Goal: Information Seeking & Learning: Check status

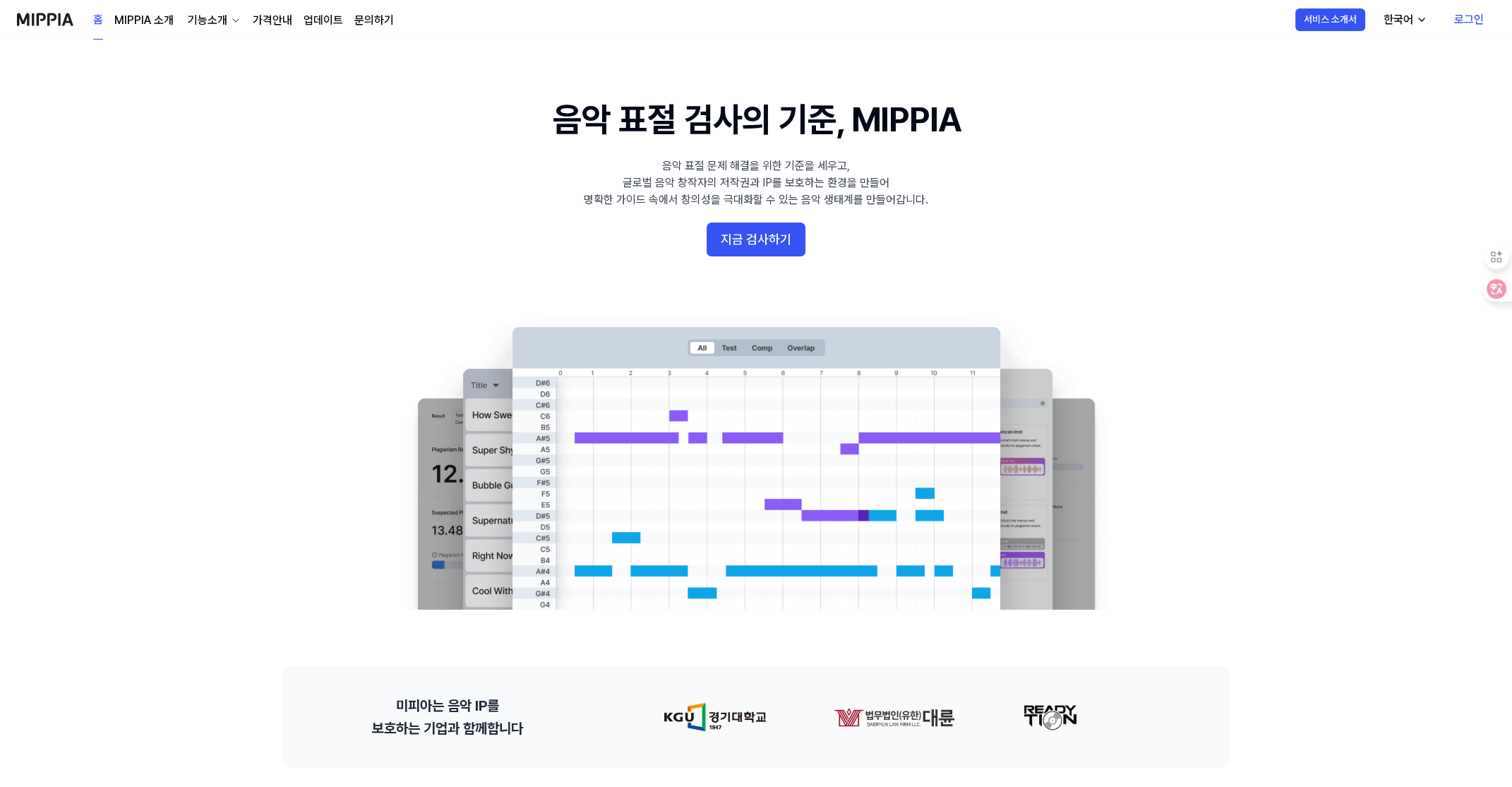
click at [1473, 17] on link "로그인" at bounding box center [1469, 19] width 52 height 40
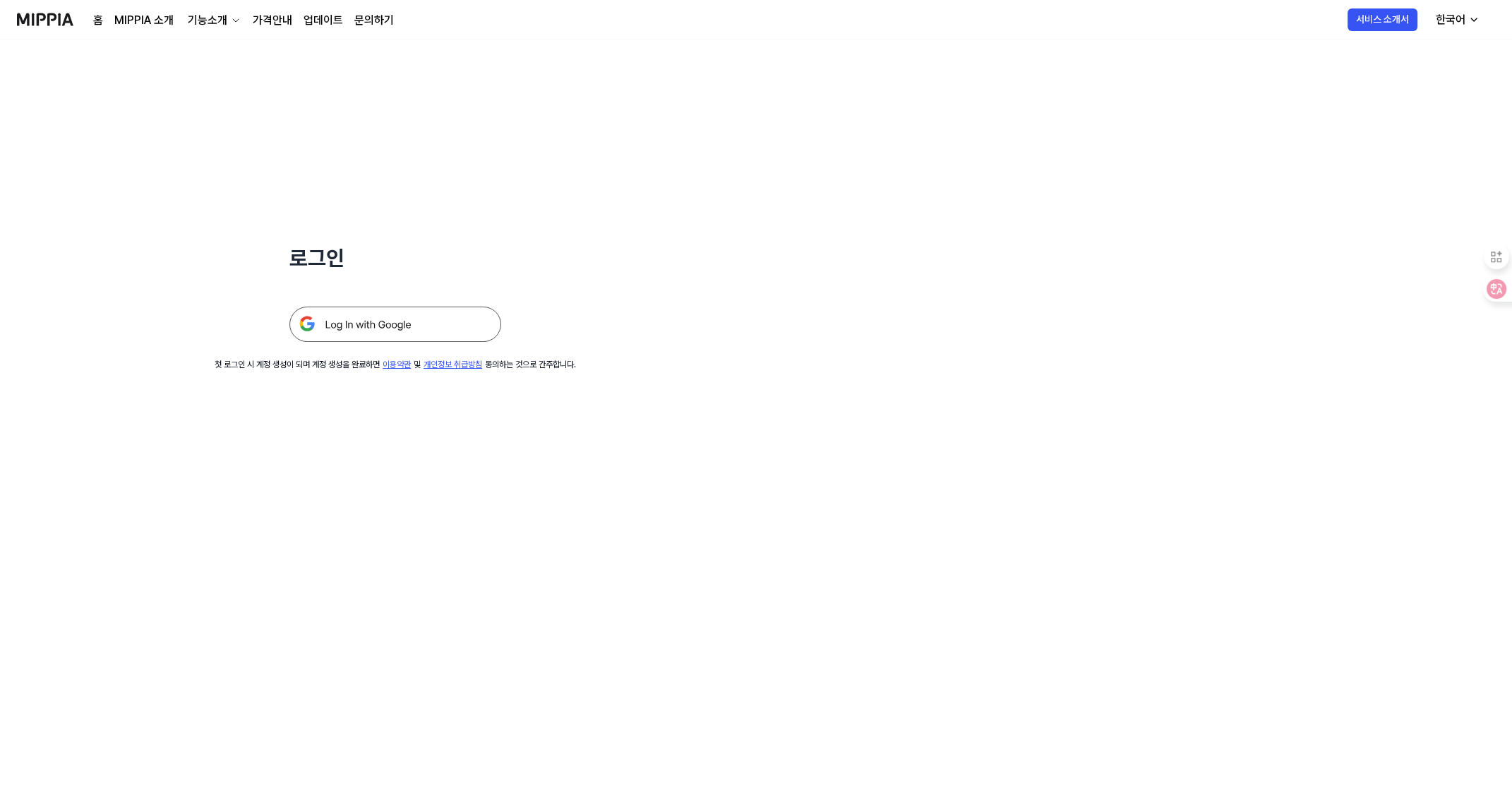
click at [377, 330] on img at bounding box center [395, 324] width 212 height 35
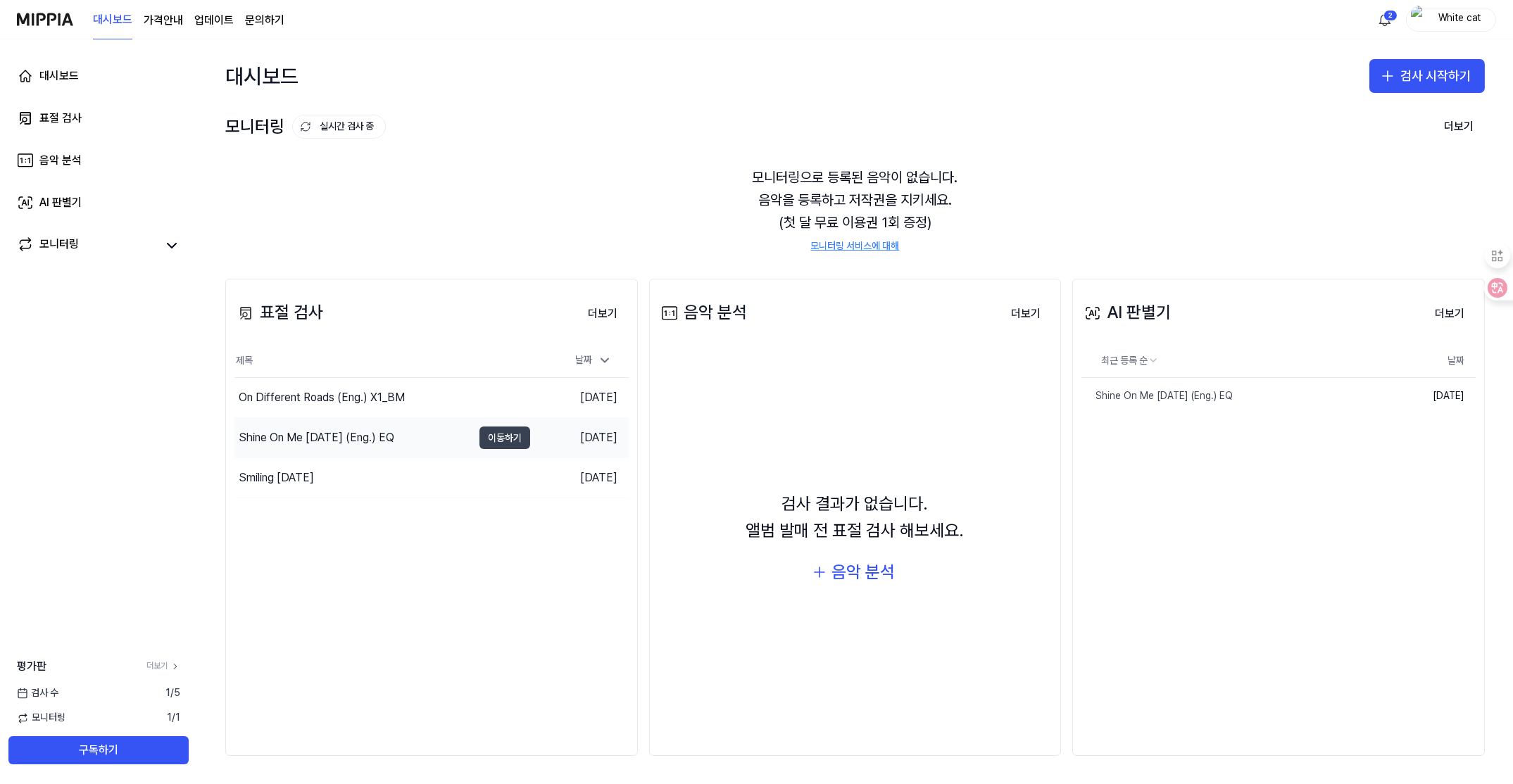
click at [493, 440] on button "이동하기" at bounding box center [505, 437] width 51 height 22
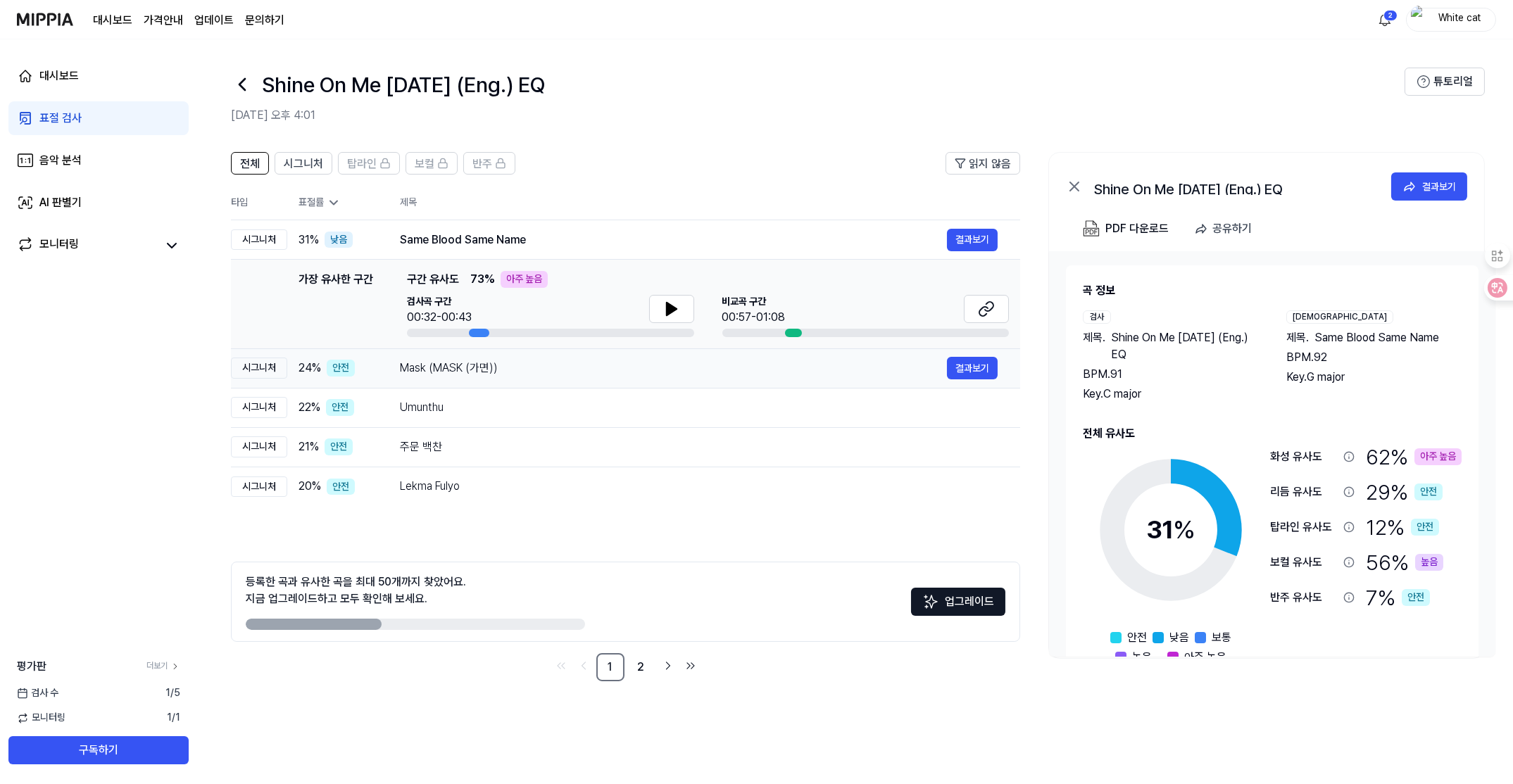
click at [418, 361] on div "Mask (MASK (가면))" at bounding box center [673, 368] width 547 height 17
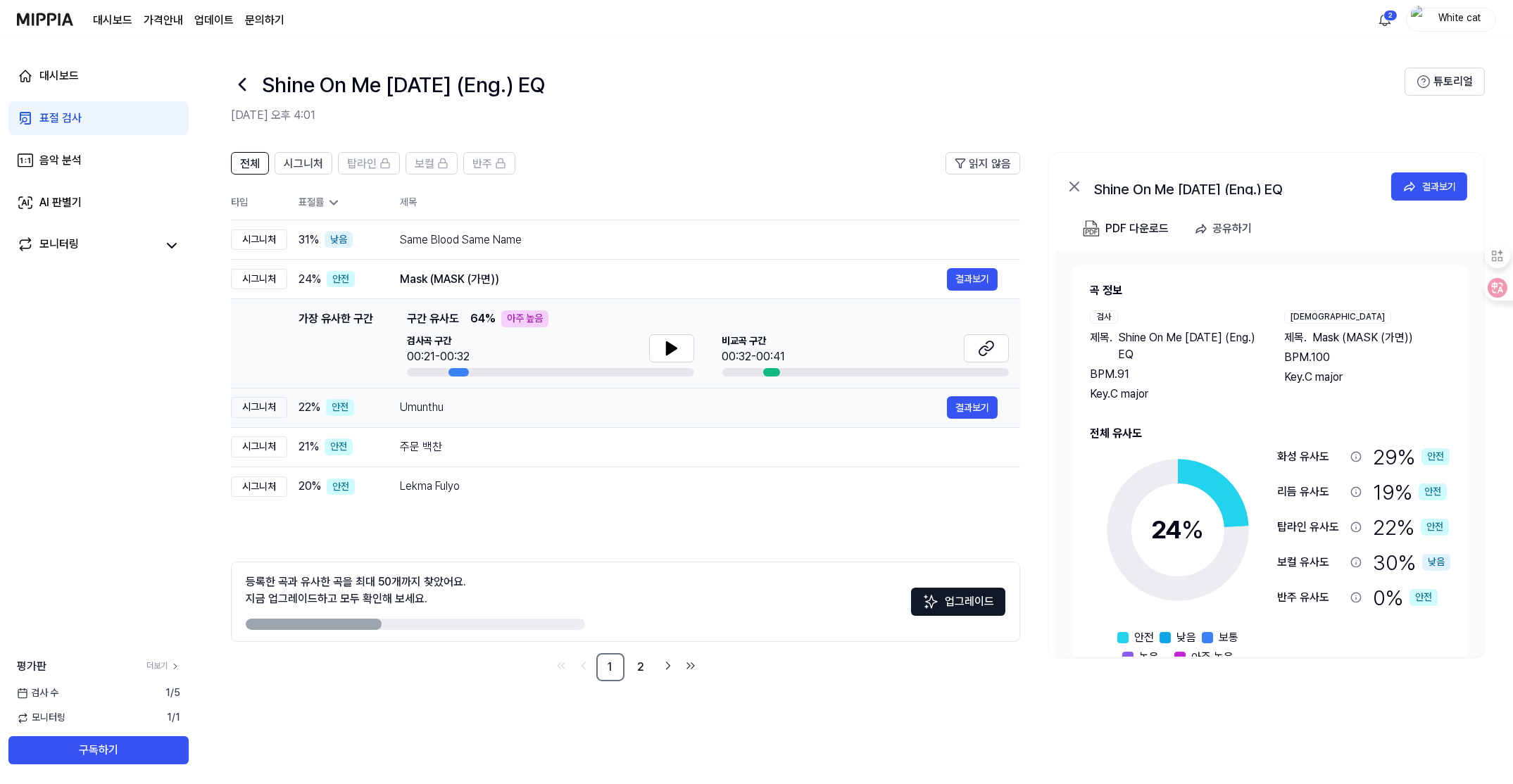
click at [407, 404] on div "Umunthu" at bounding box center [673, 408] width 547 height 17
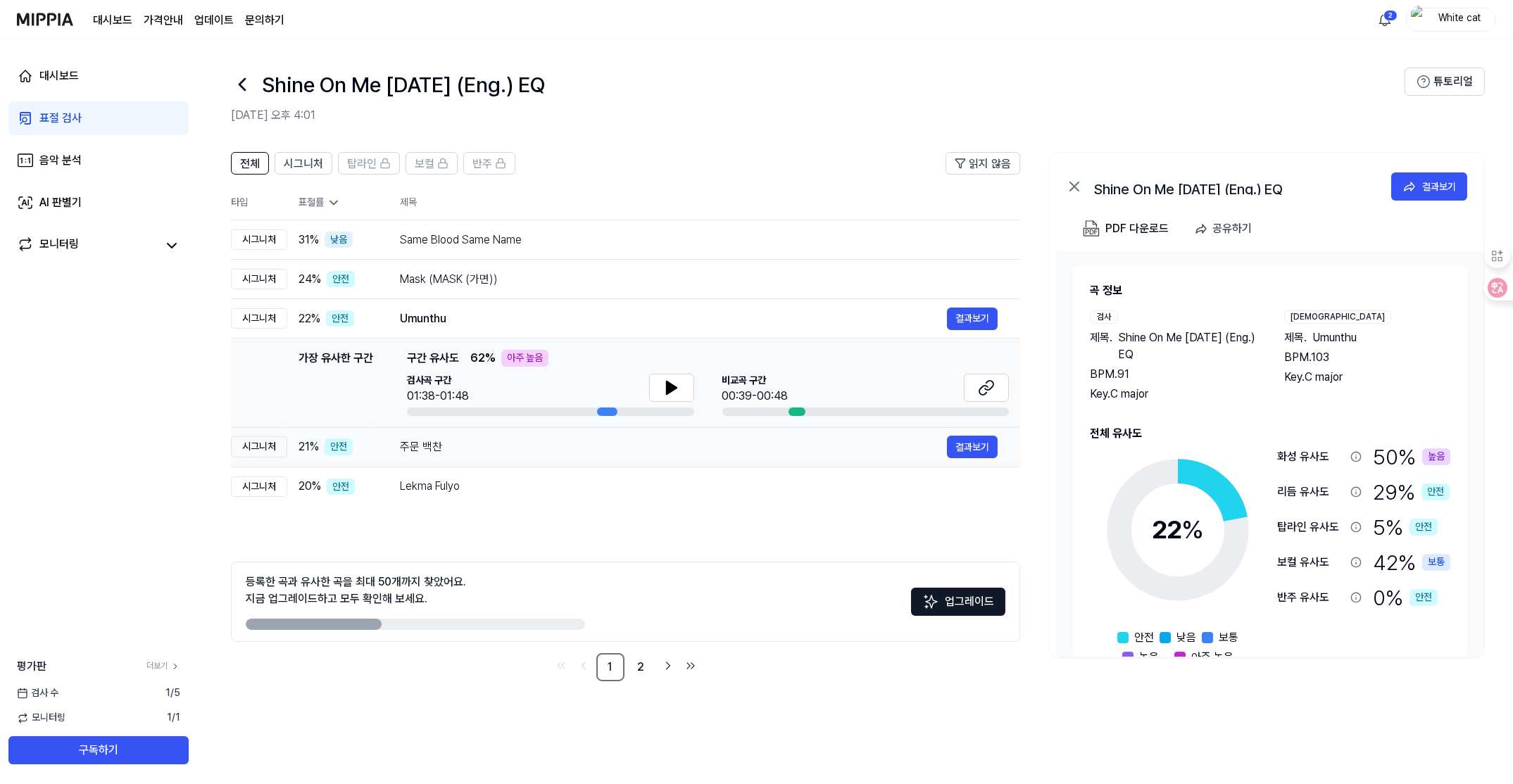
click at [394, 445] on td "주문 백찬 결과보기" at bounding box center [699, 446] width 643 height 40
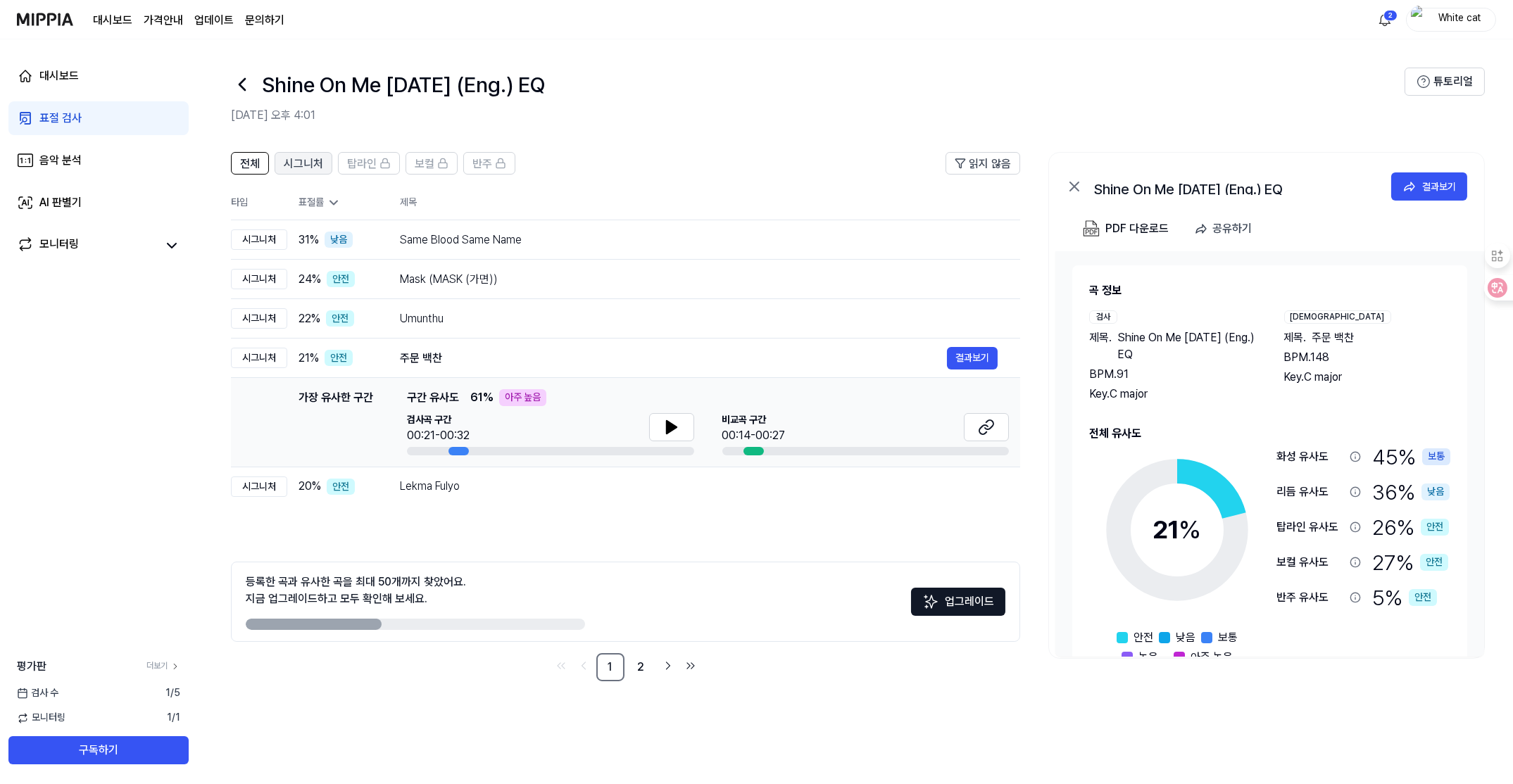
click at [301, 162] on span "시그니처" at bounding box center [303, 164] width 40 height 17
click at [251, 165] on span "전체" at bounding box center [250, 164] width 19 height 17
click at [266, 362] on div "시그니처" at bounding box center [259, 358] width 56 height 21
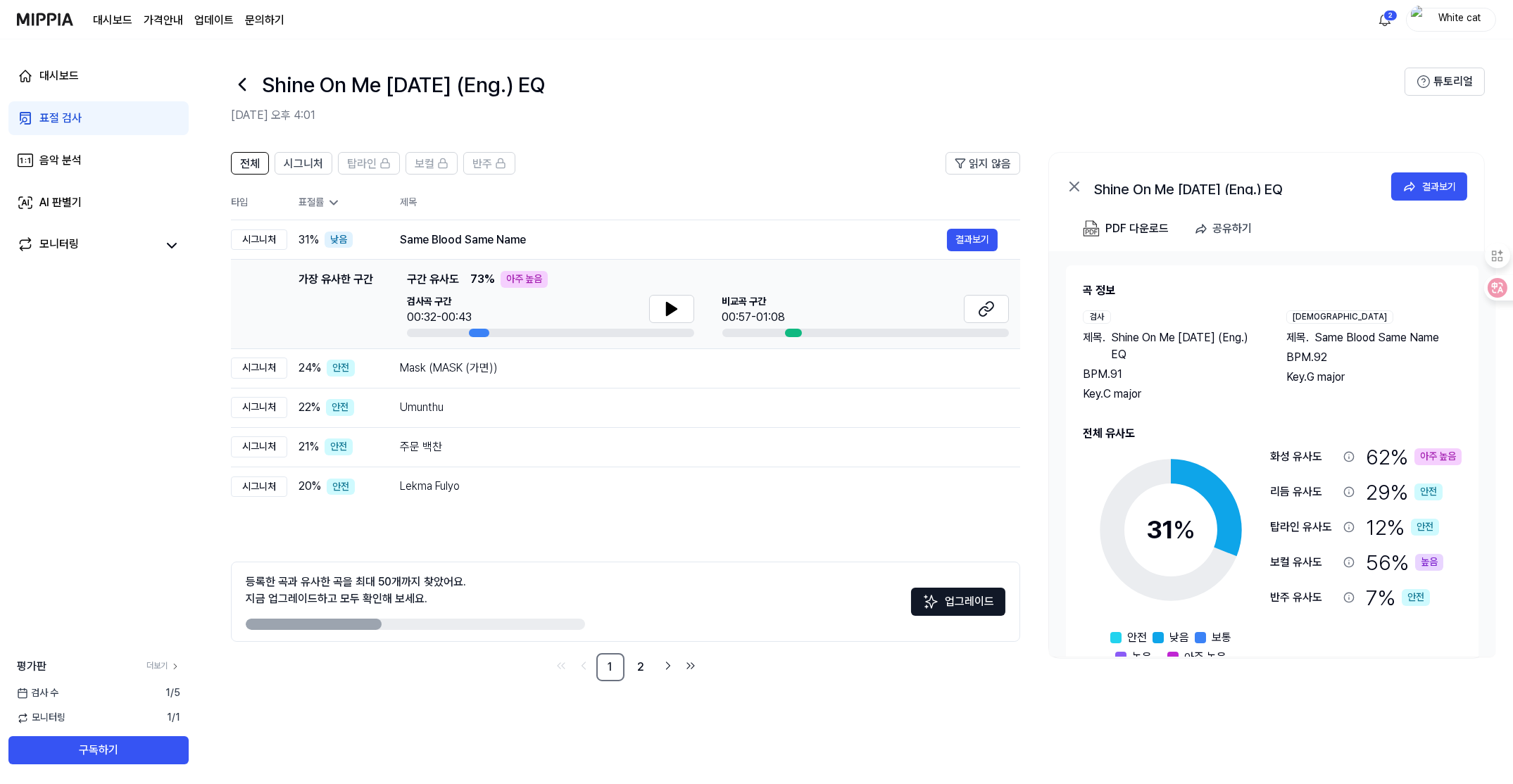
click at [335, 204] on icon at bounding box center [333, 203] width 14 height 14
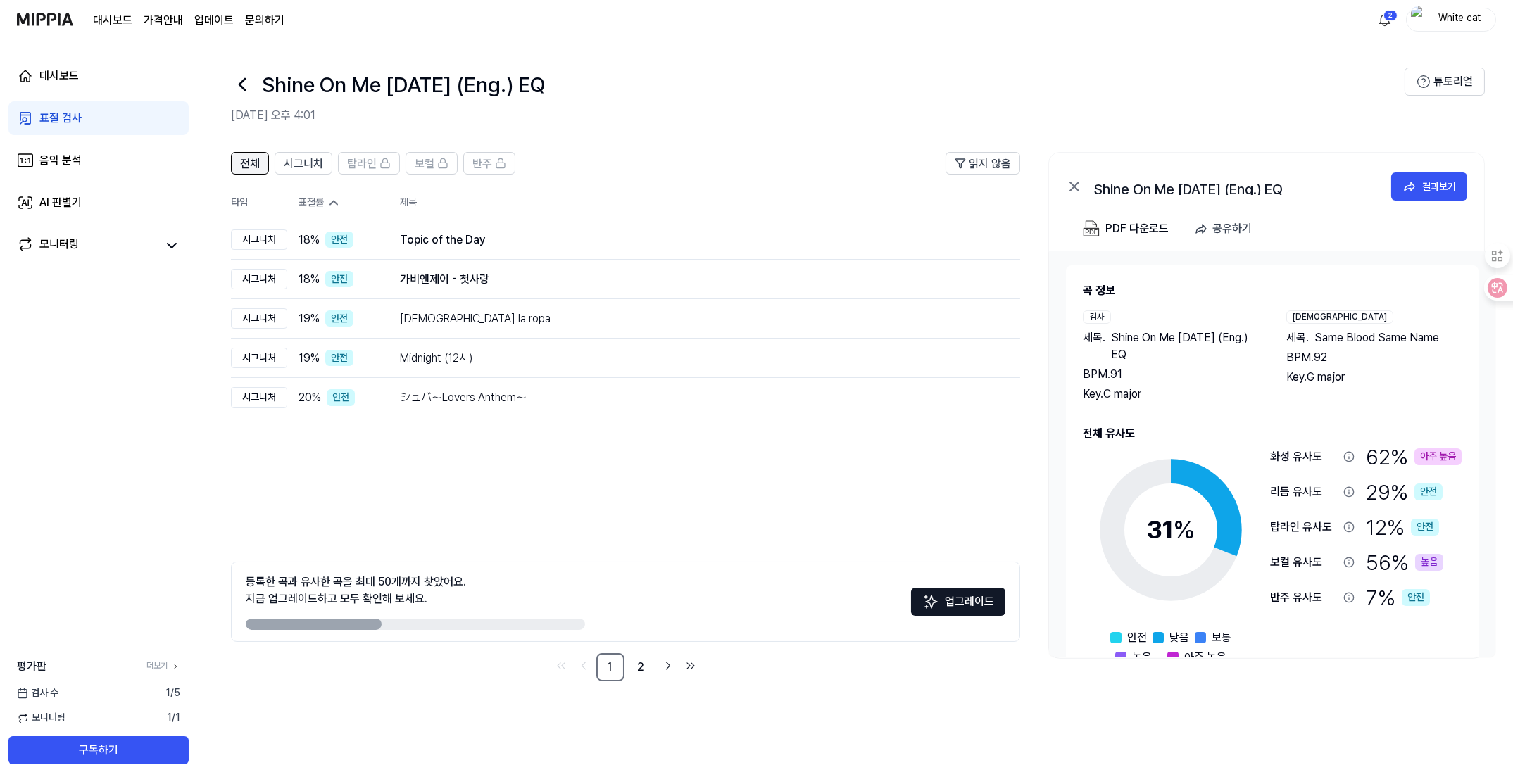
click at [246, 165] on span "전체" at bounding box center [250, 164] width 19 height 17
click at [958, 161] on icon at bounding box center [960, 163] width 12 height 12
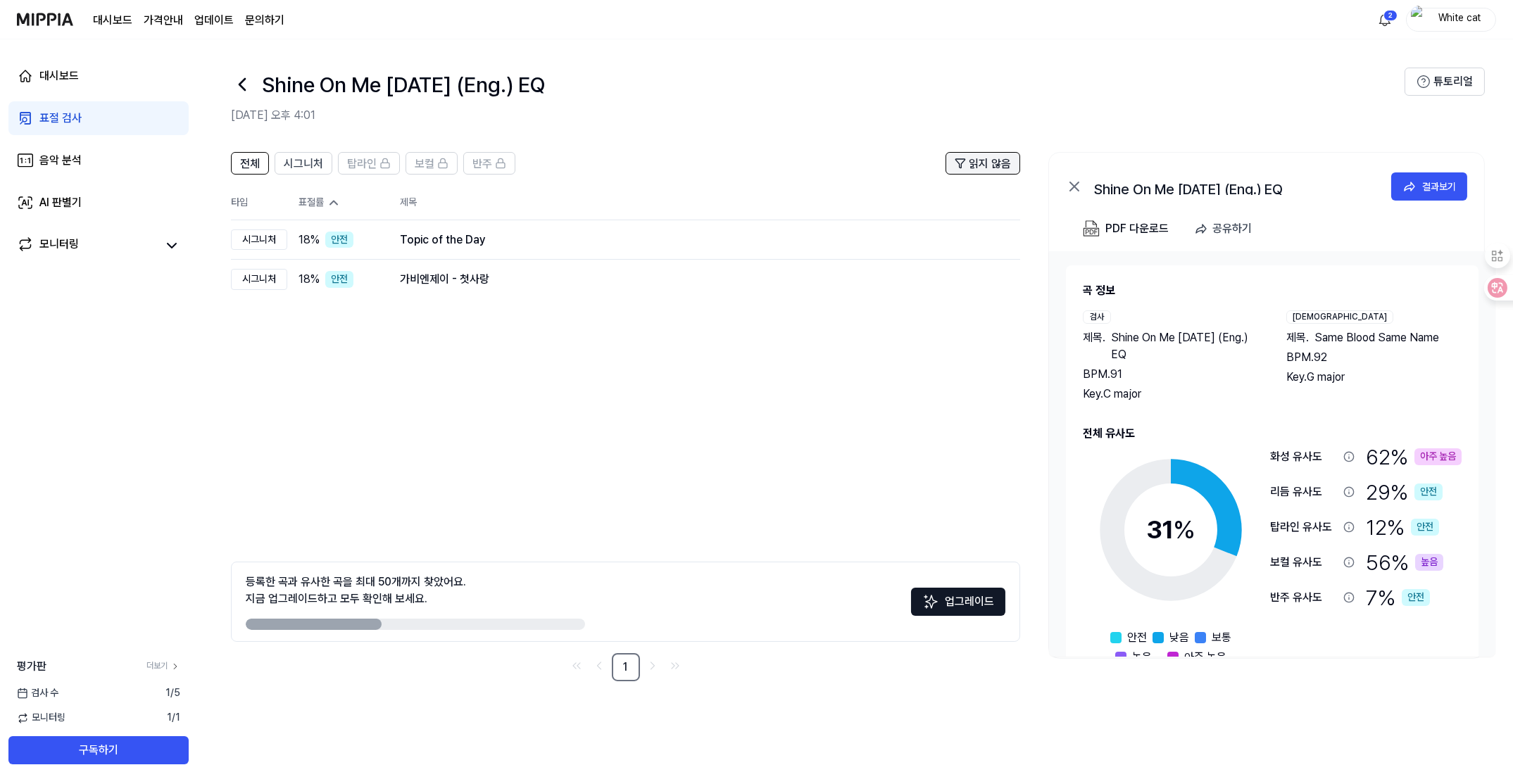
click at [958, 161] on icon at bounding box center [960, 163] width 12 height 12
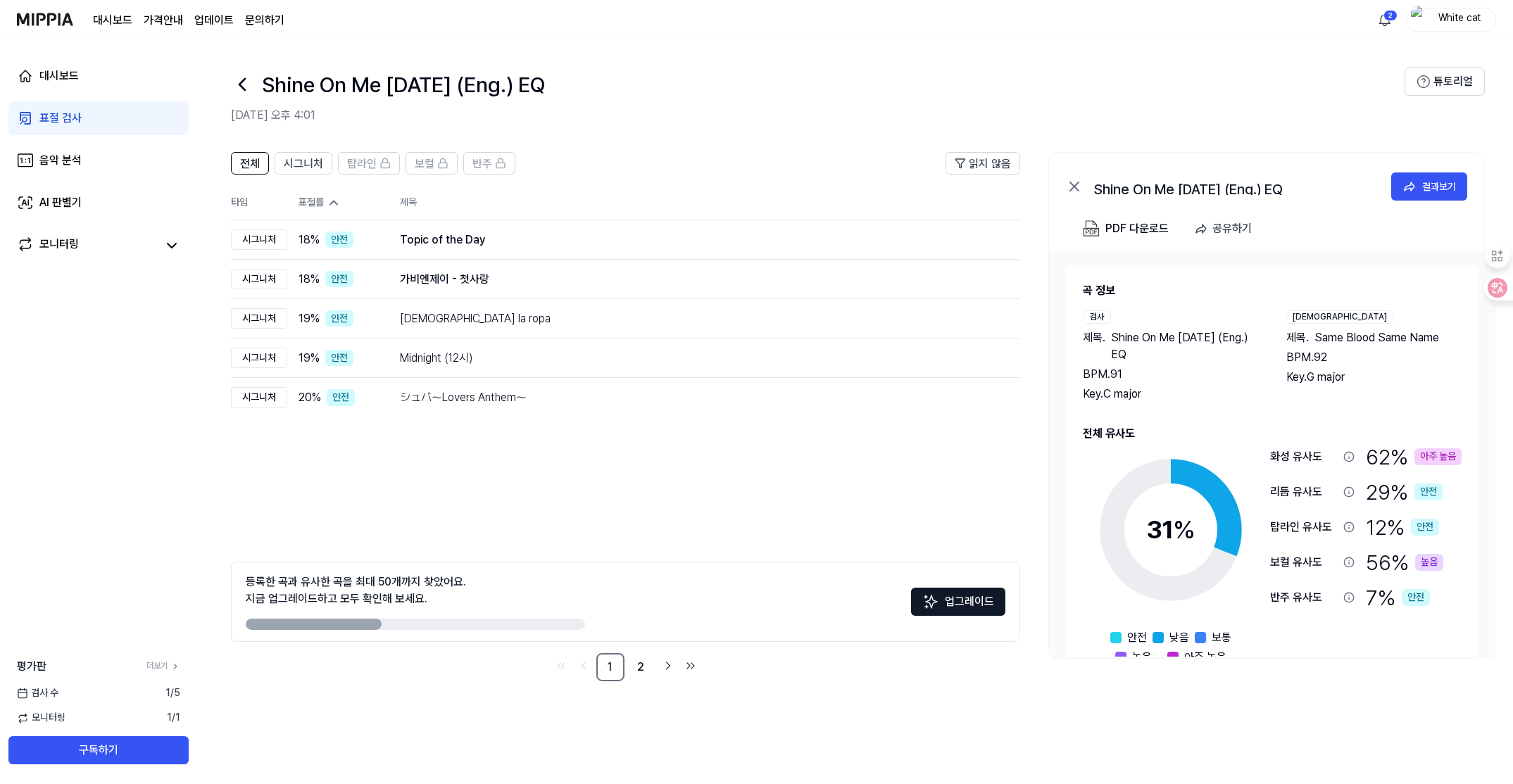
click at [329, 202] on icon at bounding box center [333, 203] width 14 height 14
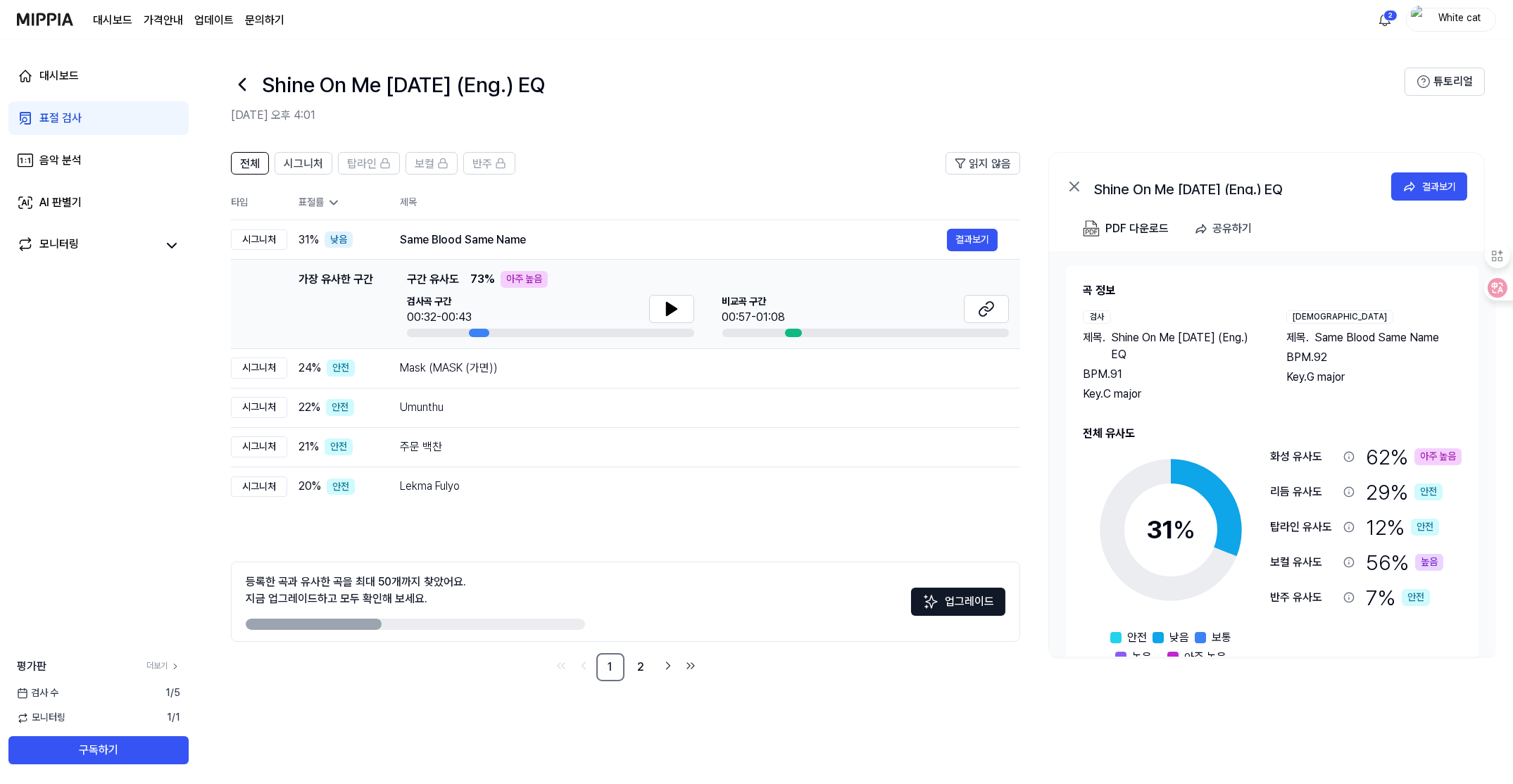
click at [330, 202] on icon at bounding box center [333, 203] width 7 height 4
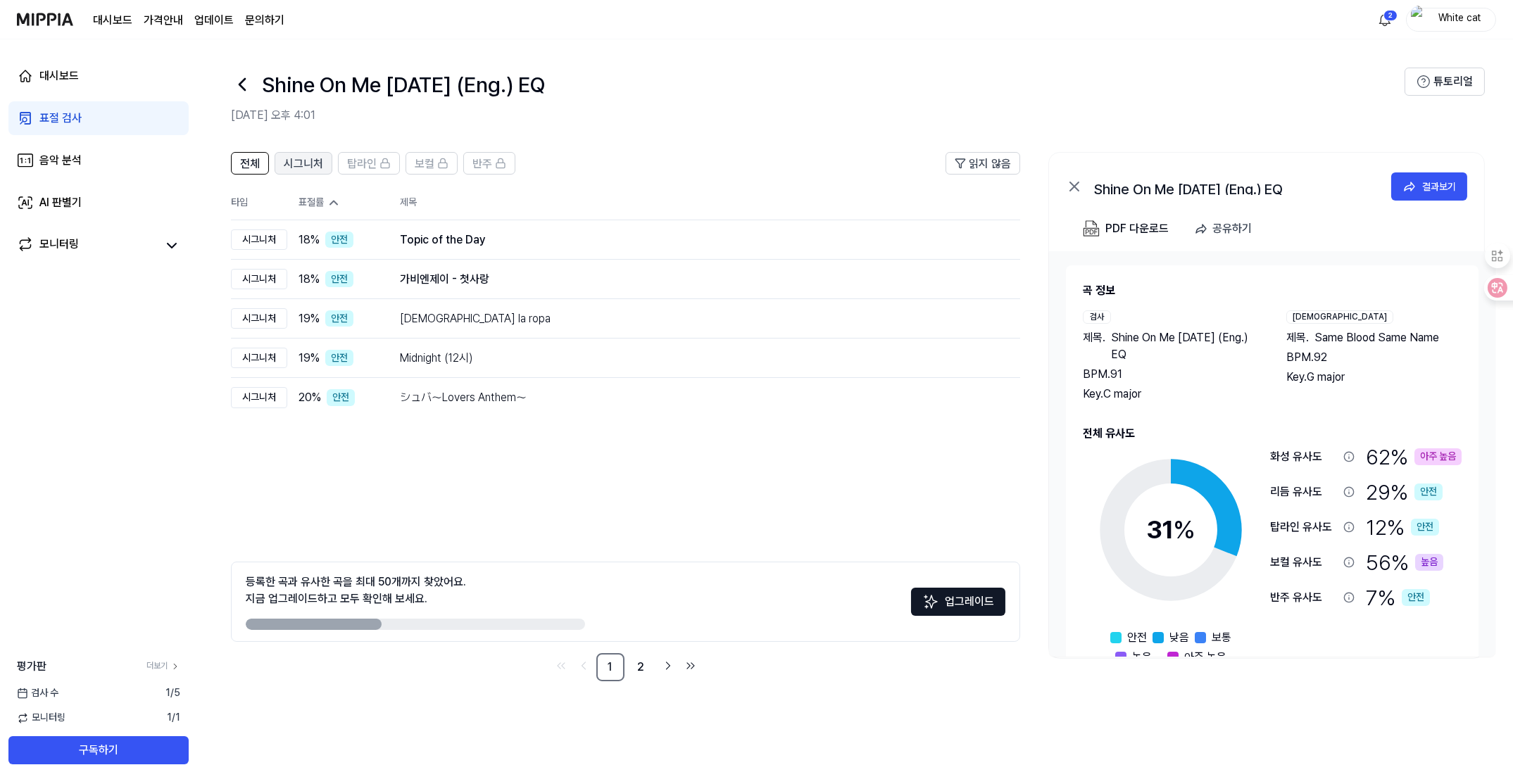
click at [281, 167] on button "시그니처" at bounding box center [303, 163] width 58 height 22
click at [248, 167] on span "전체" at bounding box center [250, 164] width 19 height 17
click at [307, 197] on div "표절률" at bounding box center [338, 203] width 79 height 14
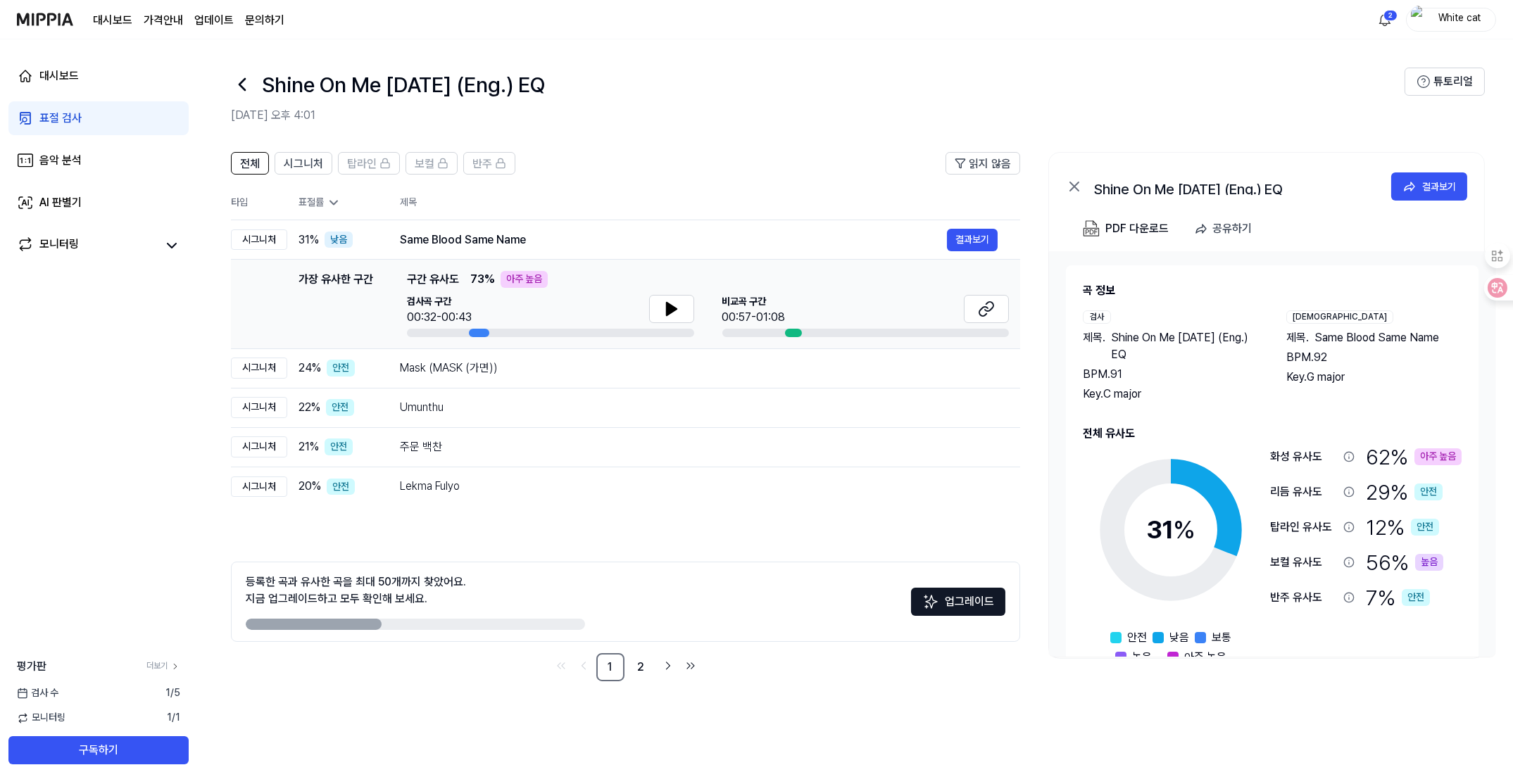
click at [331, 204] on icon at bounding box center [333, 203] width 14 height 14
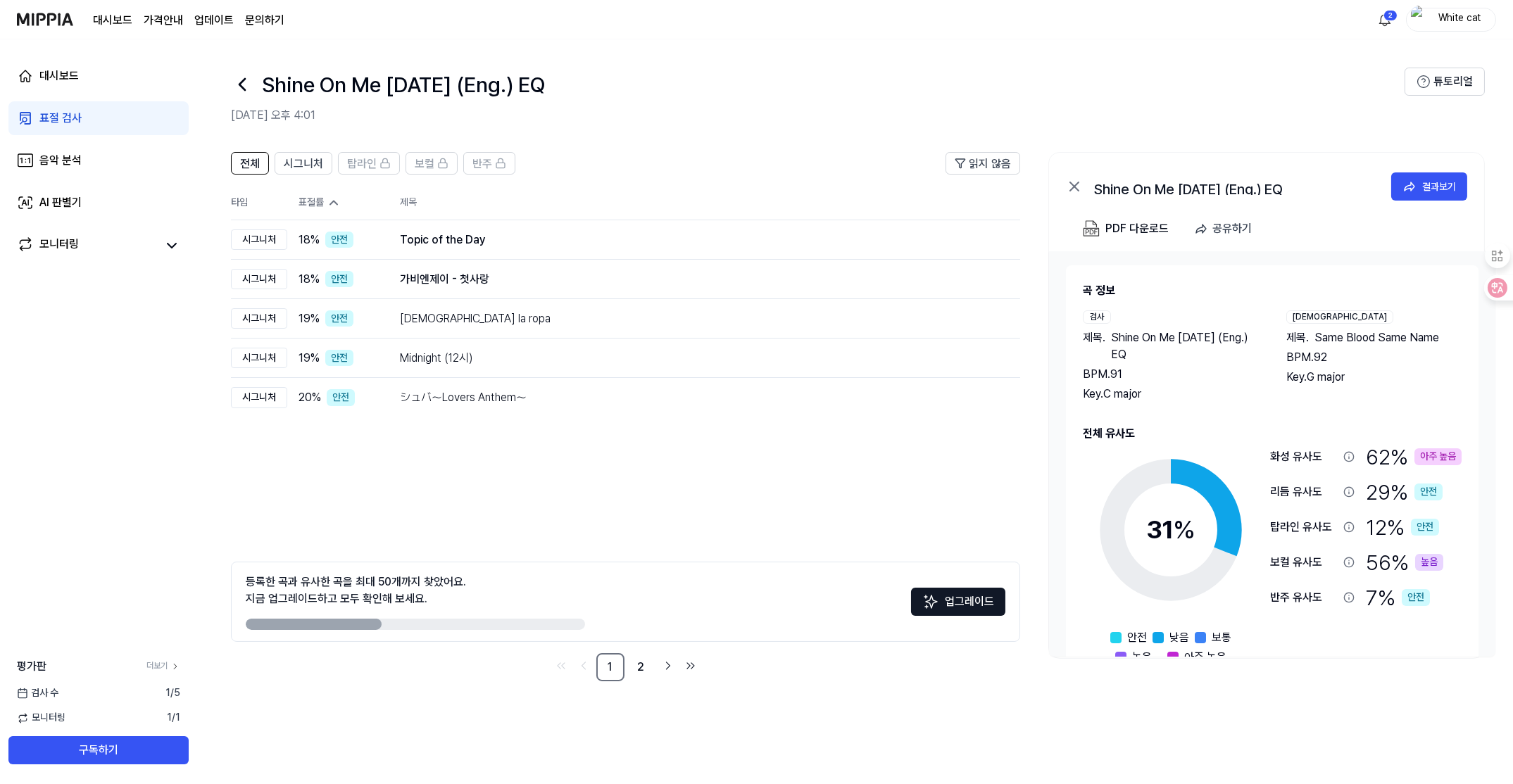
click at [331, 204] on icon at bounding box center [333, 203] width 7 height 4
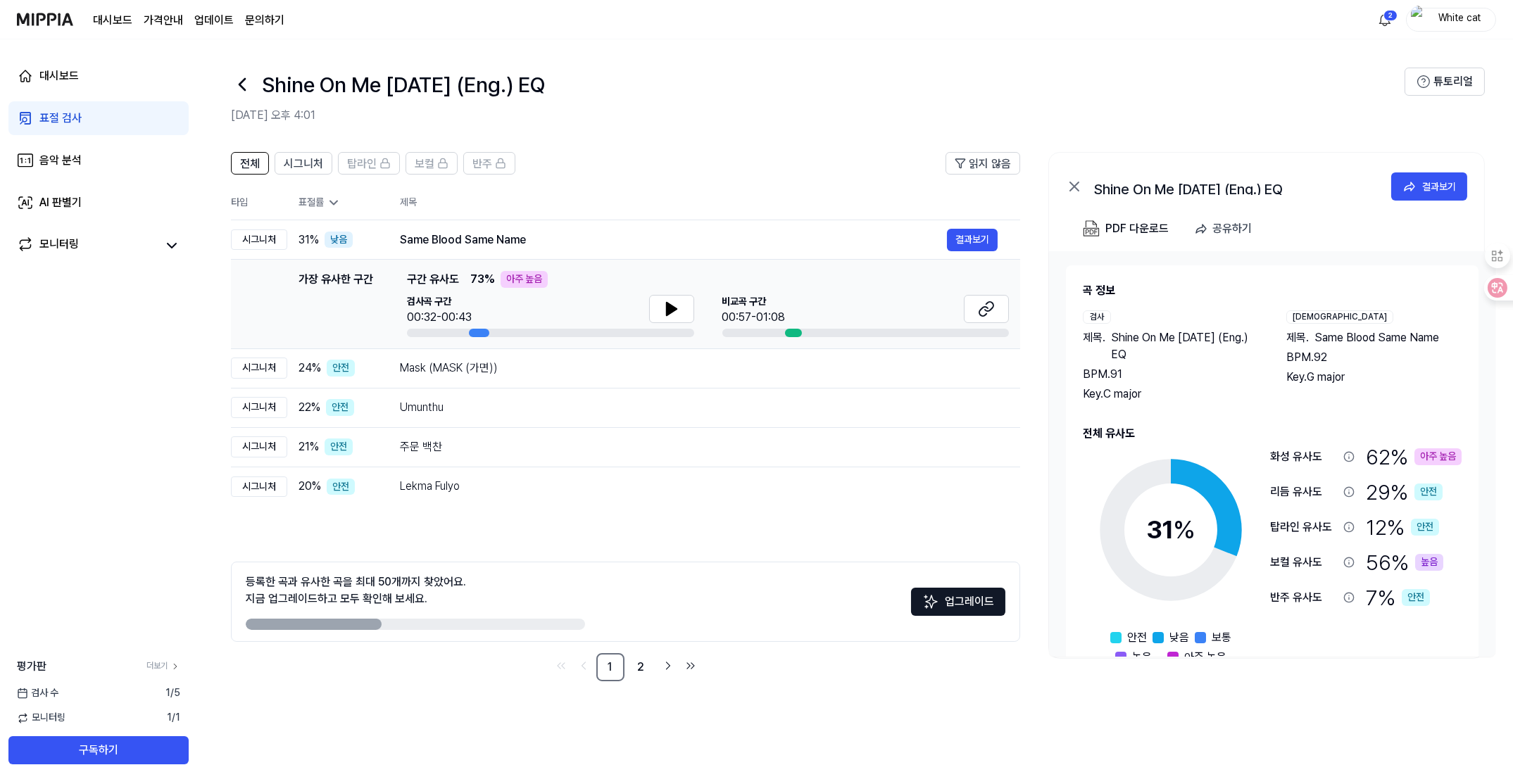
click at [331, 204] on icon at bounding box center [333, 203] width 14 height 14
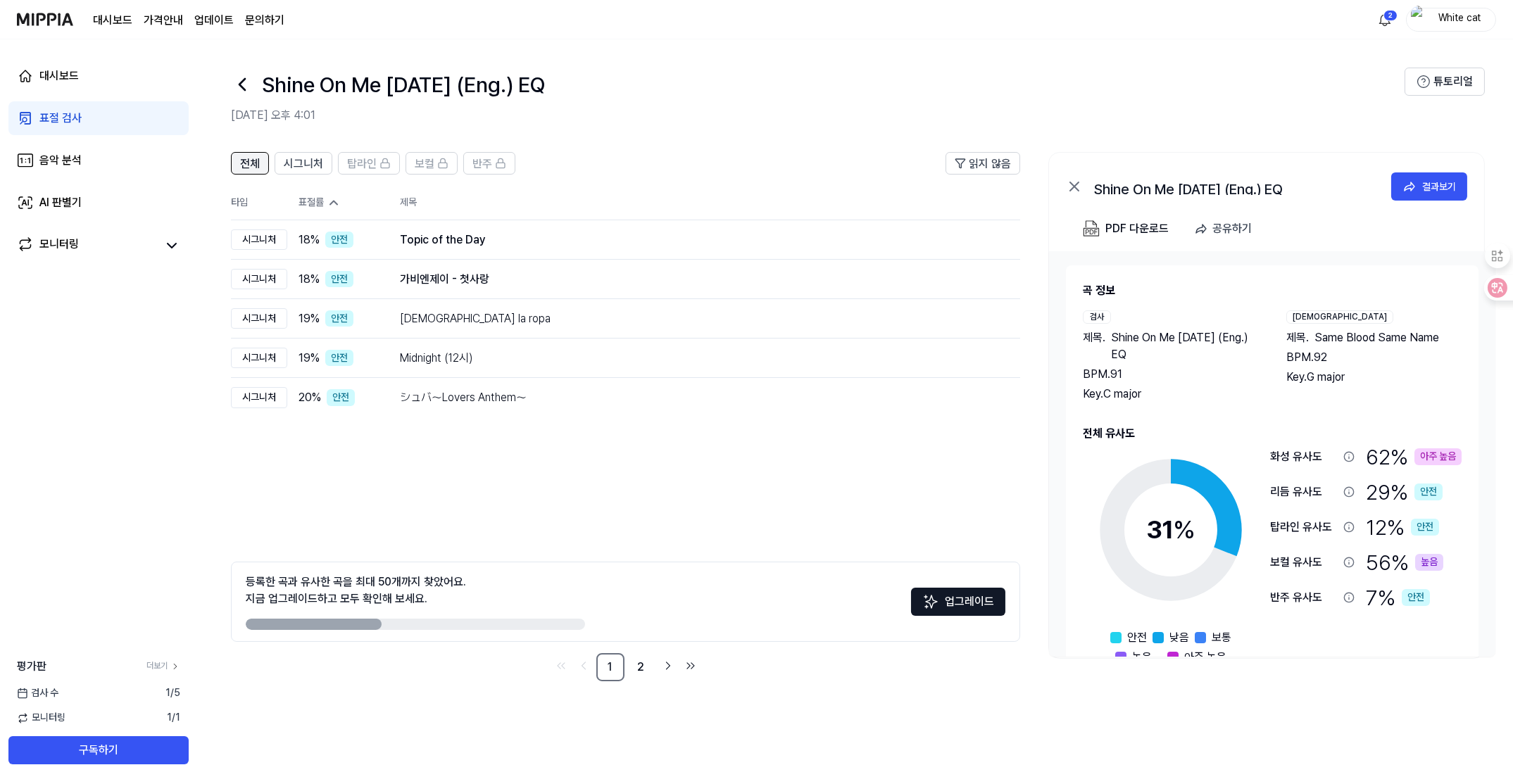
click at [245, 168] on span "전체" at bounding box center [250, 164] width 19 height 17
click at [554, 234] on div "Topic of the Day" at bounding box center [673, 240] width 547 height 17
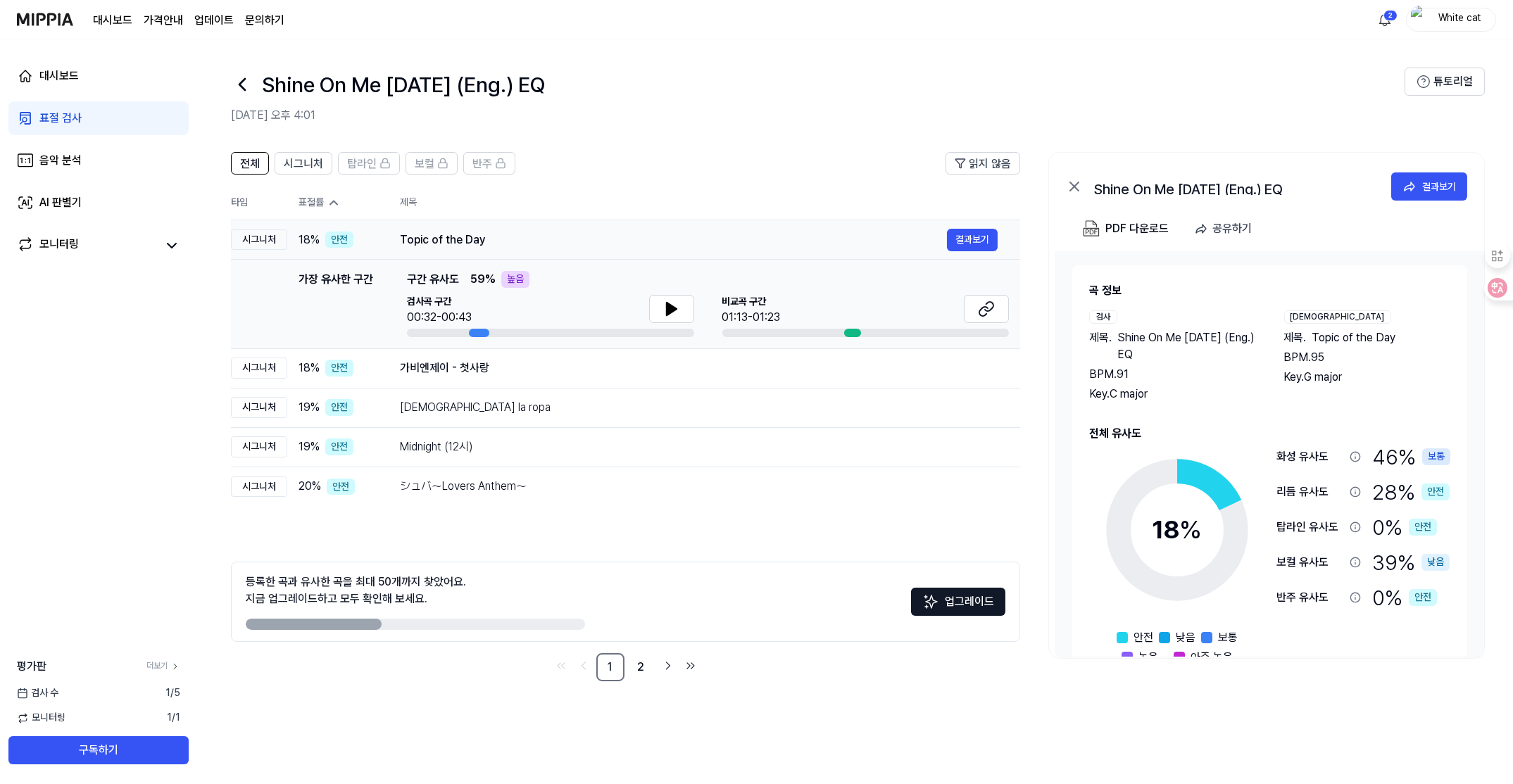
click at [554, 234] on div "Topic of the Day" at bounding box center [673, 240] width 547 height 17
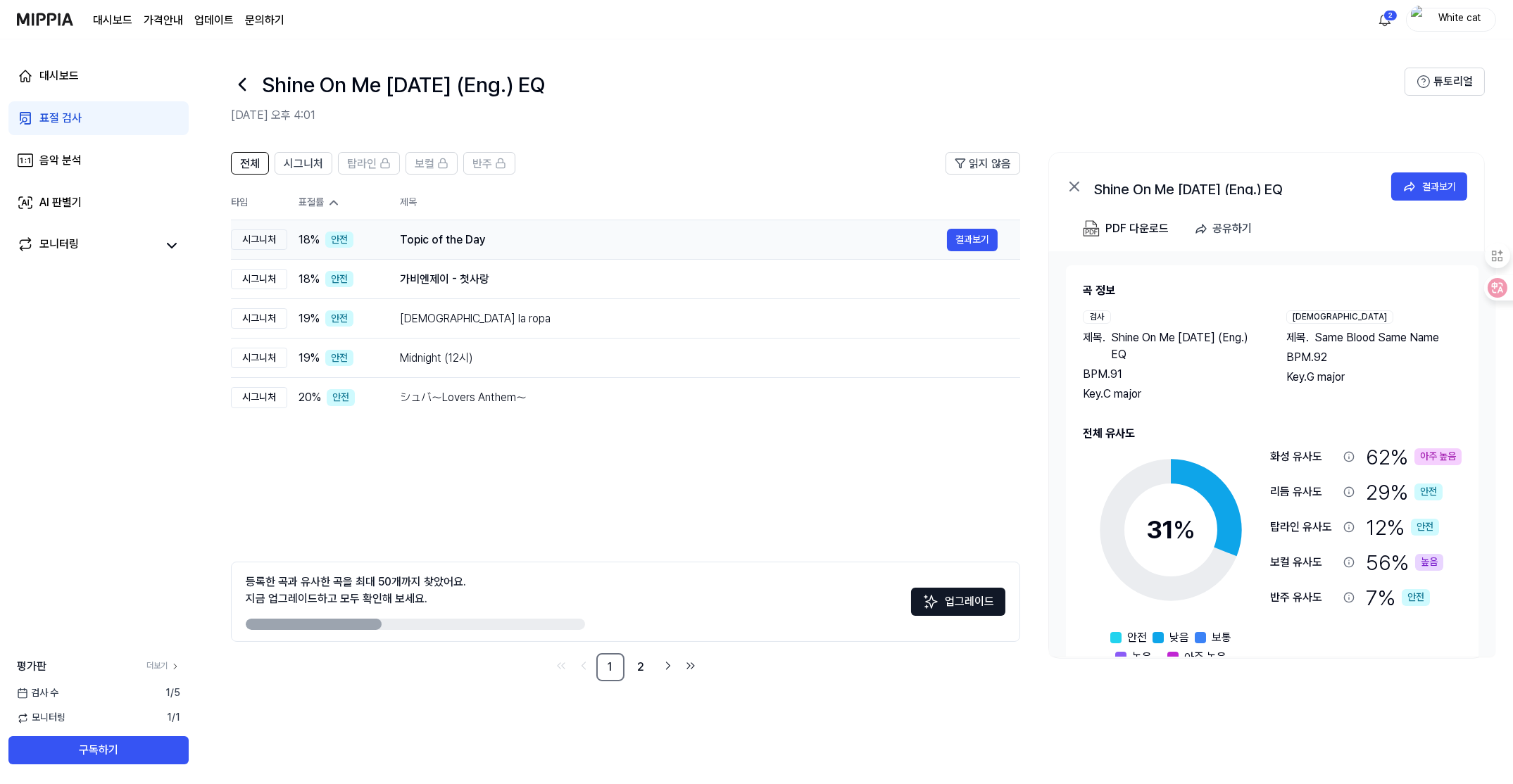
click at [554, 234] on div "Topic of the Day" at bounding box center [673, 240] width 547 height 17
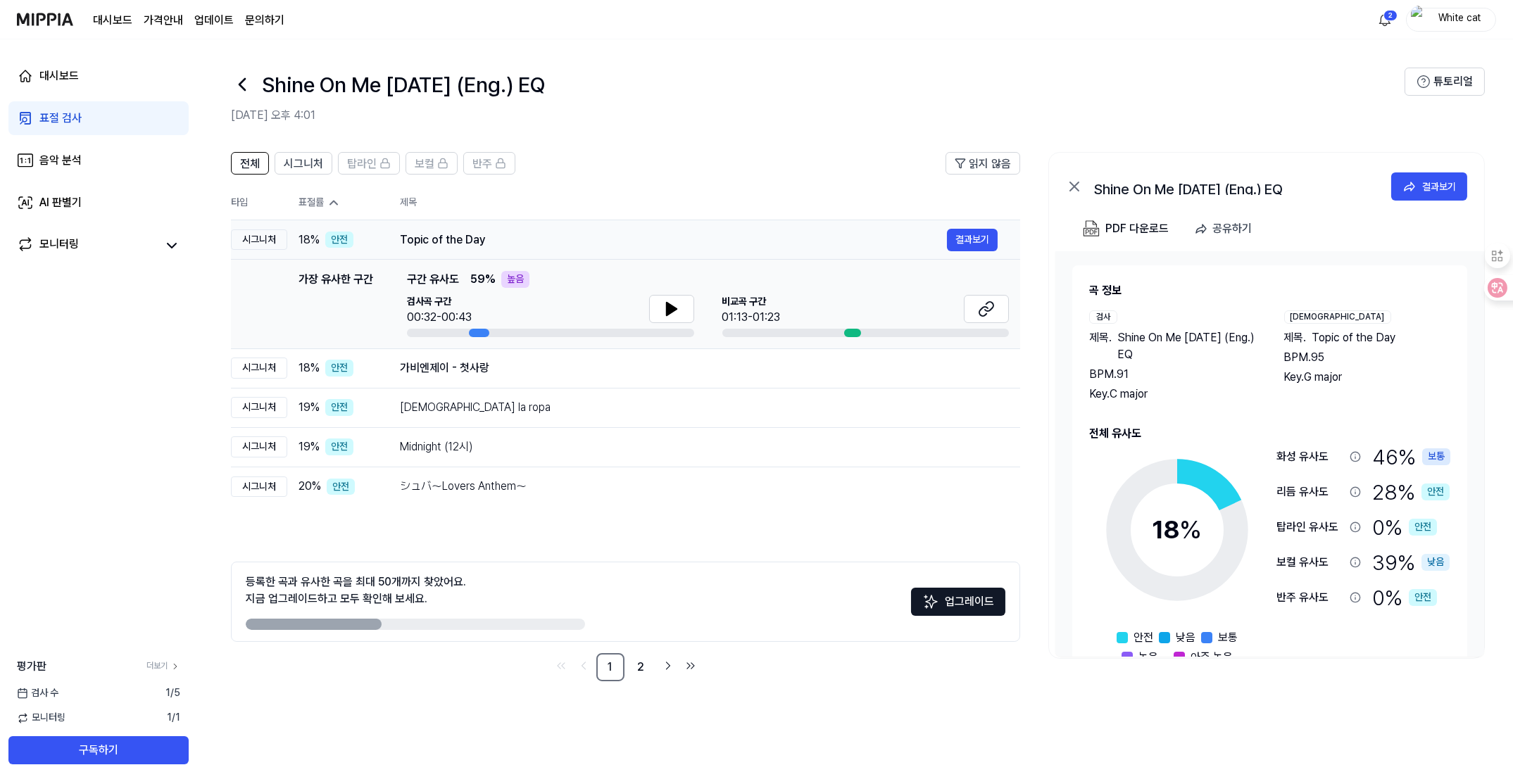
click at [554, 234] on div "Topic of the Day" at bounding box center [673, 240] width 547 height 17
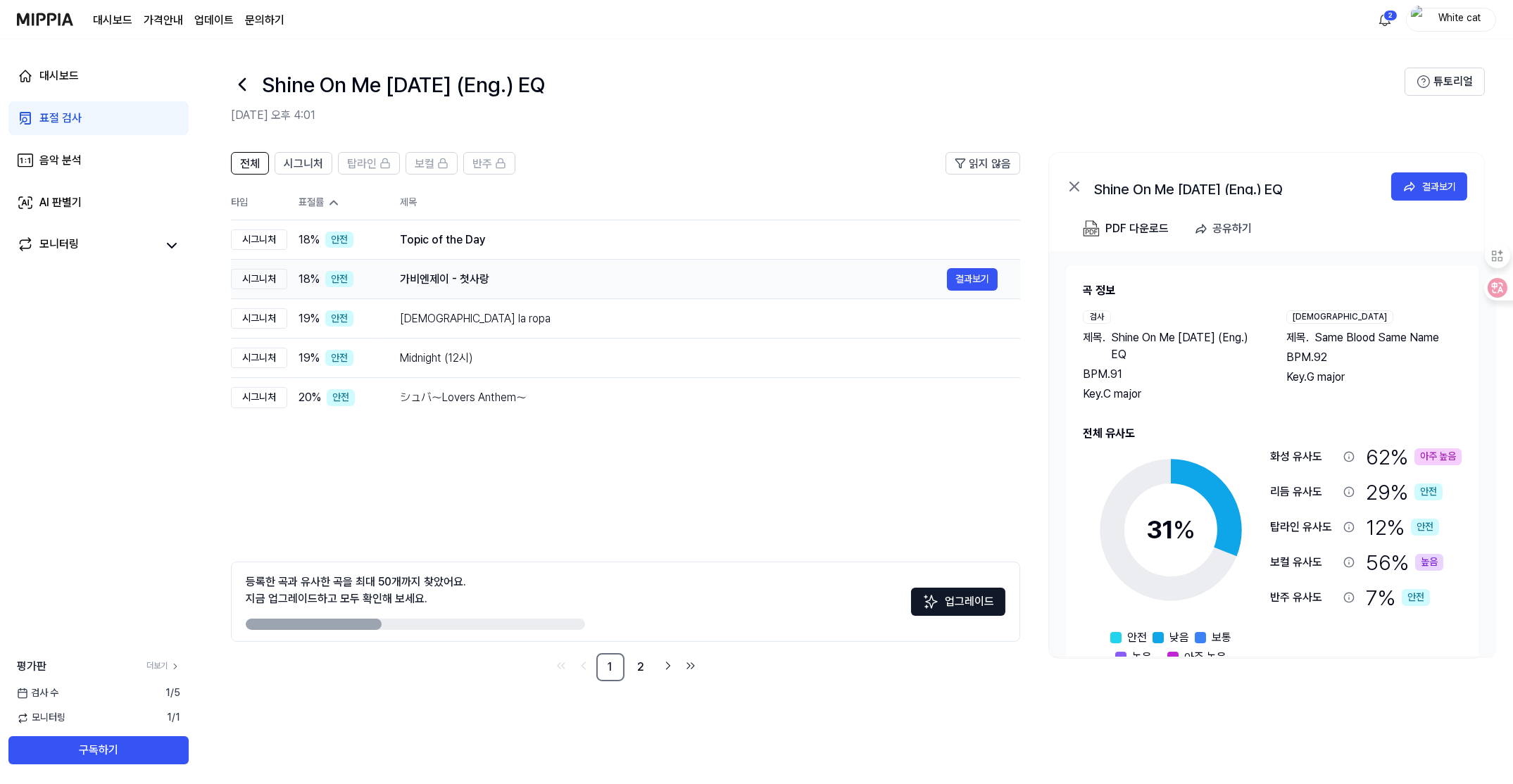
click at [492, 284] on div "가비엔제이 - 첫사랑" at bounding box center [673, 280] width 547 height 17
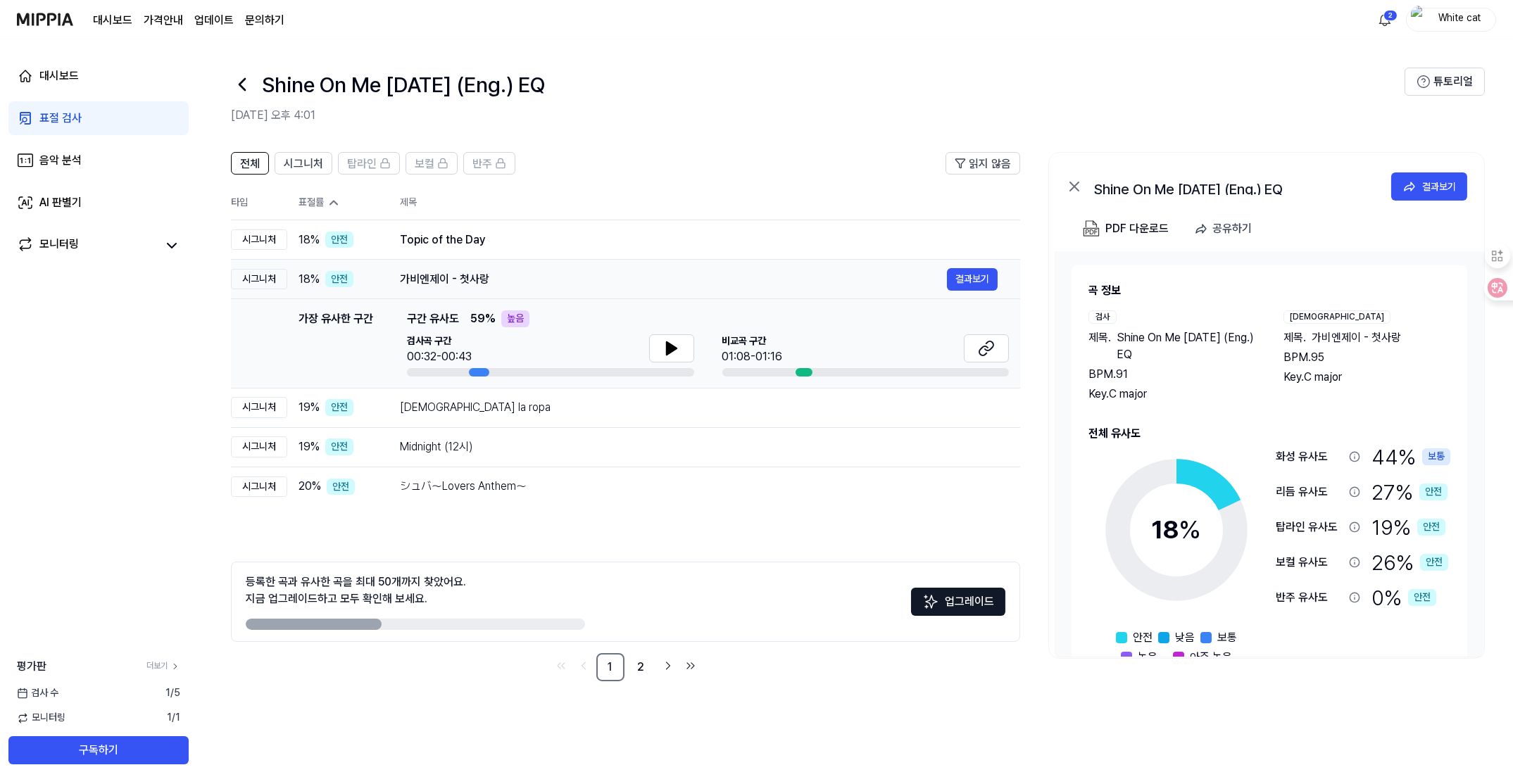
click at [492, 284] on div "가비엔제이 - 첫사랑" at bounding box center [673, 280] width 547 height 17
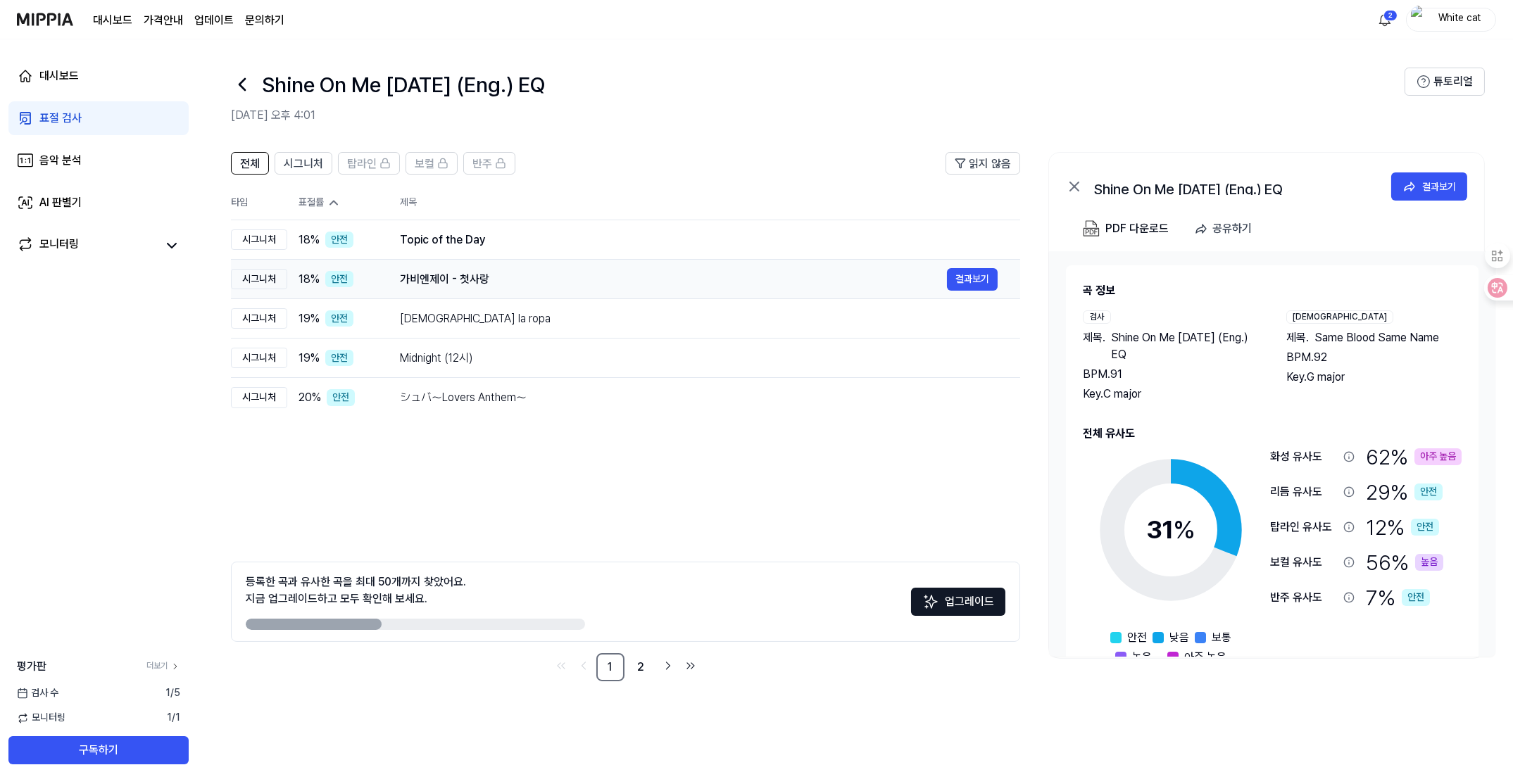
click at [492, 284] on div "가비엔제이 - 첫사랑" at bounding box center [673, 280] width 547 height 17
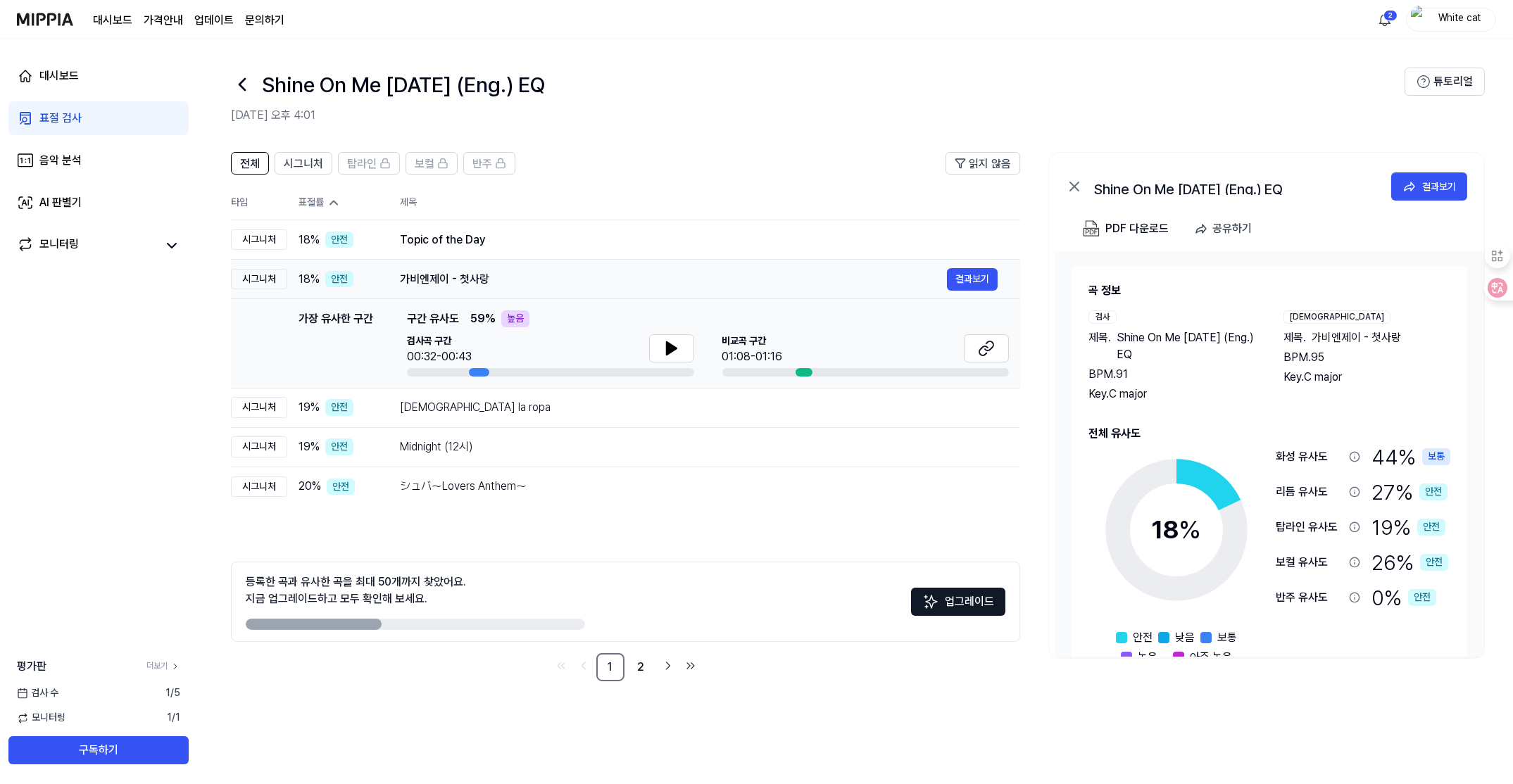
click at [492, 284] on div "가비엔제이 - 첫사랑" at bounding box center [673, 280] width 547 height 17
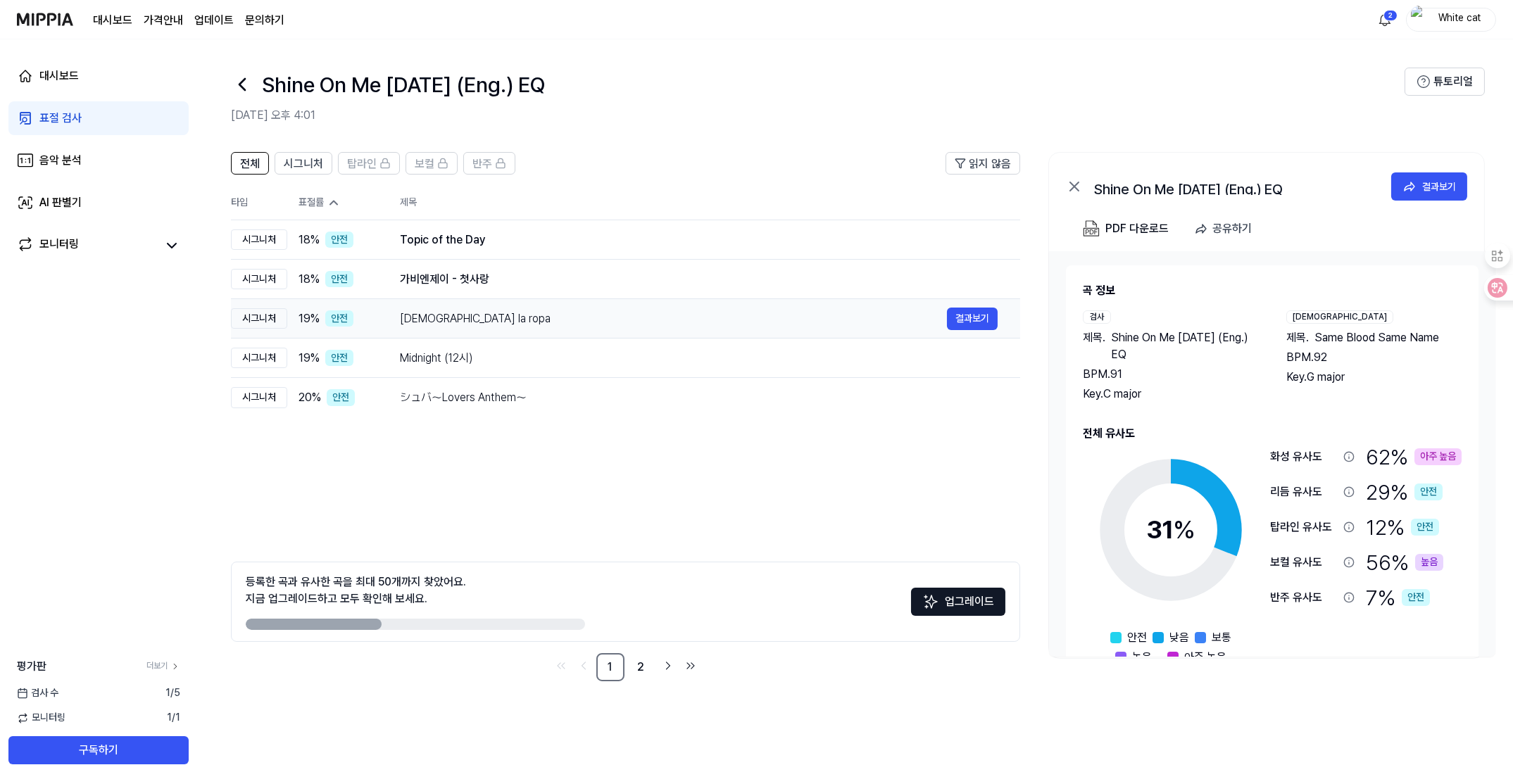
click at [464, 330] on td "[DEMOGRAPHIC_DATA] la ropa 결과보기" at bounding box center [699, 318] width 643 height 40
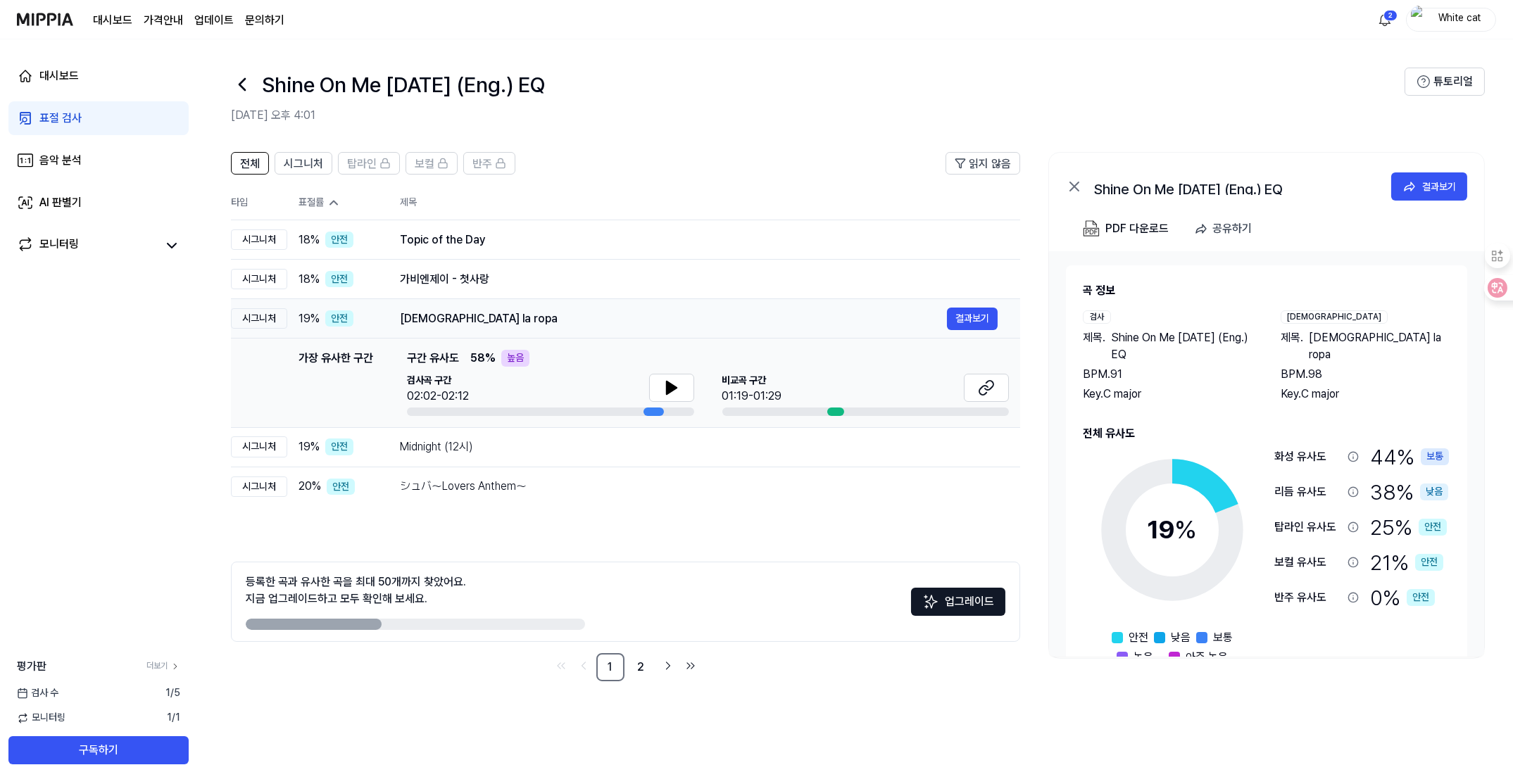
click at [464, 330] on td "[DEMOGRAPHIC_DATA] la ropa 결과보기" at bounding box center [699, 318] width 643 height 40
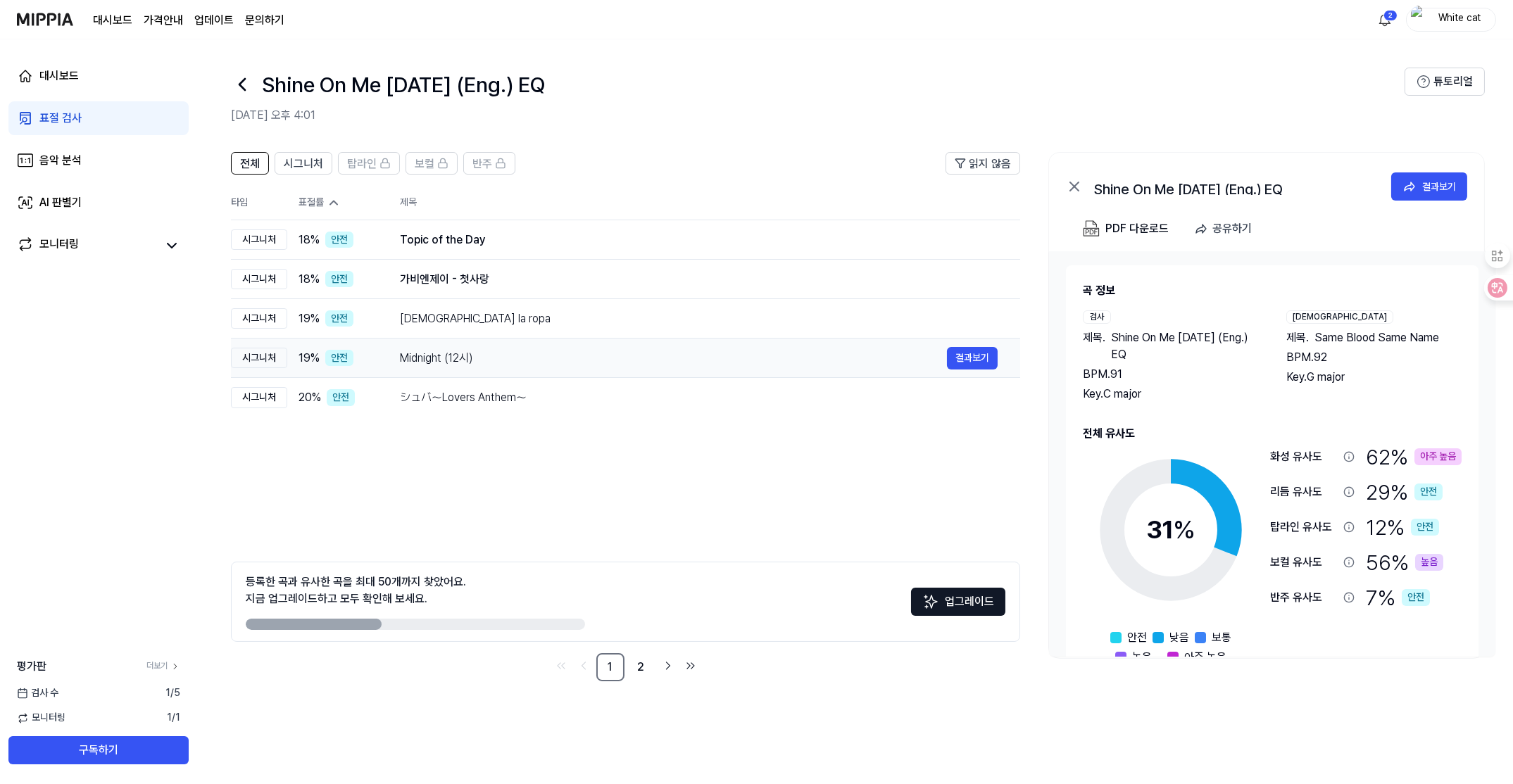
click at [452, 367] on div "Midnight (12시) 결과보기" at bounding box center [698, 358] width 597 height 22
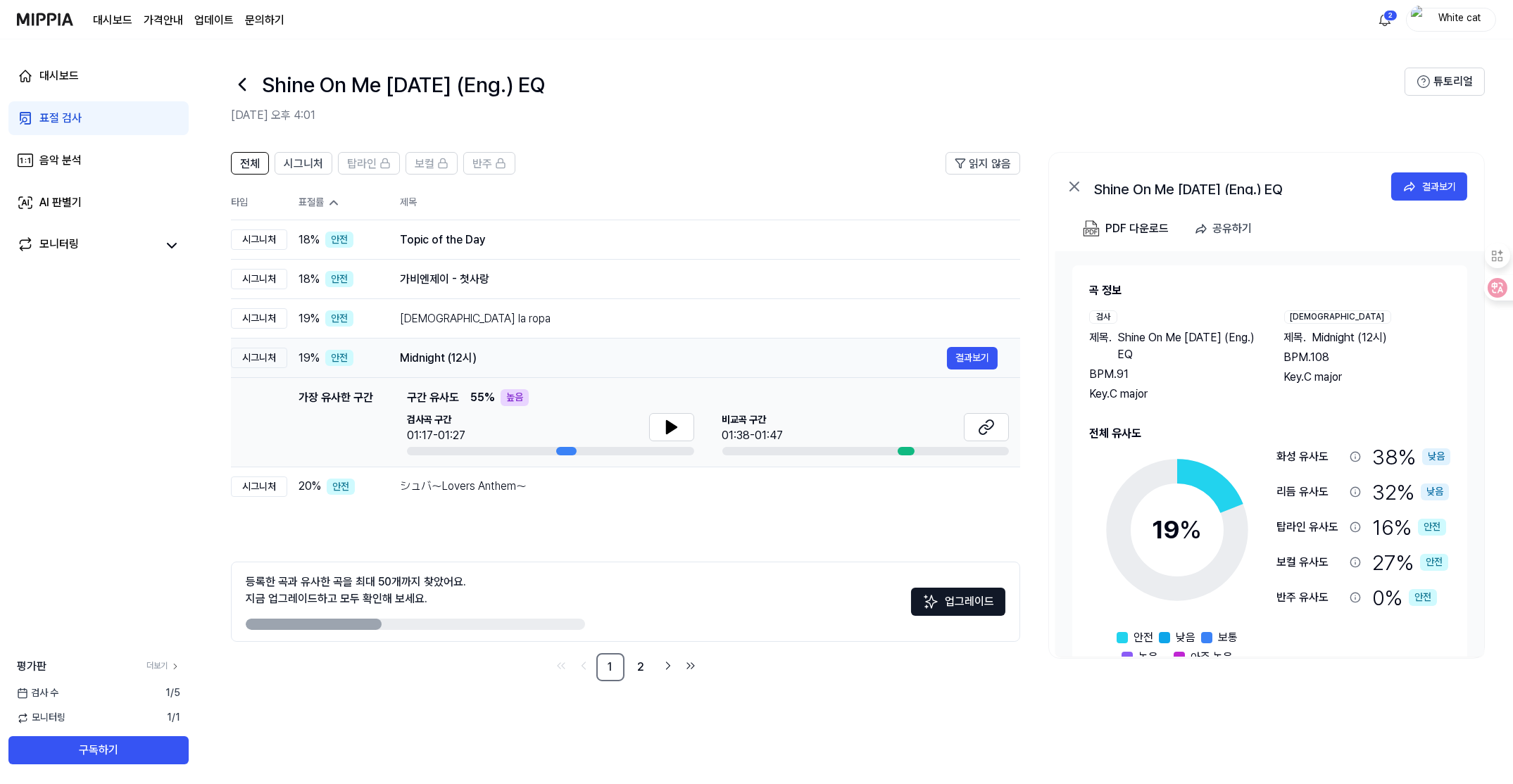
click at [452, 367] on div "Midnight (12시) 결과보기" at bounding box center [698, 358] width 597 height 22
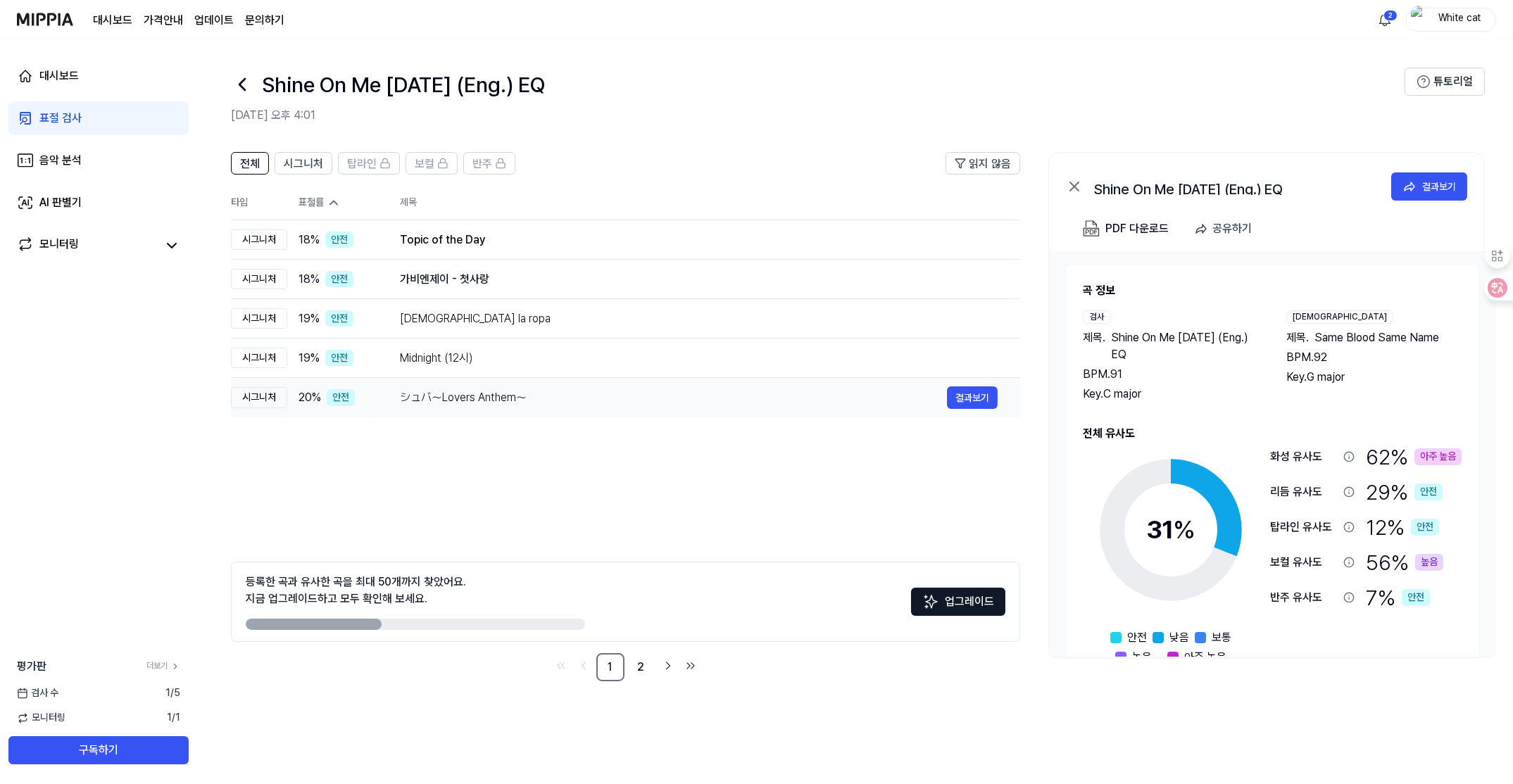
click at [441, 406] on div "シュバ～Lovers Anthem～ 결과보기" at bounding box center [698, 396] width 597 height 22
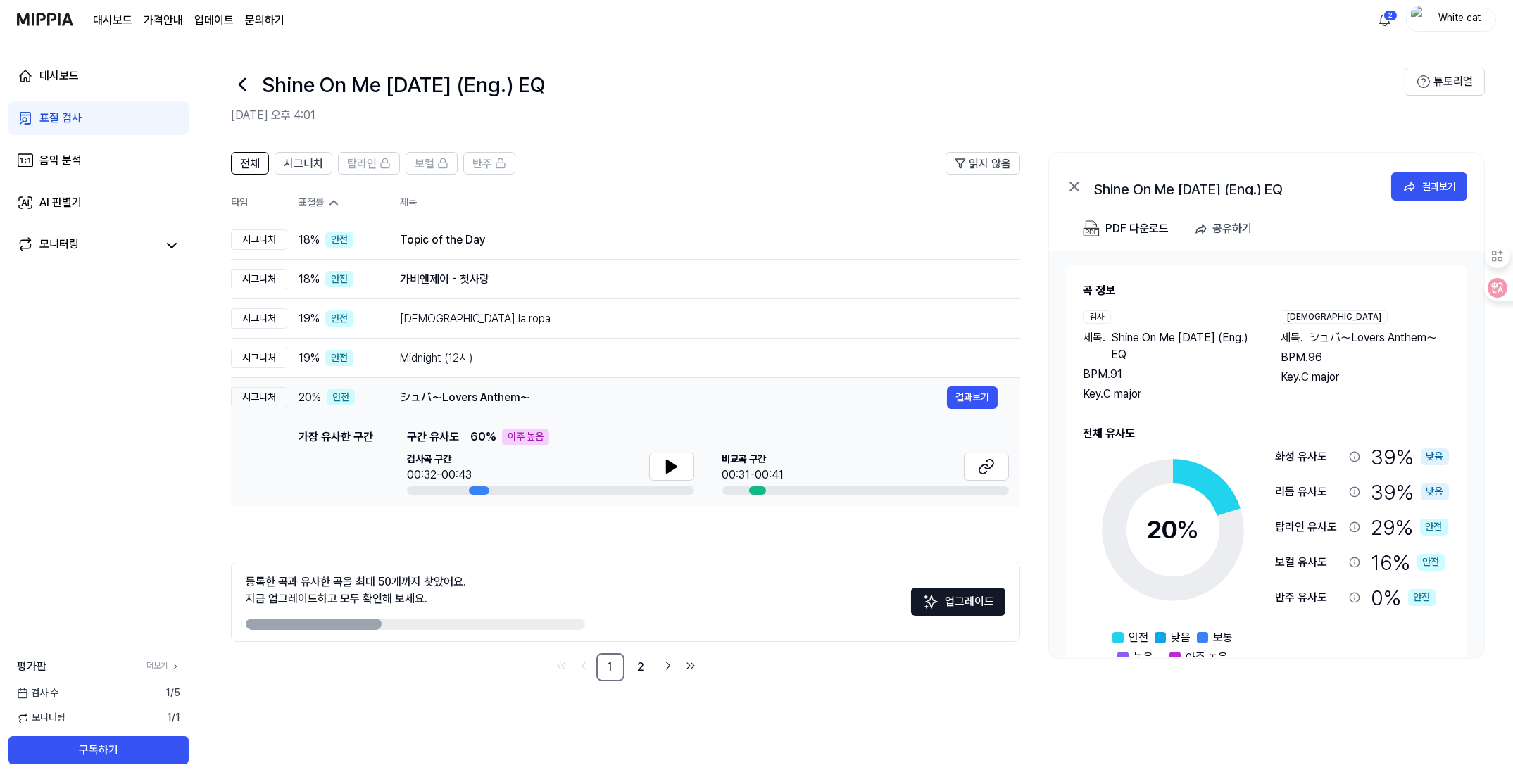
click at [441, 406] on div "シュバ～Lovers Anthem～ 결과보기" at bounding box center [698, 396] width 597 height 22
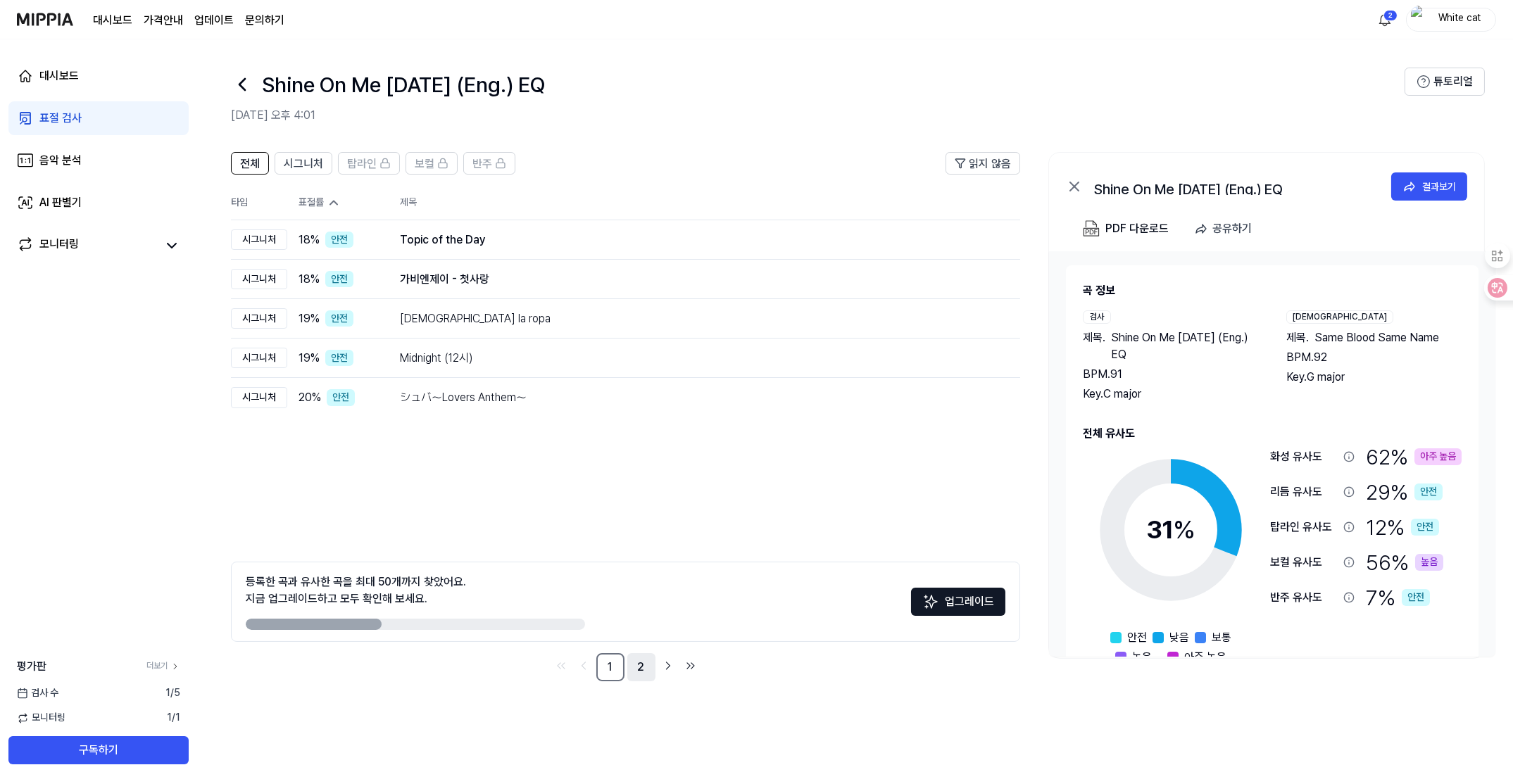
click at [644, 669] on link "2" at bounding box center [641, 666] width 28 height 28
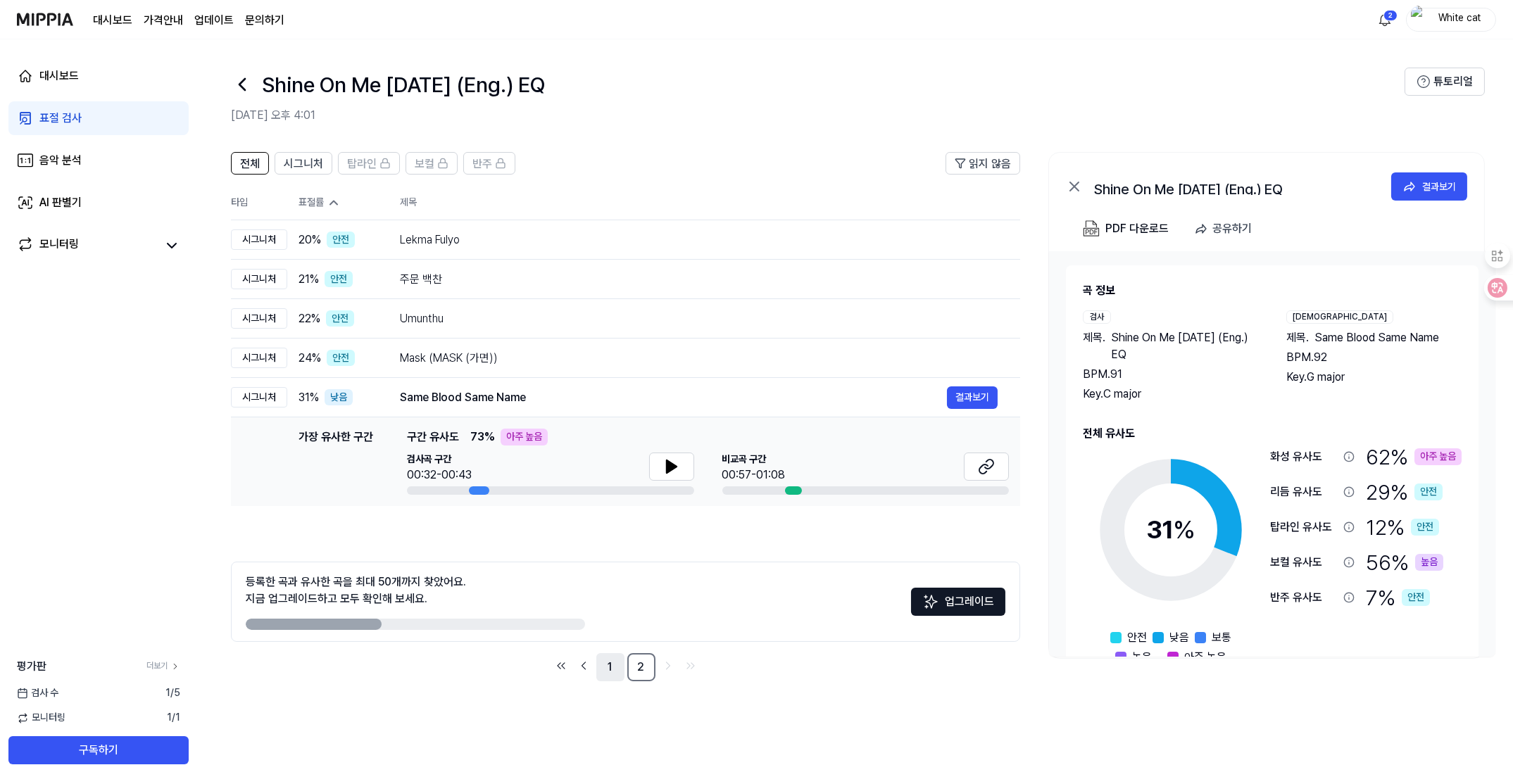
click at [617, 672] on link "1" at bounding box center [610, 666] width 28 height 28
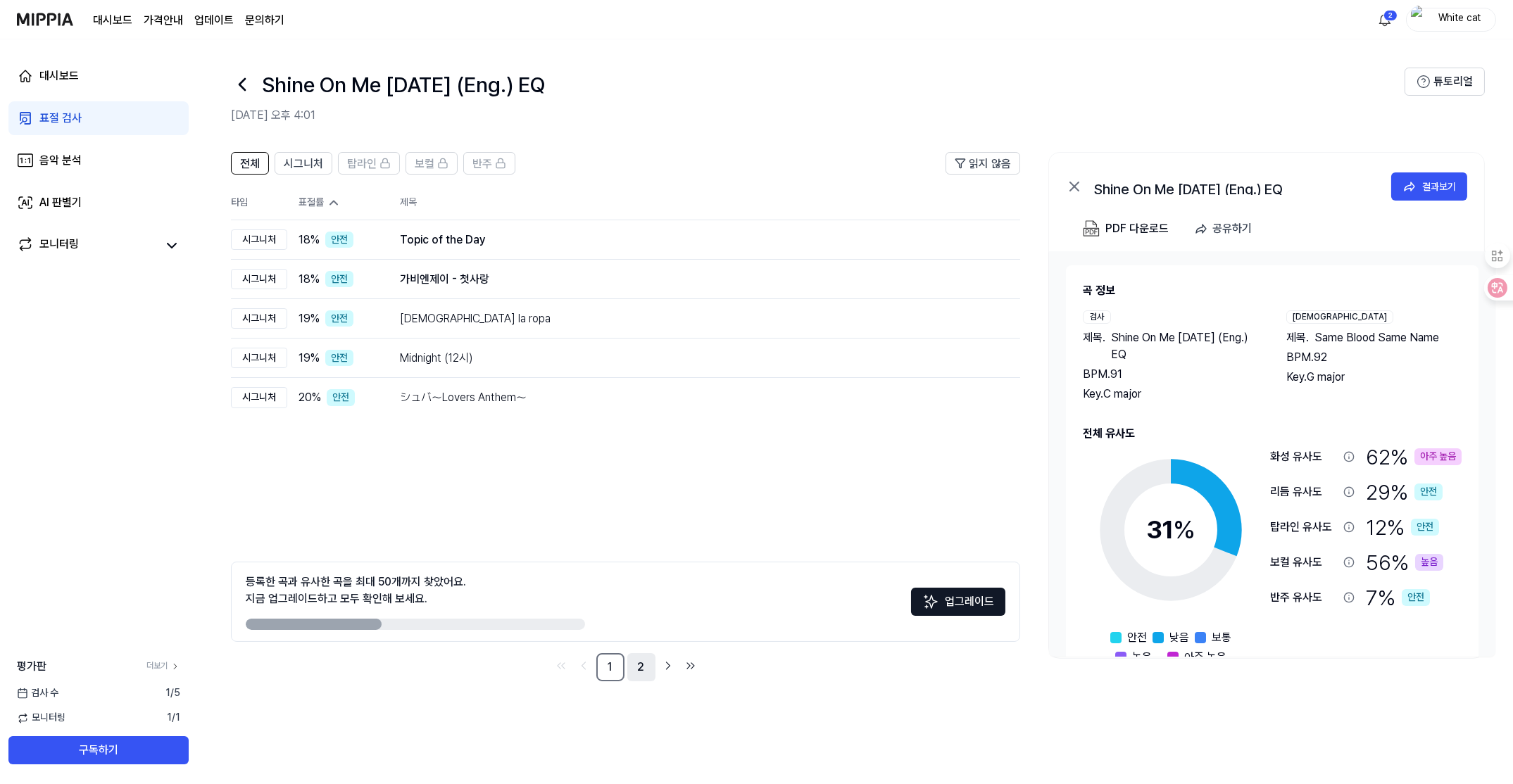
click at [632, 668] on link "2" at bounding box center [641, 666] width 28 height 28
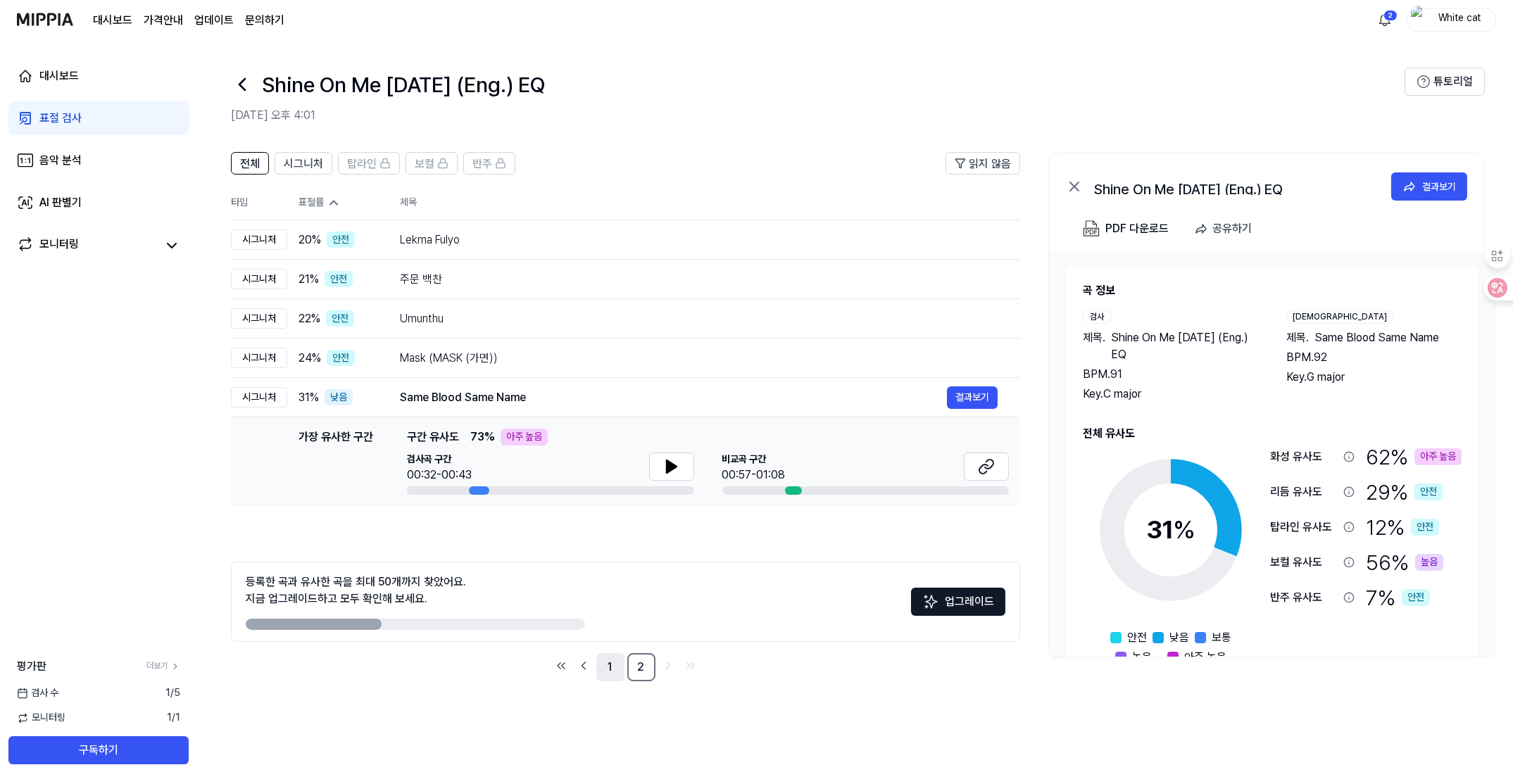
click at [610, 668] on link "1" at bounding box center [610, 666] width 28 height 28
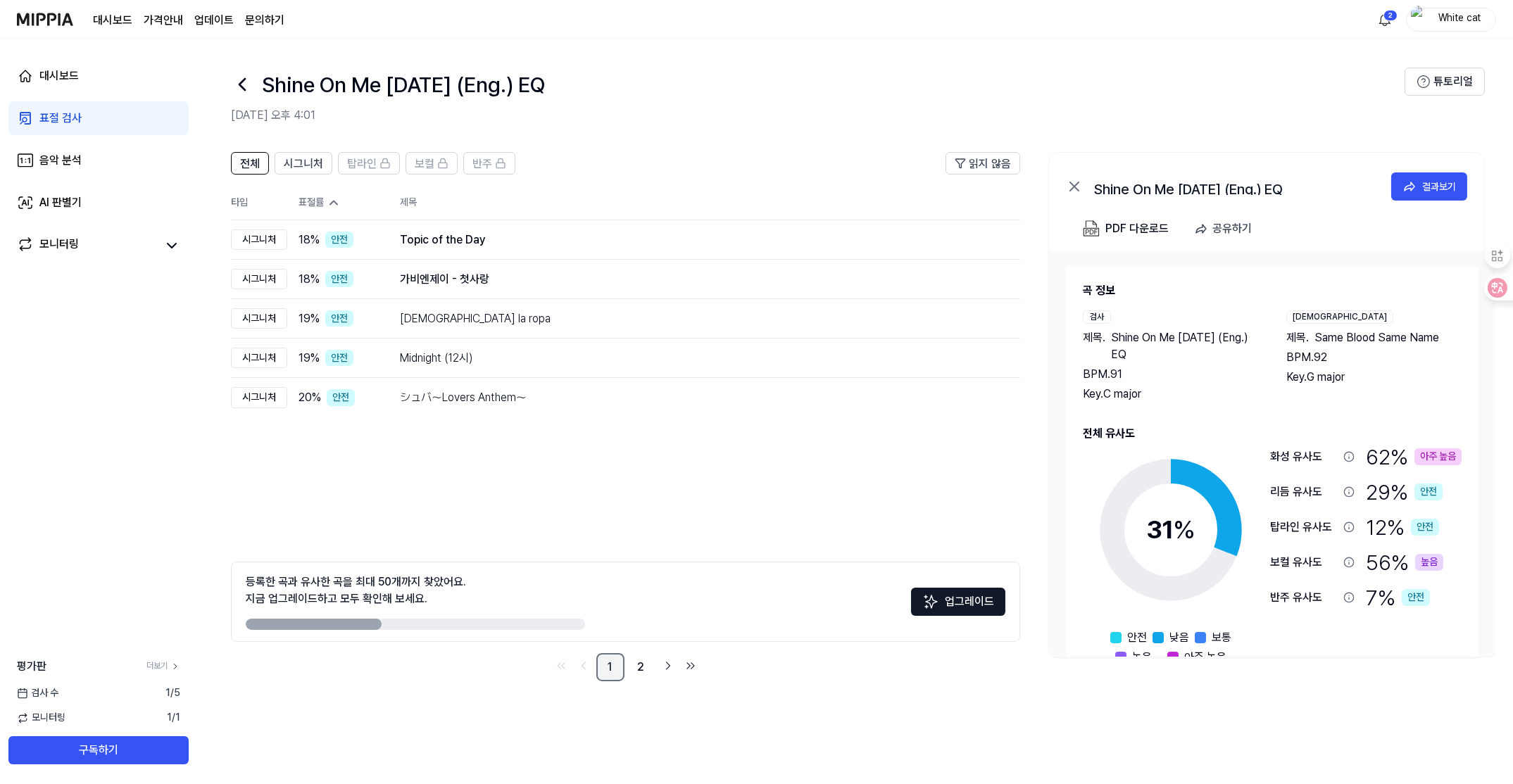
click at [613, 667] on link "1" at bounding box center [610, 666] width 28 height 28
click at [636, 666] on link "2" at bounding box center [641, 666] width 28 height 28
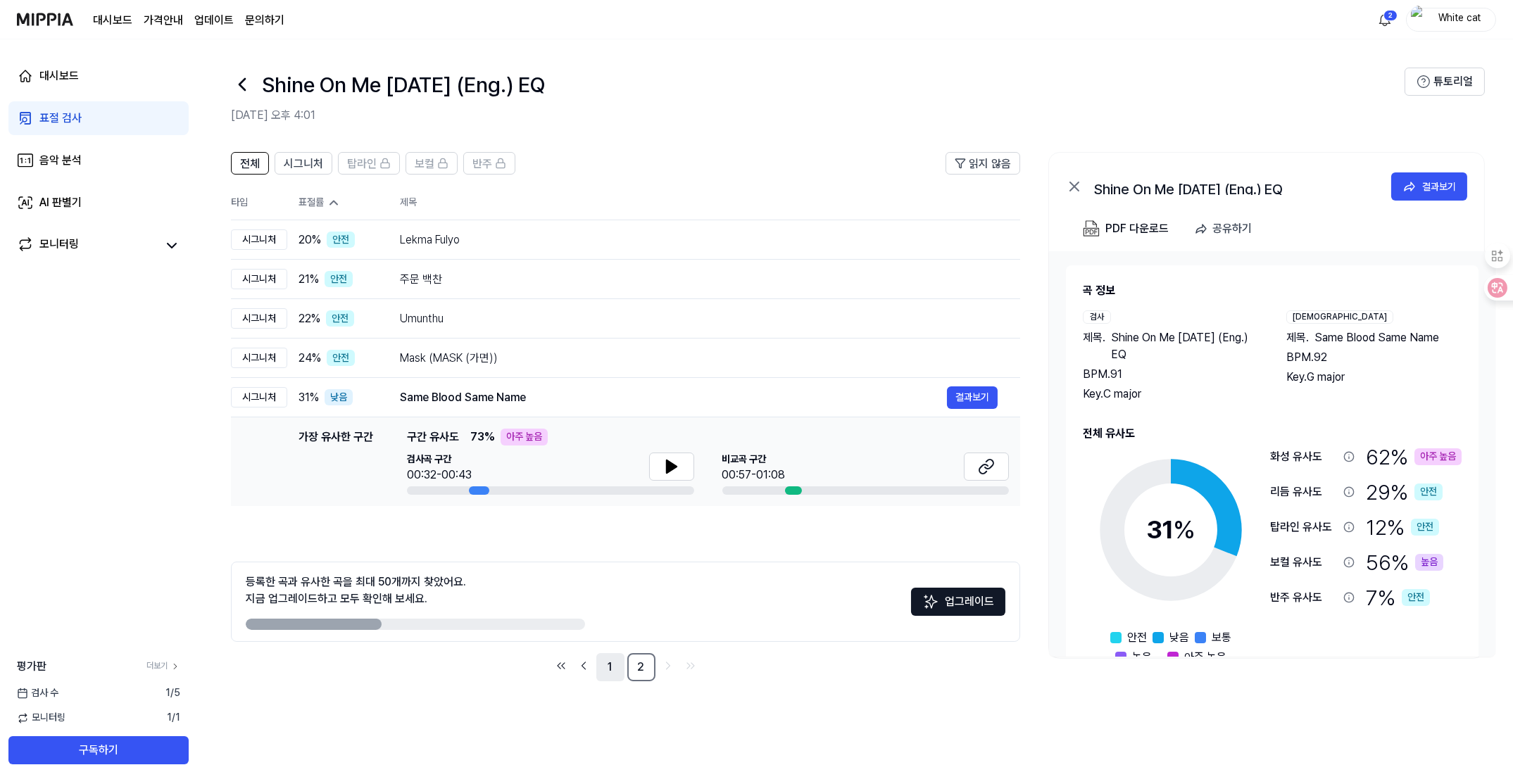
click at [611, 666] on link "1" at bounding box center [610, 666] width 28 height 28
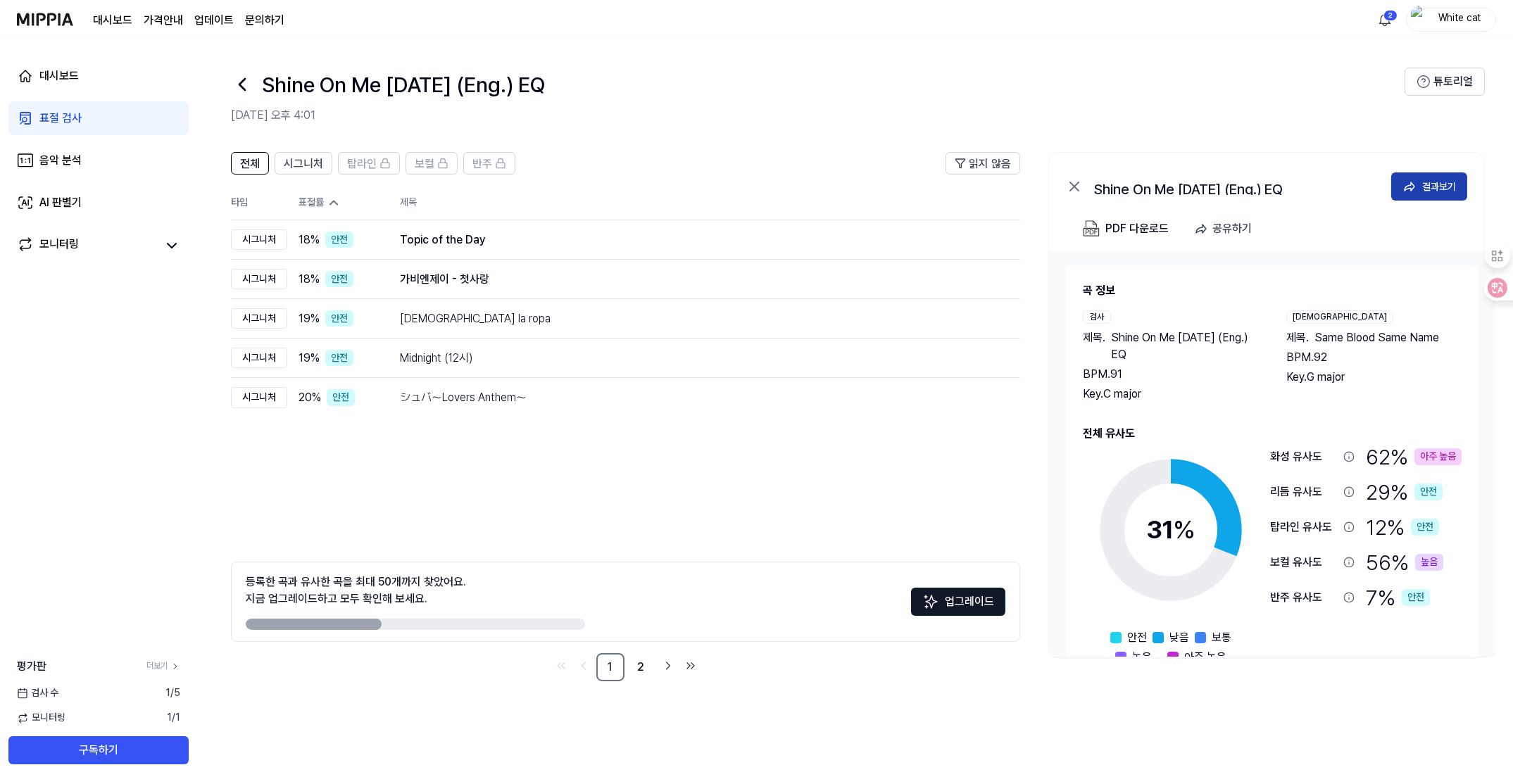
click at [1429, 183] on div "결과보기" at bounding box center [1438, 186] width 34 height 15
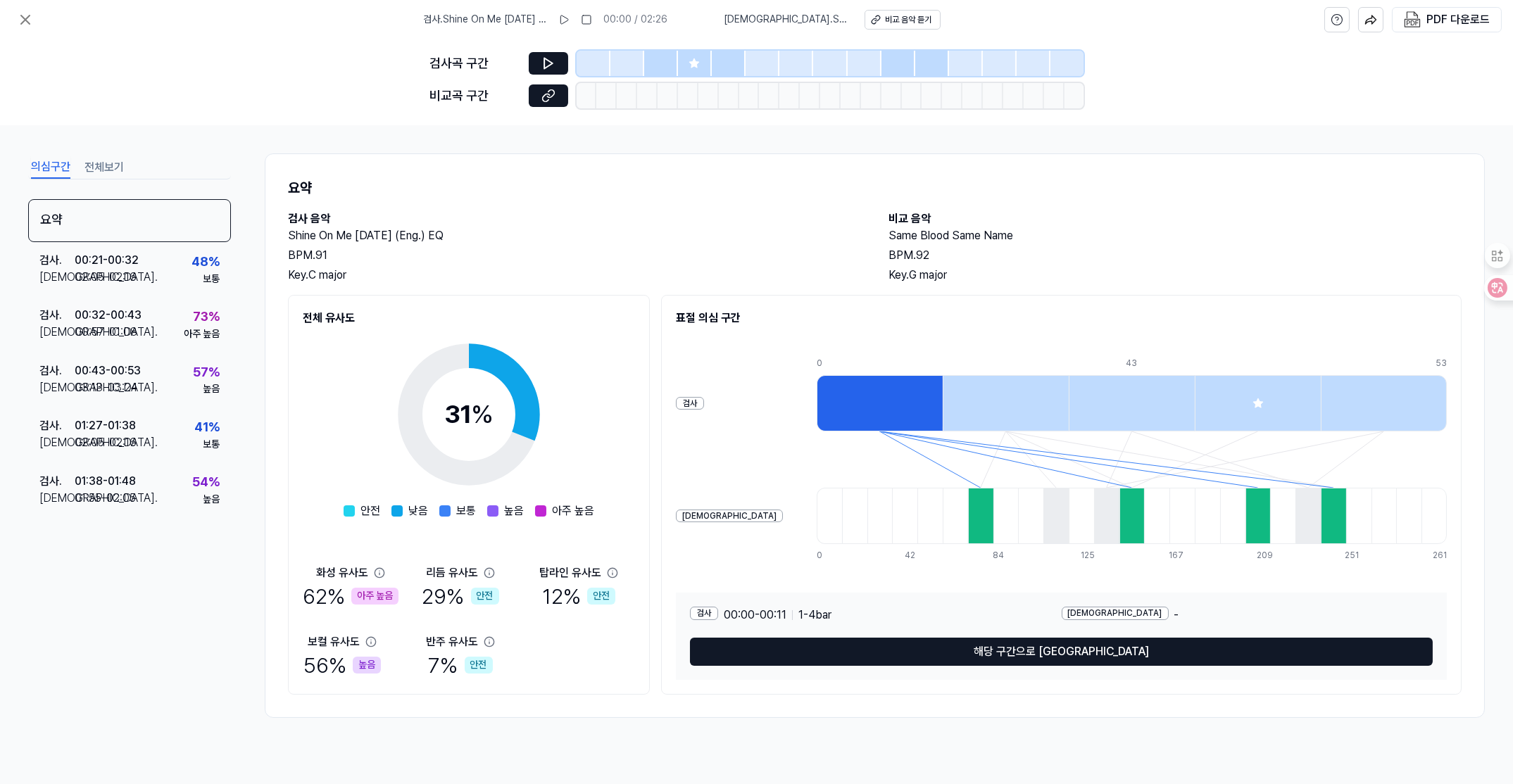
click at [95, 162] on button "전체보기" at bounding box center [104, 167] width 40 height 22
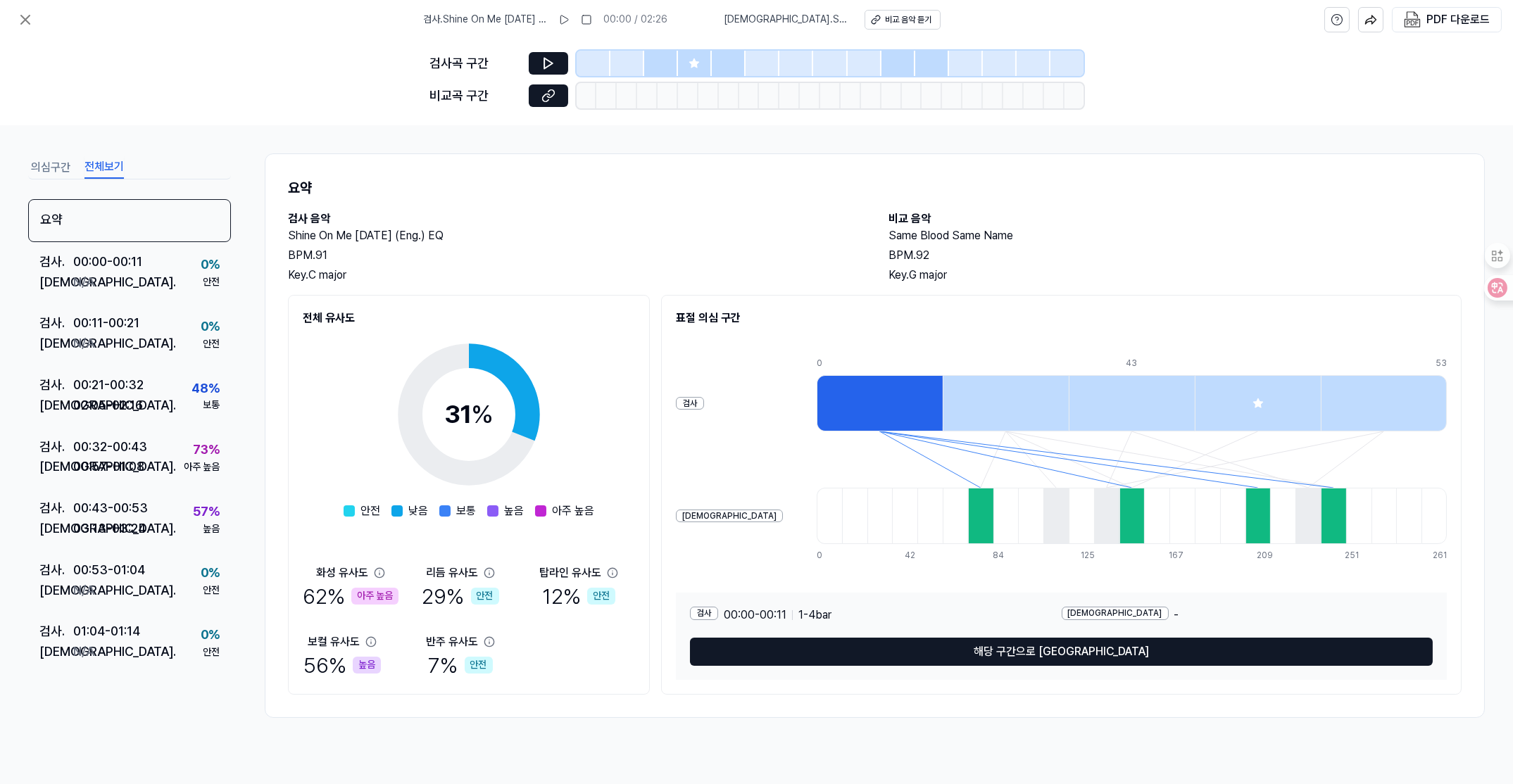
click at [62, 167] on button "의심구간" at bounding box center [50, 167] width 40 height 22
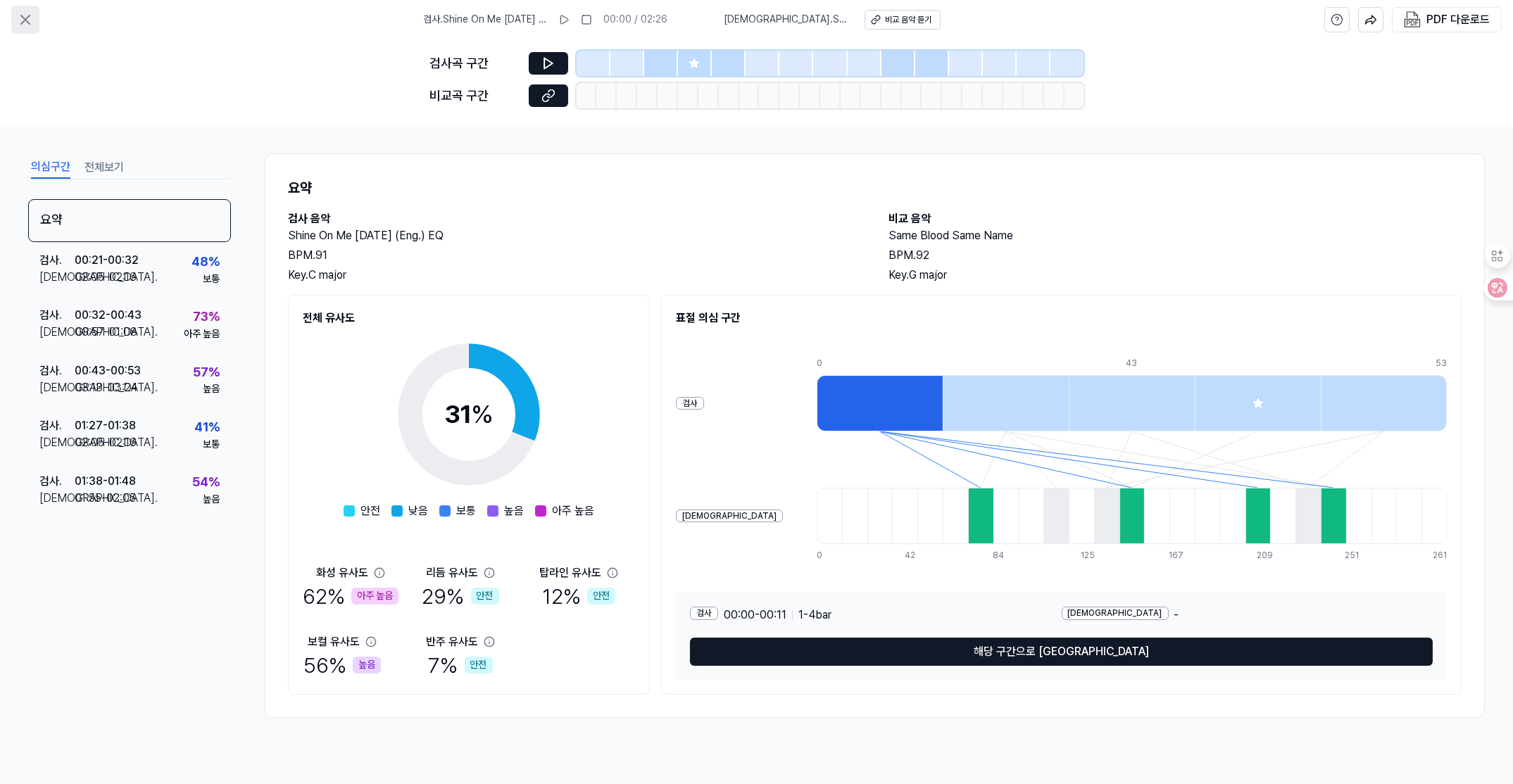
click at [25, 26] on icon at bounding box center [26, 20] width 17 height 17
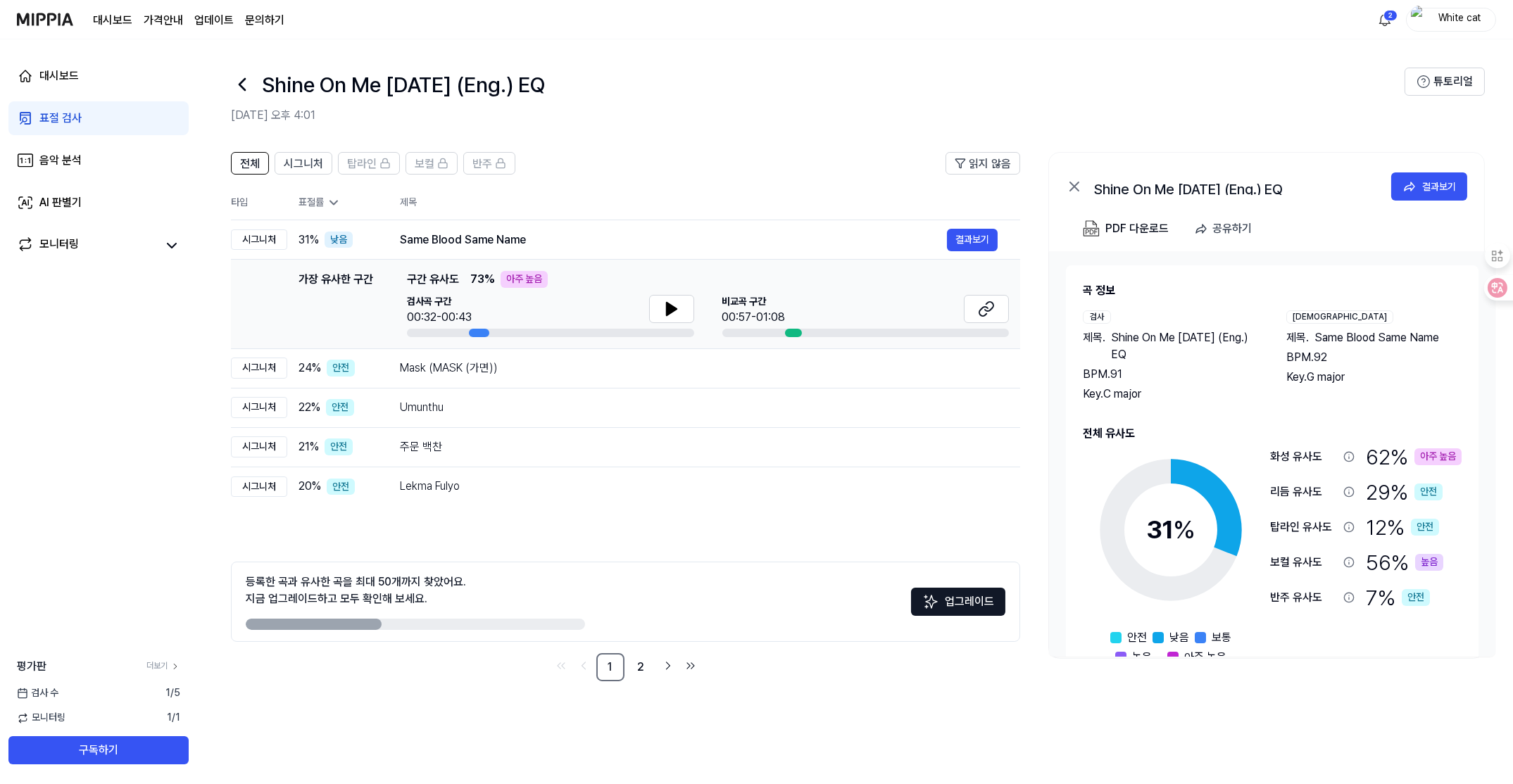
click at [328, 202] on icon at bounding box center [333, 203] width 14 height 14
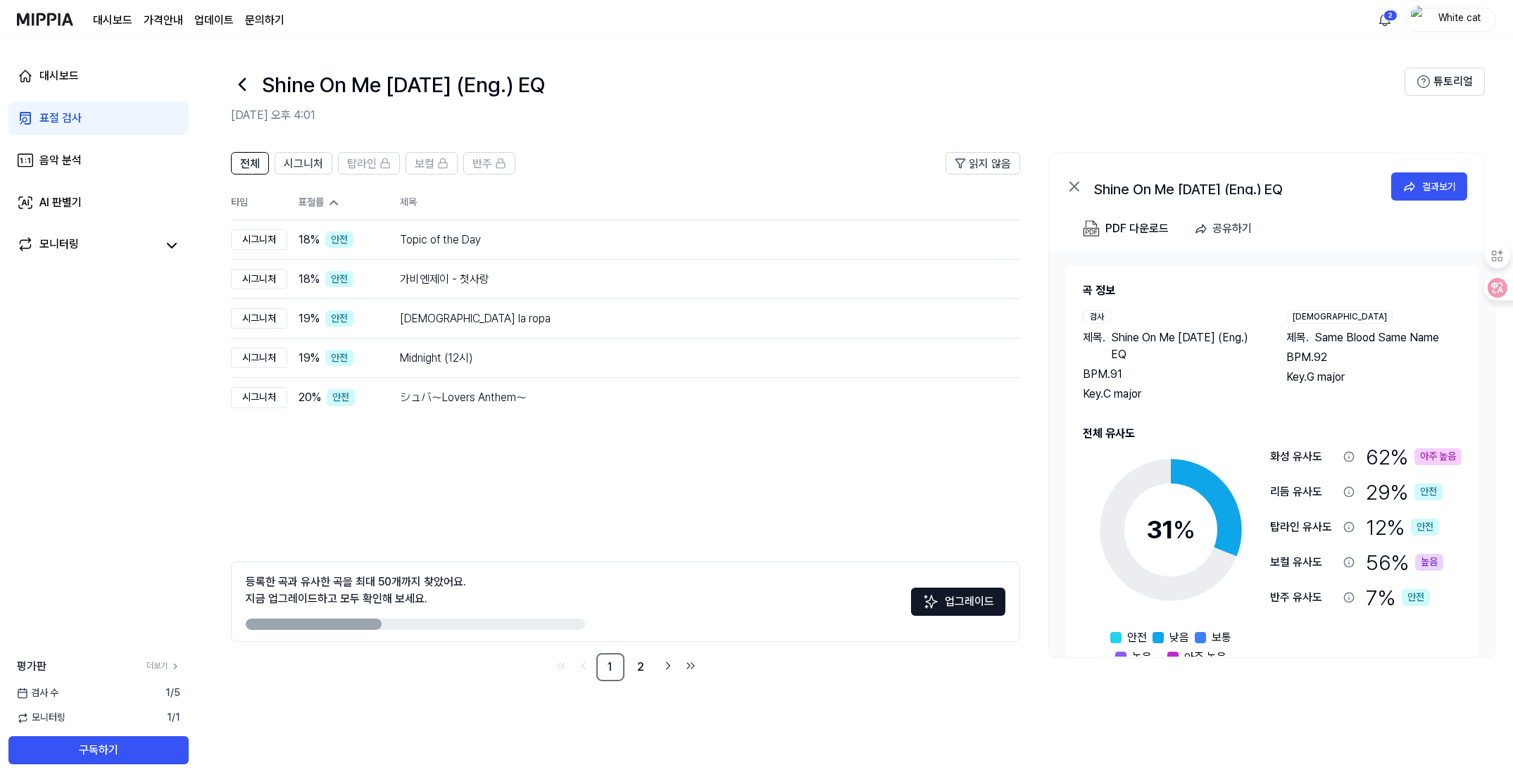
click at [328, 202] on icon at bounding box center [333, 203] width 14 height 14
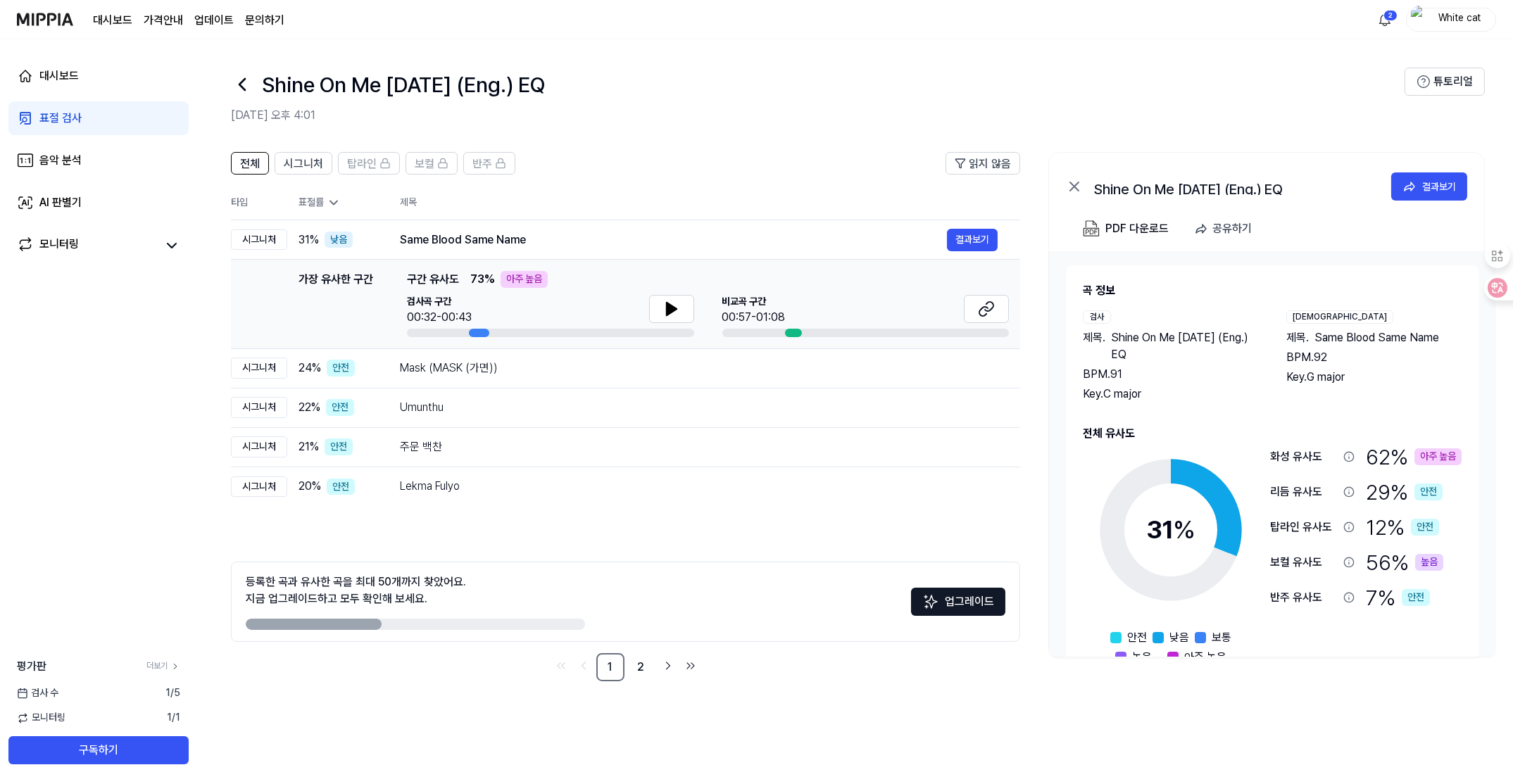
click at [328, 202] on icon at bounding box center [333, 203] width 14 height 14
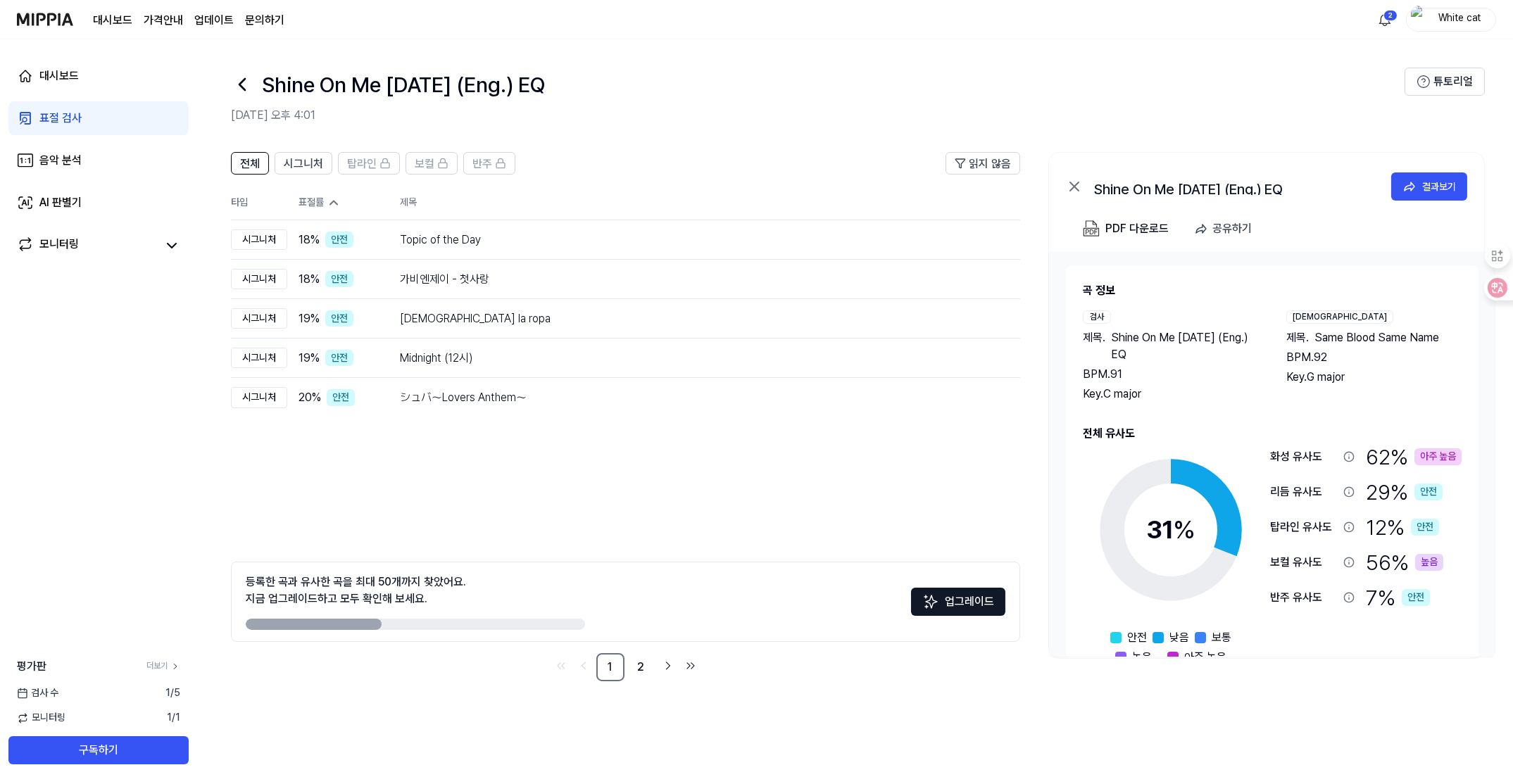
click at [328, 202] on icon at bounding box center [333, 203] width 14 height 14
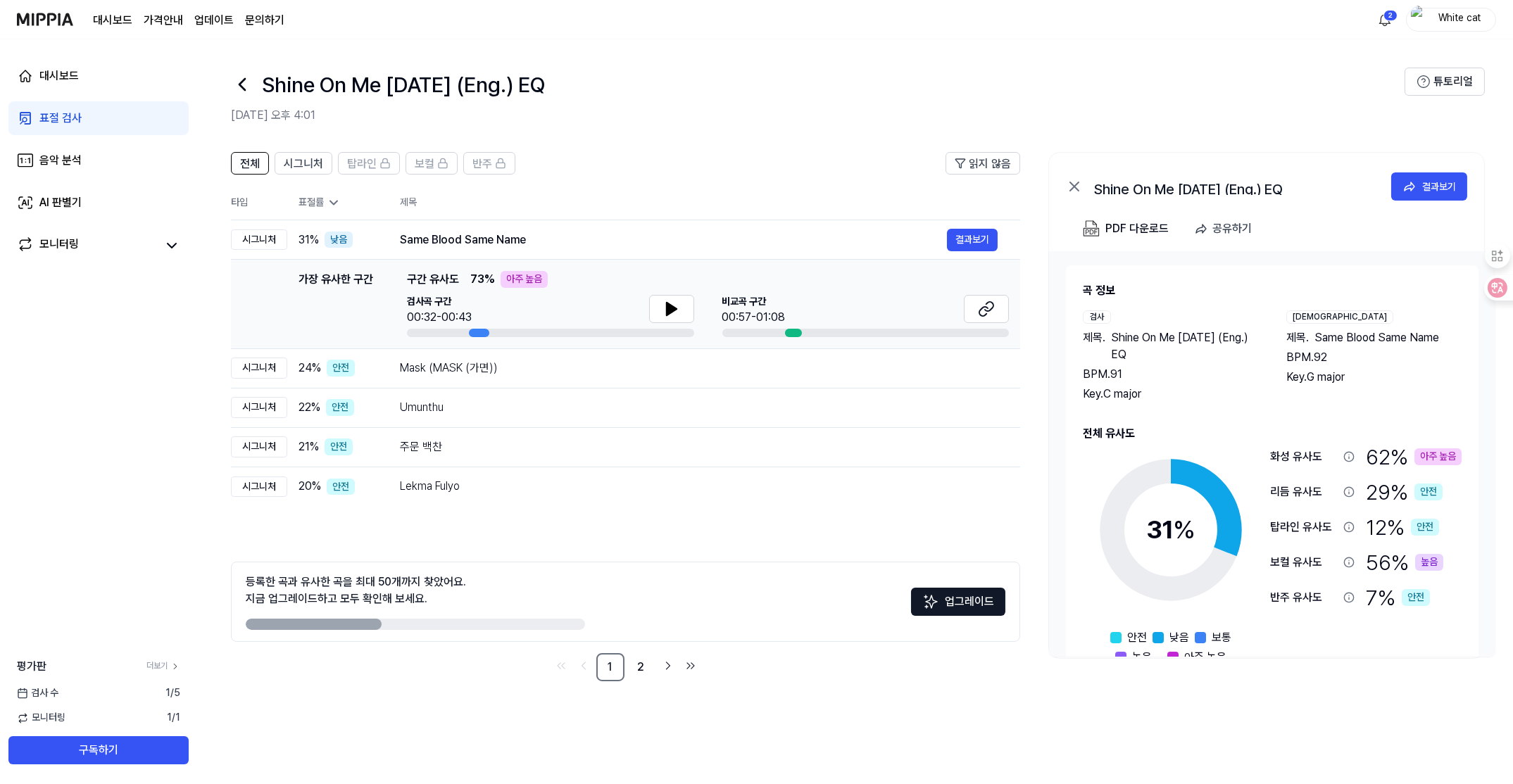
click at [328, 202] on icon at bounding box center [333, 203] width 14 height 14
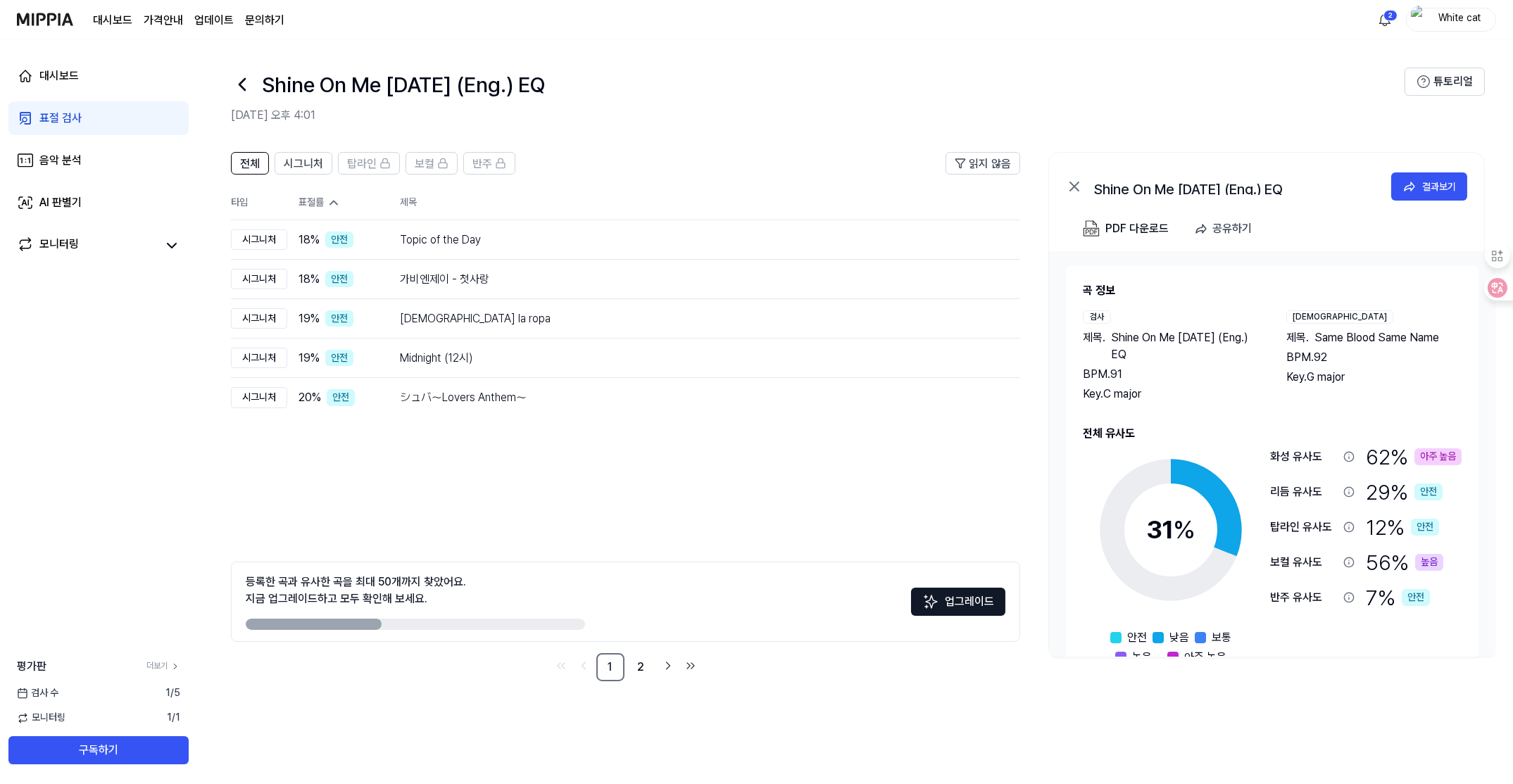
click at [328, 202] on icon at bounding box center [333, 203] width 14 height 14
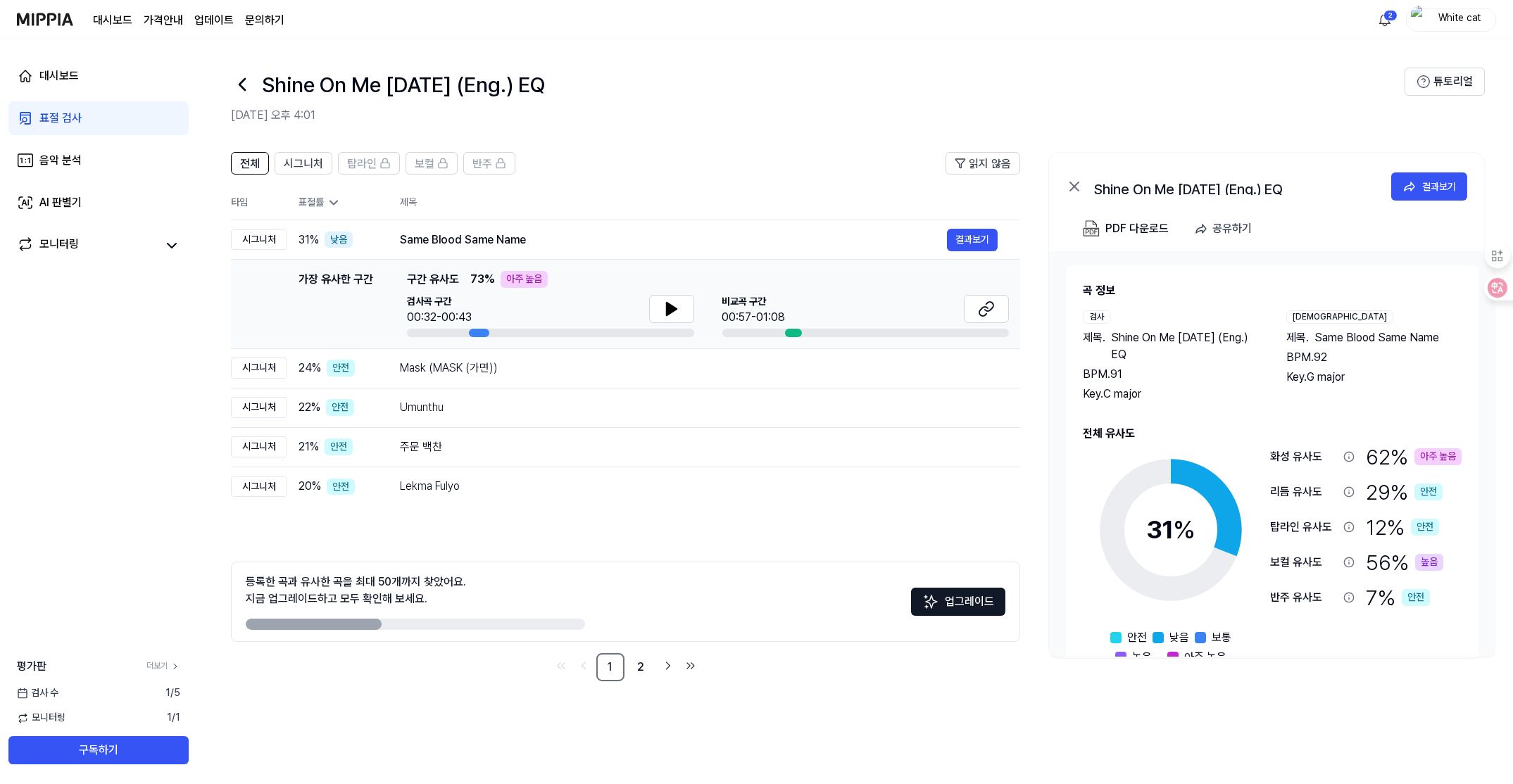
click at [328, 202] on icon at bounding box center [333, 203] width 14 height 14
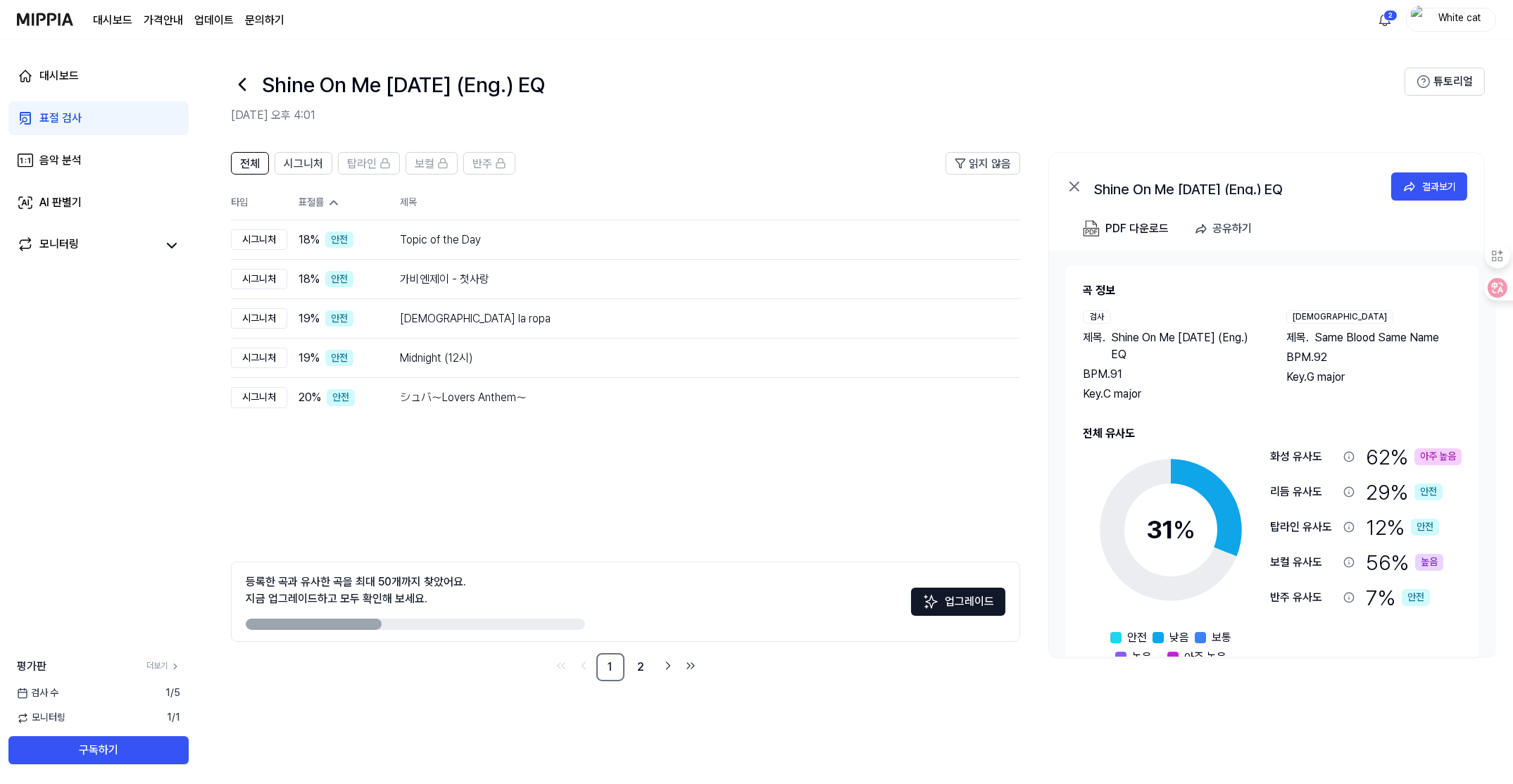
click at [328, 202] on icon at bounding box center [333, 203] width 14 height 14
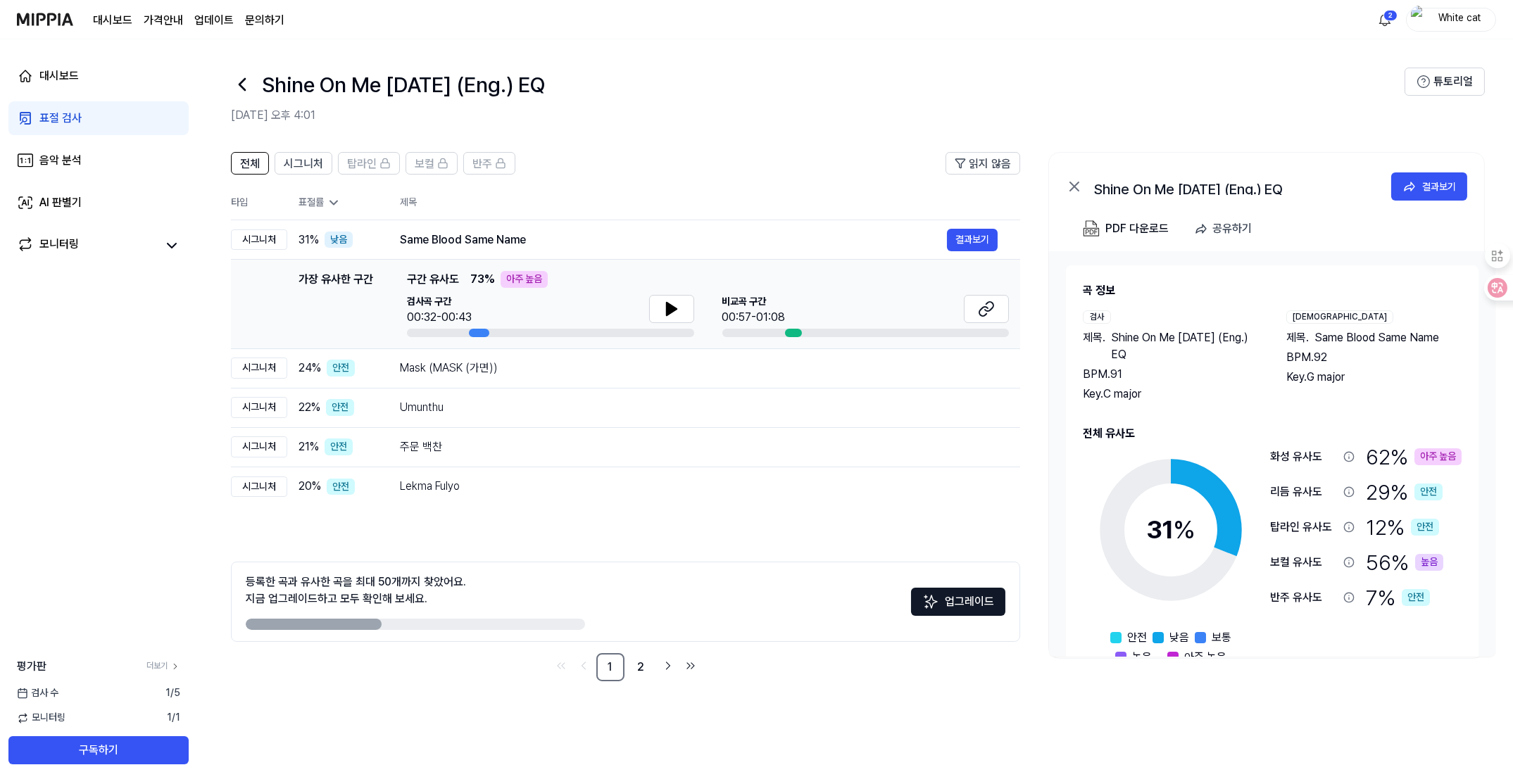
click at [328, 202] on icon at bounding box center [333, 203] width 14 height 14
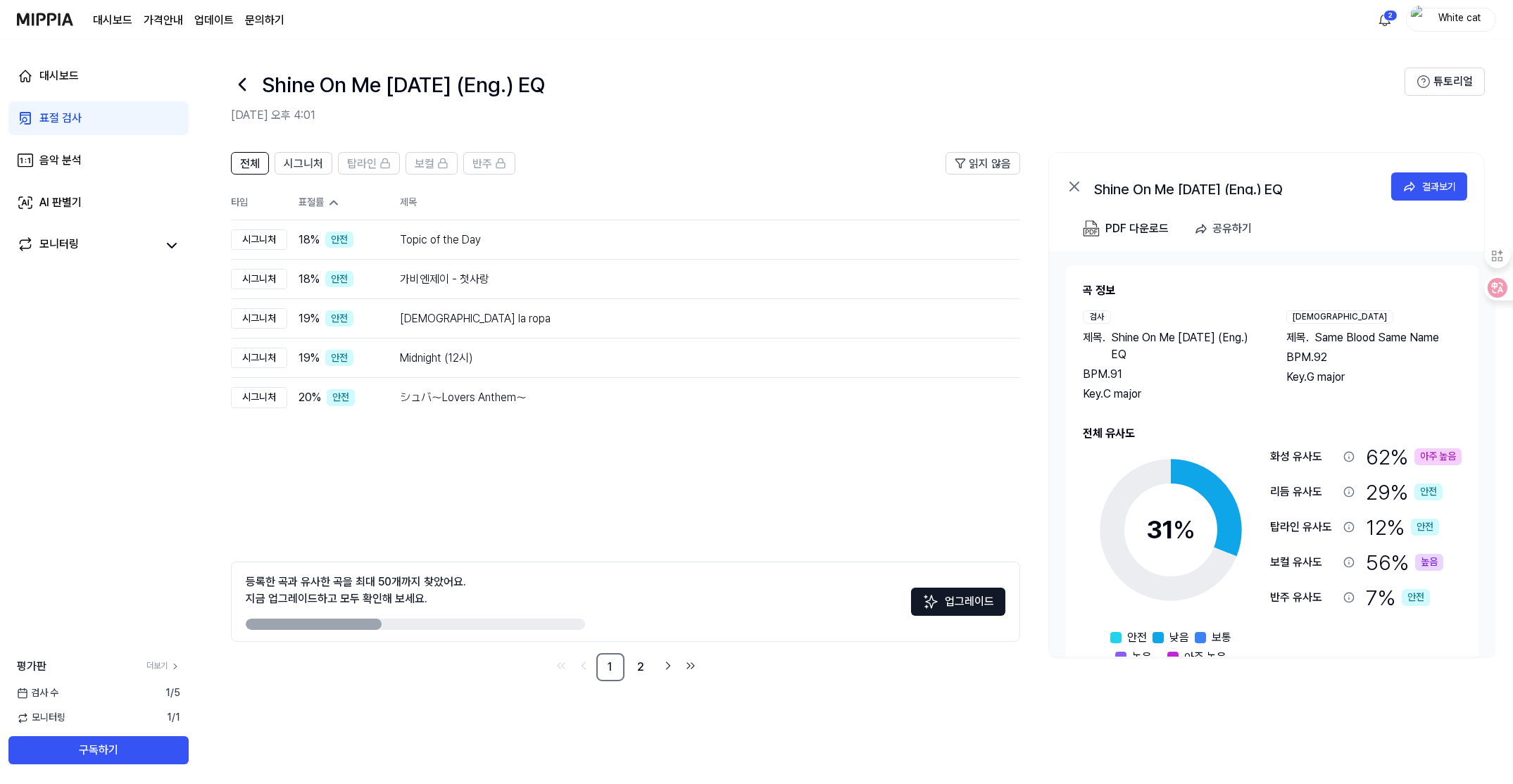
click at [328, 202] on icon at bounding box center [333, 203] width 14 height 14
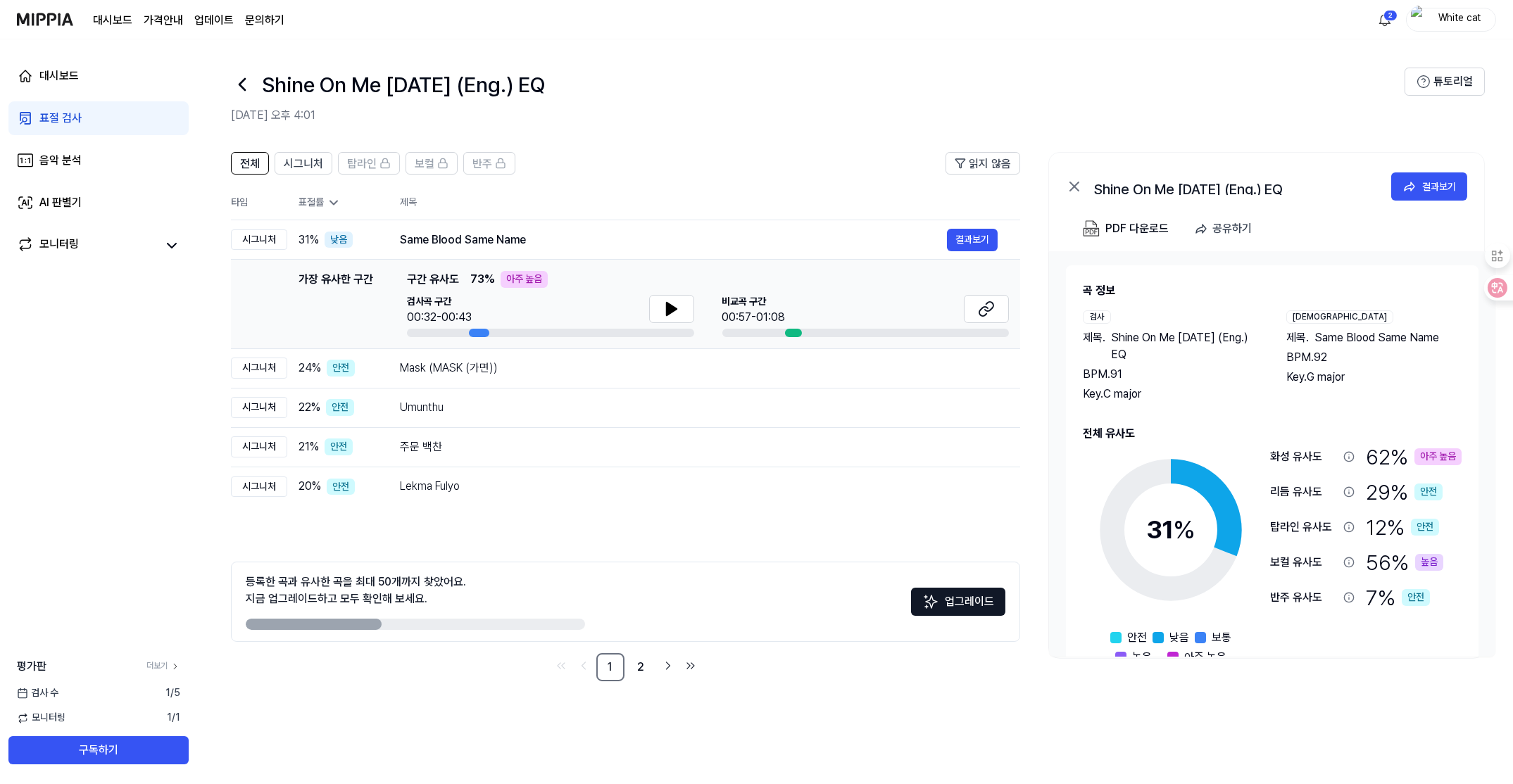
click at [328, 202] on icon at bounding box center [333, 203] width 14 height 14
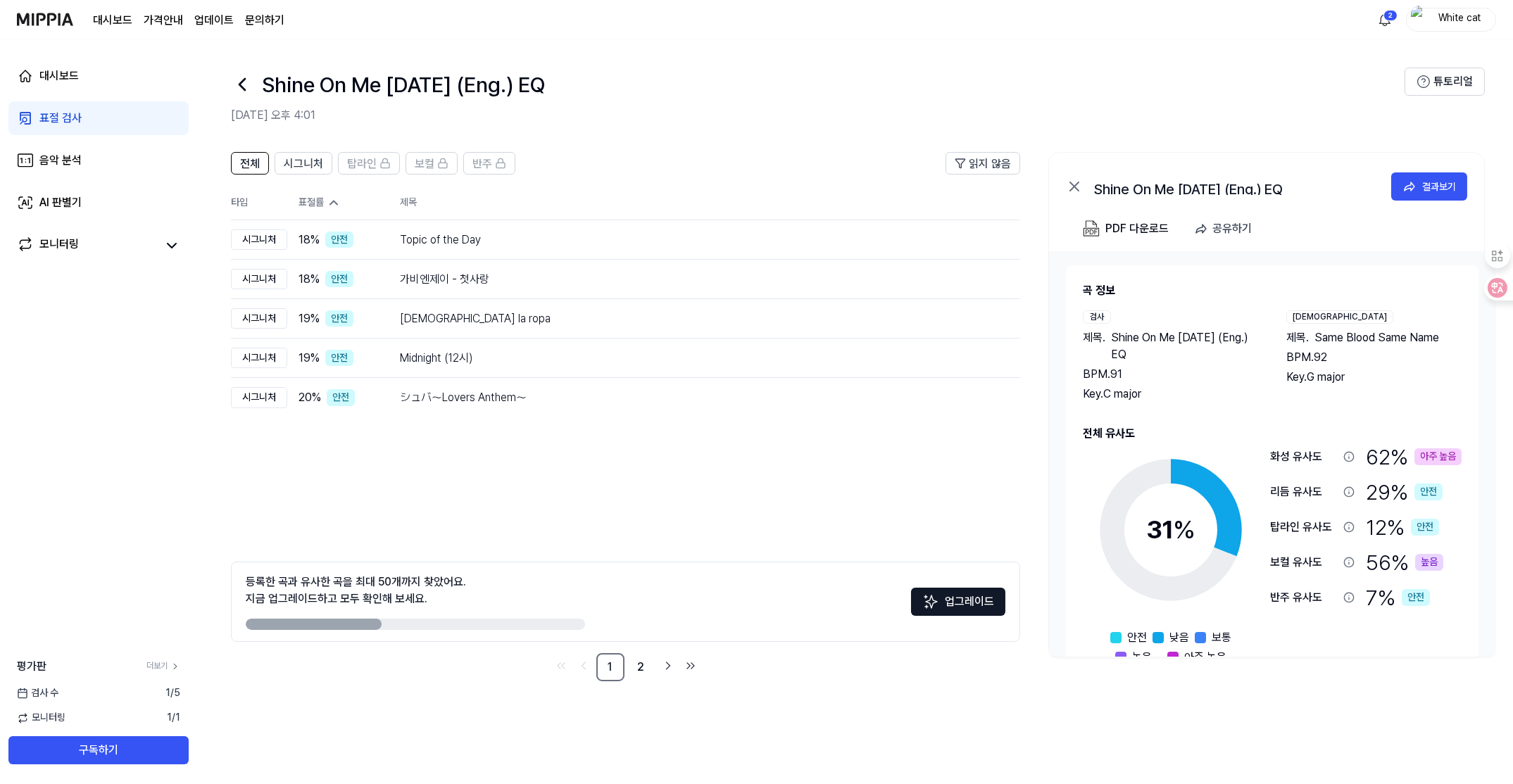
click at [328, 202] on icon at bounding box center [333, 203] width 14 height 14
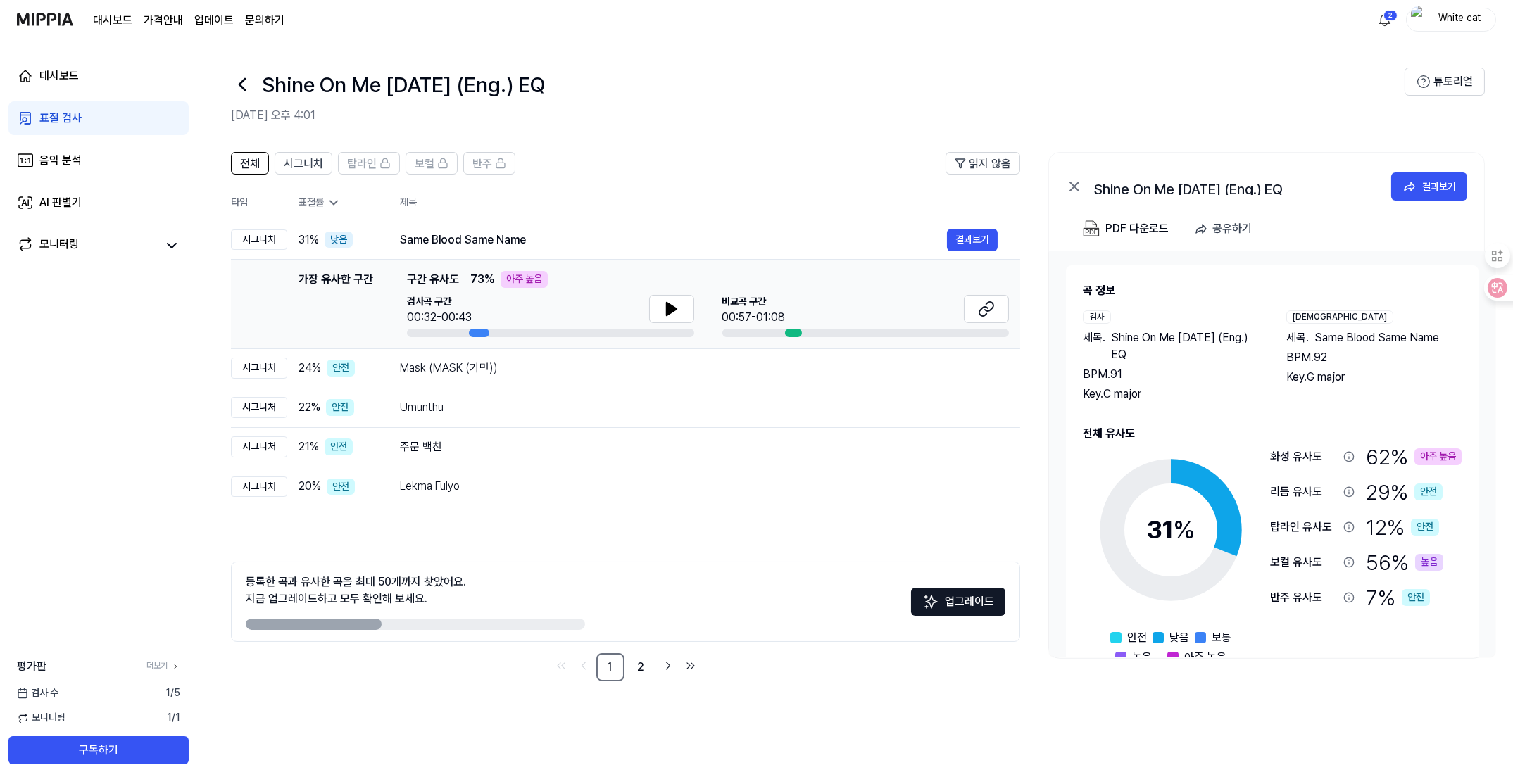
click at [328, 202] on icon at bounding box center [333, 203] width 14 height 14
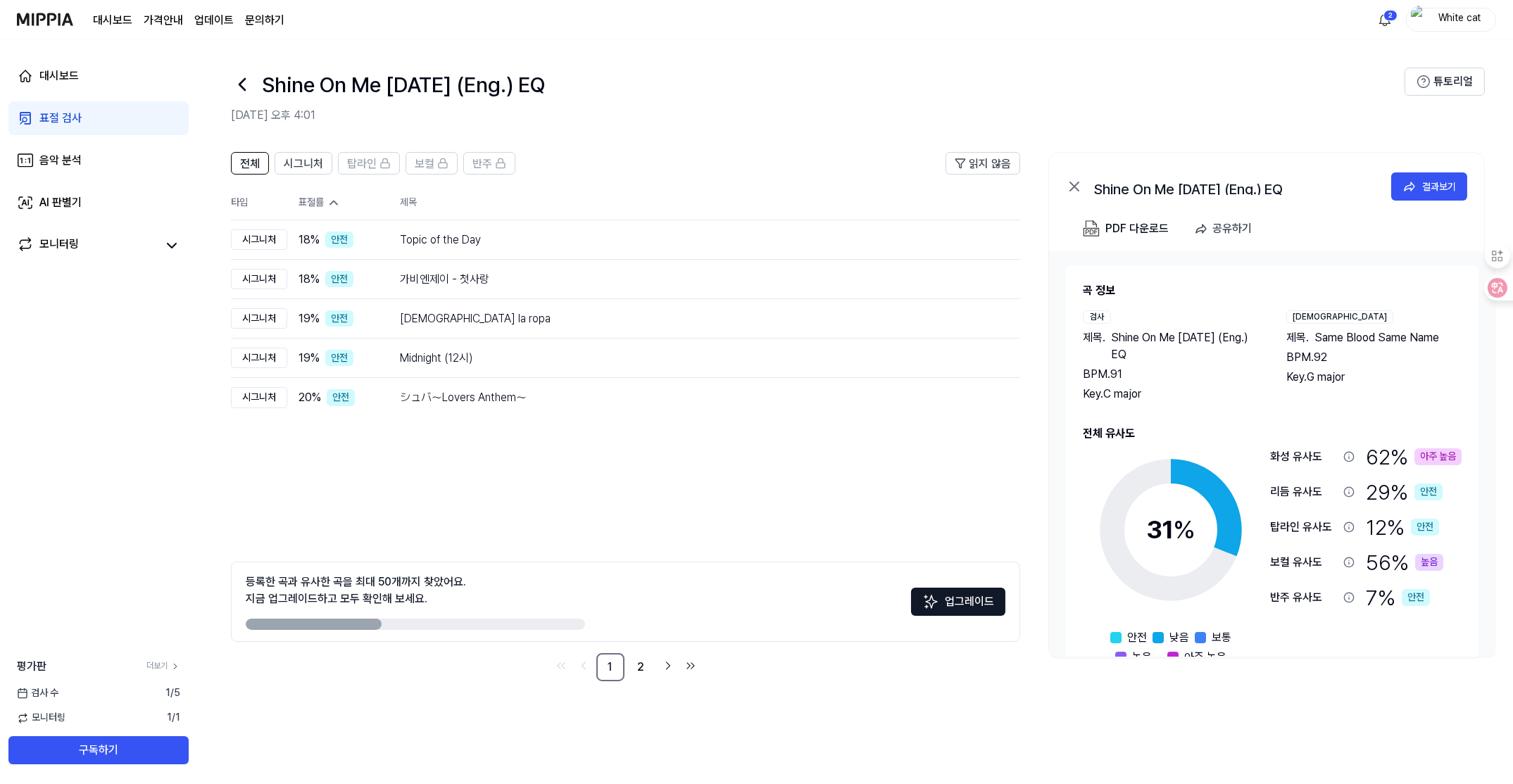
click at [328, 202] on icon at bounding box center [333, 203] width 14 height 14
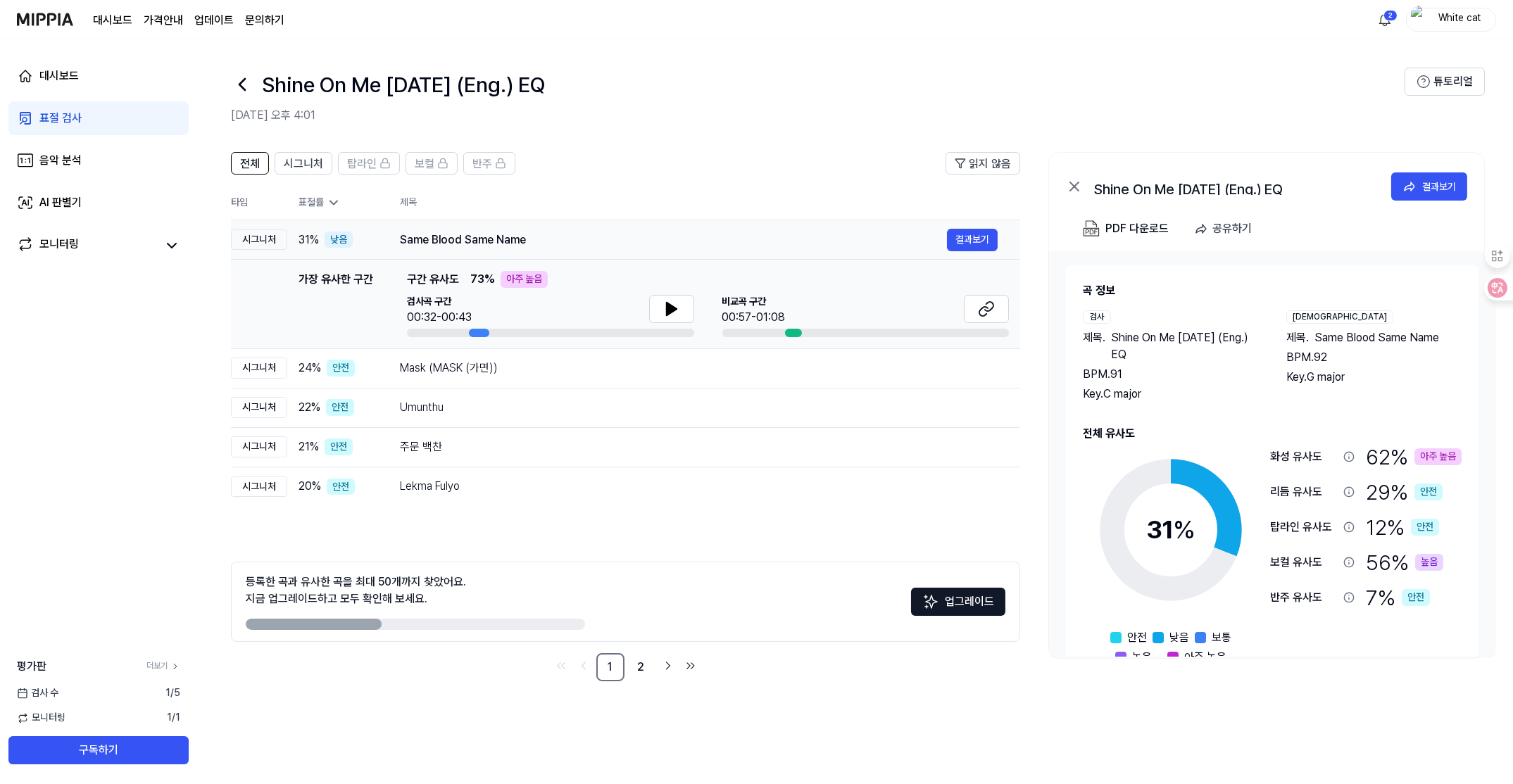
click at [252, 240] on div "시그니처" at bounding box center [259, 240] width 56 height 21
click at [536, 478] on div "Lekma Fulyo" at bounding box center [673, 486] width 547 height 17
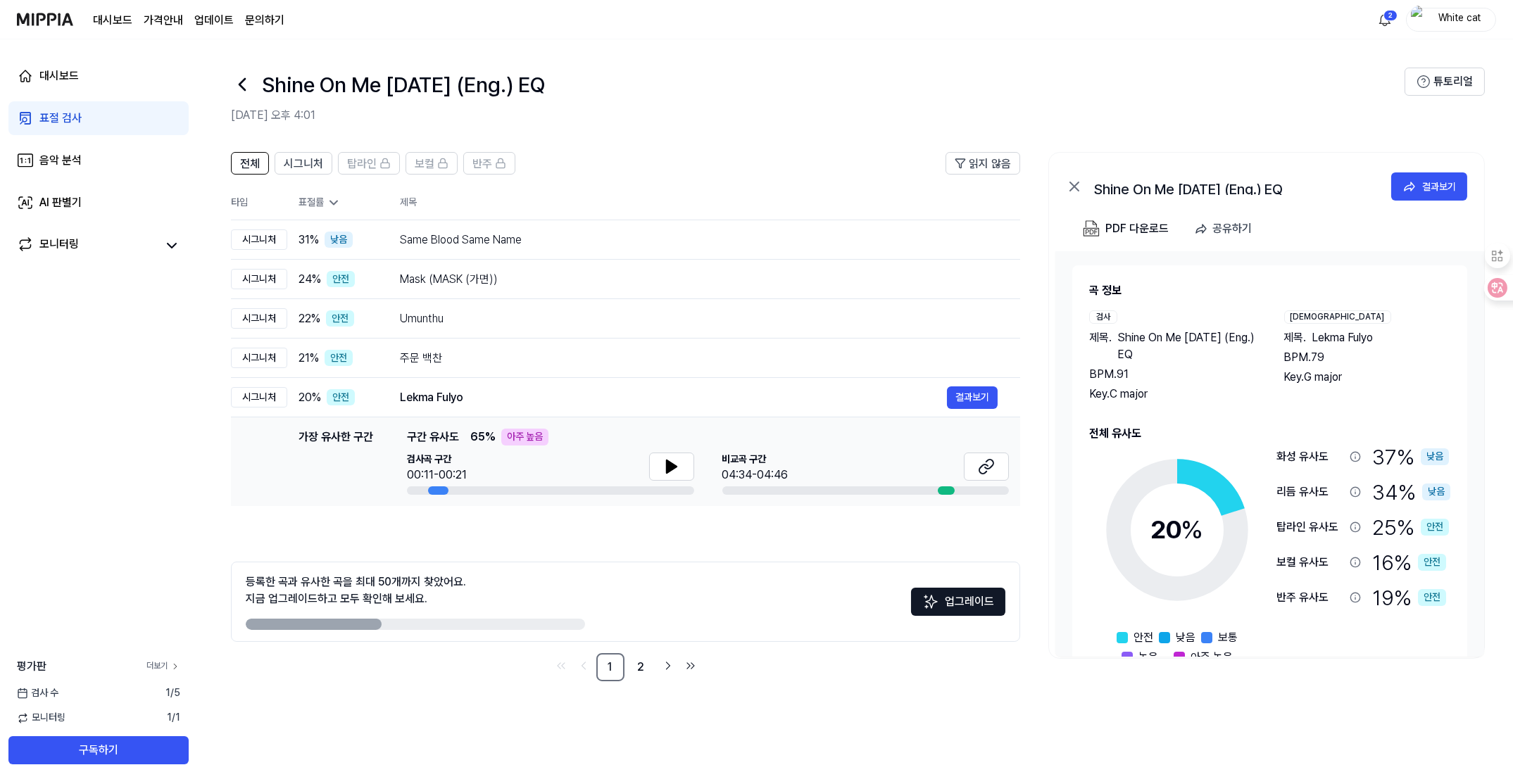
click at [165, 662] on link "더보기" at bounding box center [163, 665] width 34 height 12
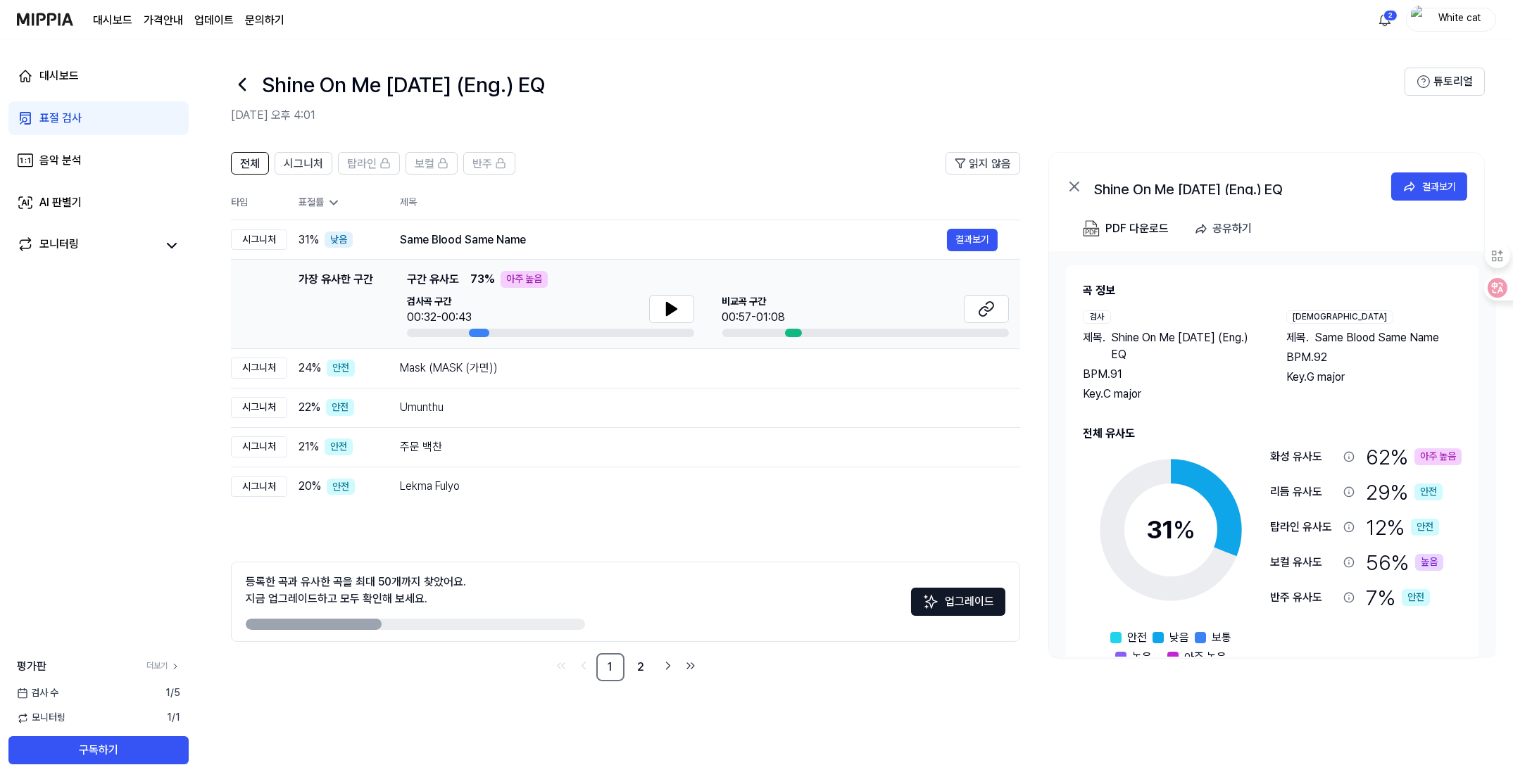
click at [332, 200] on icon at bounding box center [333, 203] width 14 height 14
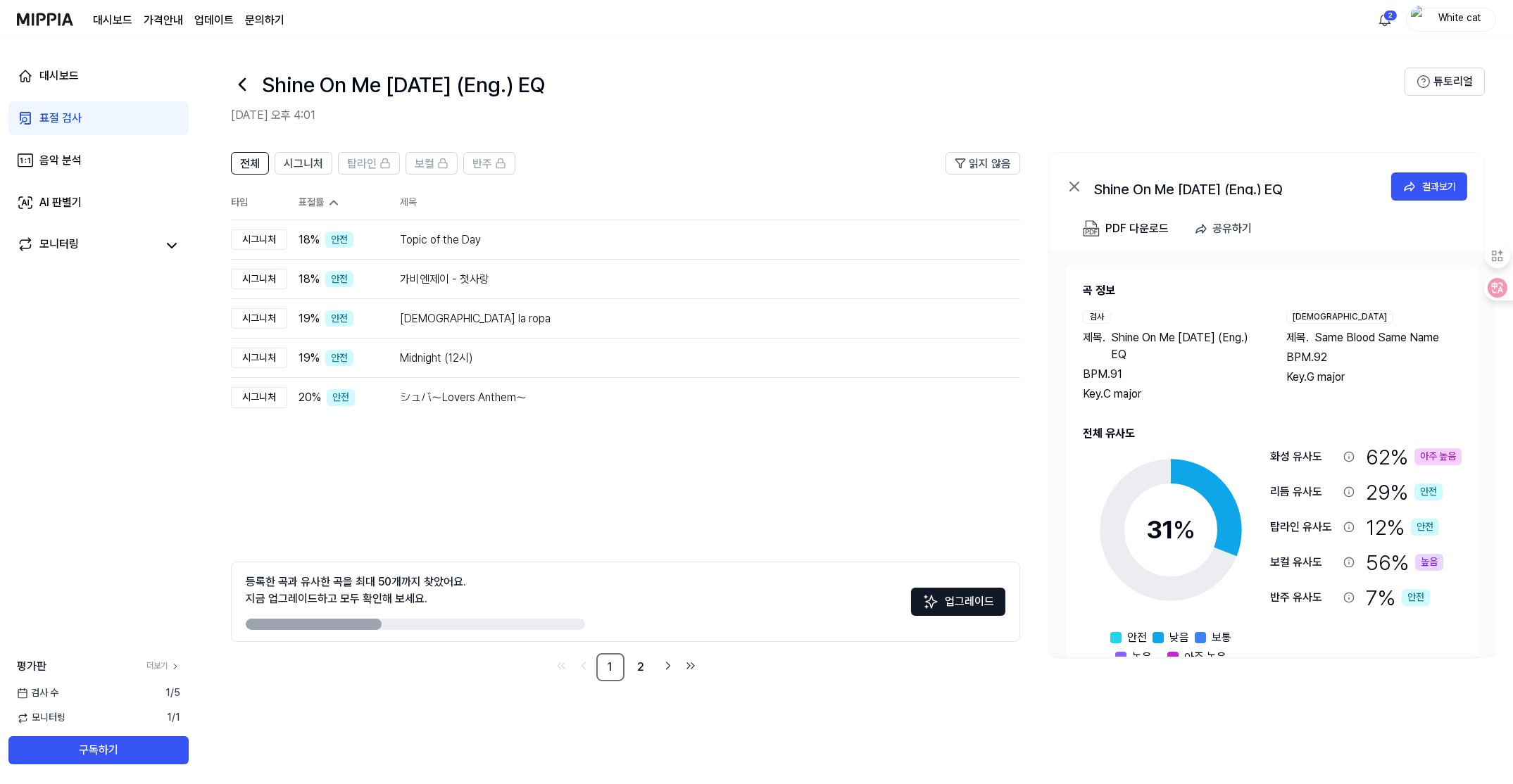
click at [332, 200] on icon at bounding box center [333, 203] width 14 height 14
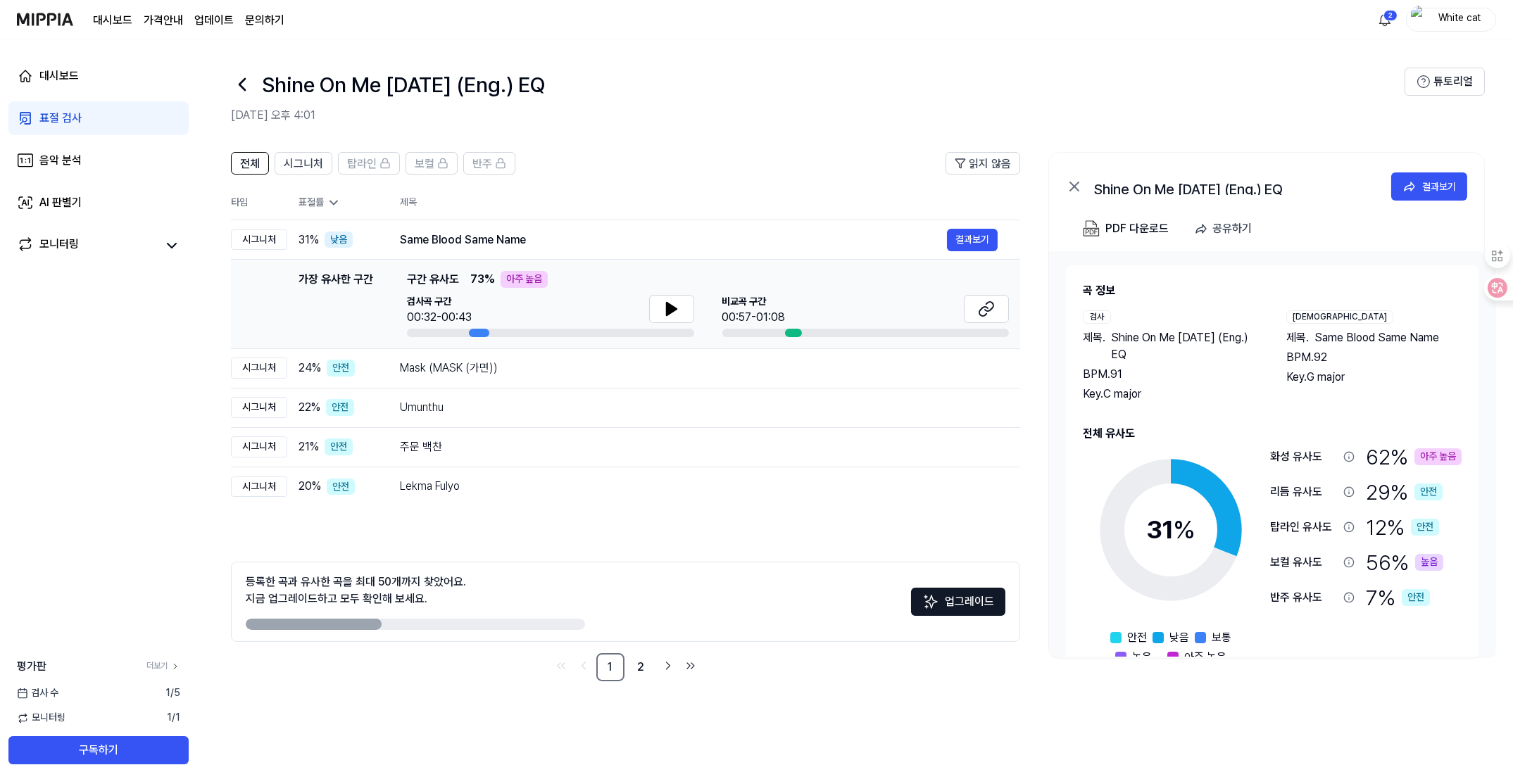
click at [332, 200] on icon at bounding box center [333, 203] width 14 height 14
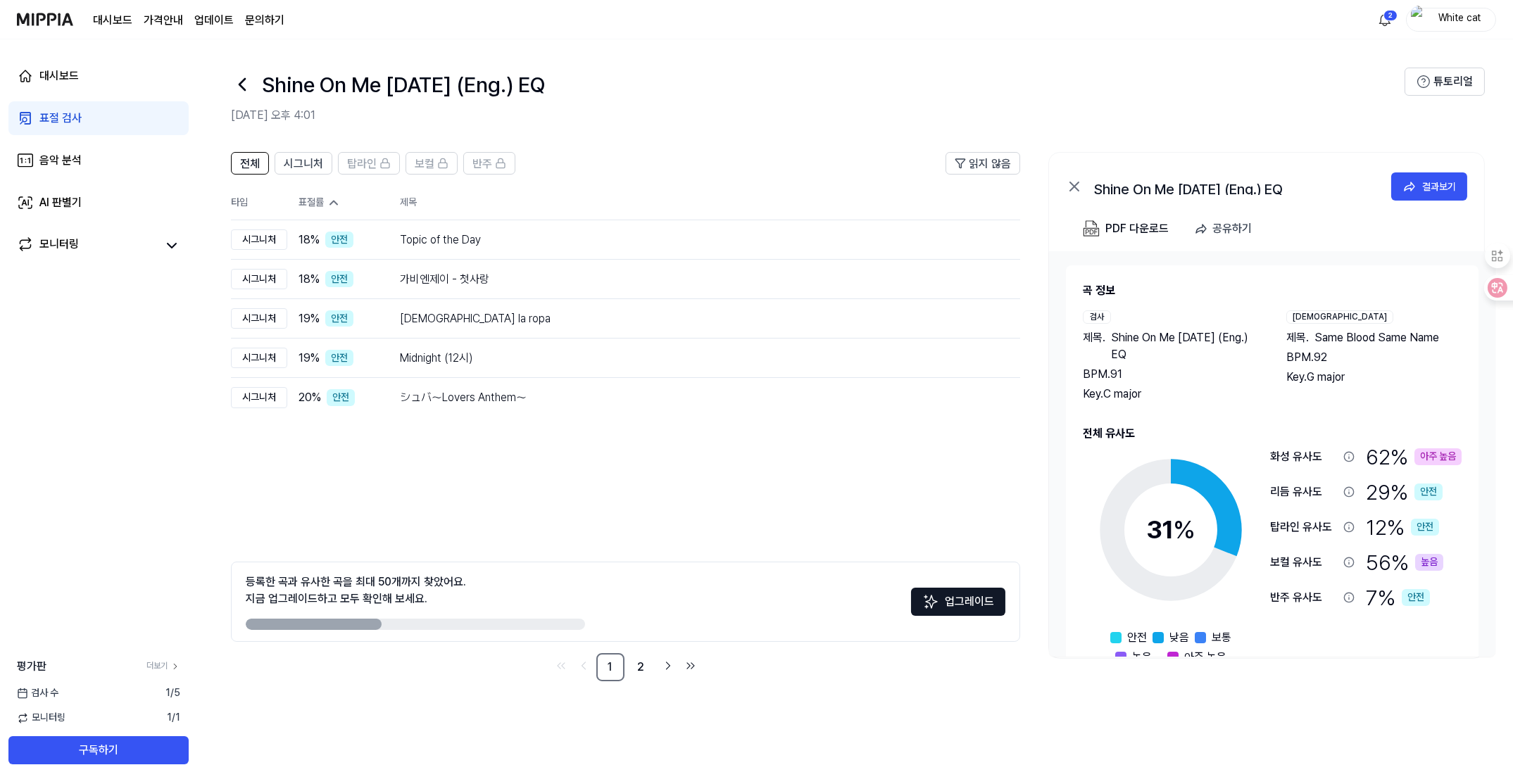
click at [332, 200] on icon at bounding box center [333, 203] width 14 height 14
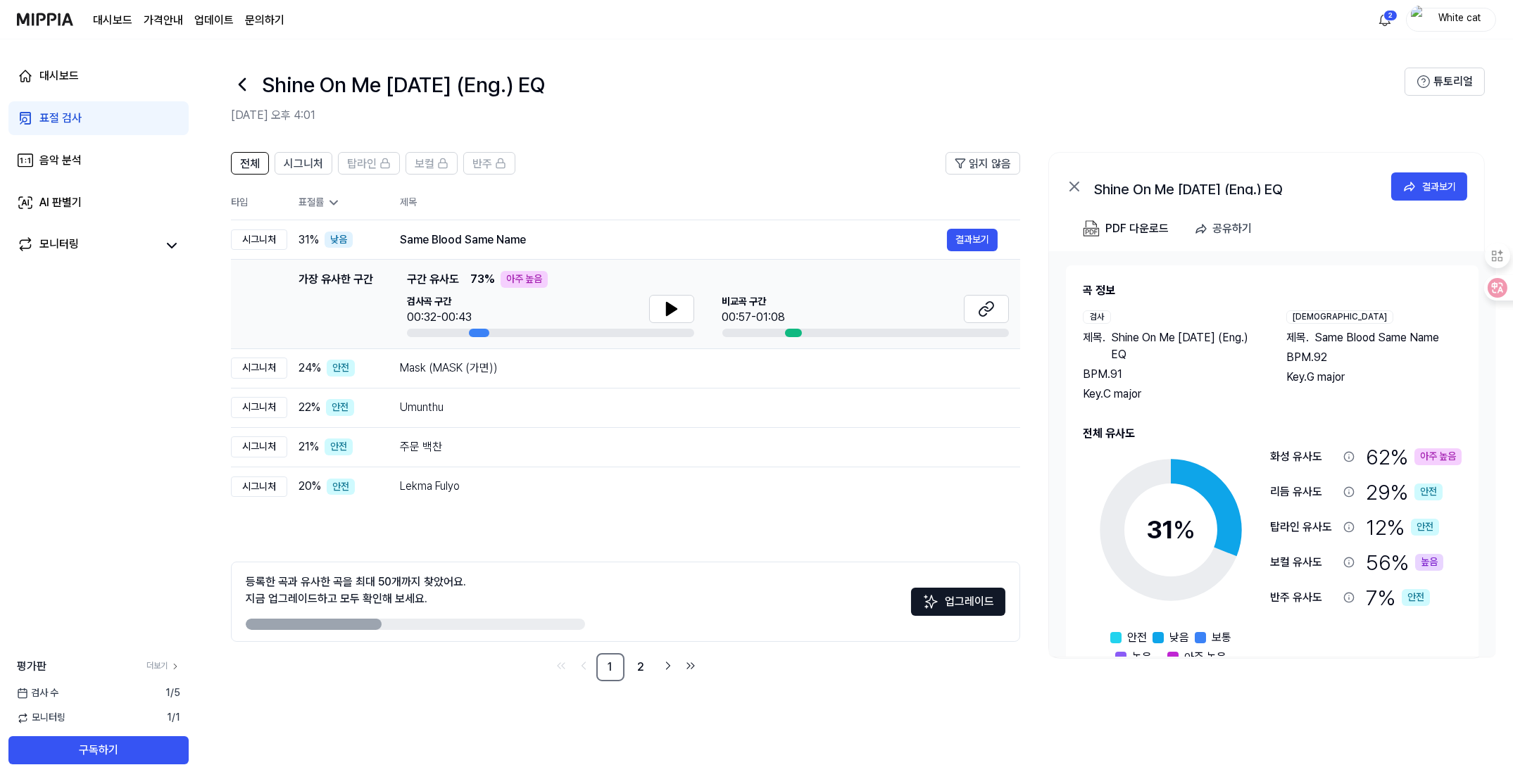
click at [332, 200] on icon at bounding box center [333, 203] width 14 height 14
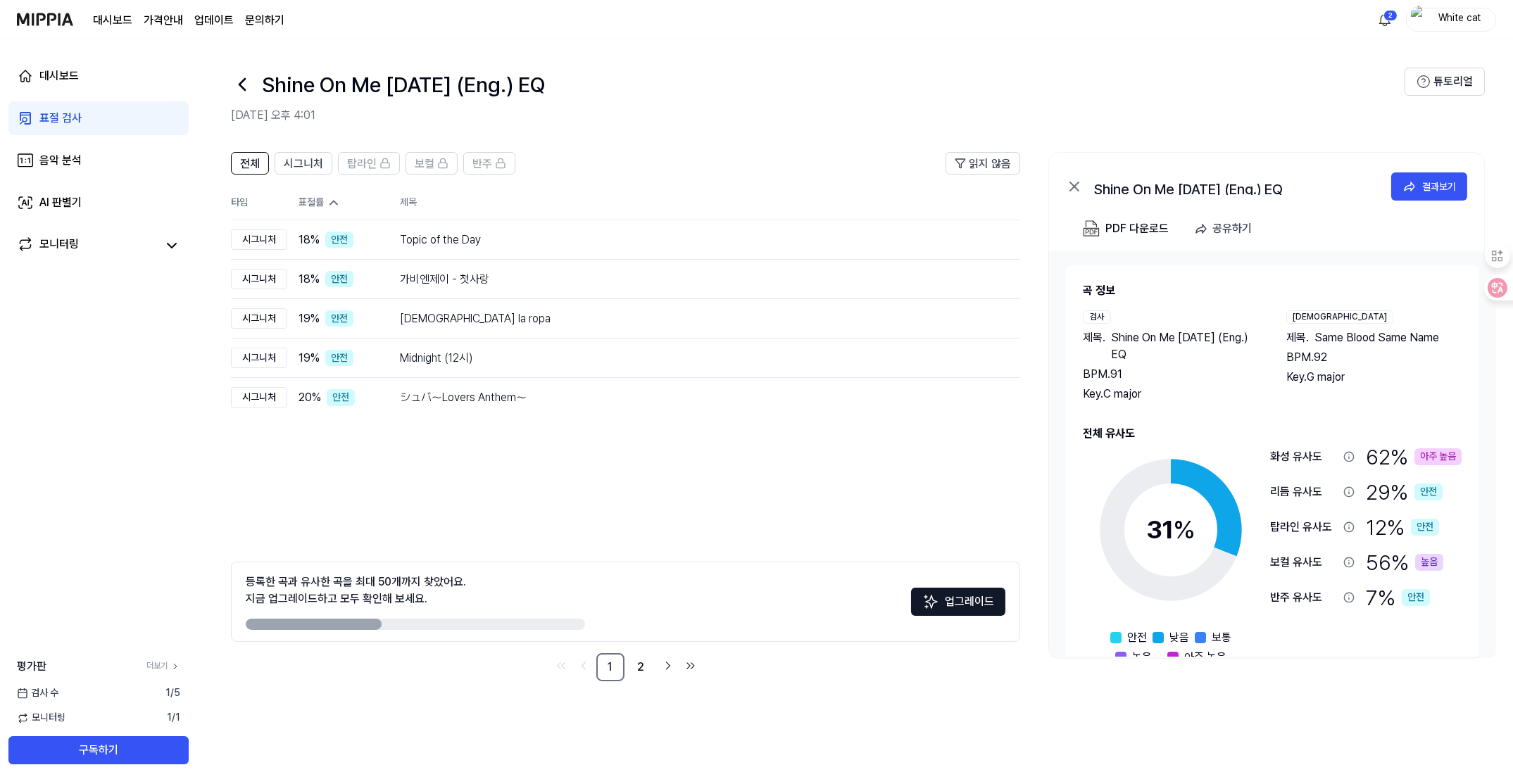
click at [332, 200] on icon at bounding box center [333, 203] width 14 height 14
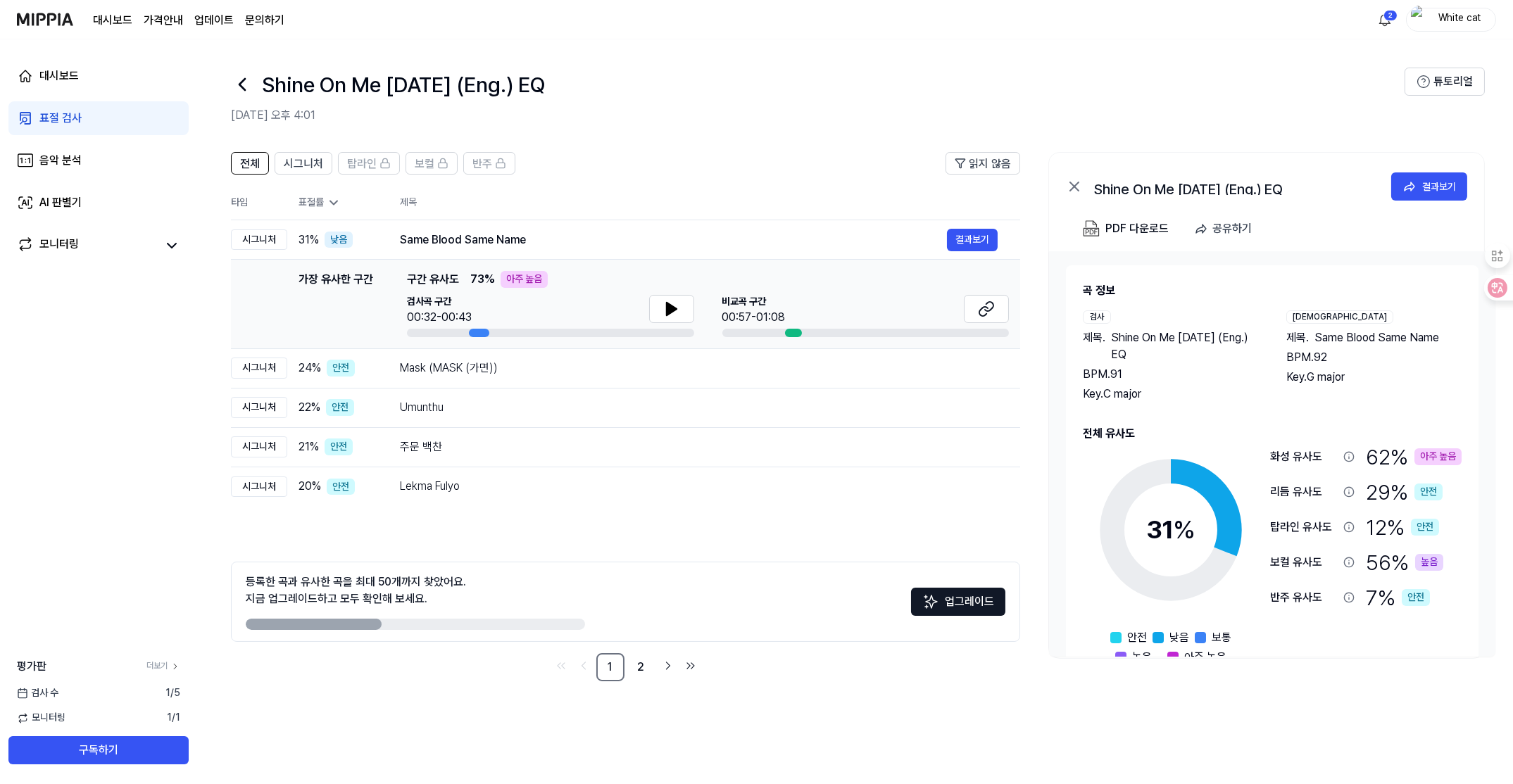
click at [332, 200] on icon at bounding box center [333, 203] width 14 height 14
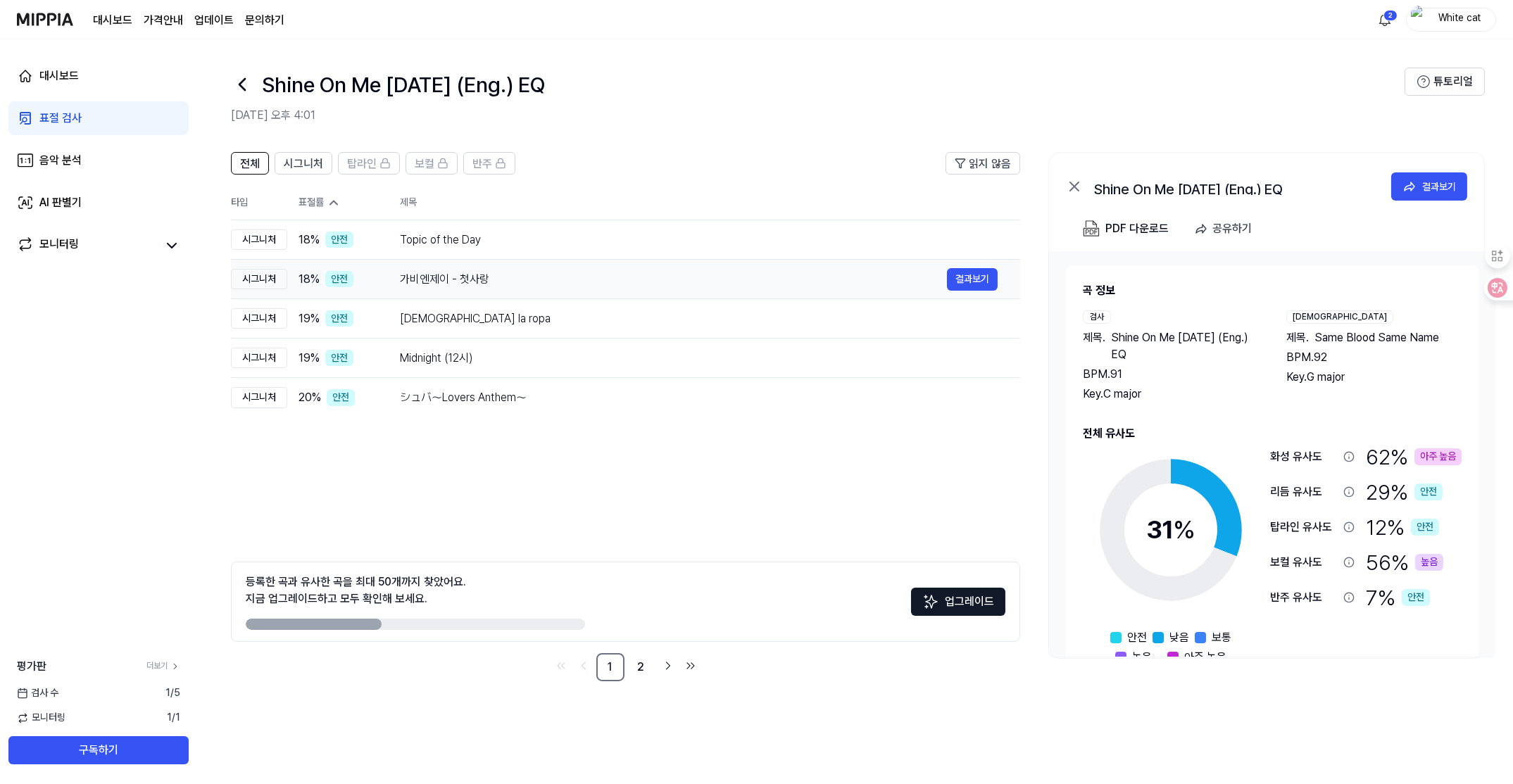
click at [426, 290] on td "가비엔제이 - 첫사랑 결과보기" at bounding box center [699, 279] width 643 height 40
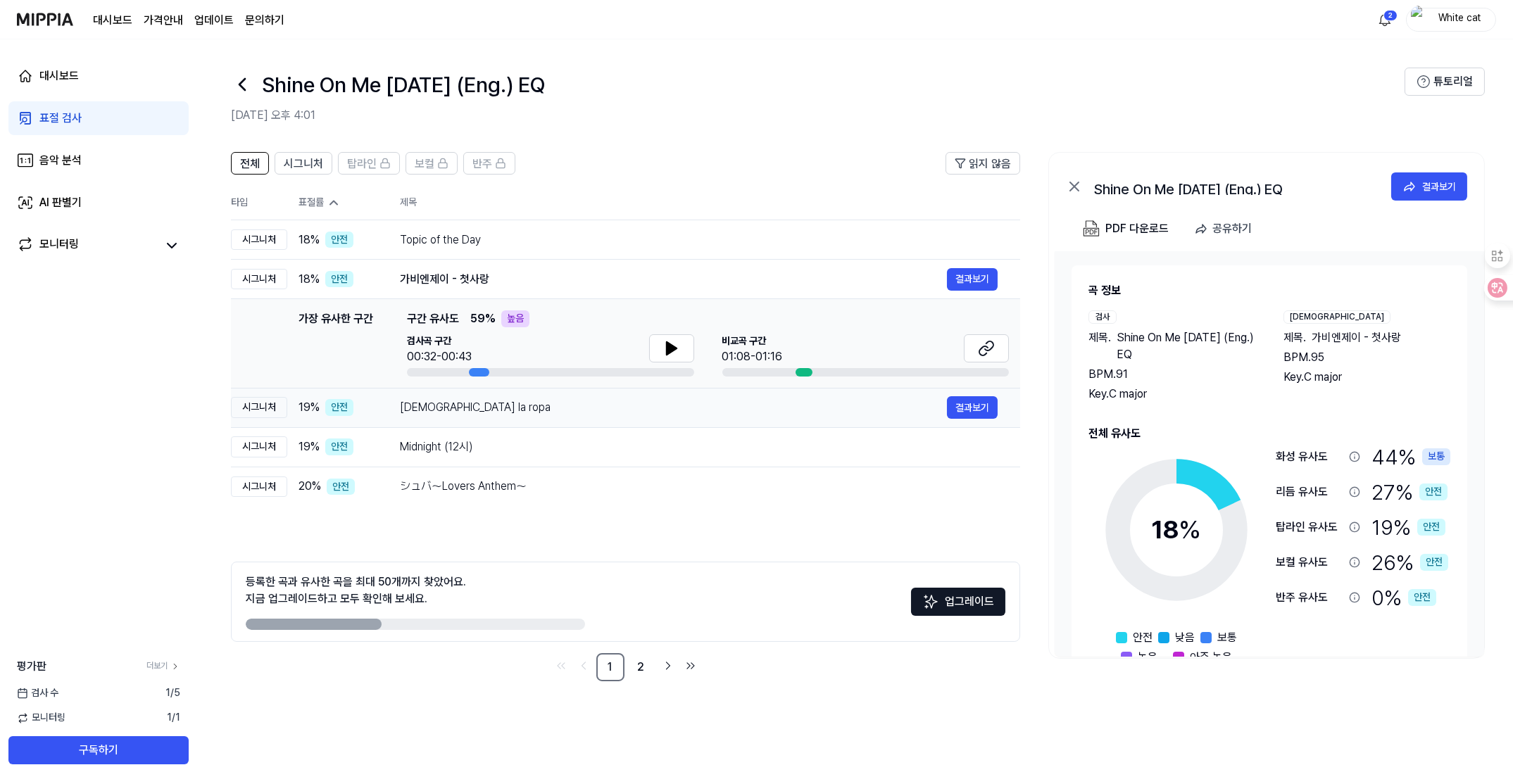
click at [413, 407] on div "[DEMOGRAPHIC_DATA] la ropa" at bounding box center [673, 408] width 547 height 17
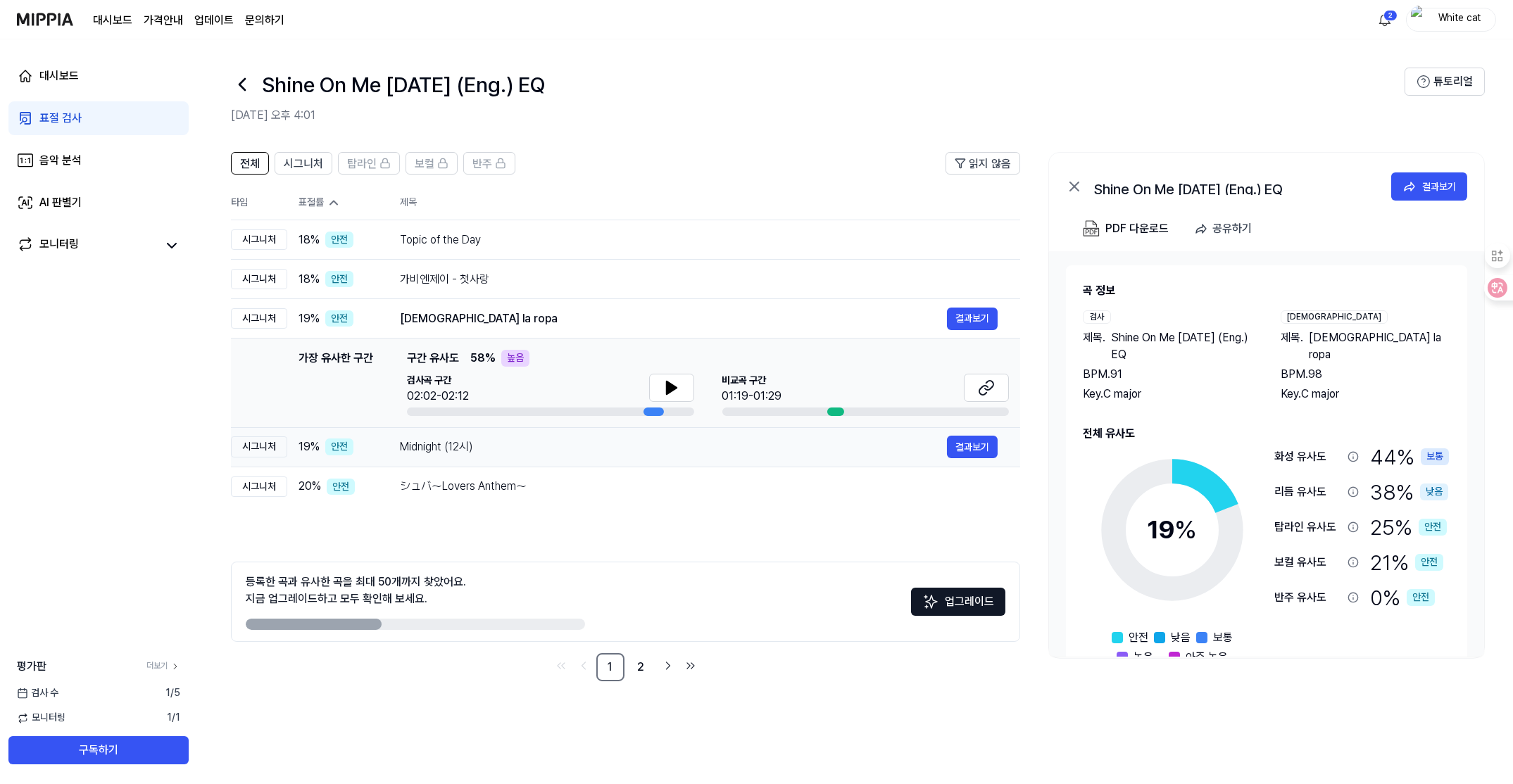
click at [418, 436] on div "Midnight (12시) 결과보기" at bounding box center [698, 446] width 597 height 22
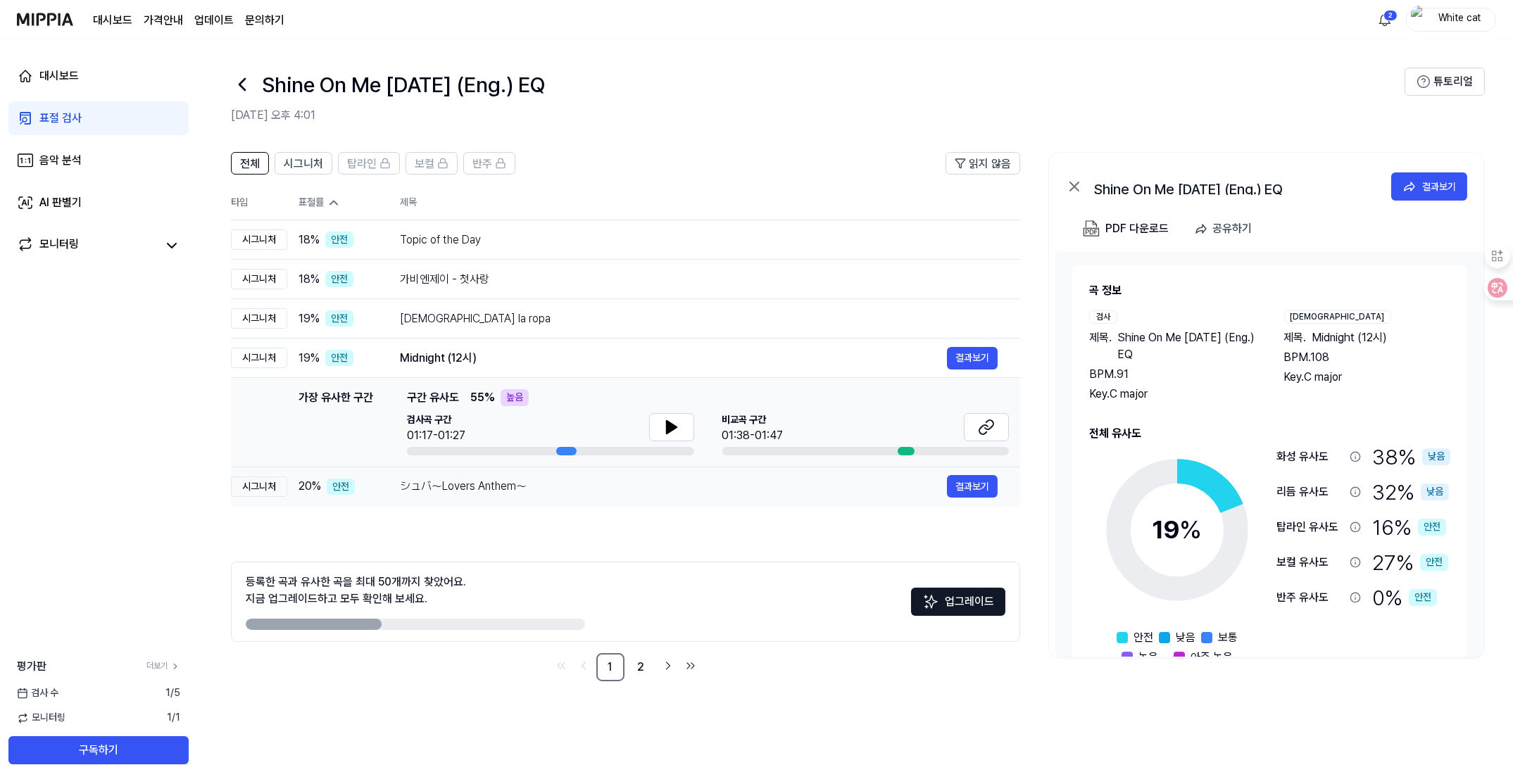
click at [415, 493] on div "シュバ～Lovers Anthem～" at bounding box center [673, 486] width 547 height 17
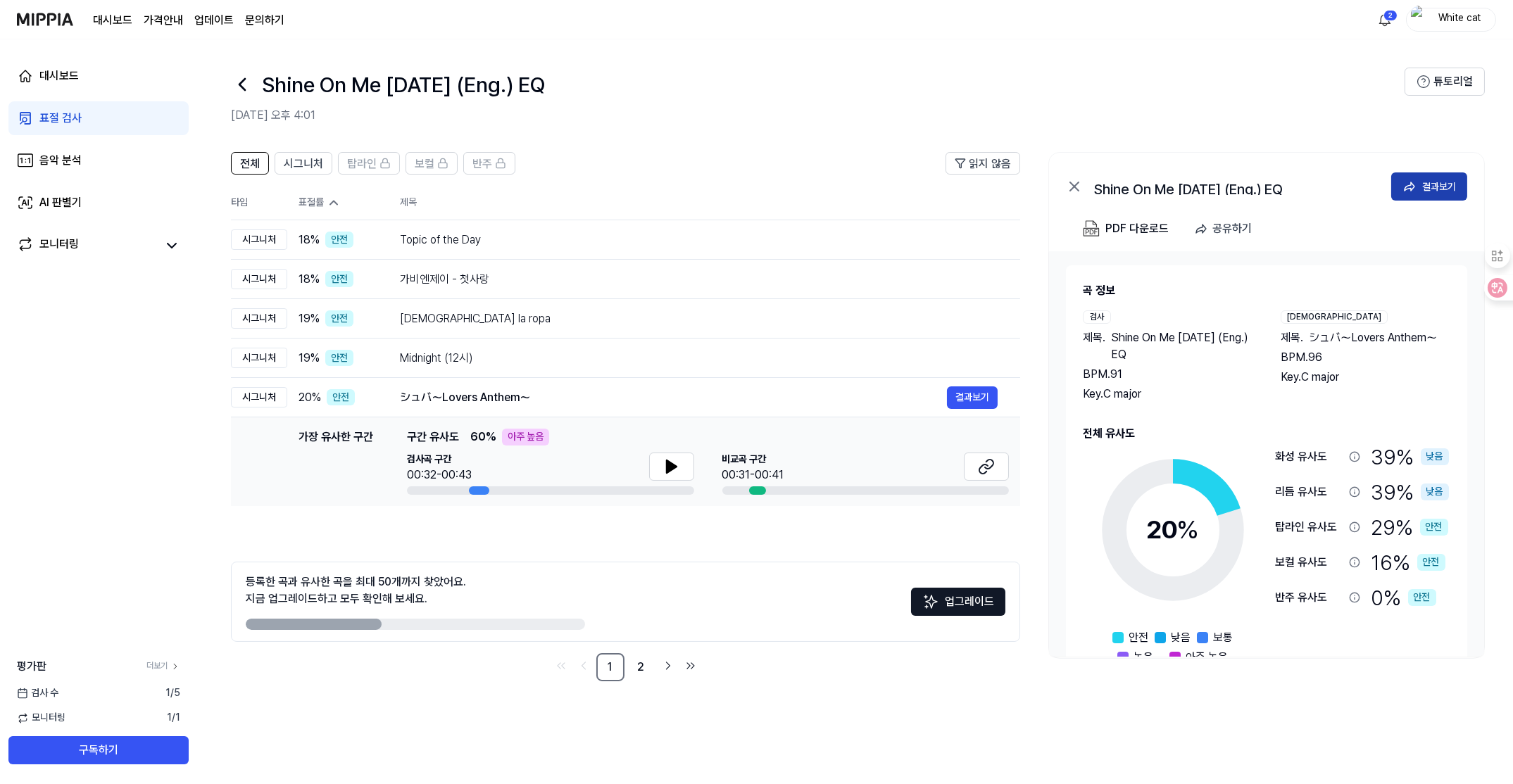
click at [1427, 177] on button "결과보기" at bounding box center [1428, 186] width 76 height 28
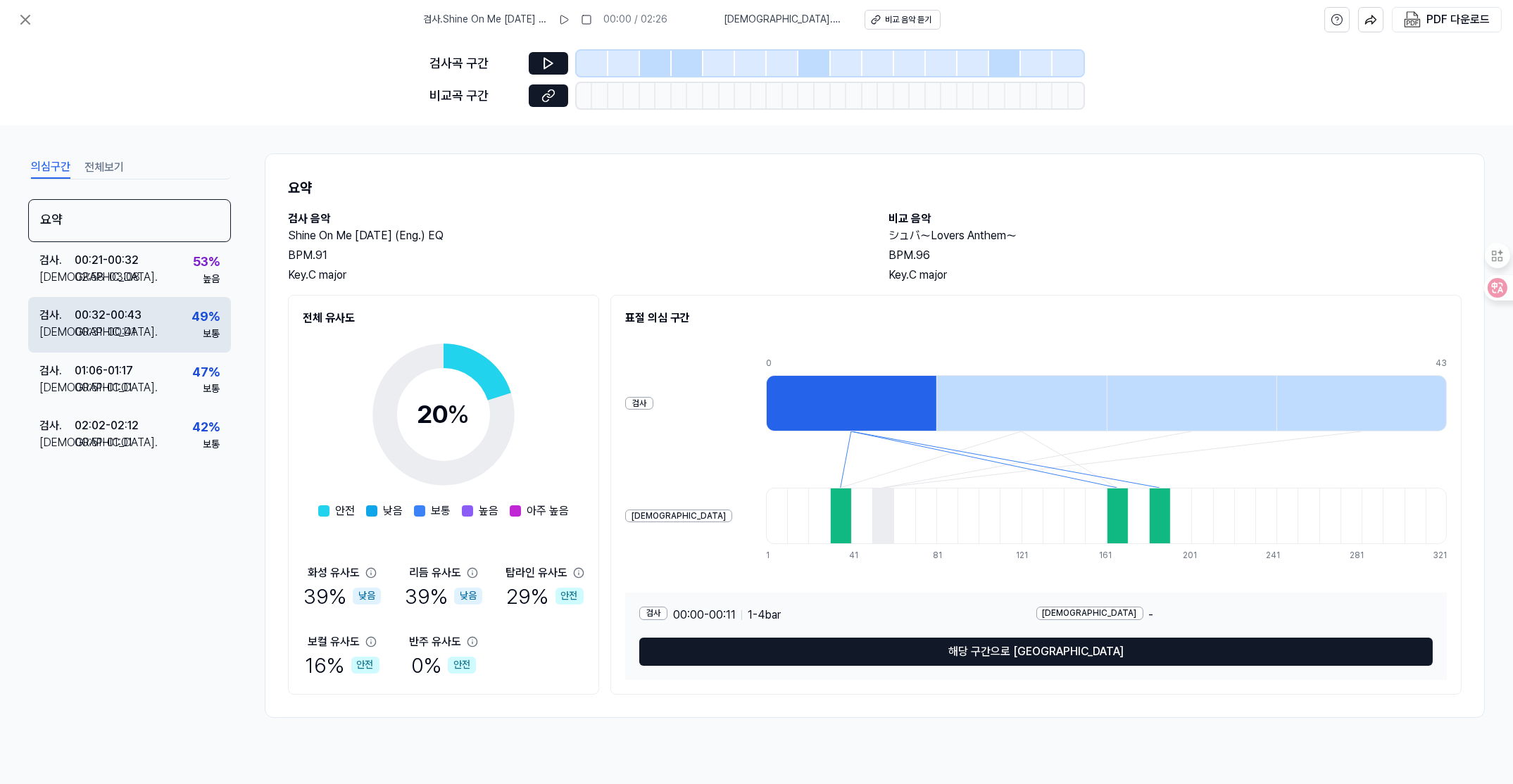
click at [162, 326] on div "검사 . 00:32 - 00:43 비교 . 00:31 - 00:41 49 % 보통" at bounding box center [129, 324] width 203 height 55
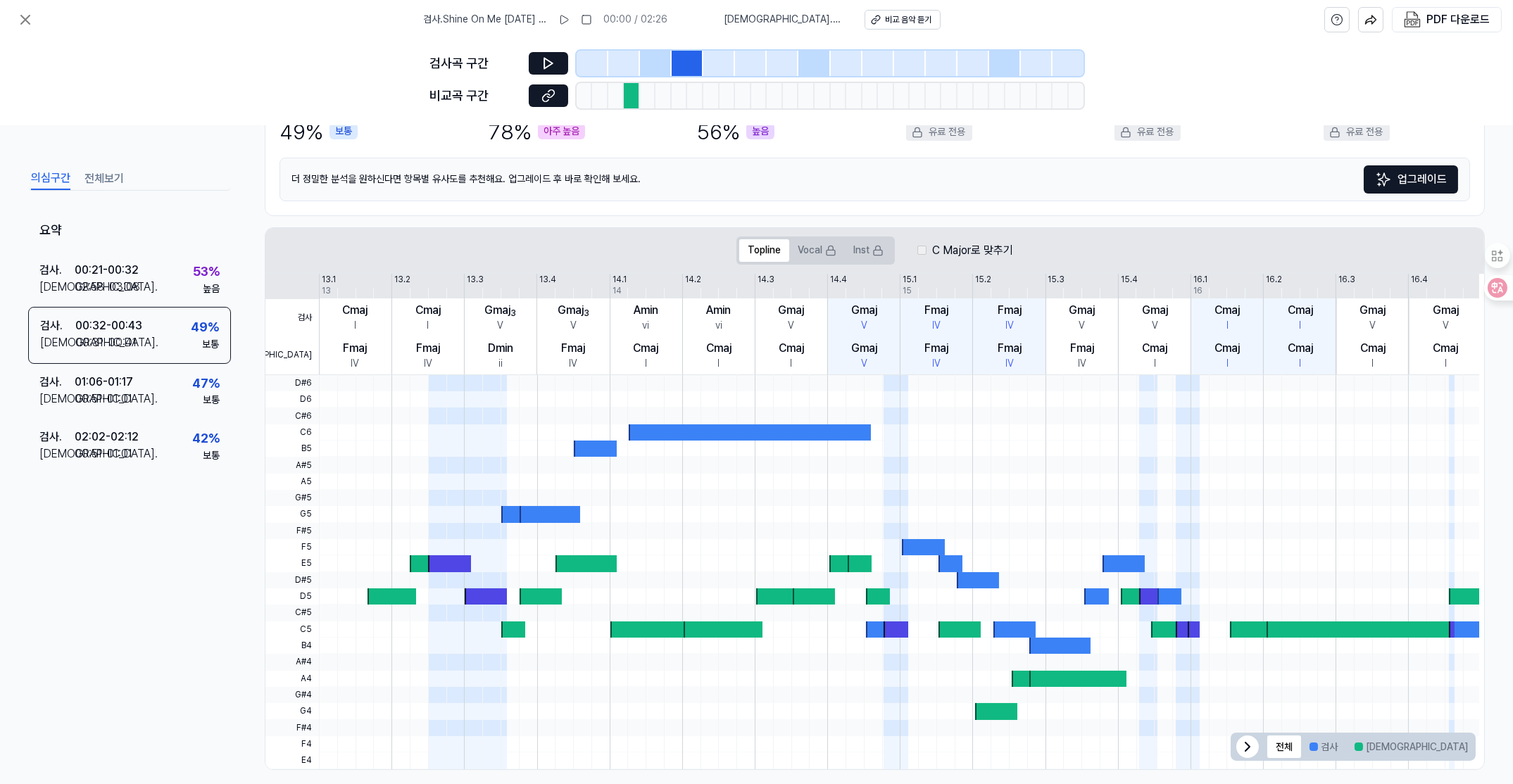
scroll to position [180, 0]
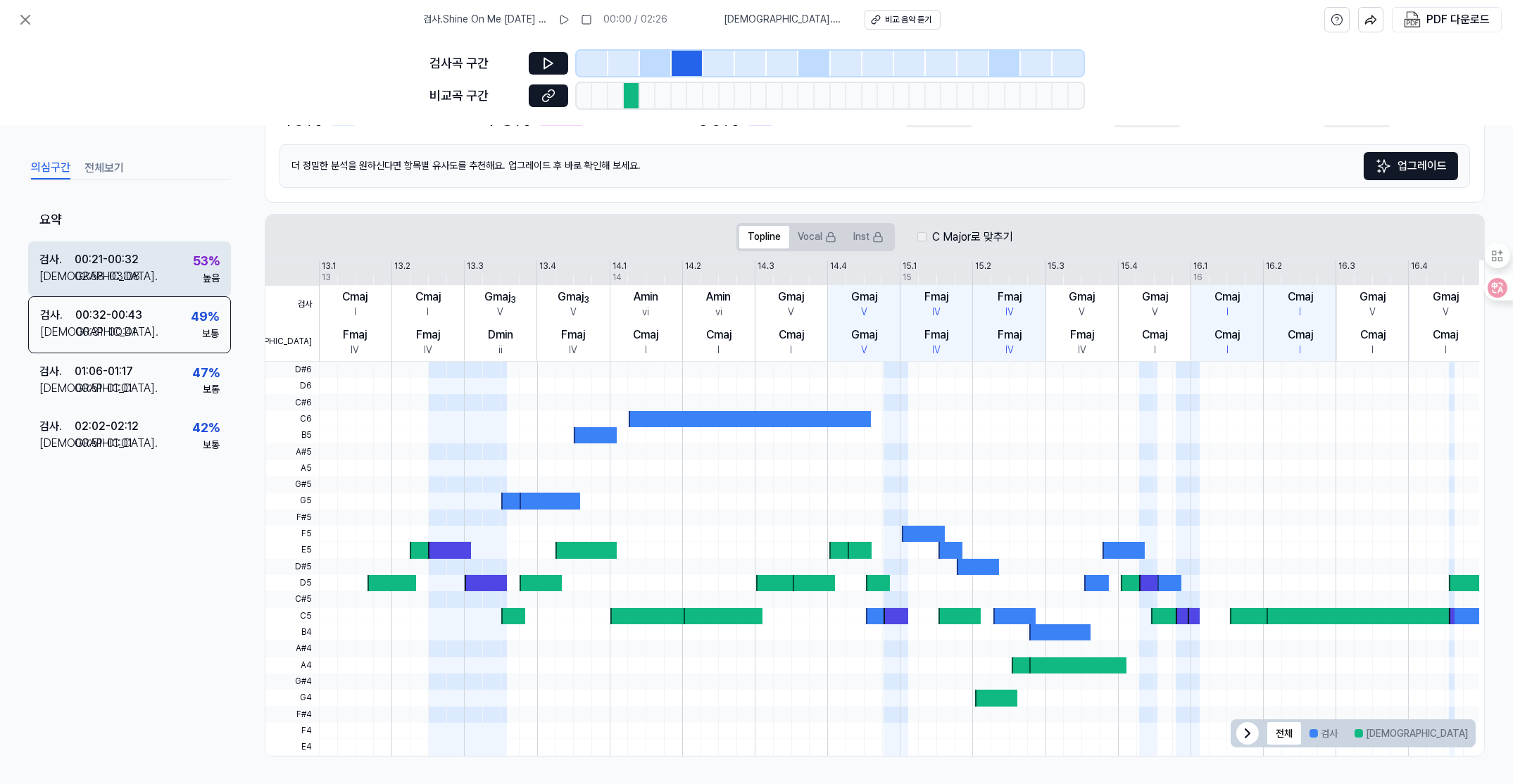
click at [140, 272] on div "검사 . 00:21 - 00:32 비교 . 02:58 - 03:08 53 % 높음" at bounding box center [129, 267] width 203 height 55
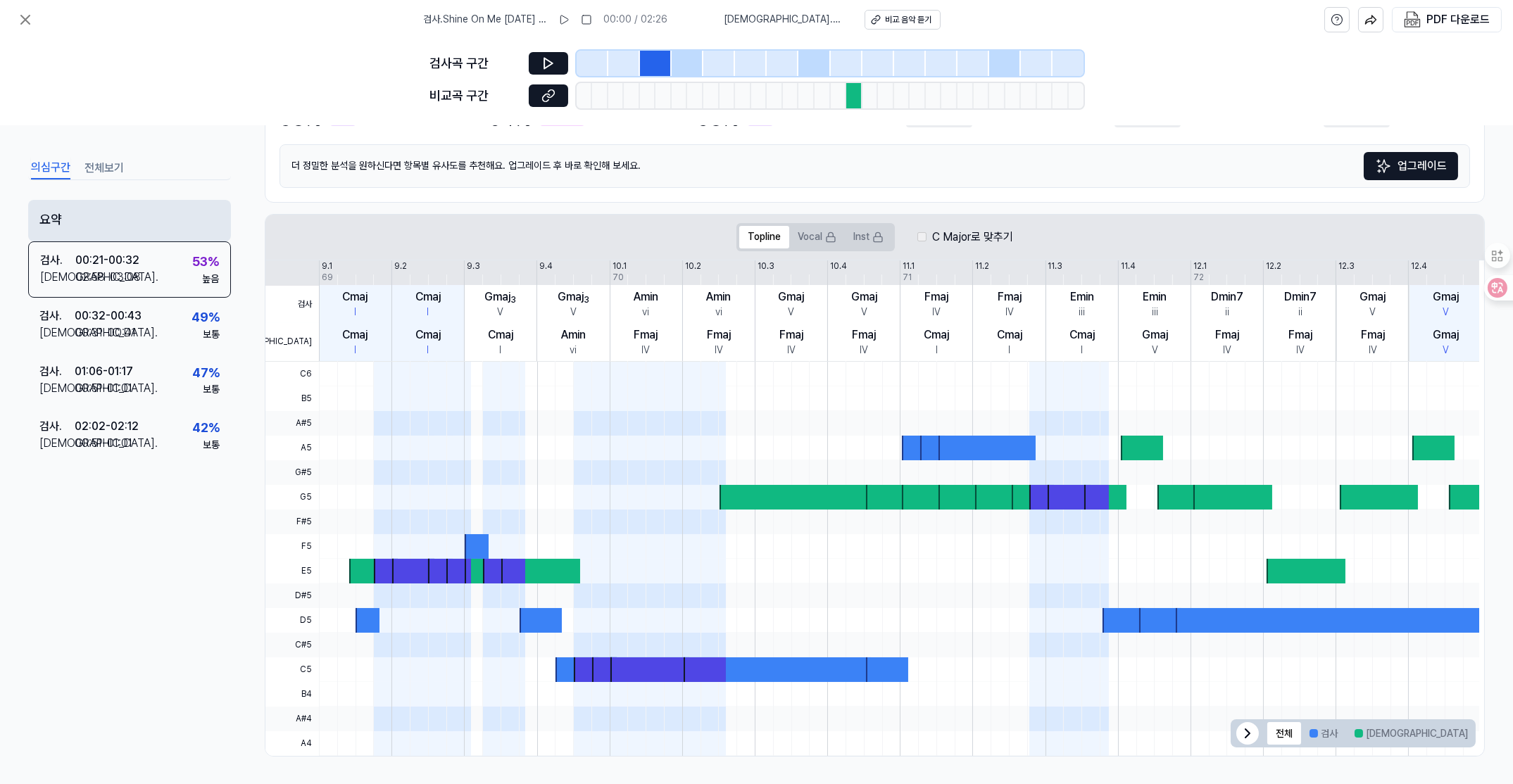
click at [92, 215] on div "요약" at bounding box center [129, 220] width 203 height 41
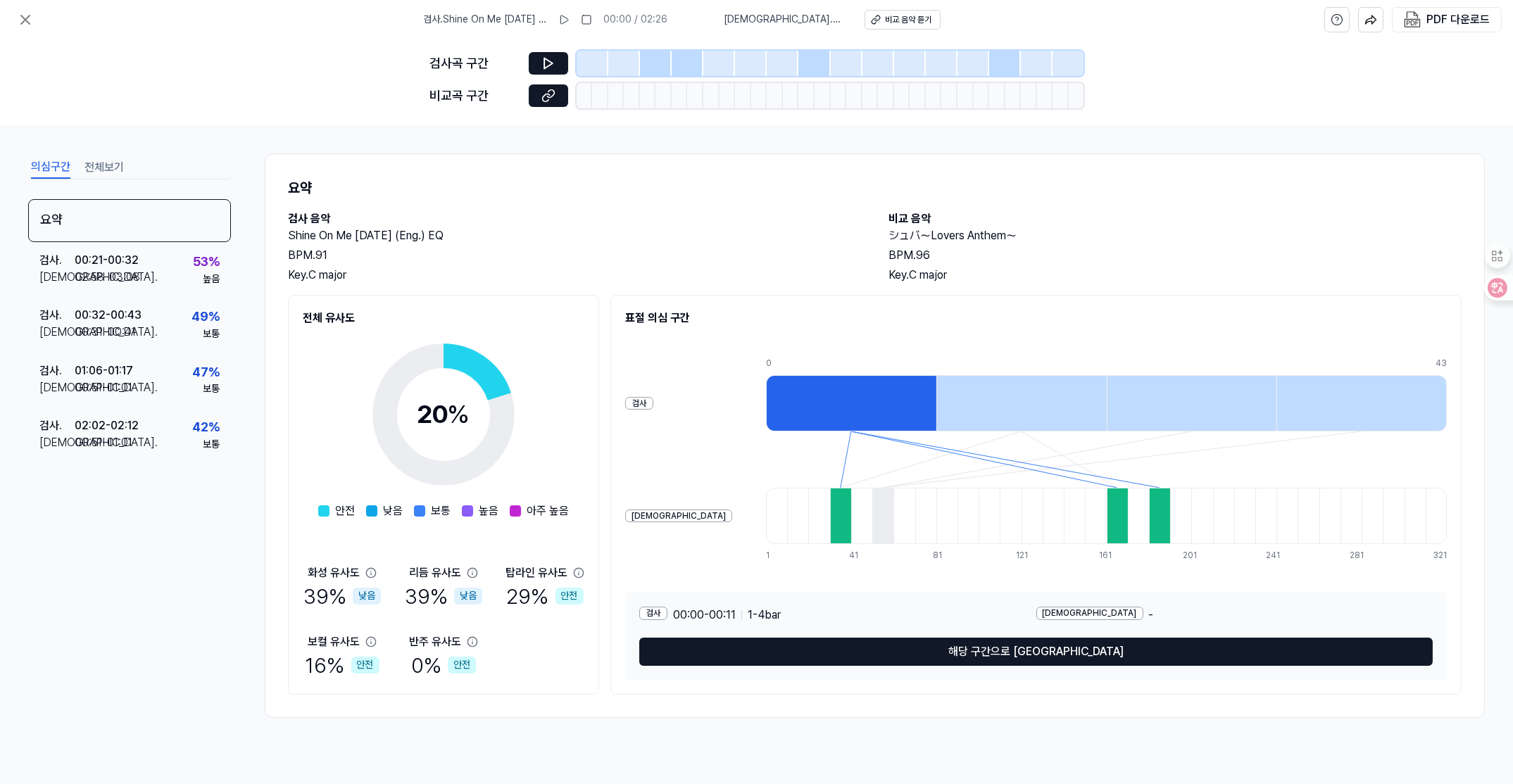
click at [102, 168] on button "전체보기" at bounding box center [104, 167] width 40 height 22
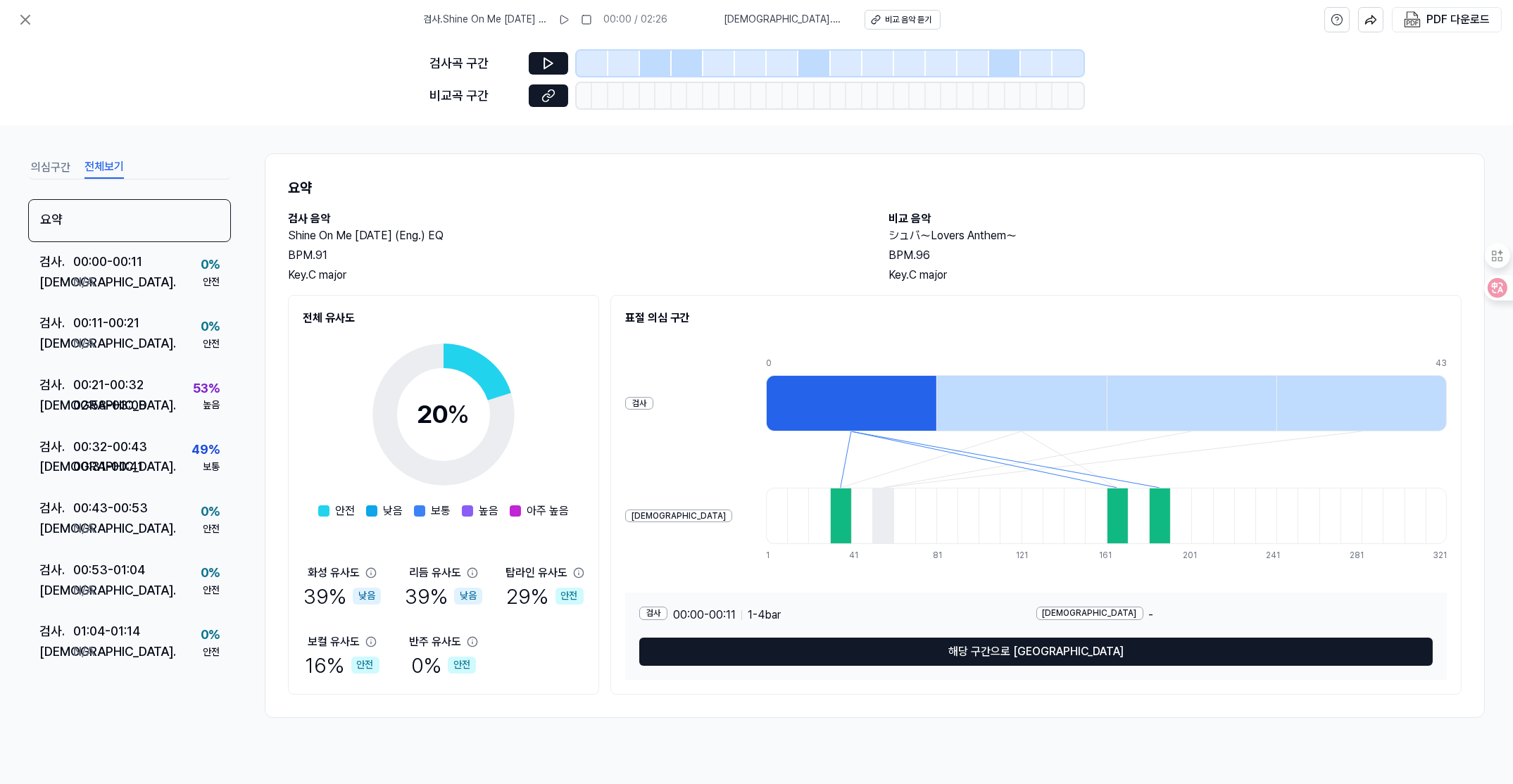
click at [60, 162] on button "의심구간" at bounding box center [50, 167] width 40 height 22
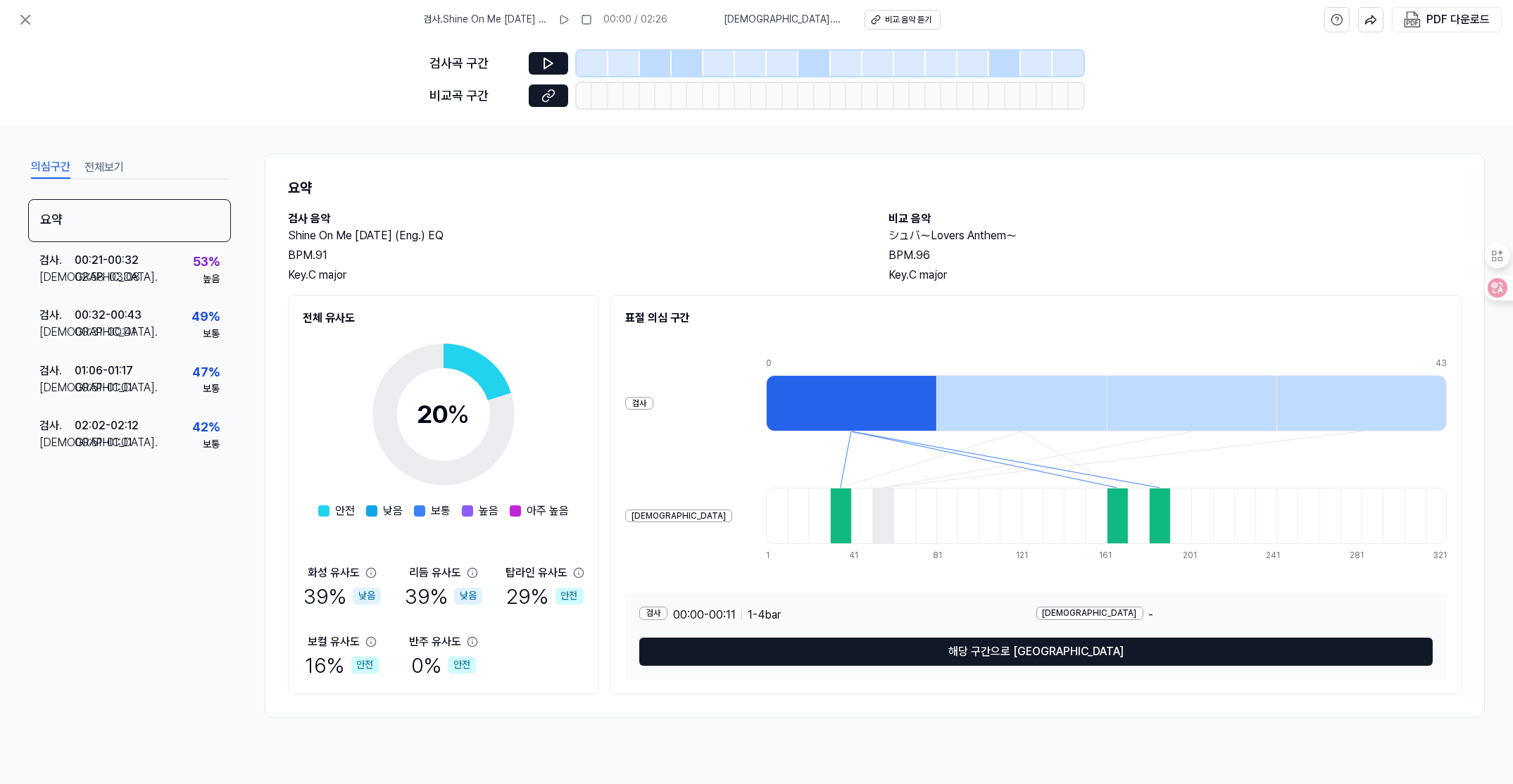
click at [450, 64] on div "검사곡 구간" at bounding box center [475, 63] width 90 height 20
click at [30, 24] on icon at bounding box center [25, 19] width 9 height 9
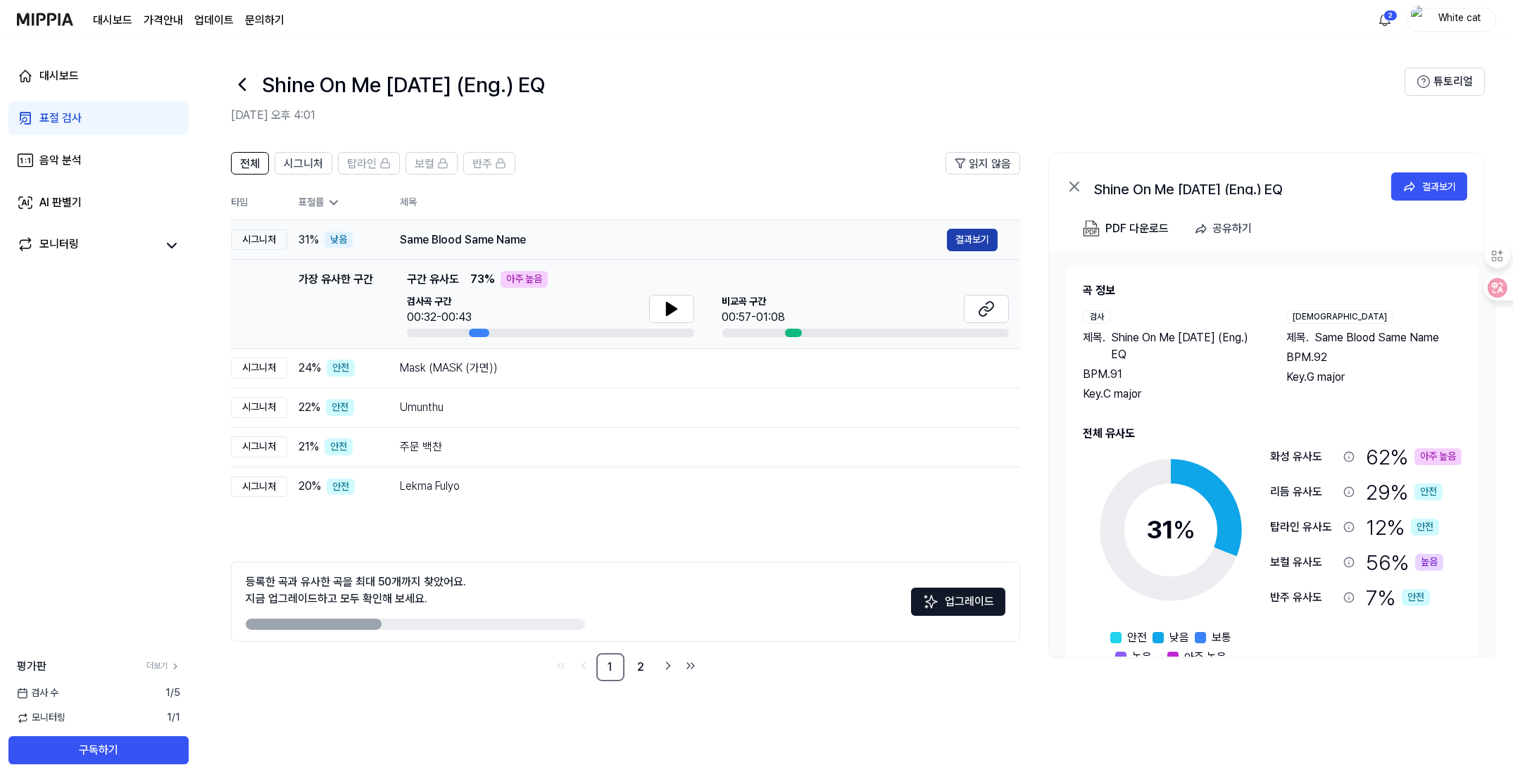
click at [976, 236] on button "결과보기" at bounding box center [972, 239] width 51 height 22
click at [63, 159] on div "음악 분석" at bounding box center [61, 161] width 42 height 17
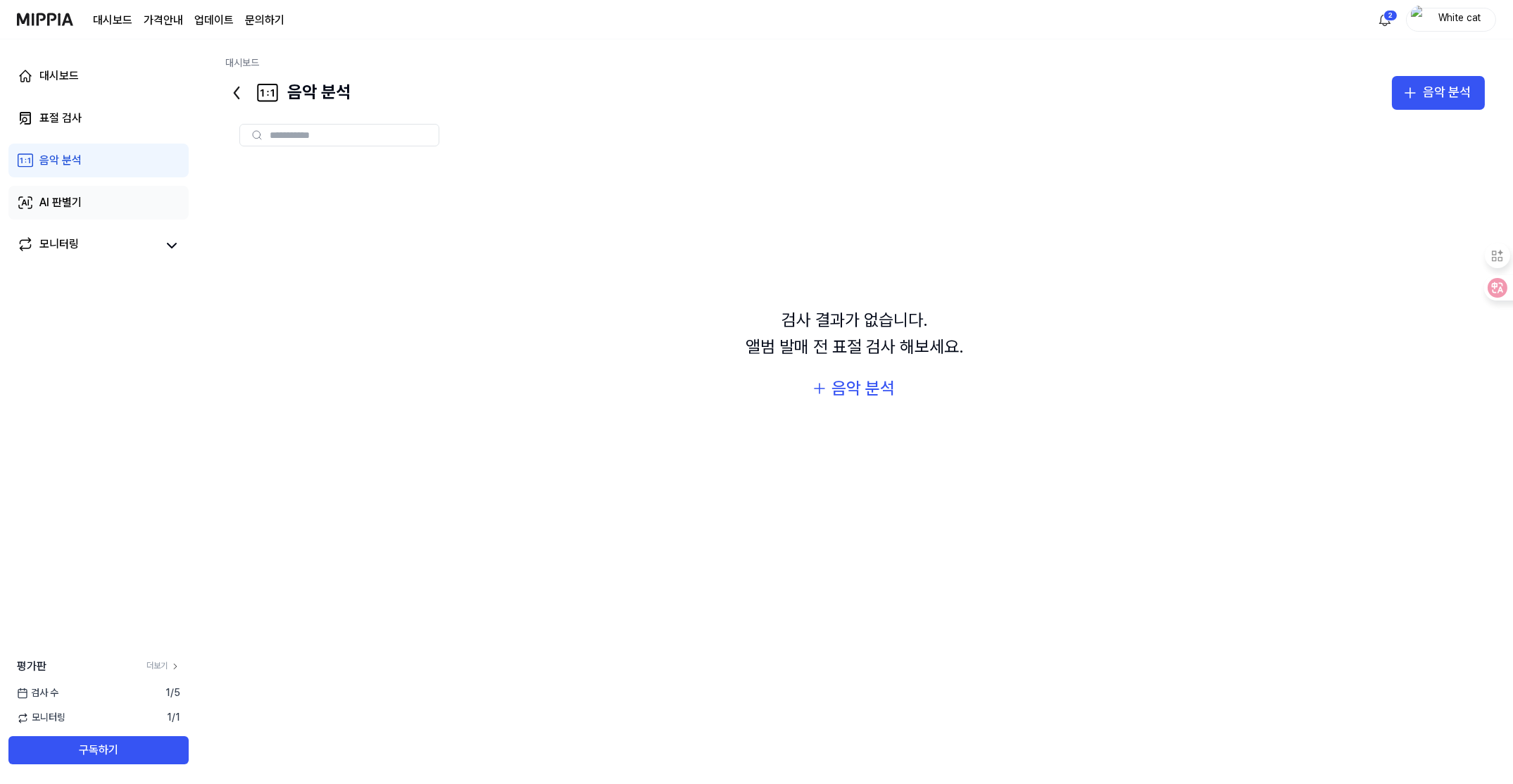
click at [58, 206] on div "AI 판별기" at bounding box center [61, 203] width 42 height 17
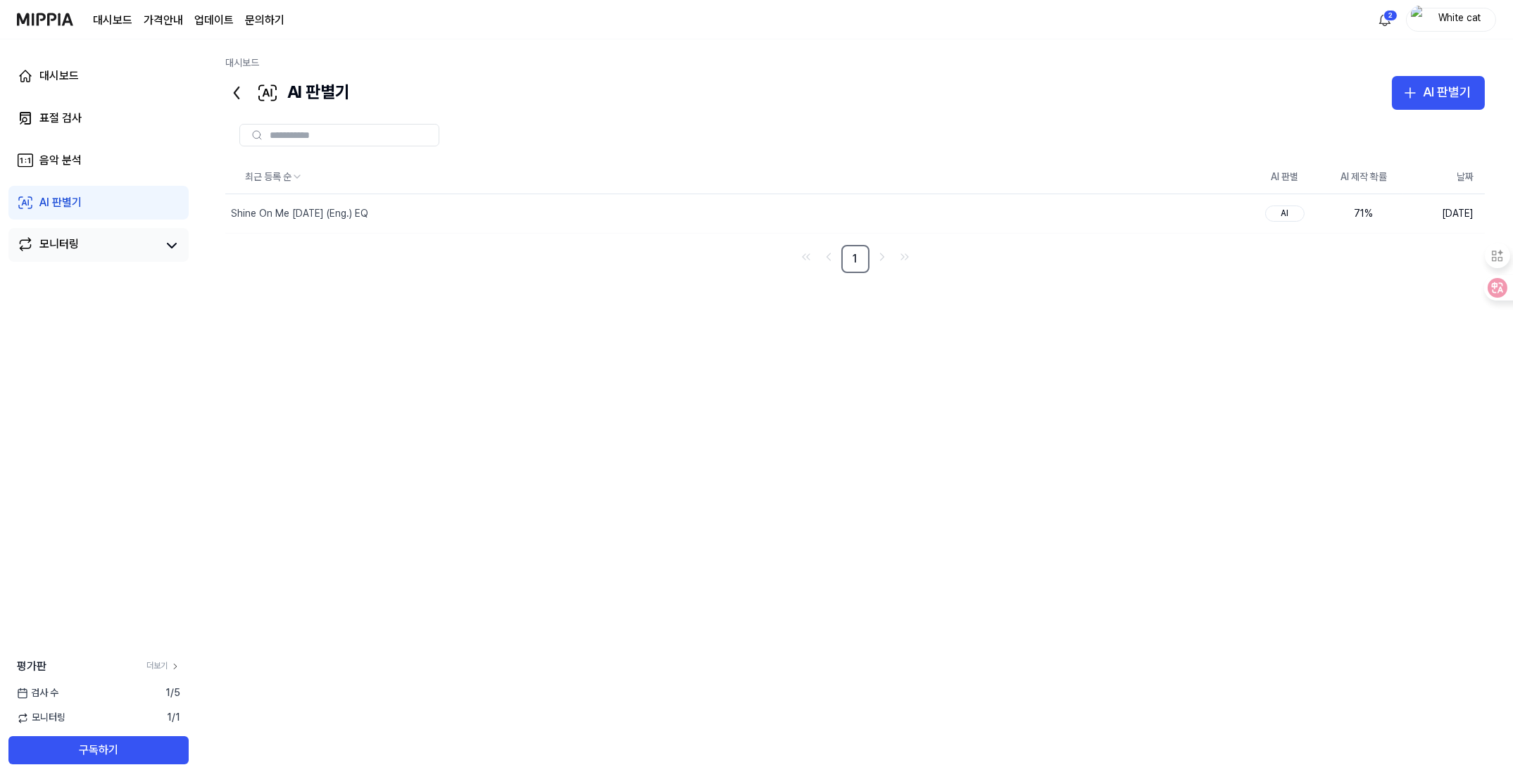
click at [56, 248] on div "모니터링" at bounding box center [59, 245] width 40 height 19
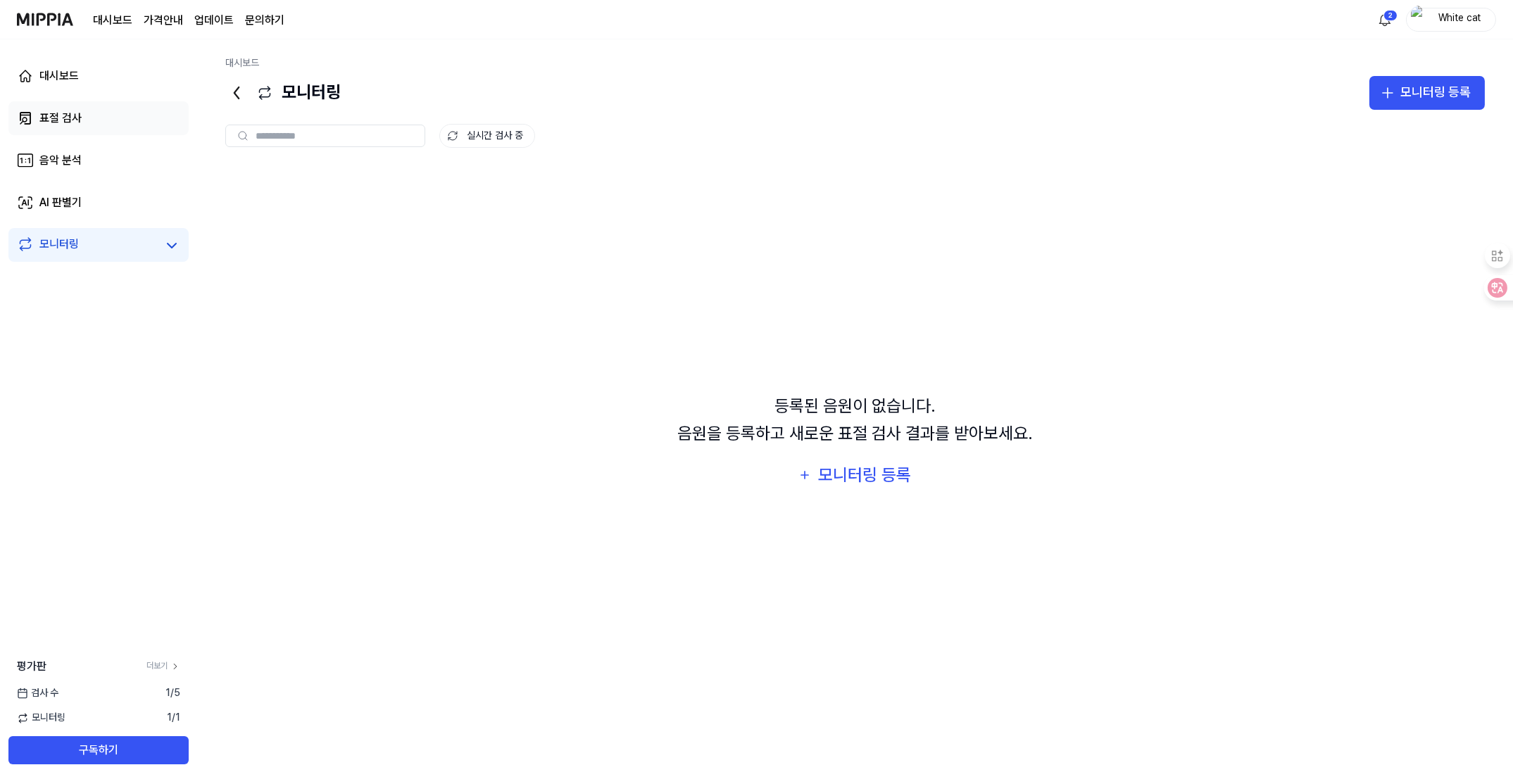
click at [60, 119] on div "표절 검사" at bounding box center [61, 119] width 42 height 17
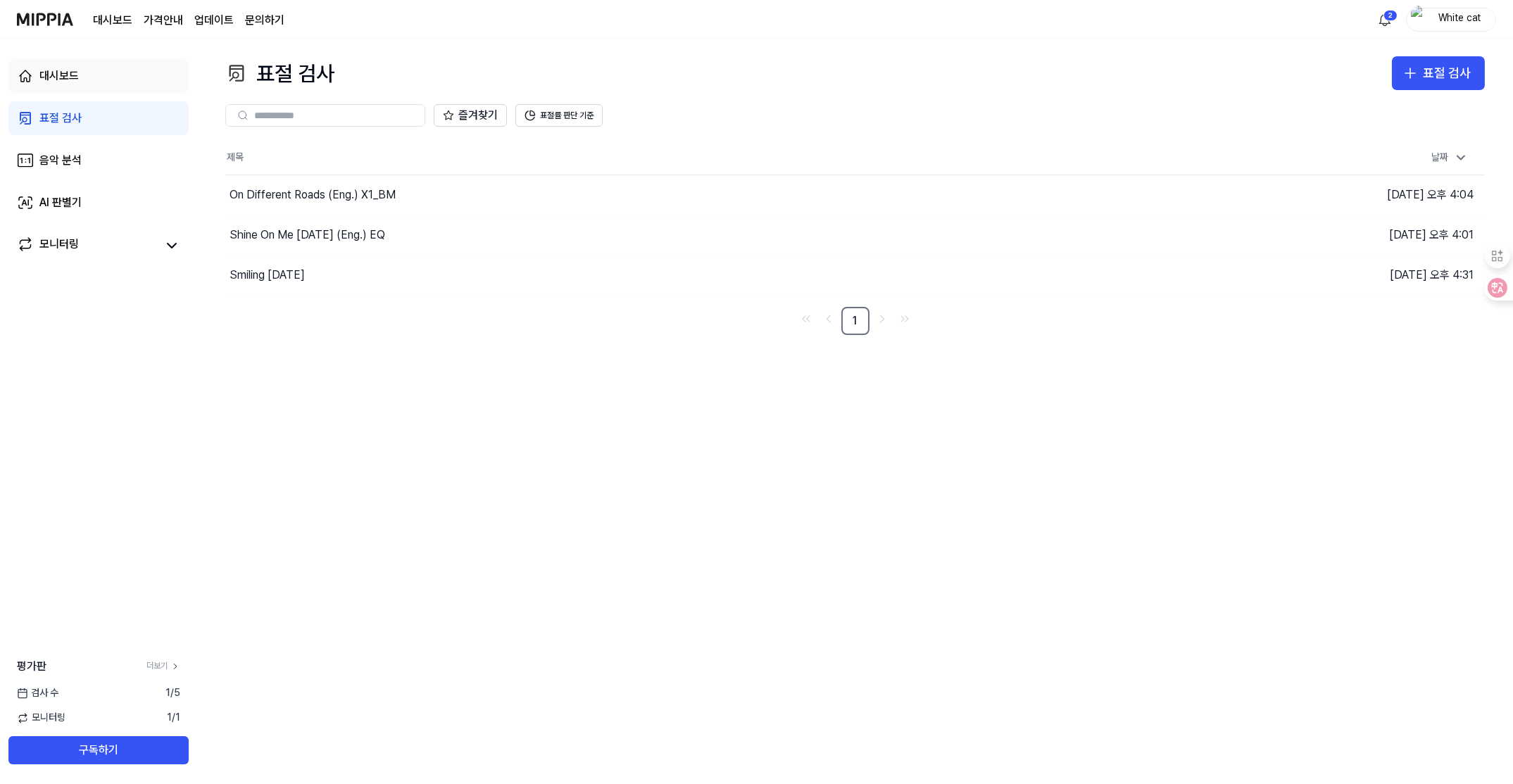
click at [64, 77] on div "대시보드" at bounding box center [59, 76] width 40 height 17
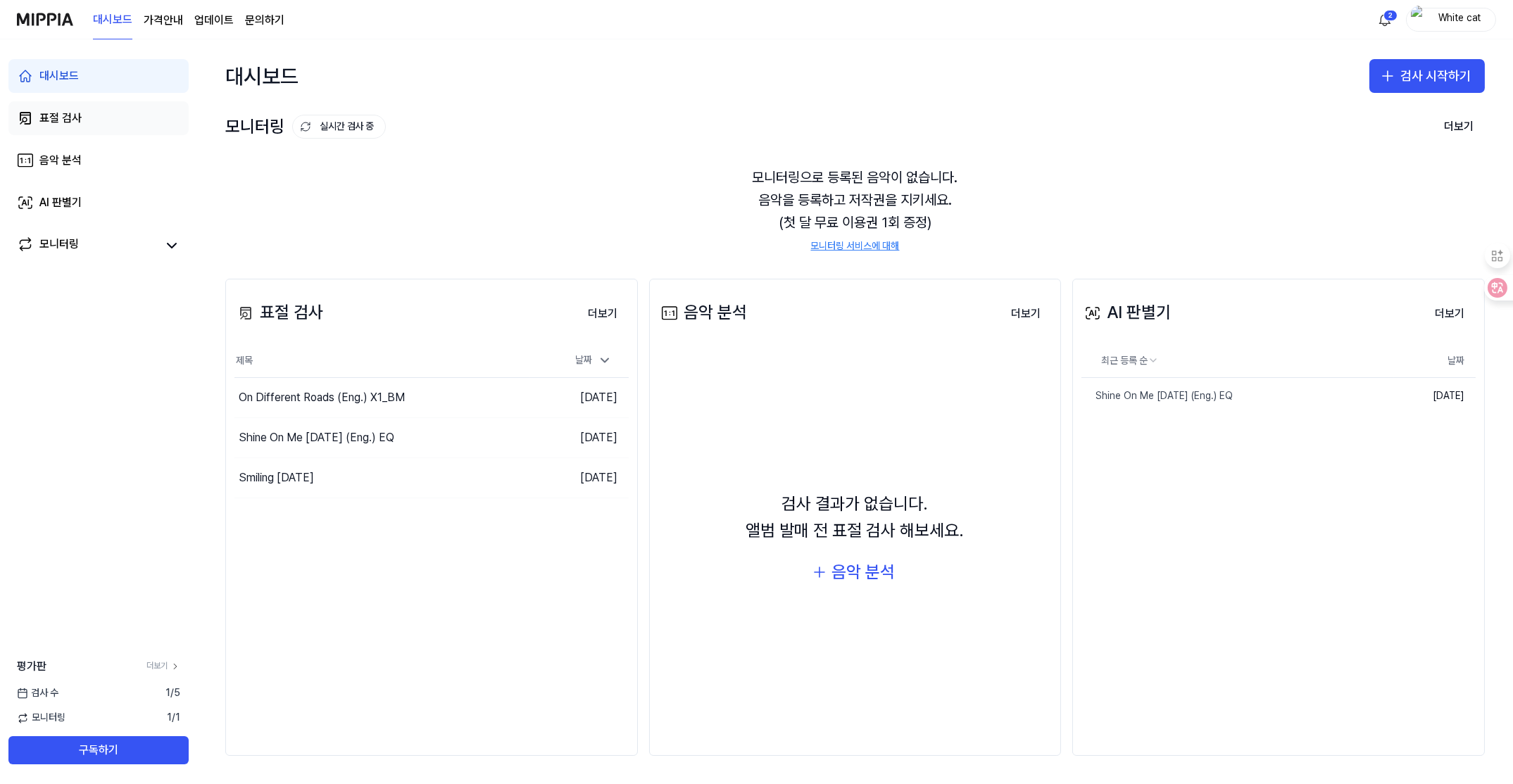
click at [63, 116] on div "표절 검사" at bounding box center [61, 119] width 42 height 17
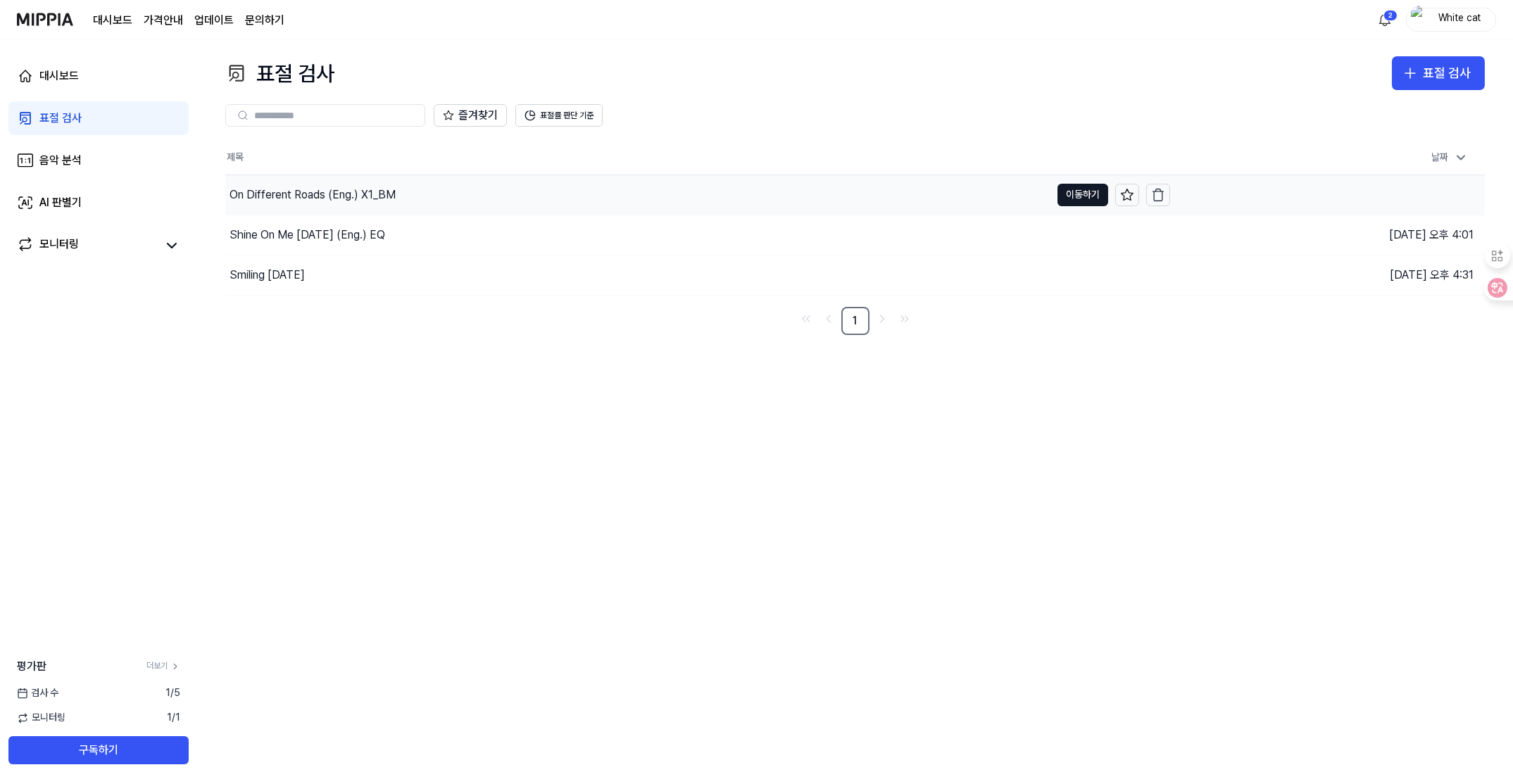
click at [301, 195] on div "On Different Roads (Eng.) X1_BM" at bounding box center [313, 195] width 166 height 17
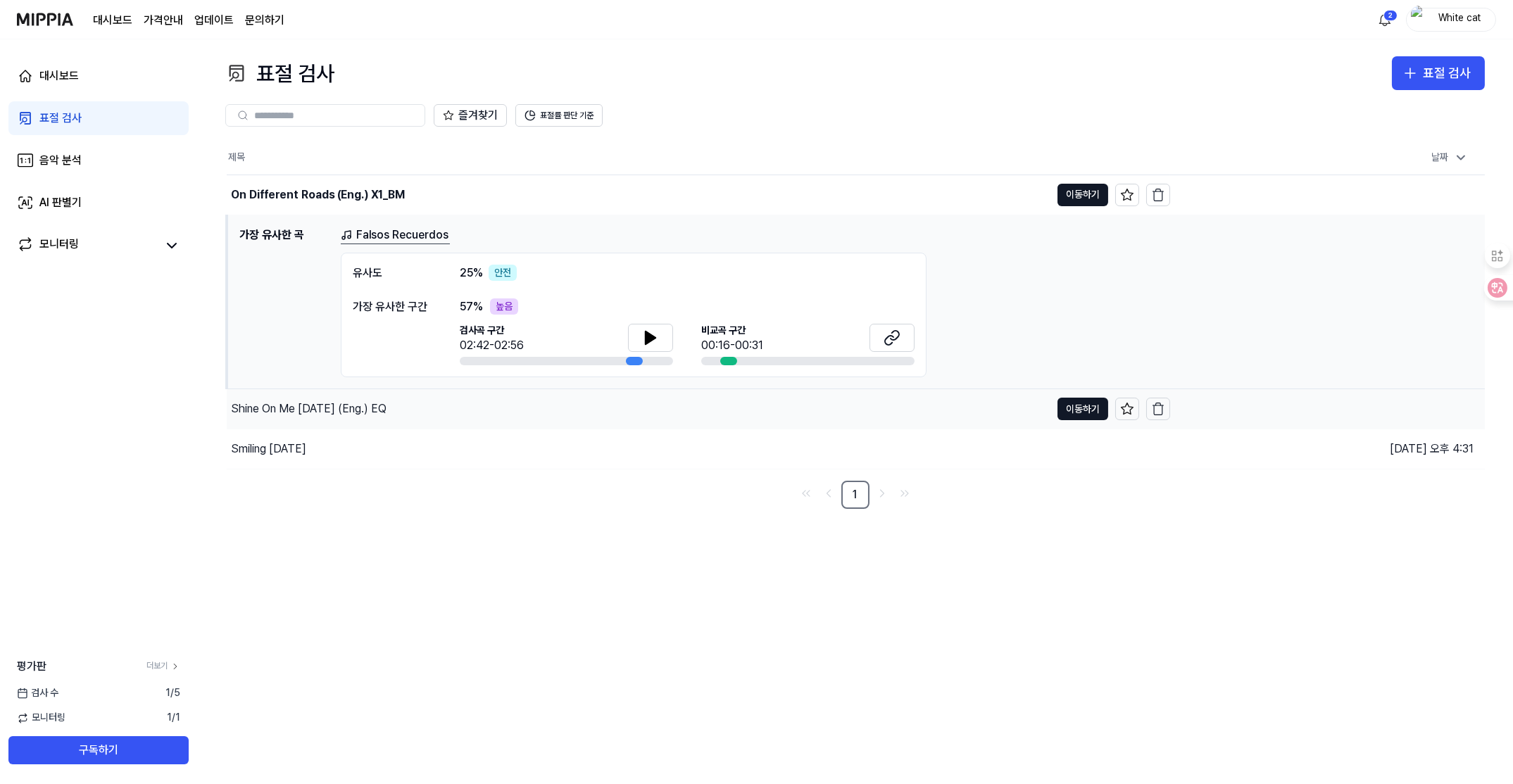
click at [286, 403] on div "Shine On Me [DATE] (Eng.) EQ" at bounding box center [308, 409] width 155 height 17
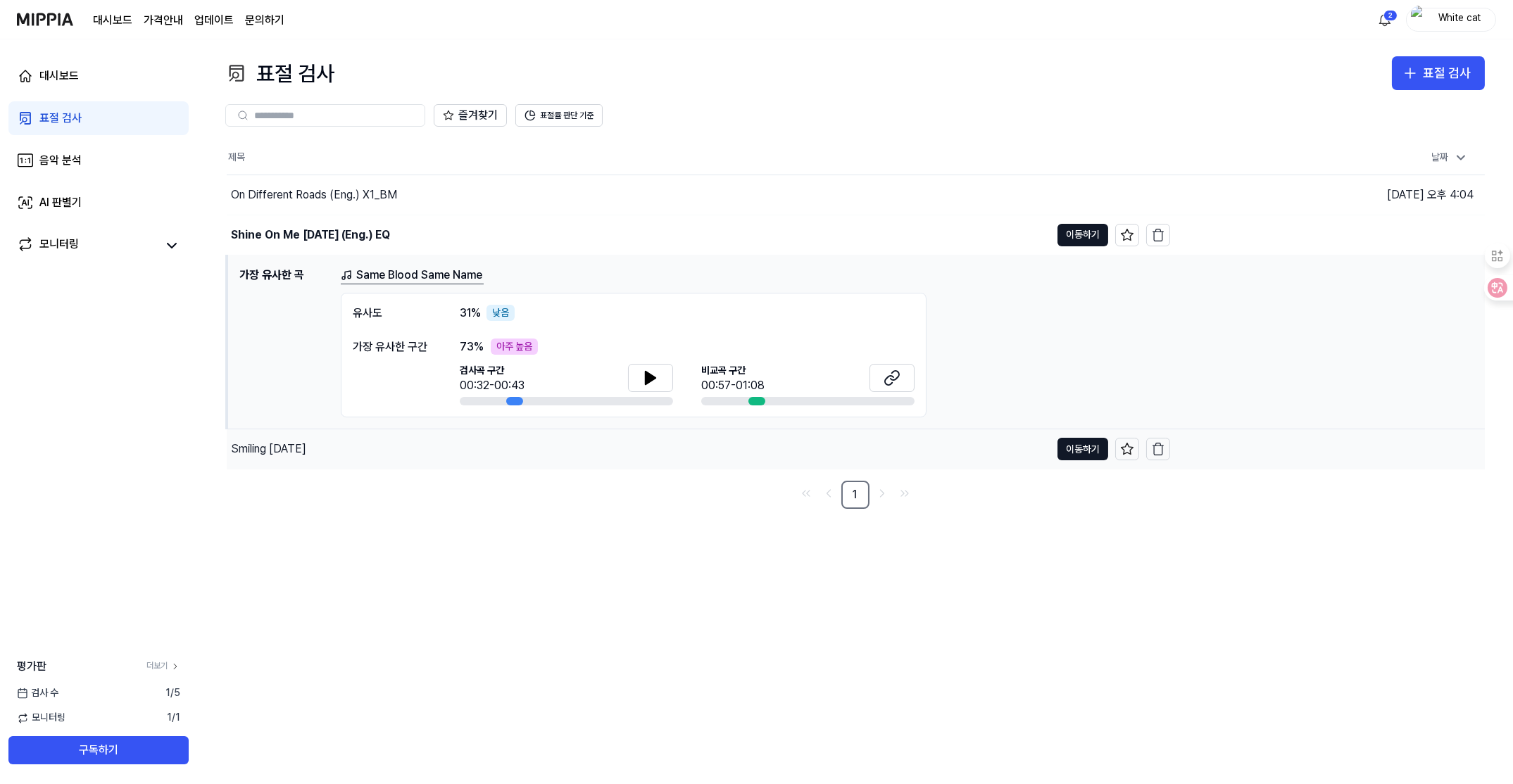
click at [269, 453] on div "Smiling [DATE]" at bounding box center [268, 449] width 75 height 17
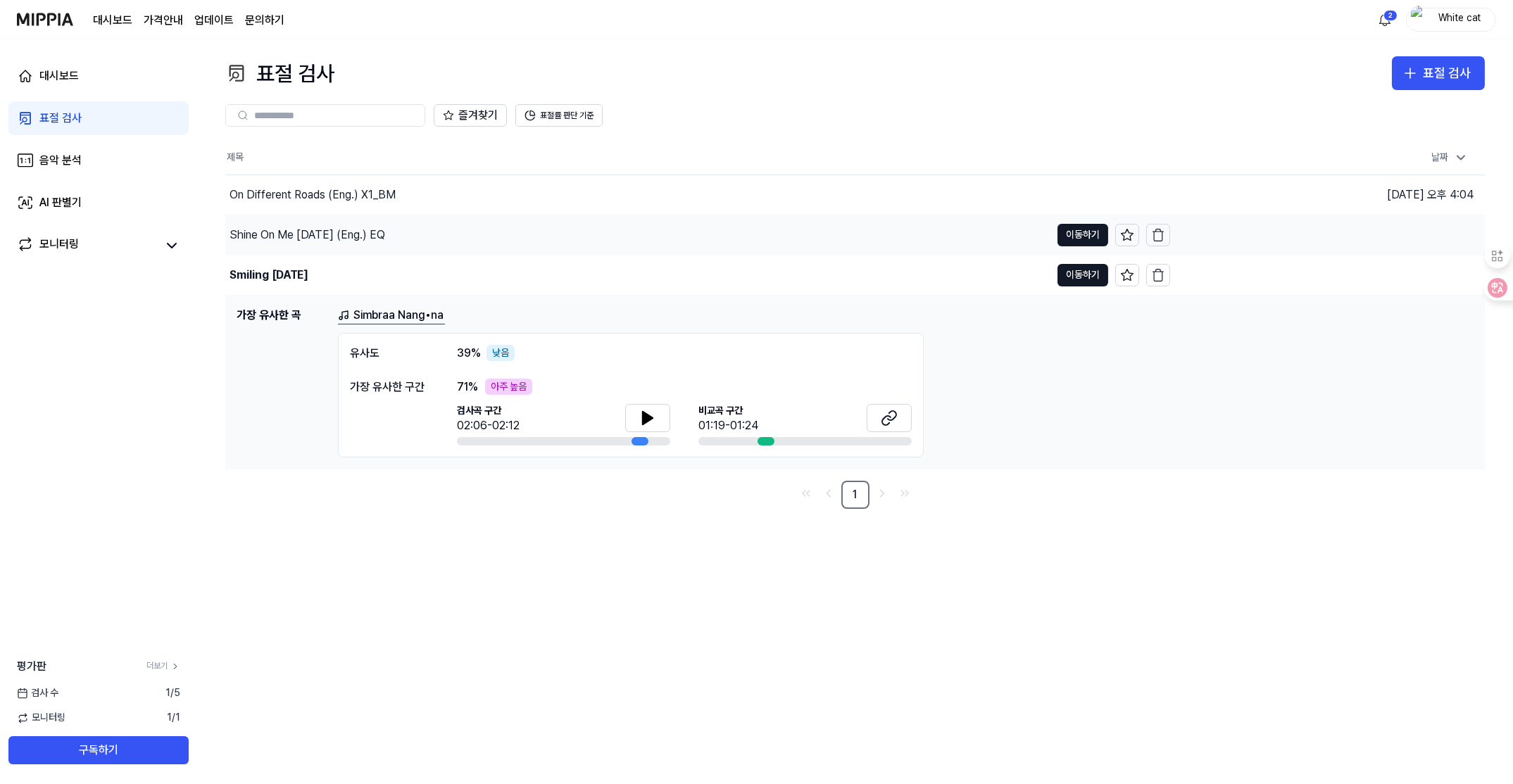
click at [261, 236] on div "Shine On Me [DATE] (Eng.) EQ" at bounding box center [307, 235] width 155 height 17
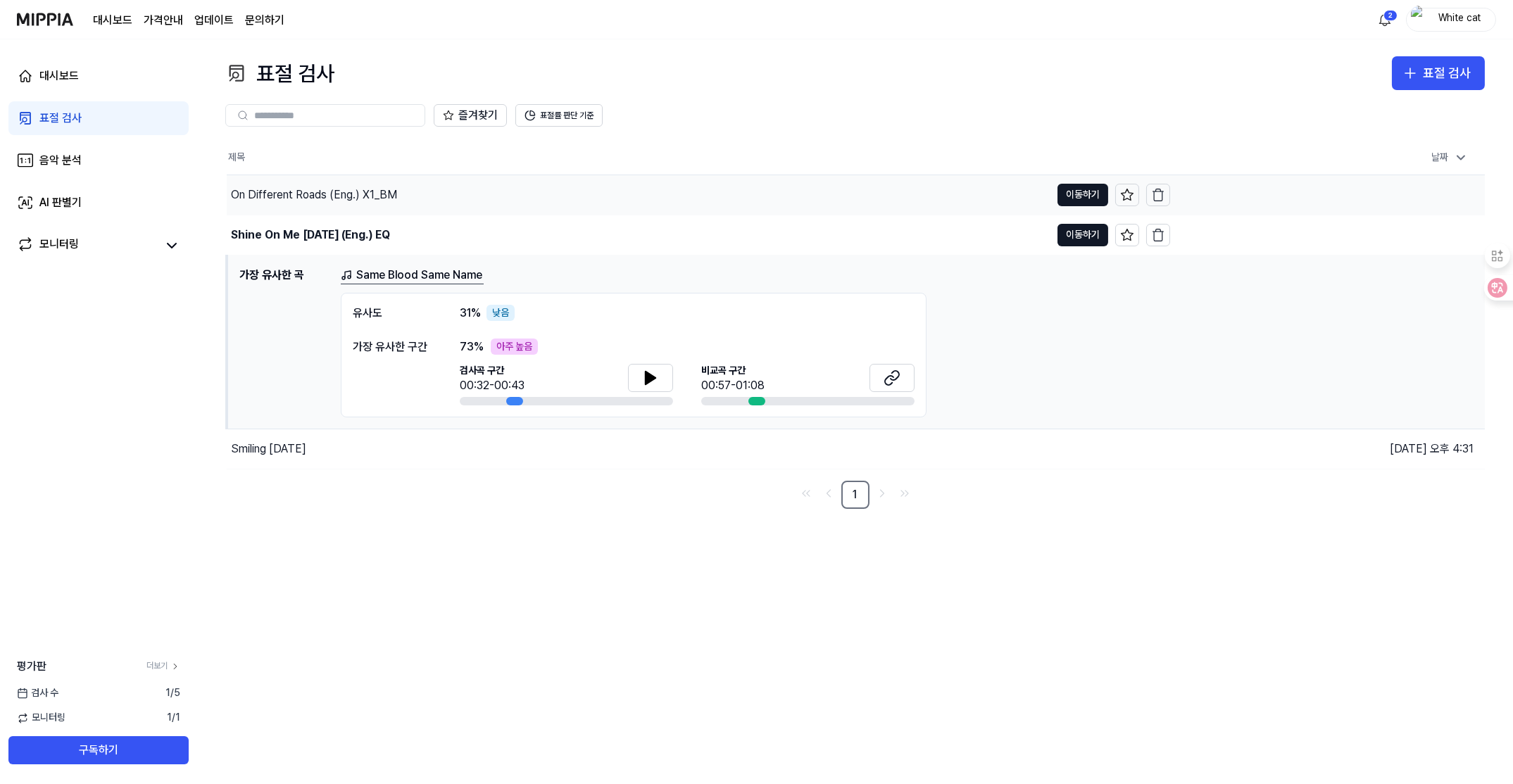
click at [257, 189] on div "On Different Roads (Eng.) X1_BM" at bounding box center [314, 195] width 166 height 17
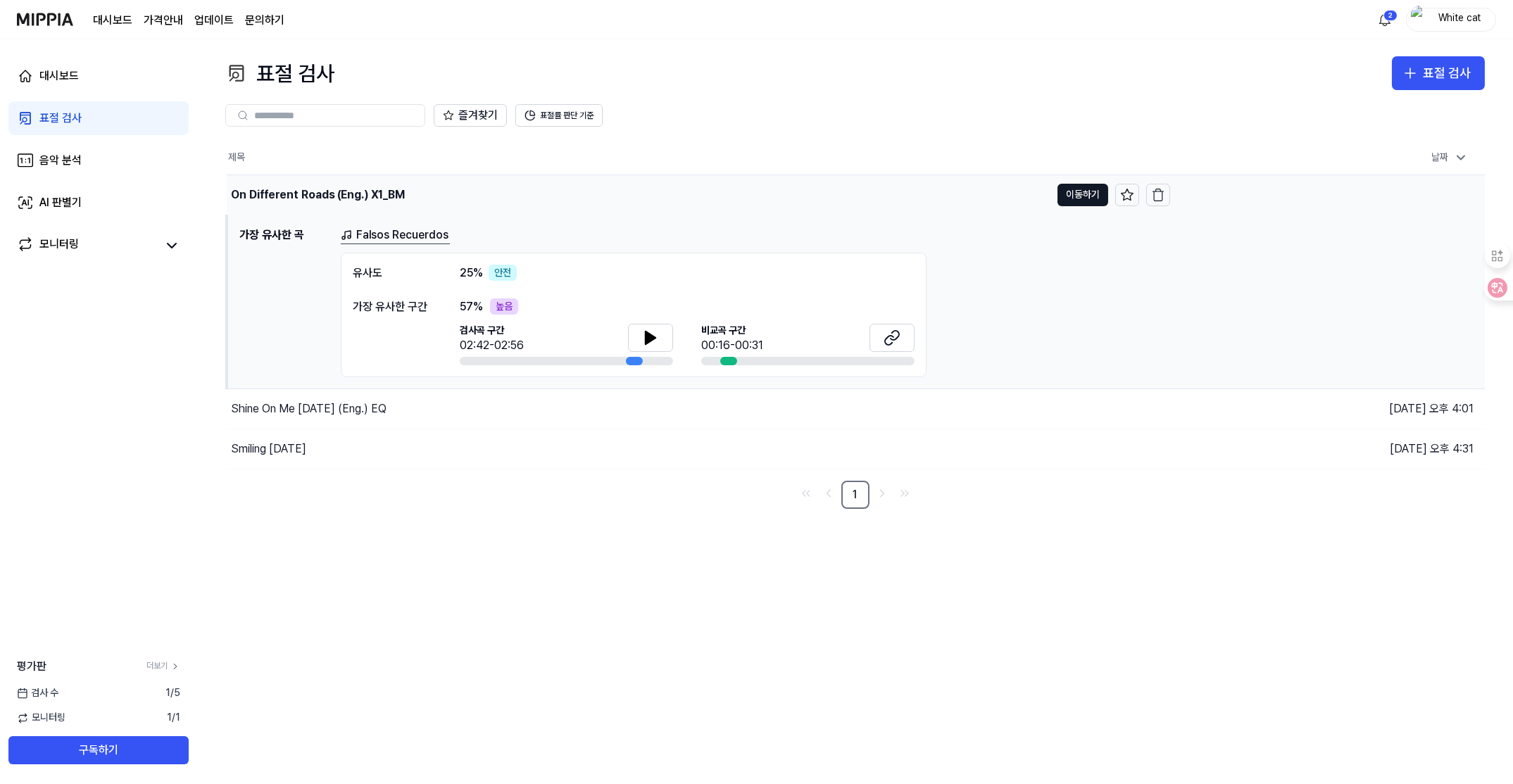
click at [257, 191] on div "On Different Roads (Eng.) X1_BM" at bounding box center [317, 195] width 174 height 17
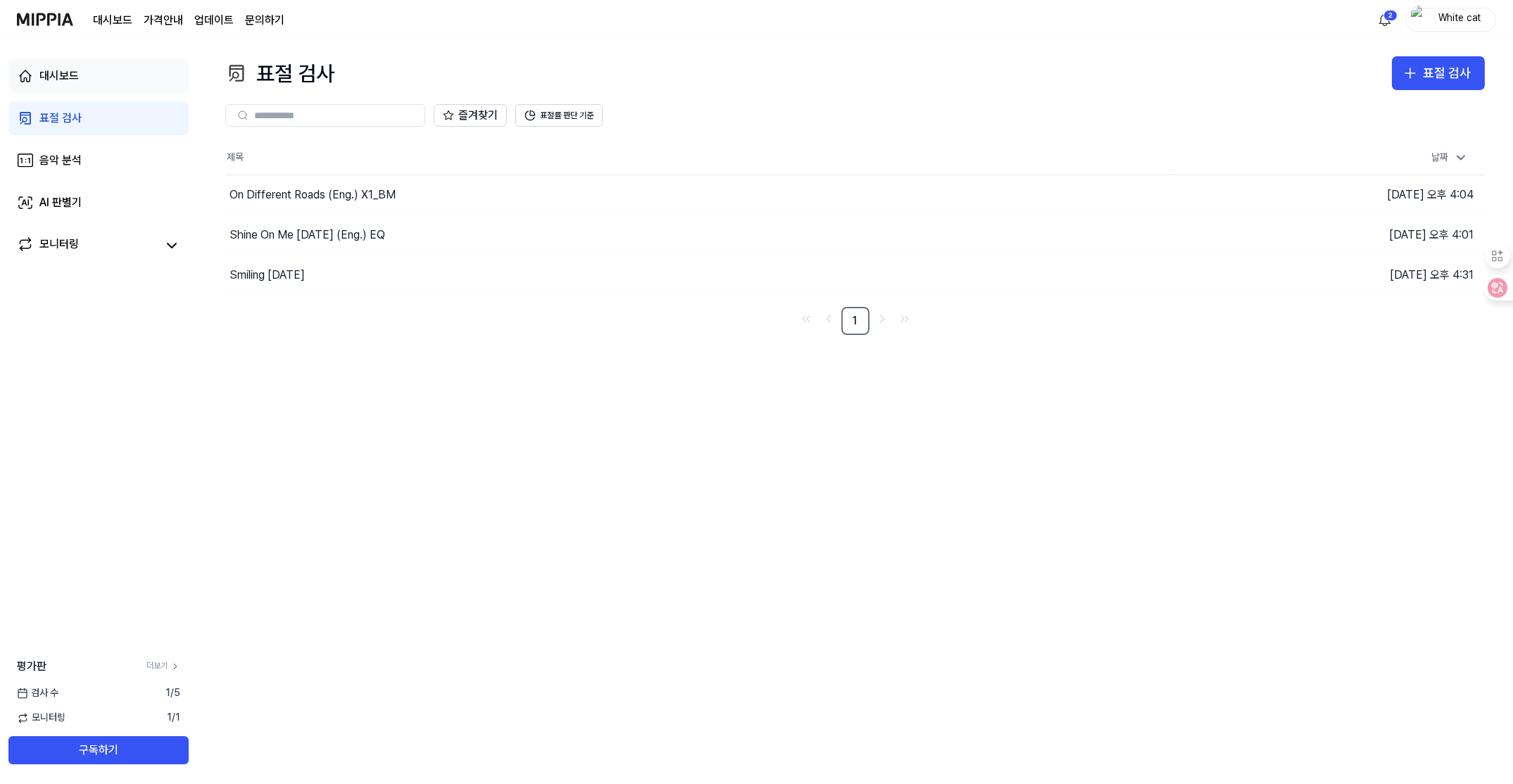
click at [63, 77] on div "대시보드" at bounding box center [59, 76] width 40 height 17
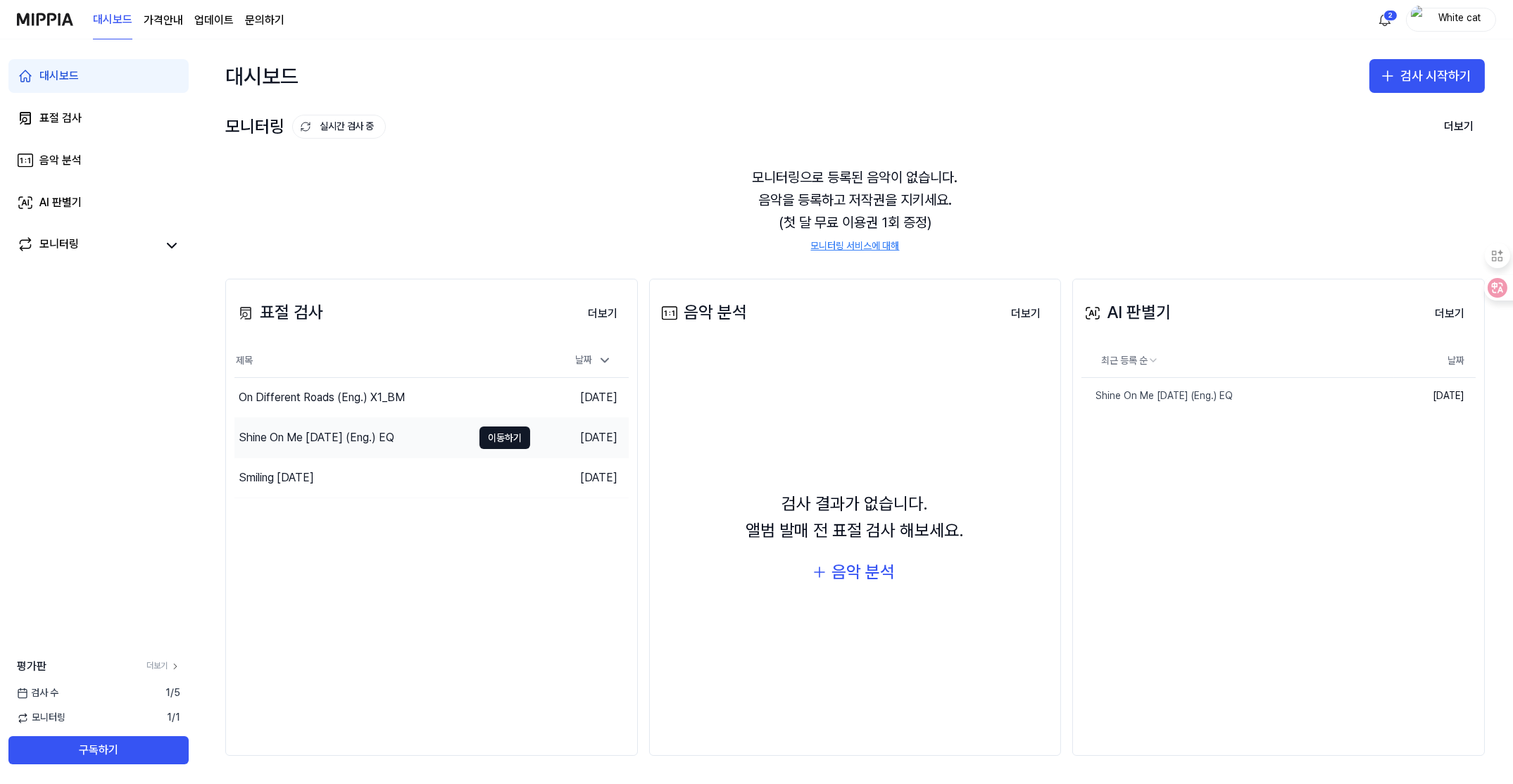
click at [289, 437] on div "Shine On Me [DATE] (Eng.) EQ" at bounding box center [316, 438] width 155 height 17
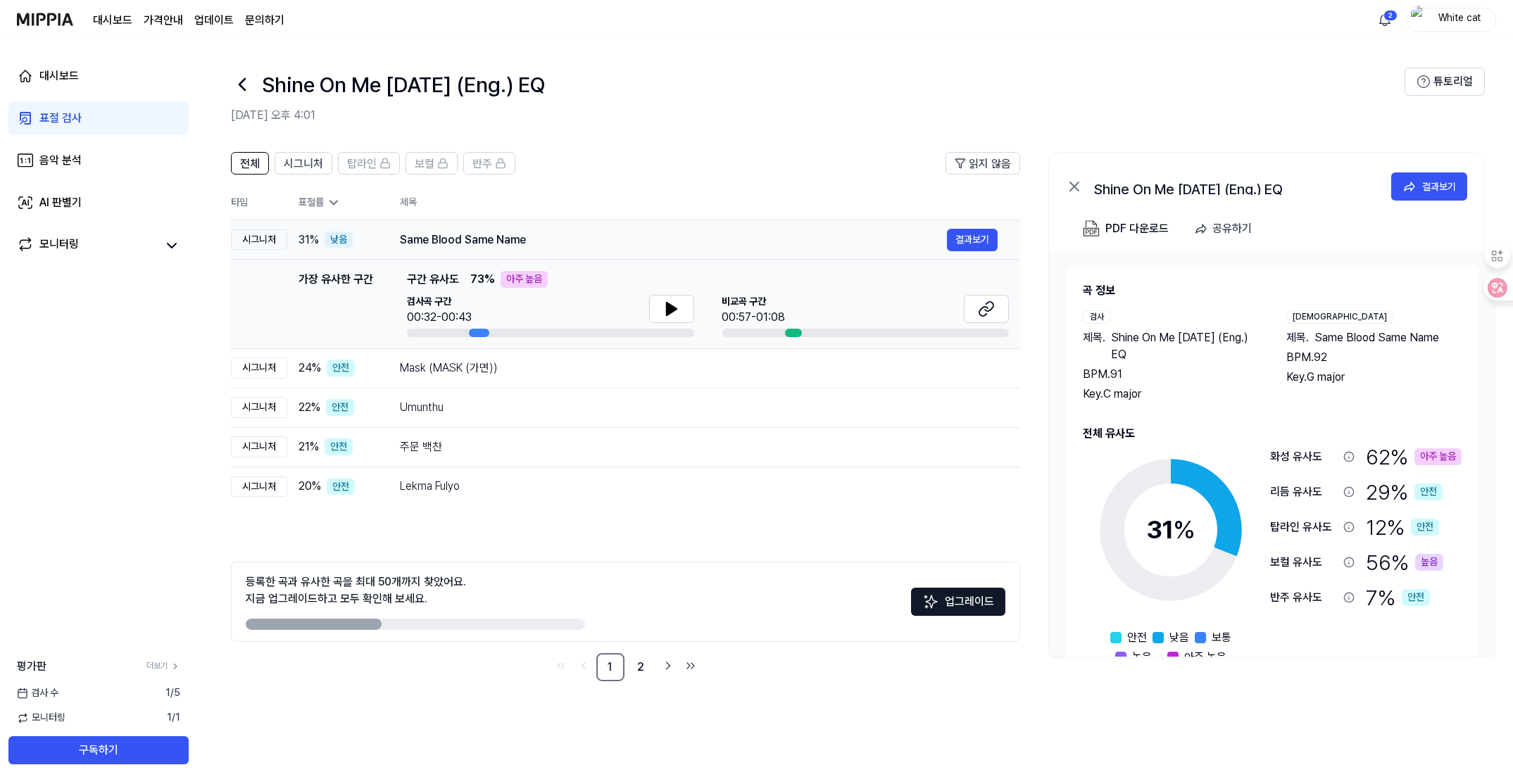
click at [372, 243] on div "31 % 낮음" at bounding box center [338, 240] width 79 height 17
click at [257, 243] on div "시그니처" at bounding box center [259, 240] width 56 height 21
click at [252, 370] on div "시그니처" at bounding box center [259, 368] width 56 height 21
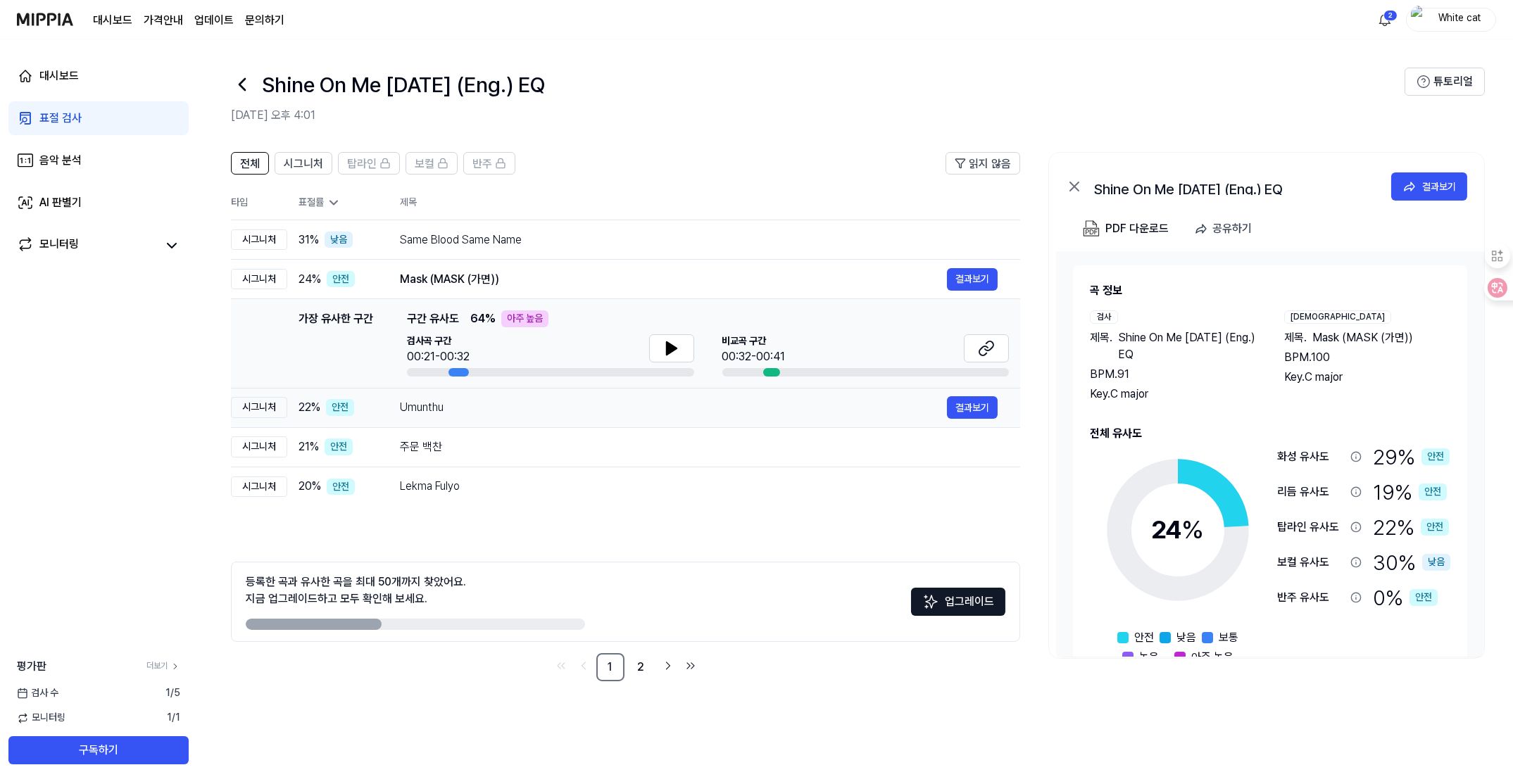
click at [256, 406] on div "시그니처" at bounding box center [259, 407] width 56 height 21
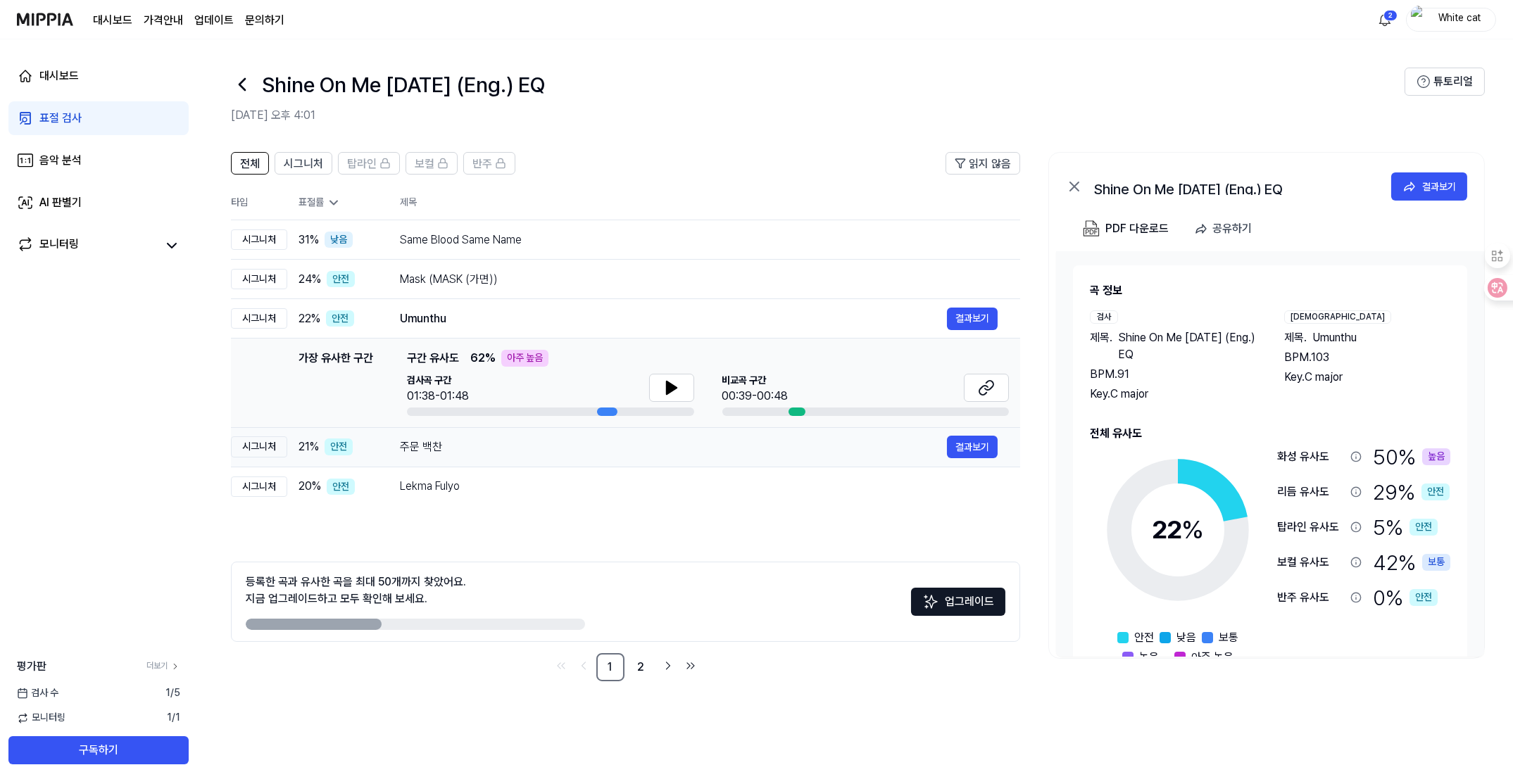
click at [261, 455] on div "시그니처" at bounding box center [259, 446] width 56 height 21
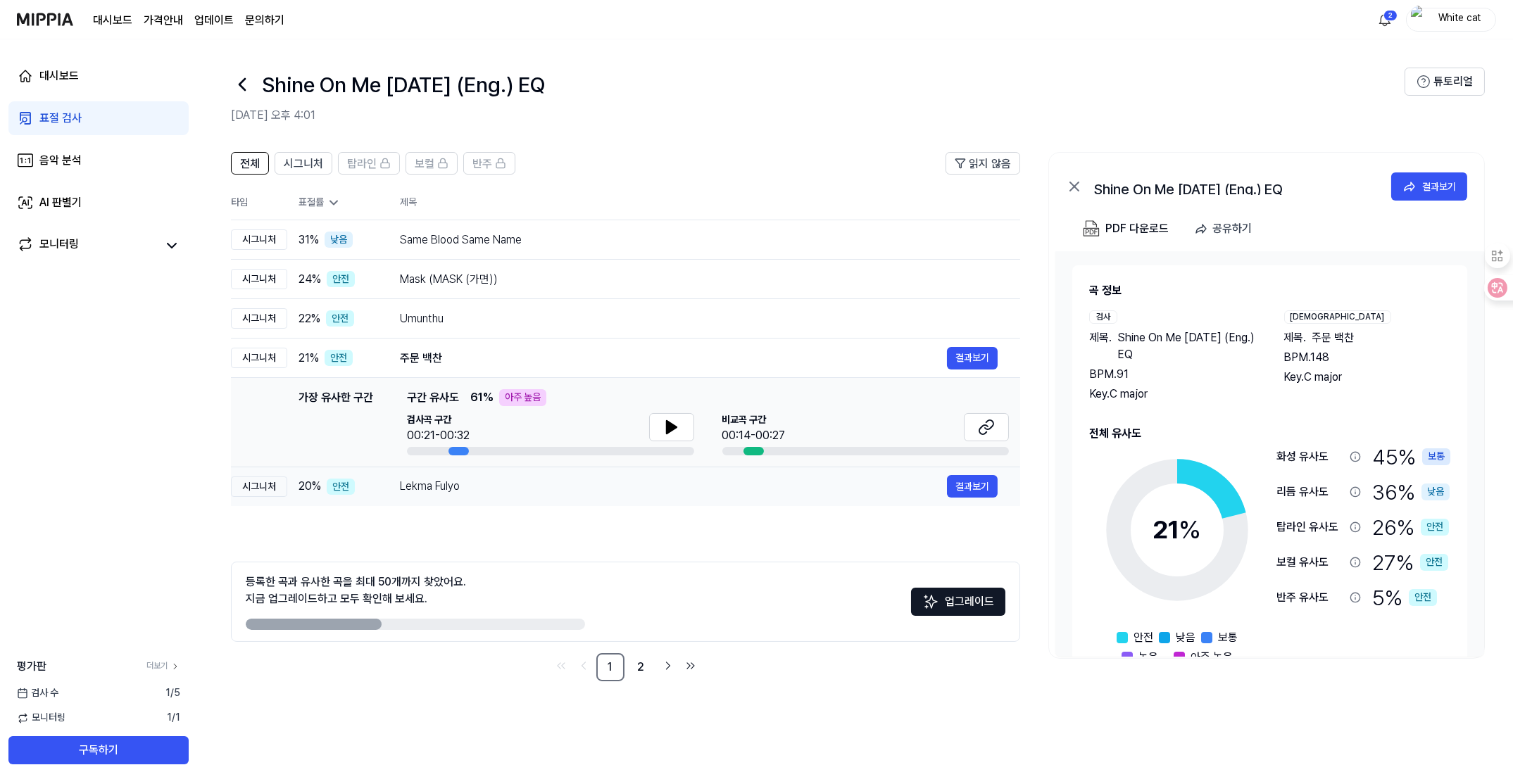
click at [269, 491] on div "시그니처" at bounding box center [259, 487] width 56 height 21
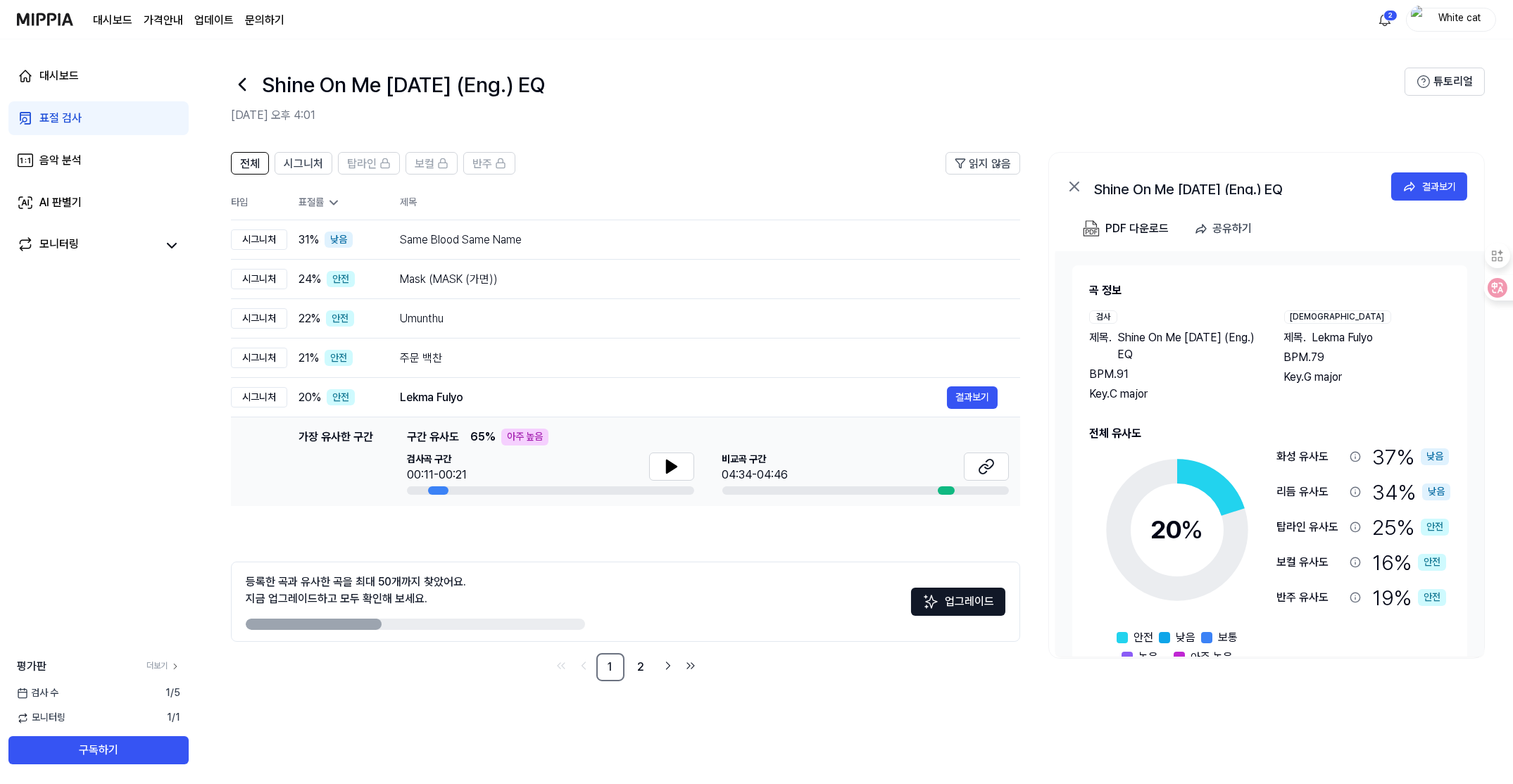
click at [436, 524] on div "전체 시그니처 탑라인 보컬 반주 읽지 않음 전체 시그니처 탑라인 보컬 반주 타입 표절률 제목 표절률 읽지 않음 시그니처 31 % 낮음 Same…" at bounding box center [625, 417] width 789 height 529
drag, startPoint x: 342, startPoint y: 625, endPoint x: 490, endPoint y: 618, distance: 148.2
click at [490, 618] on div at bounding box center [416, 624] width 340 height 12
click at [333, 628] on div at bounding box center [314, 624] width 136 height 12
click at [646, 669] on link "2" at bounding box center [641, 666] width 28 height 28
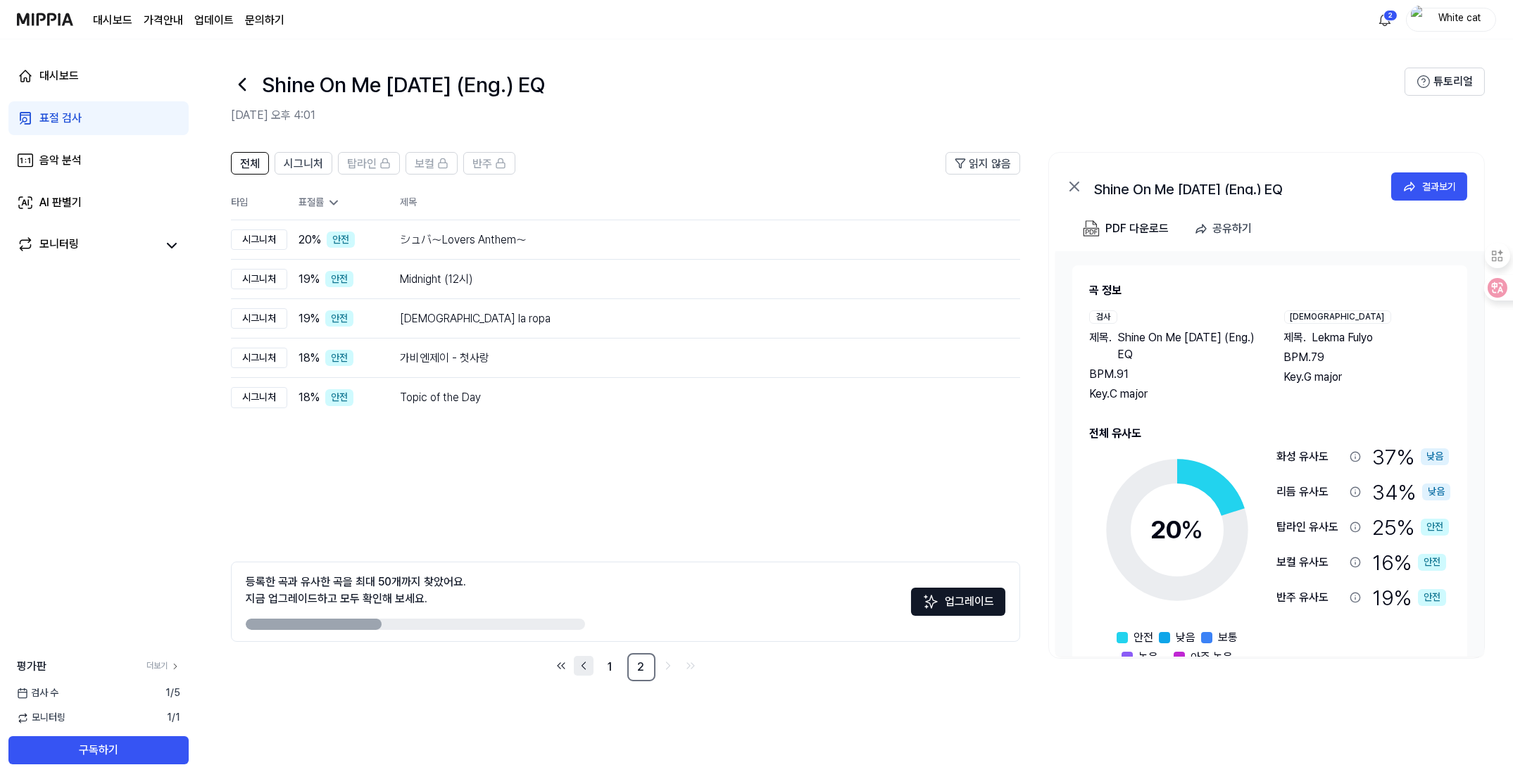
click at [590, 662] on icon "Go to previous page" at bounding box center [583, 665] width 14 height 17
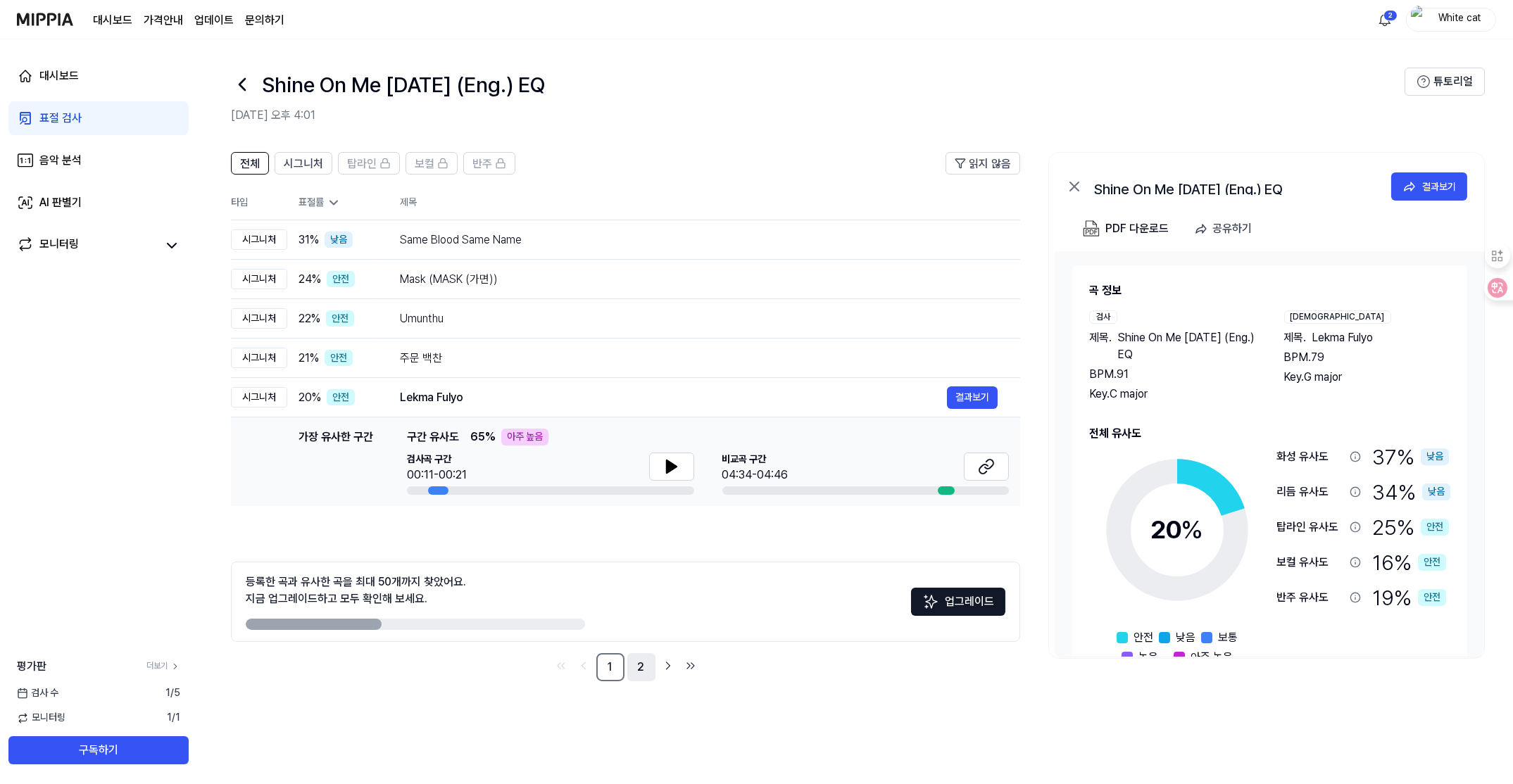
click at [634, 662] on link "2" at bounding box center [641, 666] width 28 height 28
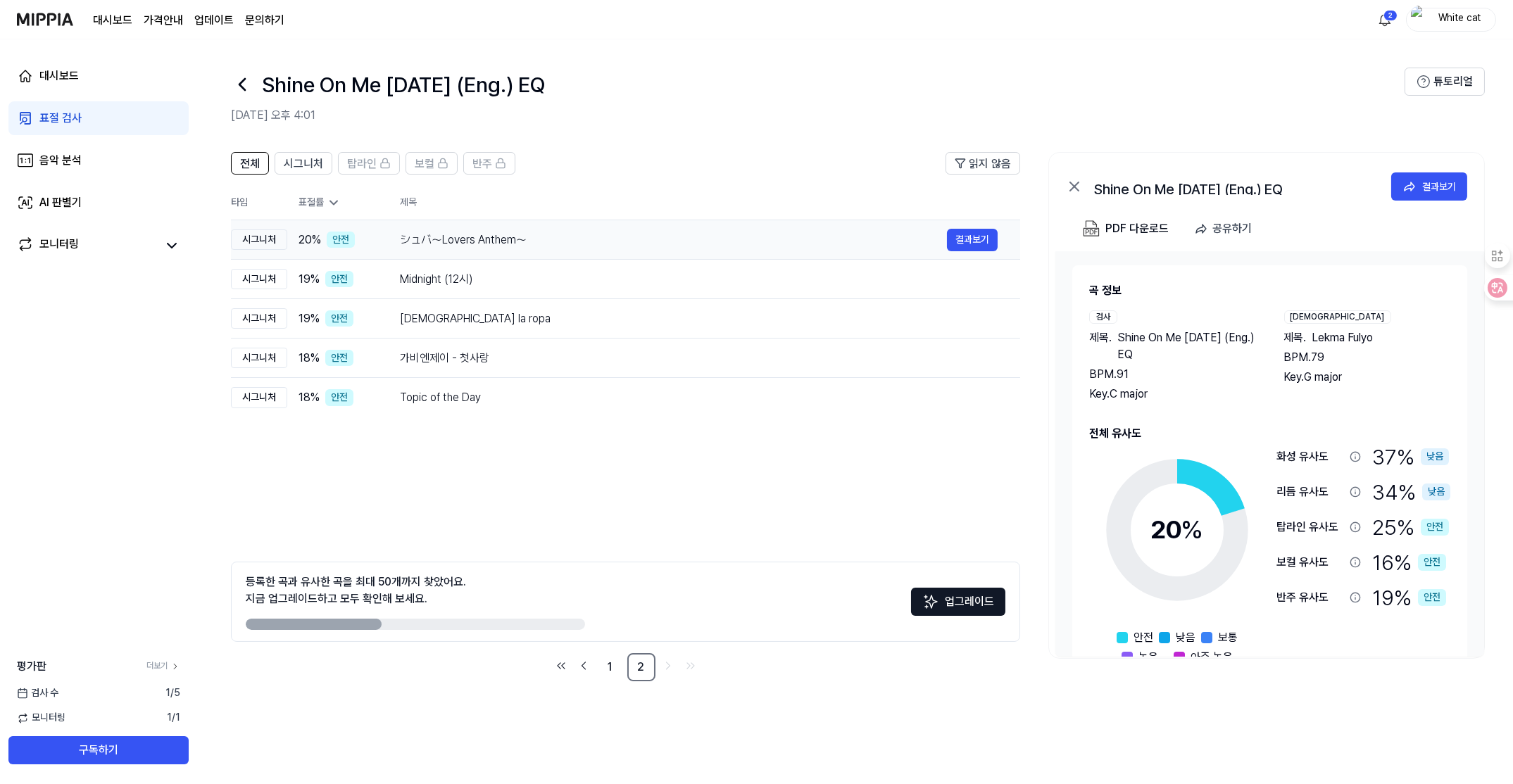
click at [441, 248] on div "シュバ～Lovers Anthem～ 결과보기" at bounding box center [698, 239] width 597 height 22
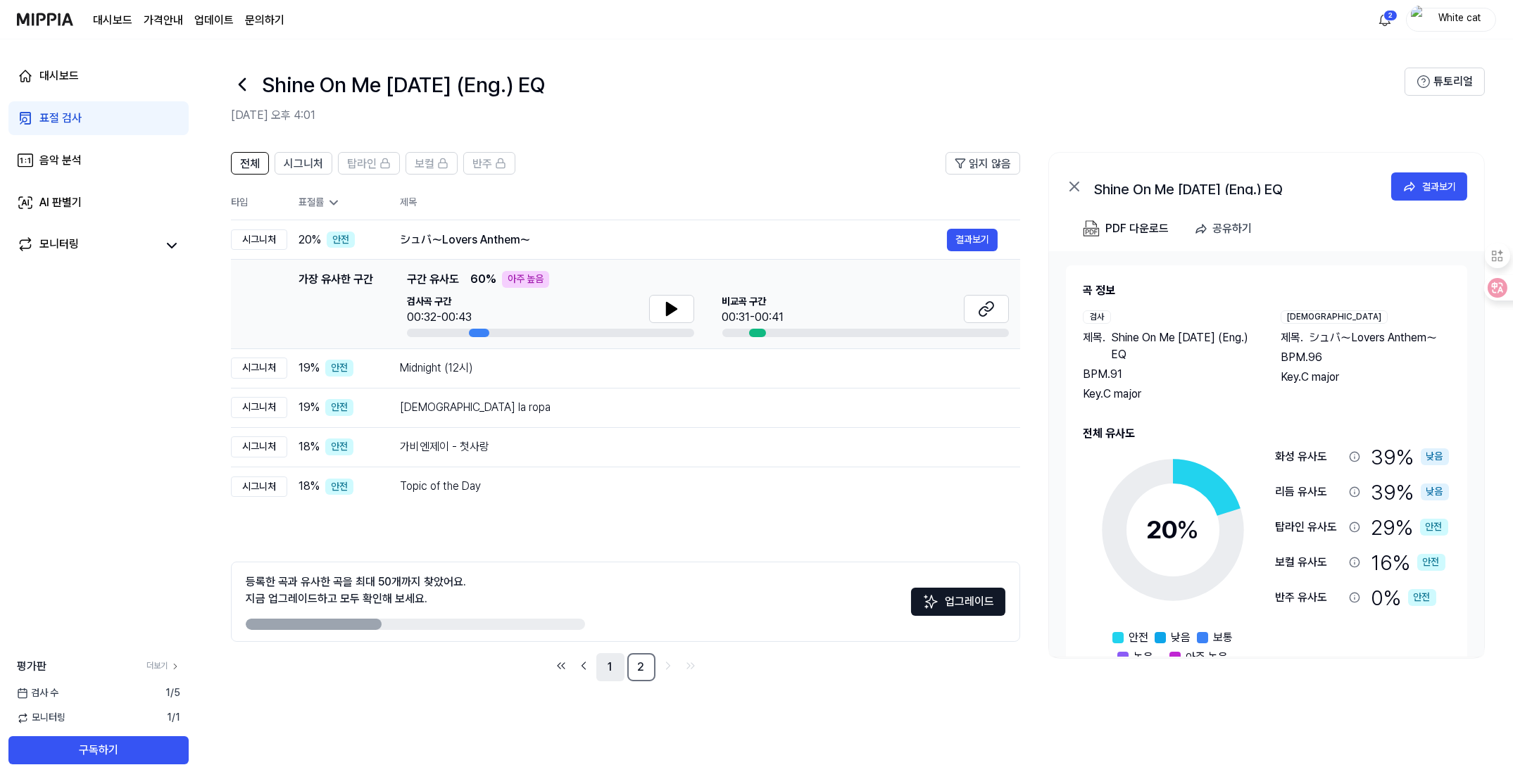
click at [607, 668] on link "1" at bounding box center [610, 666] width 28 height 28
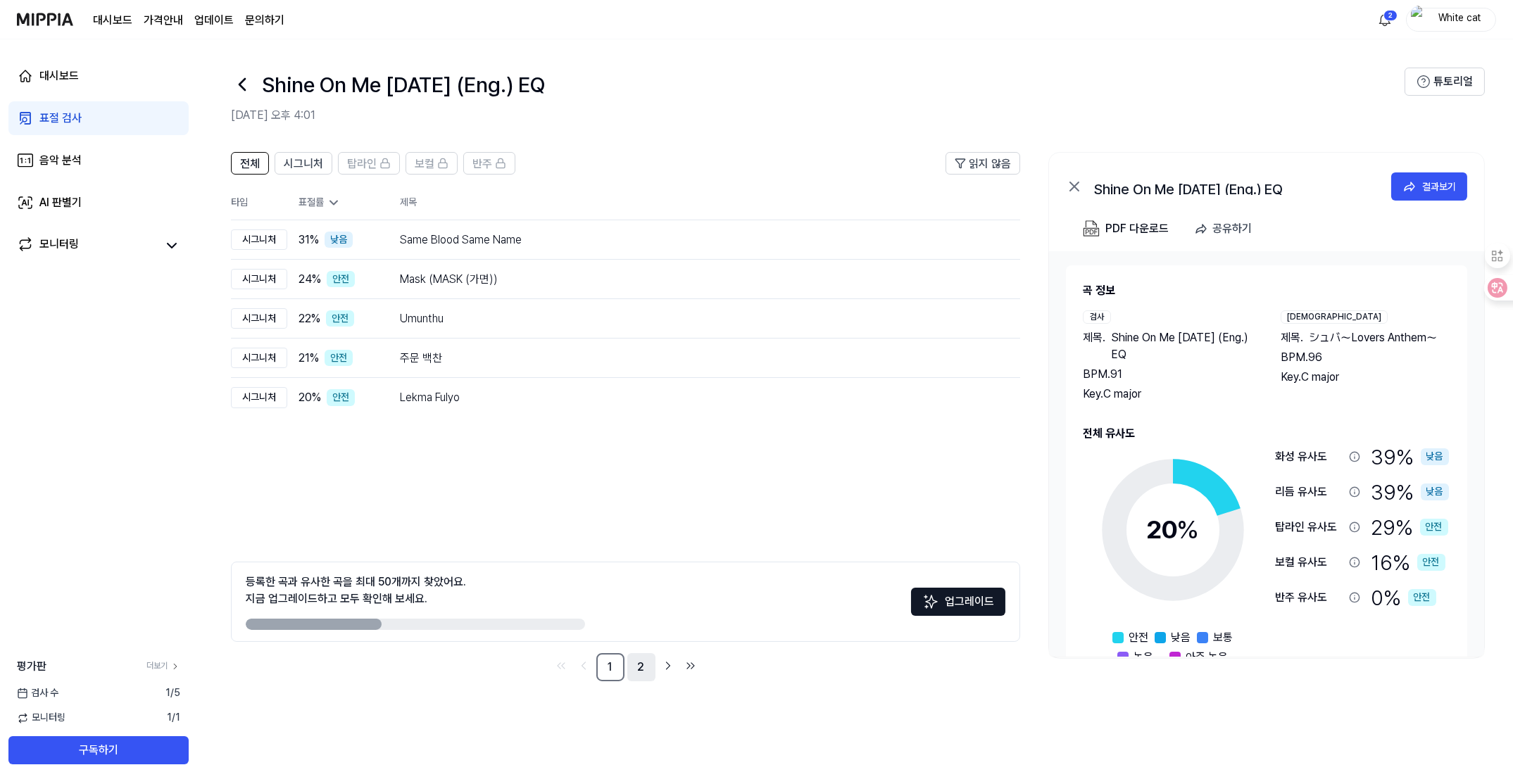
click at [632, 666] on link "2" at bounding box center [641, 666] width 28 height 28
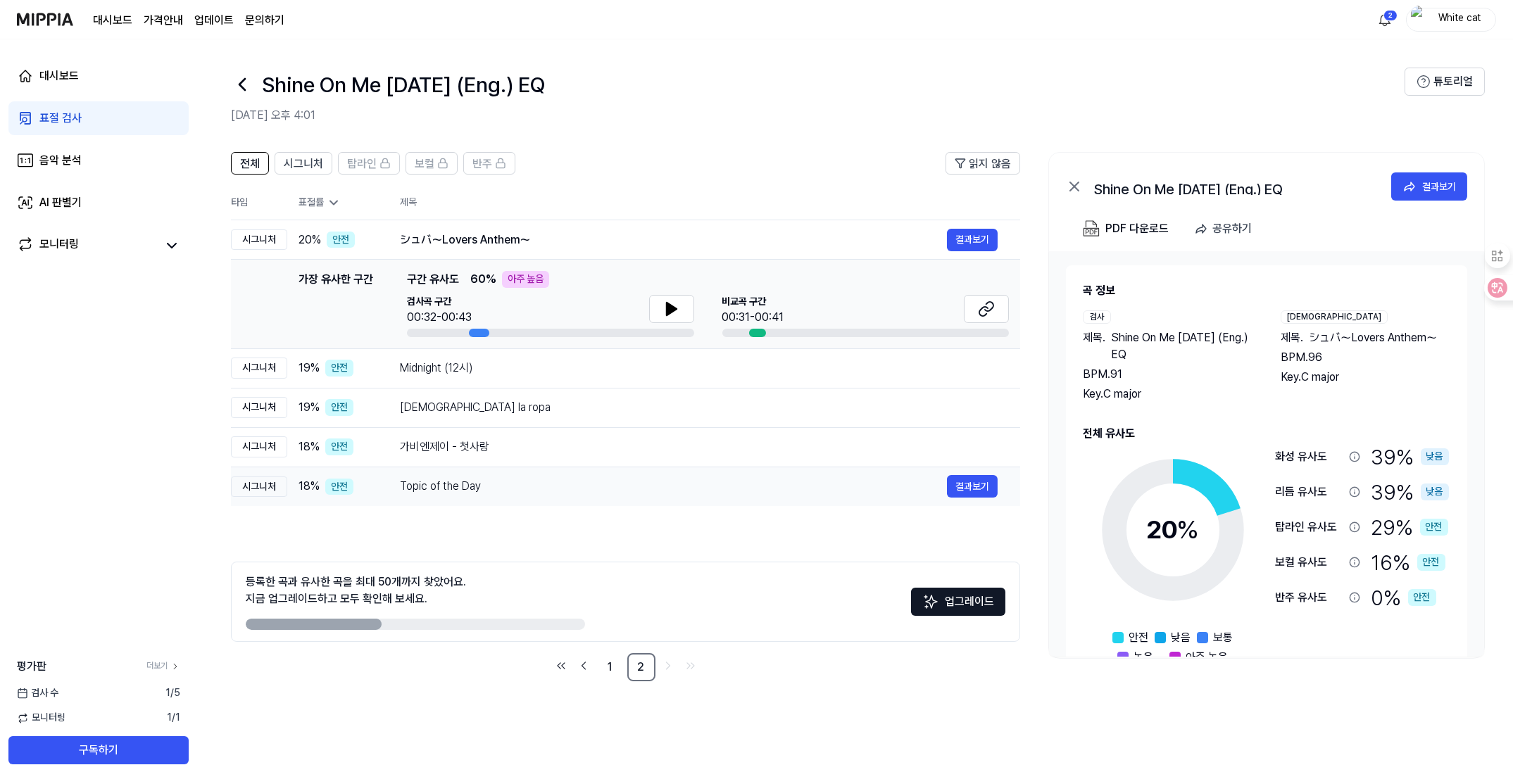
click at [444, 482] on div "Topic of the Day" at bounding box center [673, 486] width 547 height 17
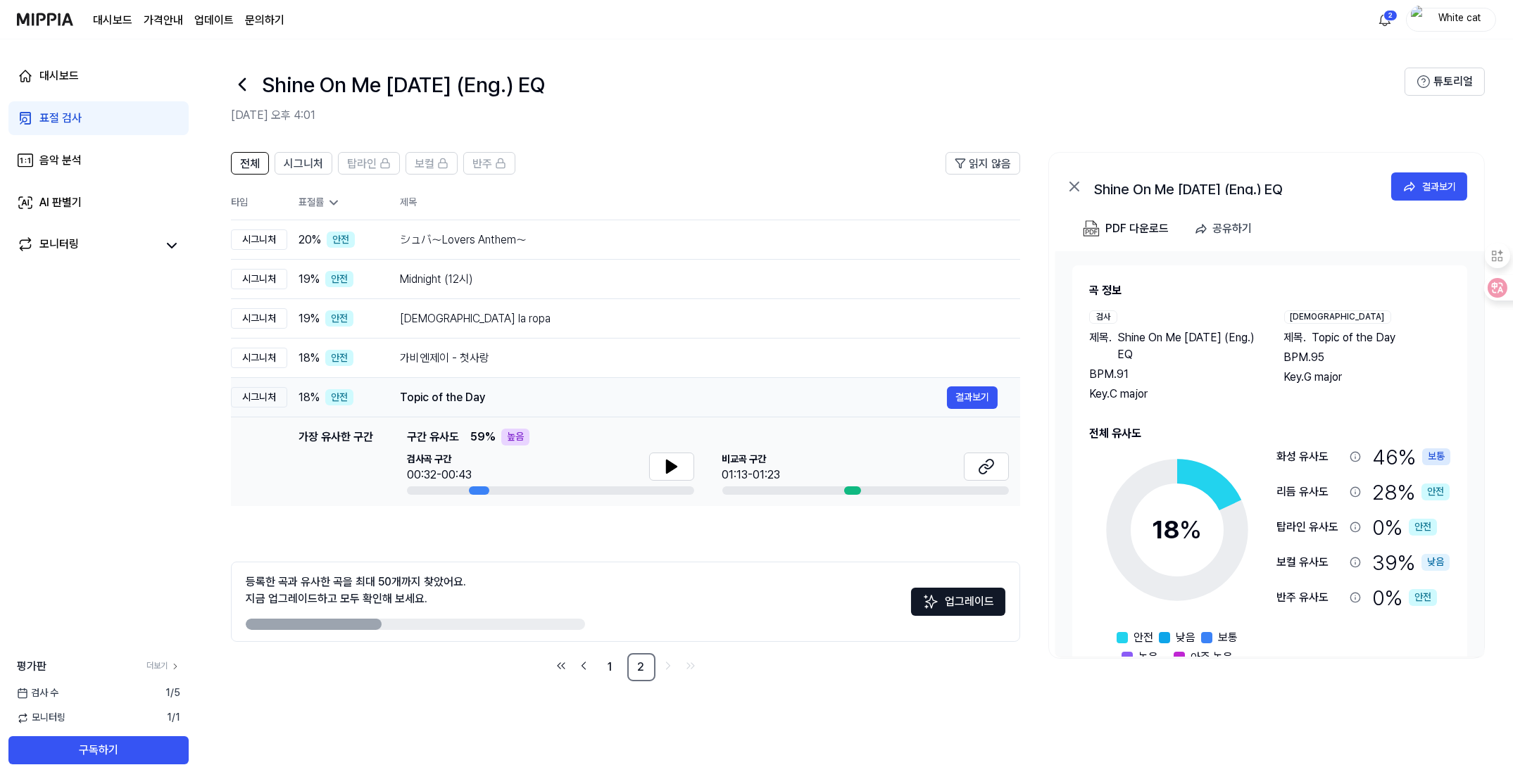
click at [452, 386] on div "Topic of the Day 결과보기" at bounding box center [698, 396] width 597 height 22
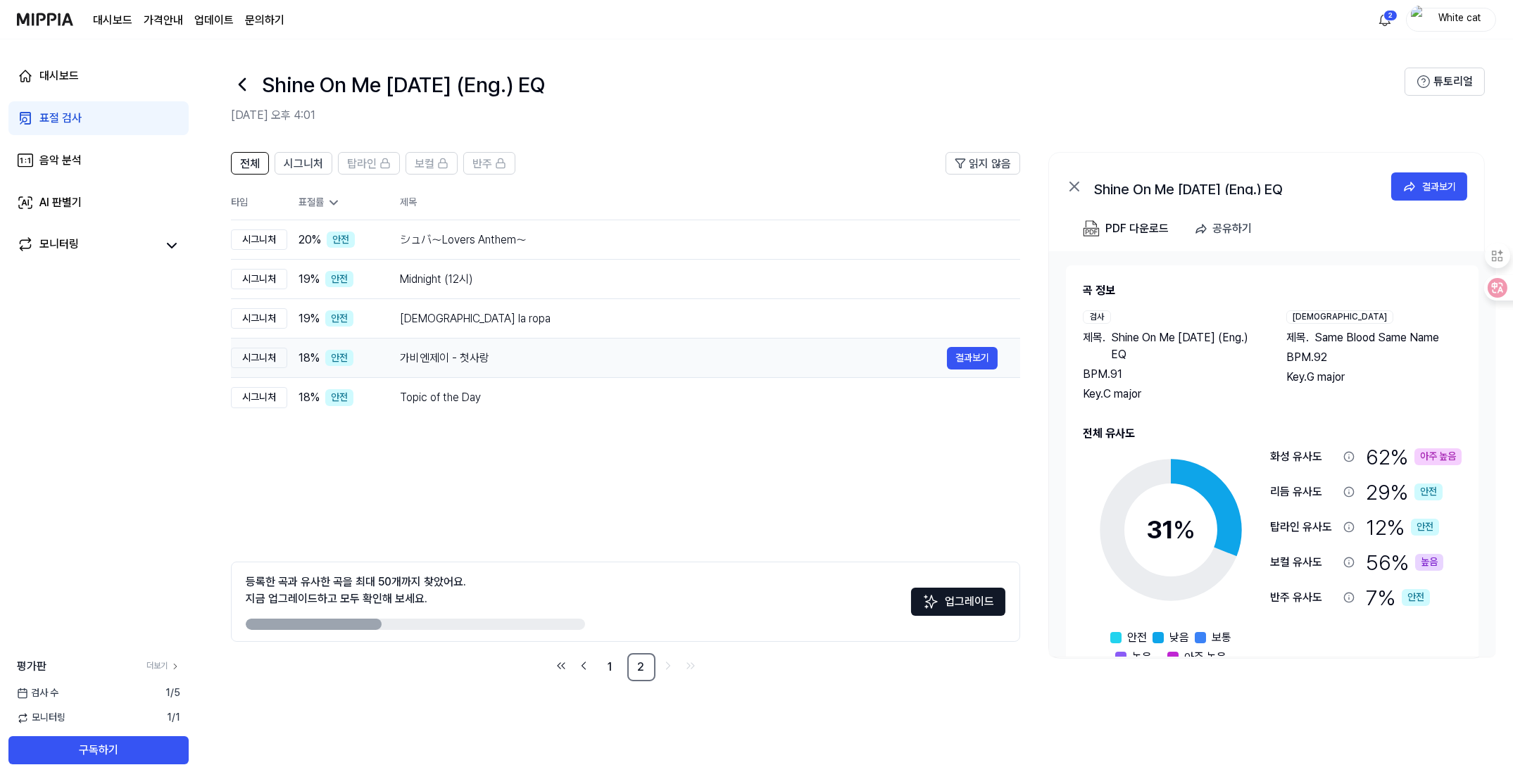
click at [450, 360] on div "가비엔제이 - 첫사랑" at bounding box center [673, 359] width 547 height 17
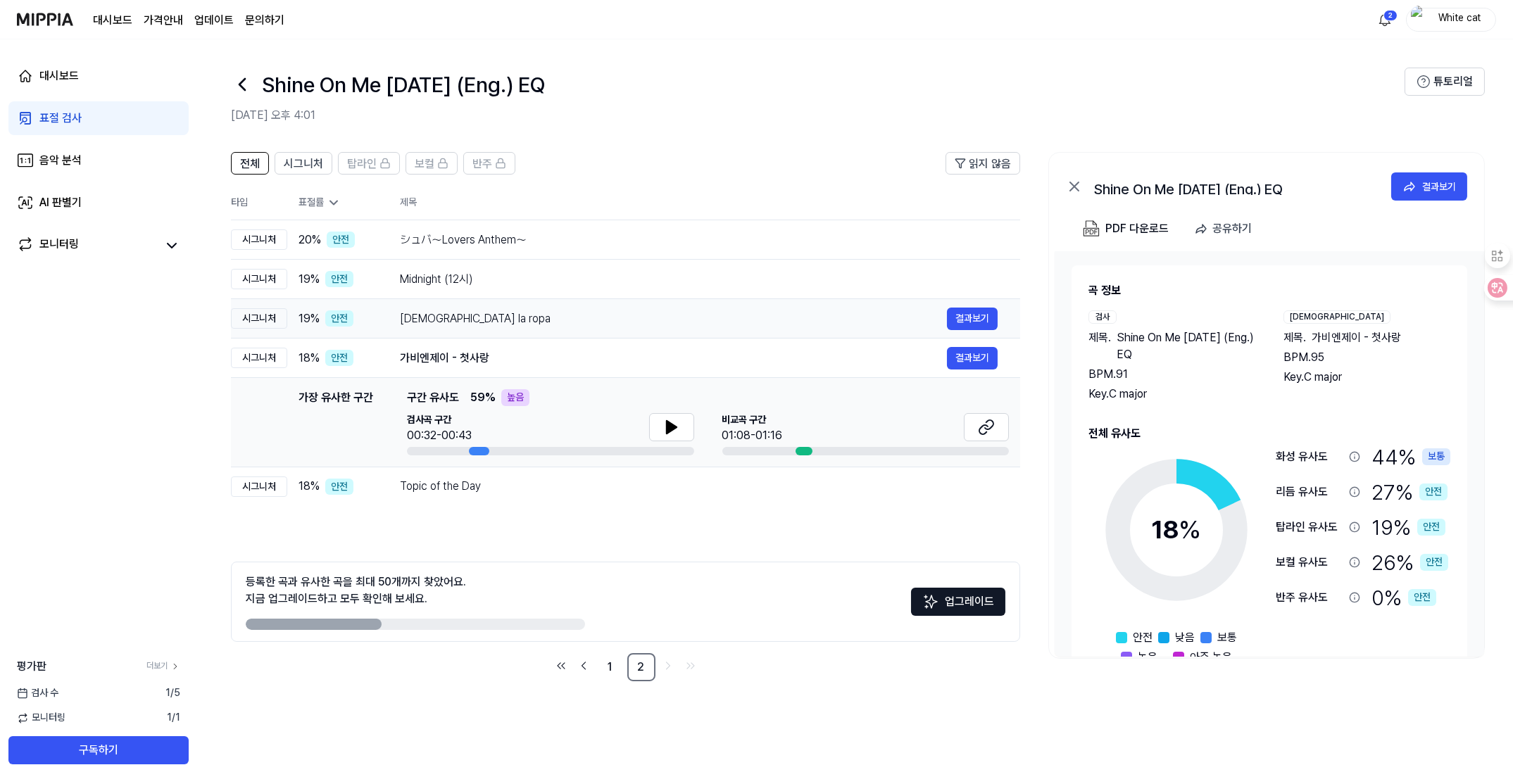
click at [438, 322] on div "[DEMOGRAPHIC_DATA] la ropa" at bounding box center [673, 319] width 547 height 17
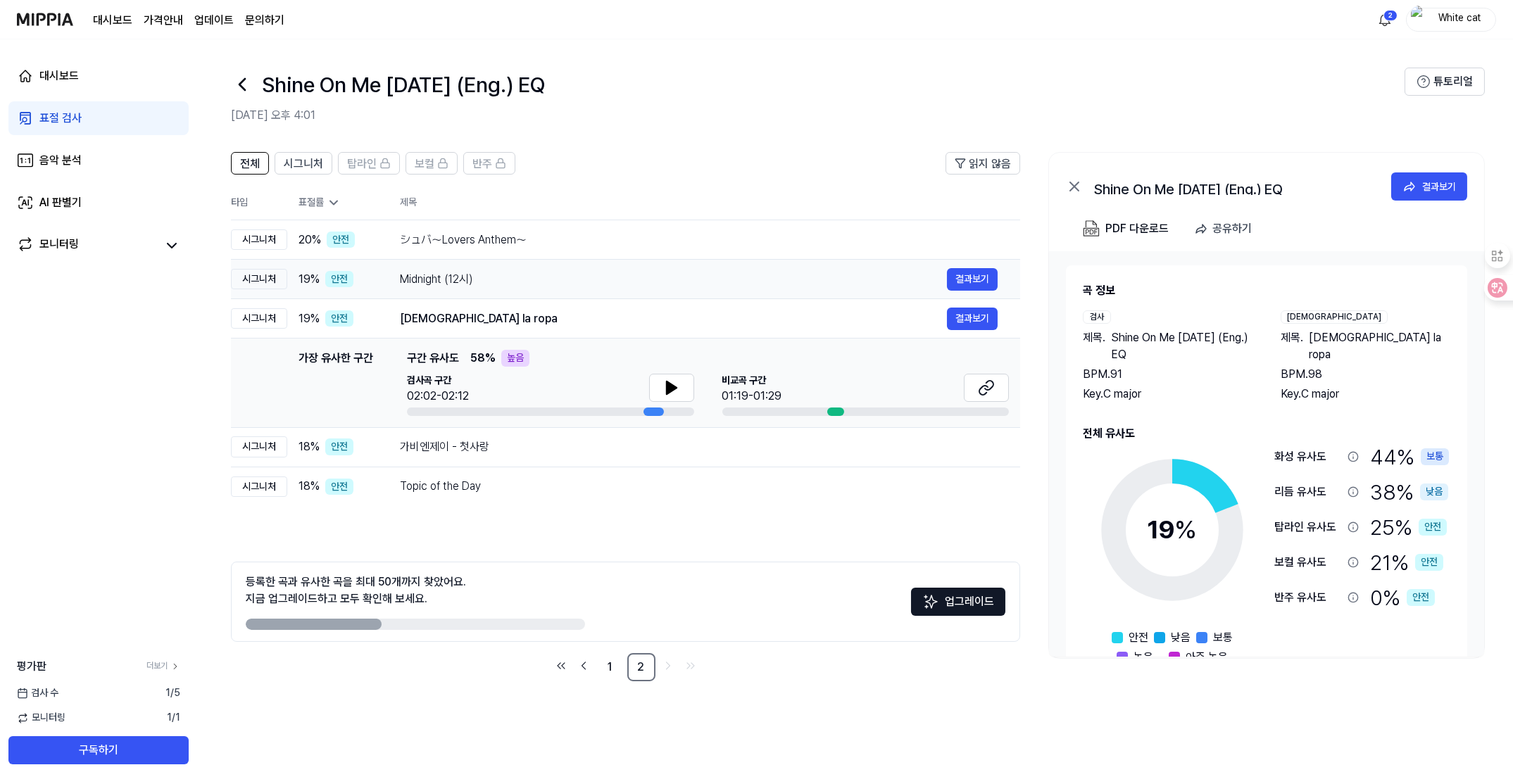
click at [428, 287] on div "Midnight (12시) 결과보기" at bounding box center [698, 279] width 597 height 22
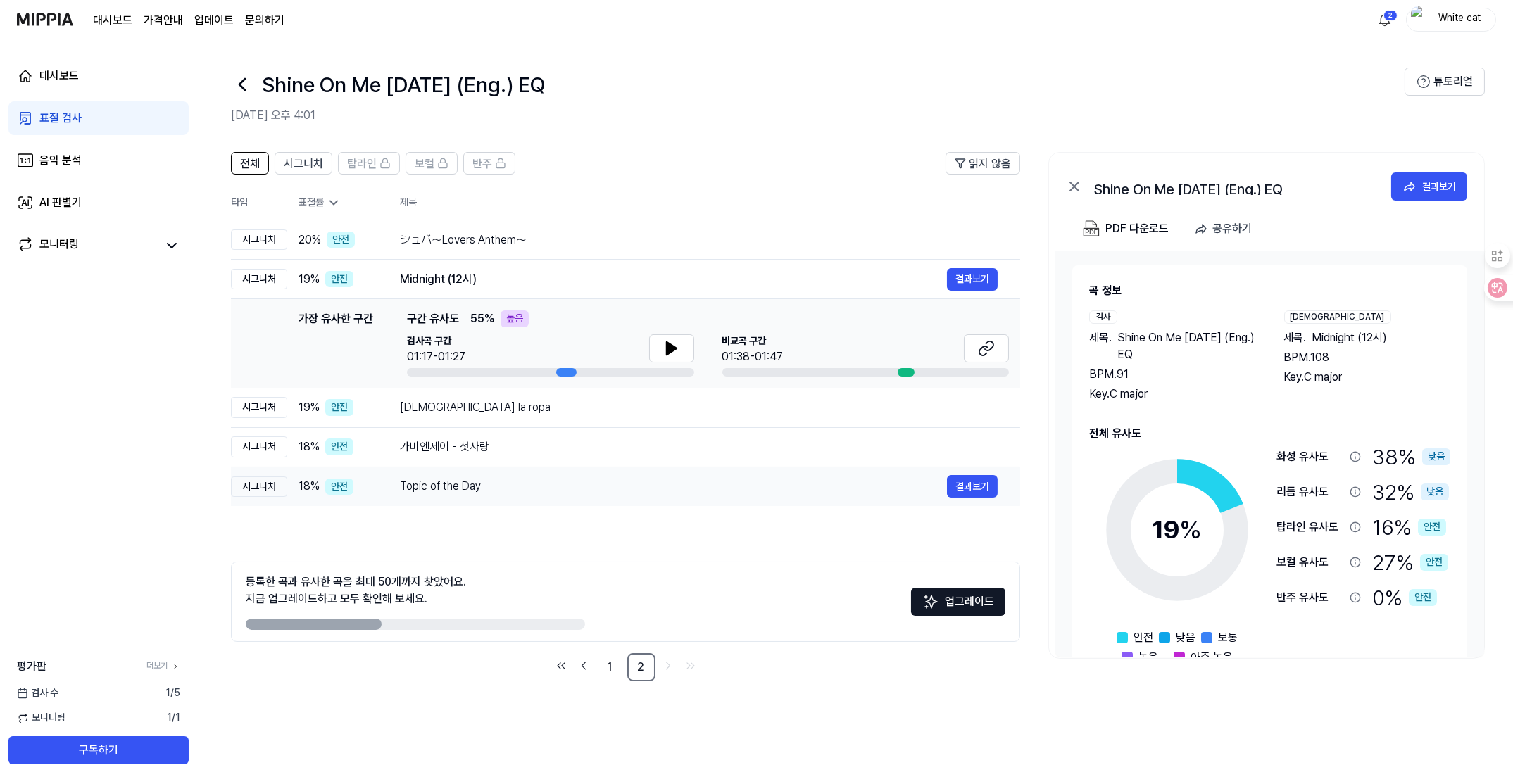
click at [458, 489] on div "Topic of the Day" at bounding box center [673, 486] width 547 height 17
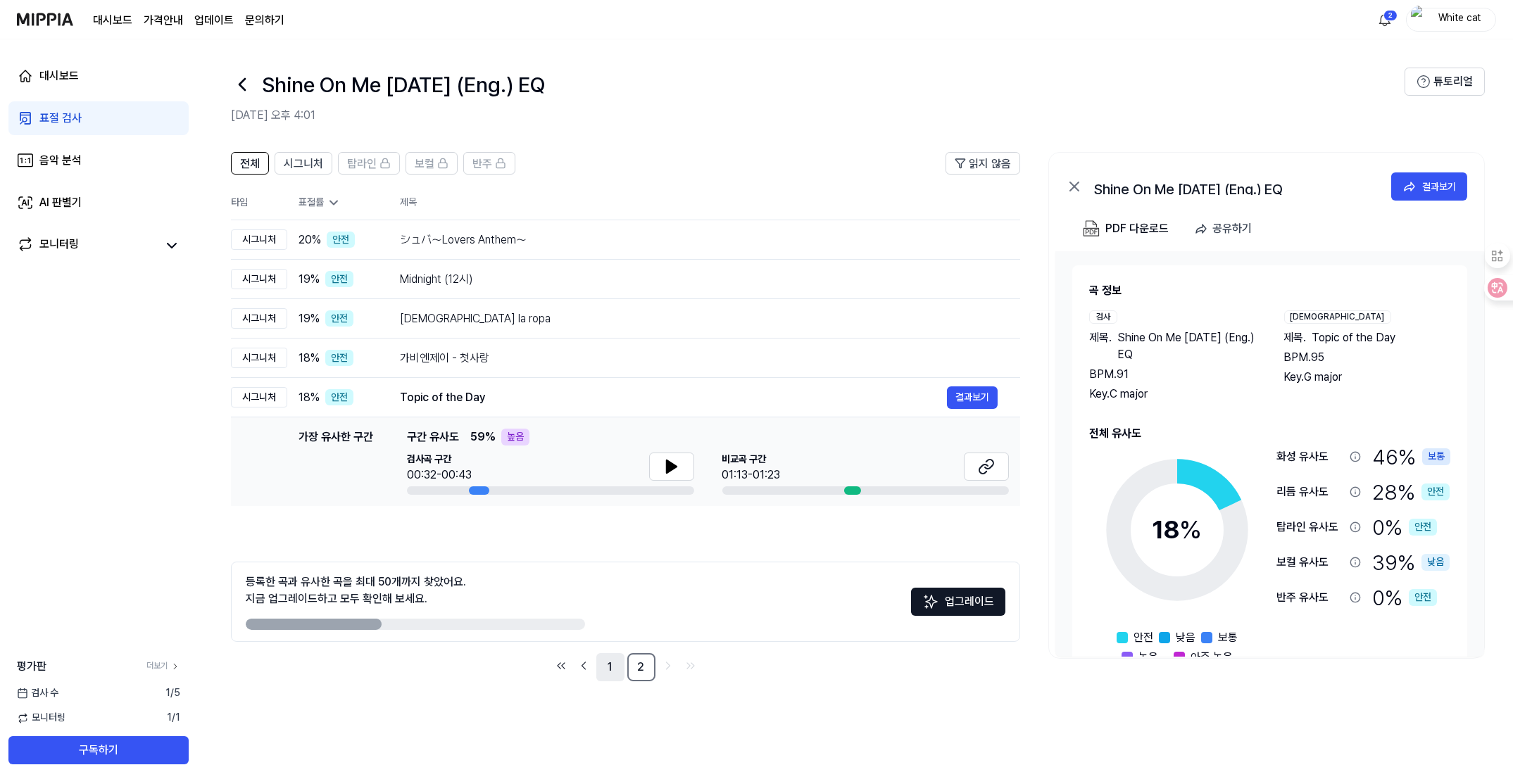
click at [604, 664] on link "1" at bounding box center [610, 666] width 28 height 28
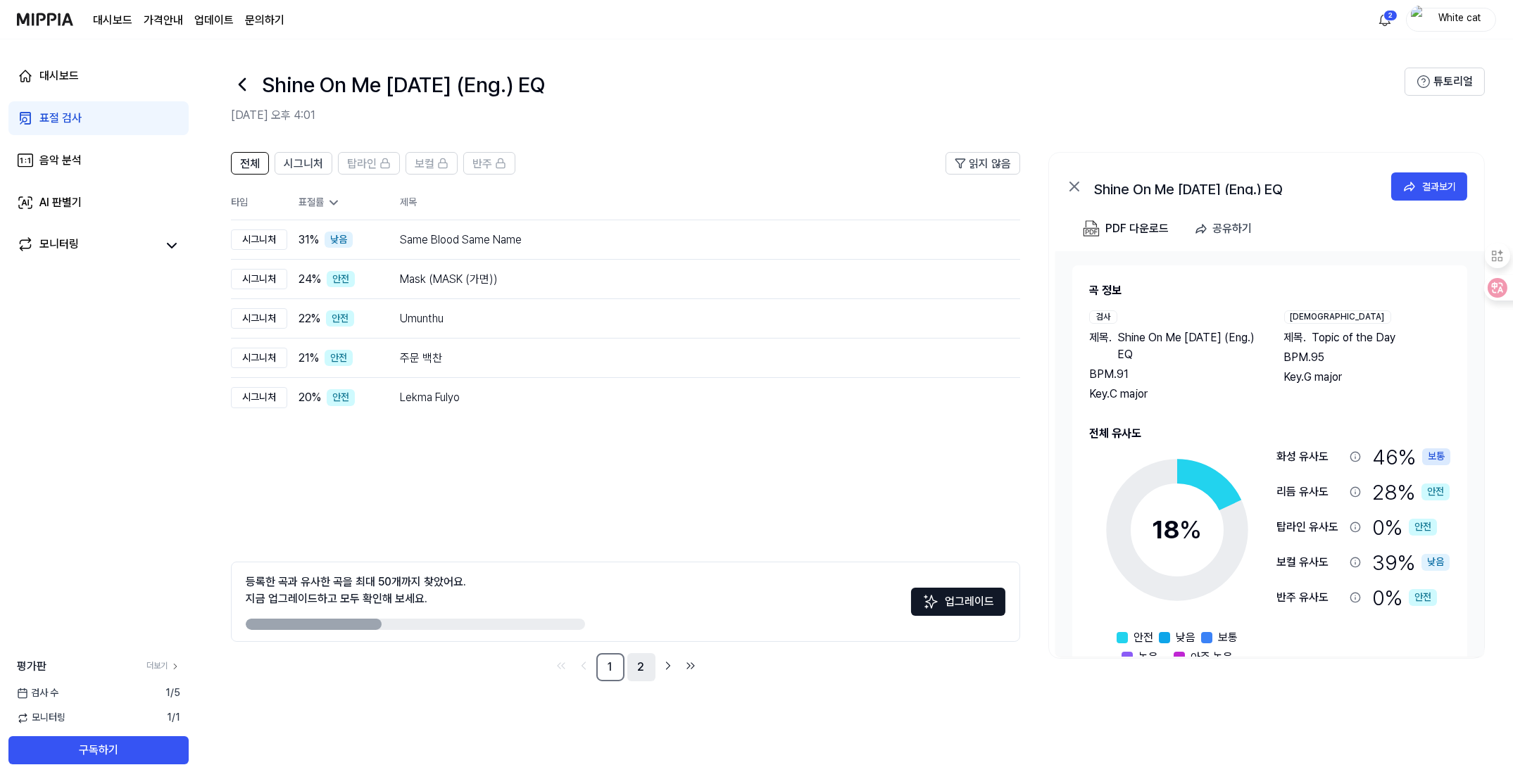
click at [640, 662] on link "2" at bounding box center [641, 666] width 28 height 28
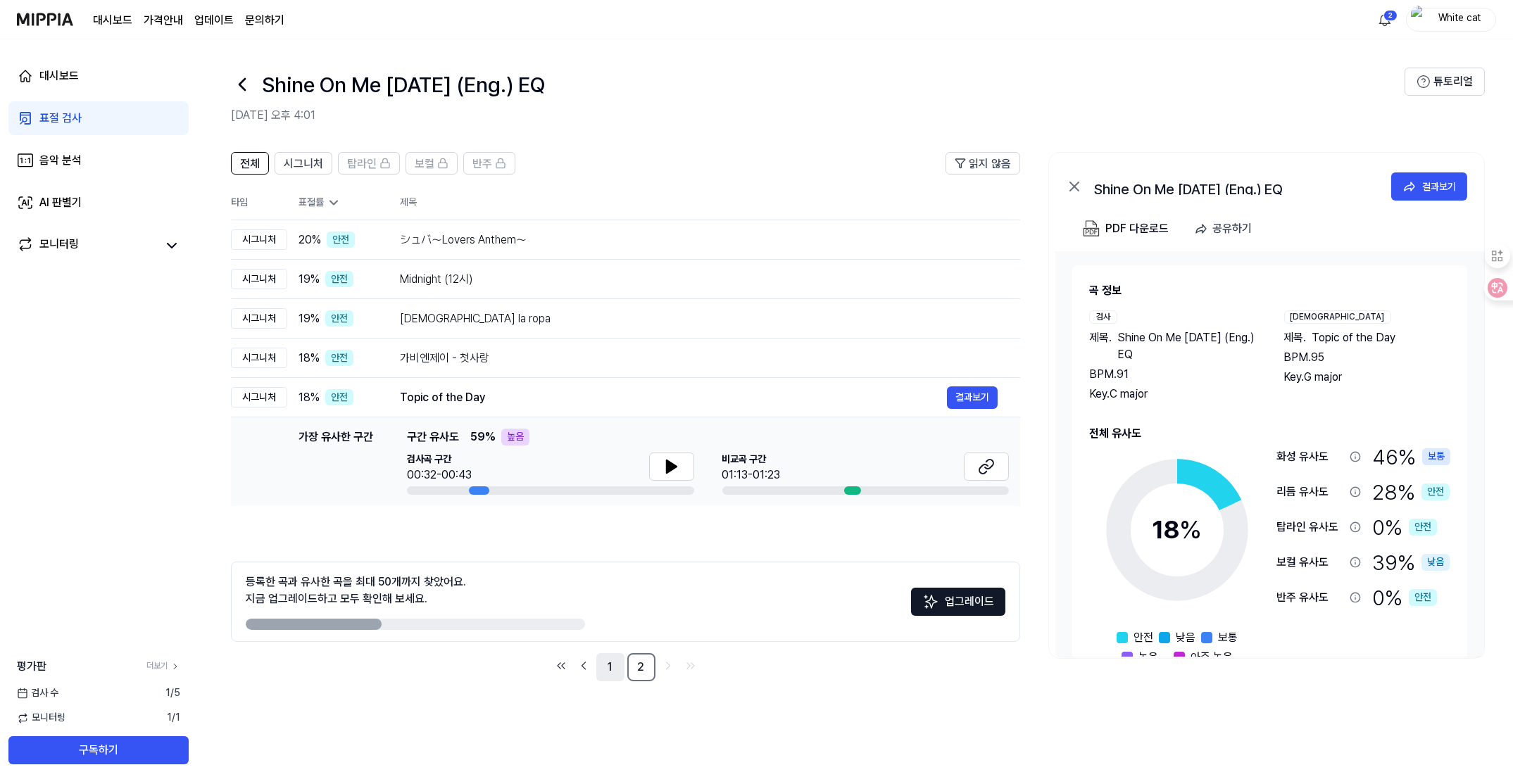
click at [610, 664] on link "1" at bounding box center [610, 666] width 28 height 28
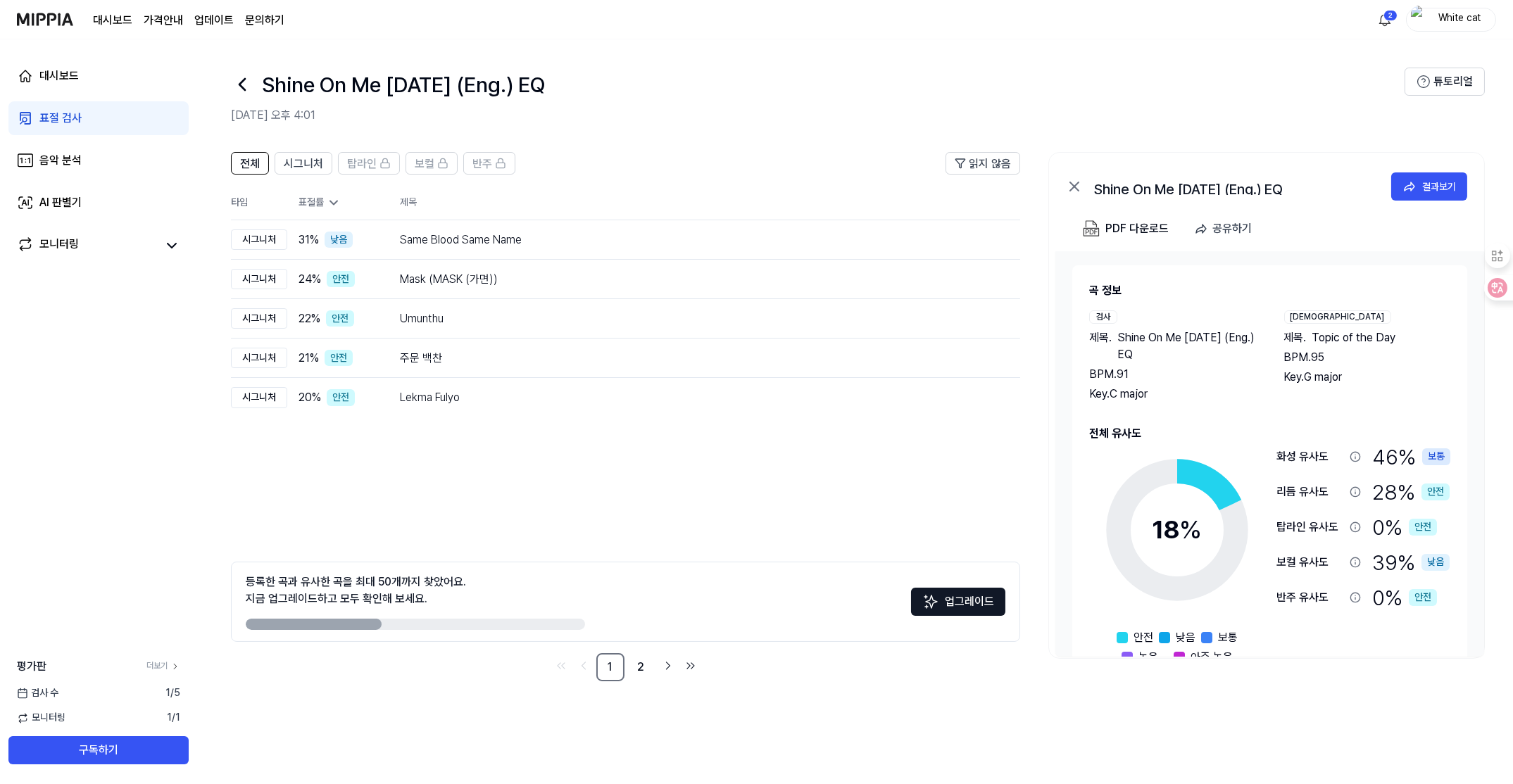
click at [74, 113] on div "표절 검사" at bounding box center [61, 119] width 42 height 17
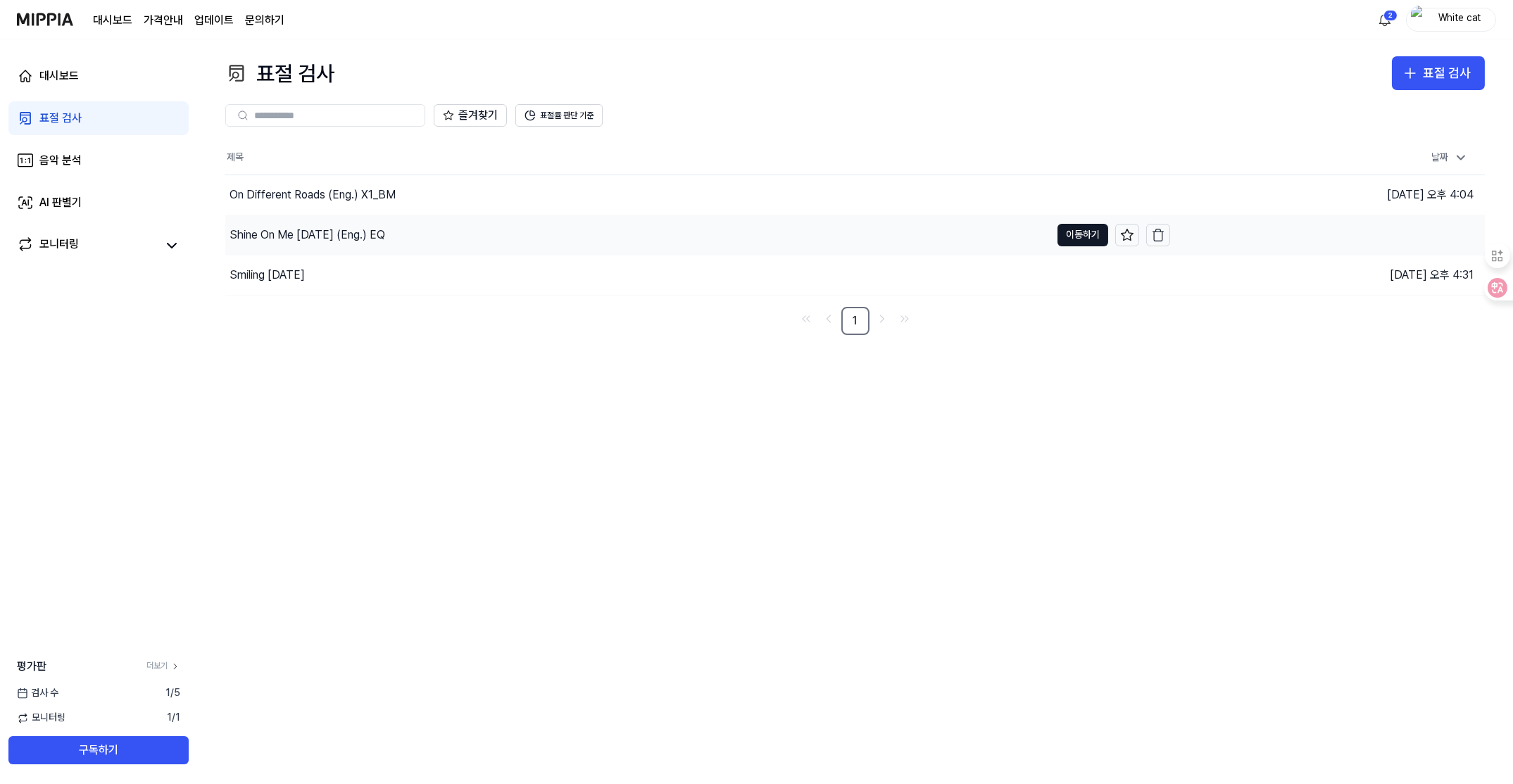
click at [269, 230] on div "Shine On Me [DATE] (Eng.) EQ" at bounding box center [307, 235] width 155 height 17
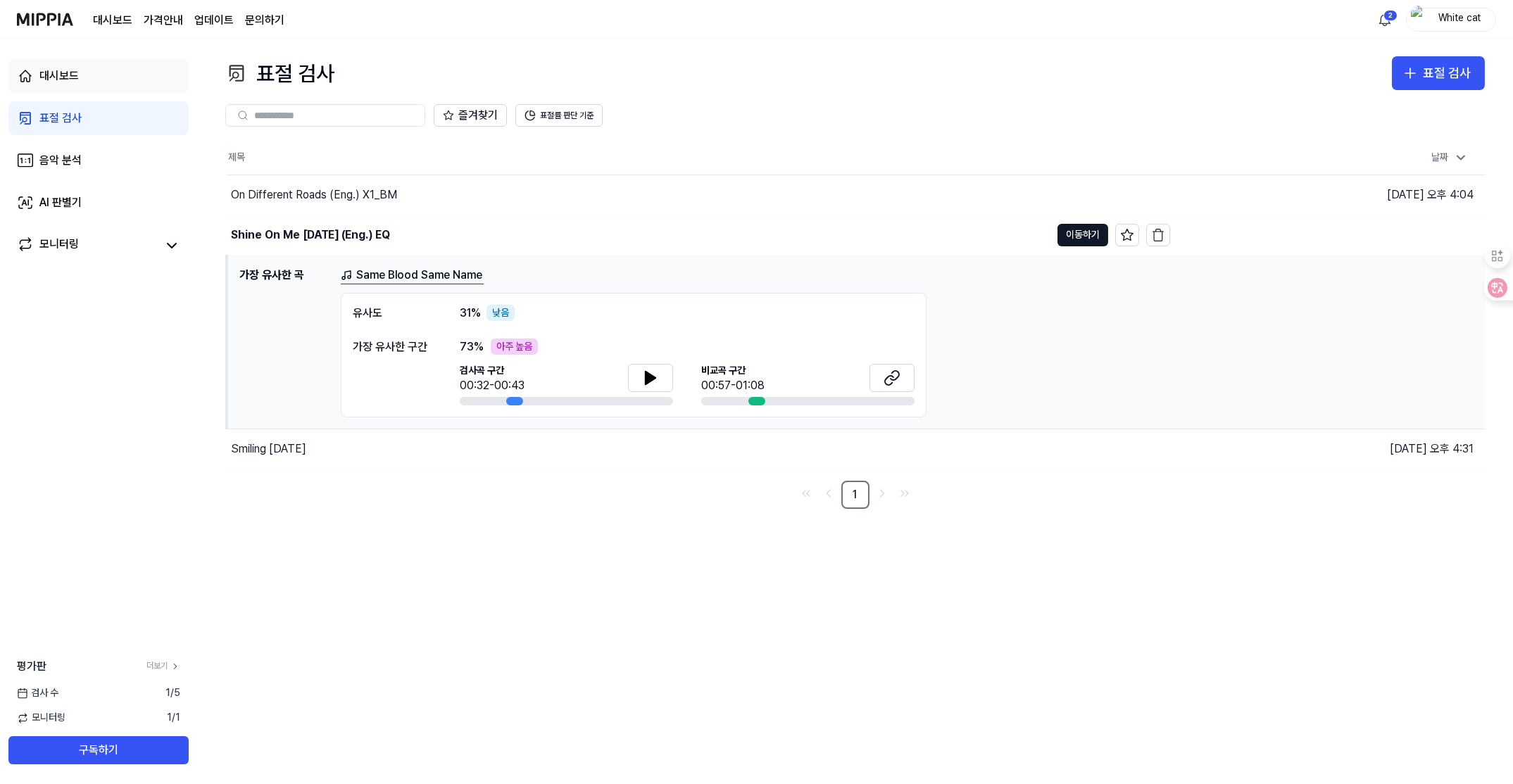
click at [64, 80] on div "대시보드" at bounding box center [59, 76] width 40 height 17
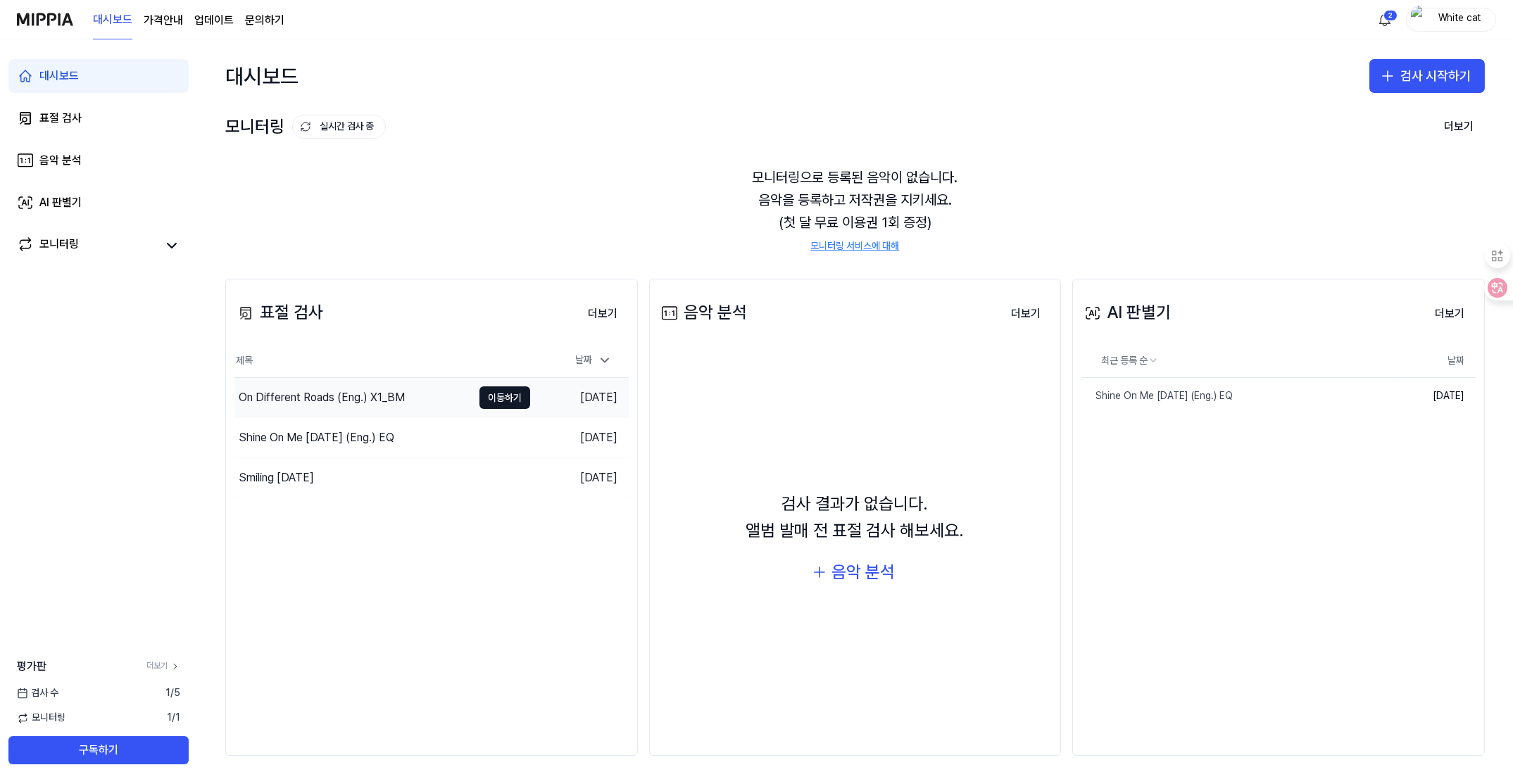
click at [314, 392] on div "On Different Roads (Eng.) X1_BM" at bounding box center [321, 397] width 166 height 17
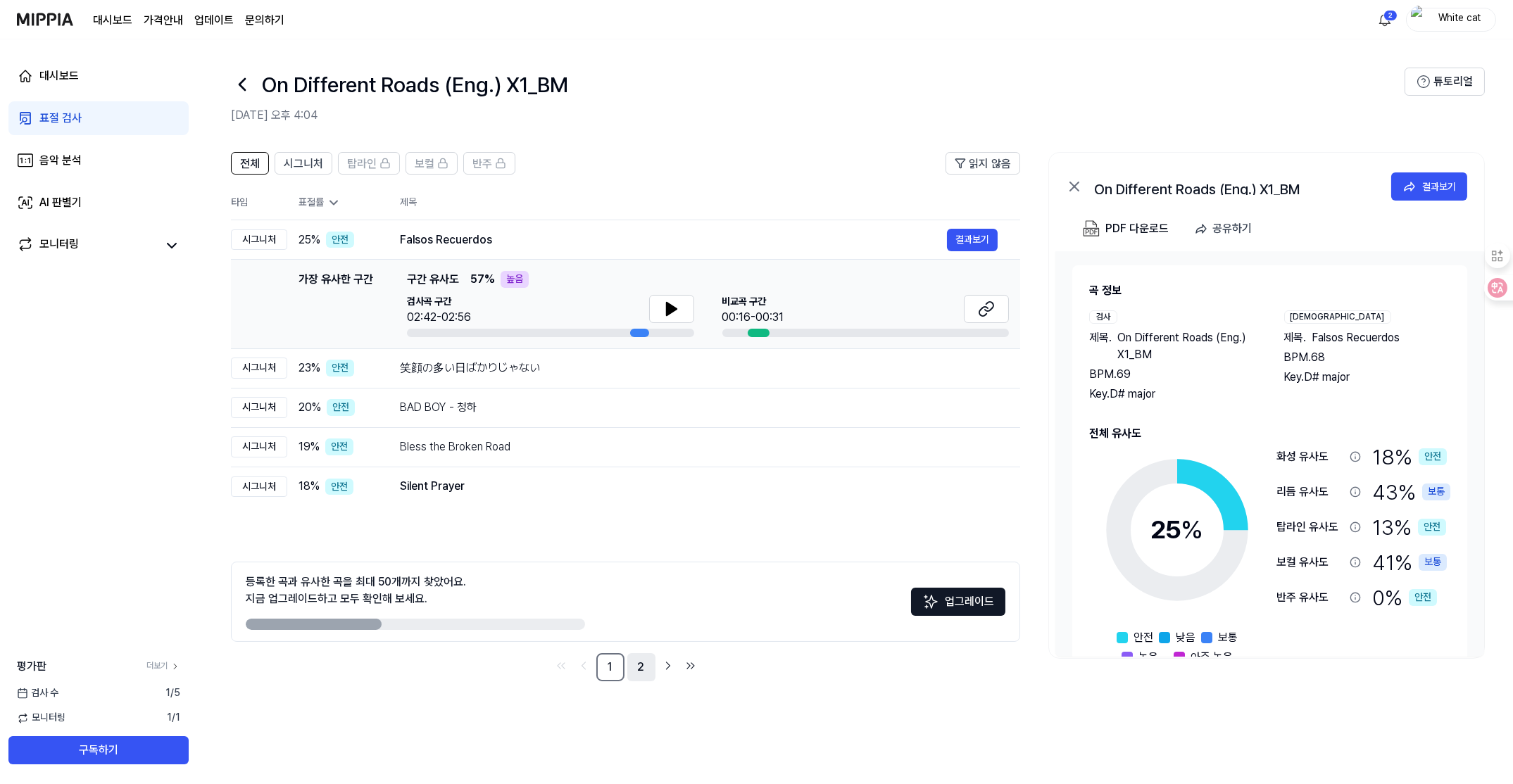
click at [646, 662] on link "2" at bounding box center [641, 666] width 28 height 28
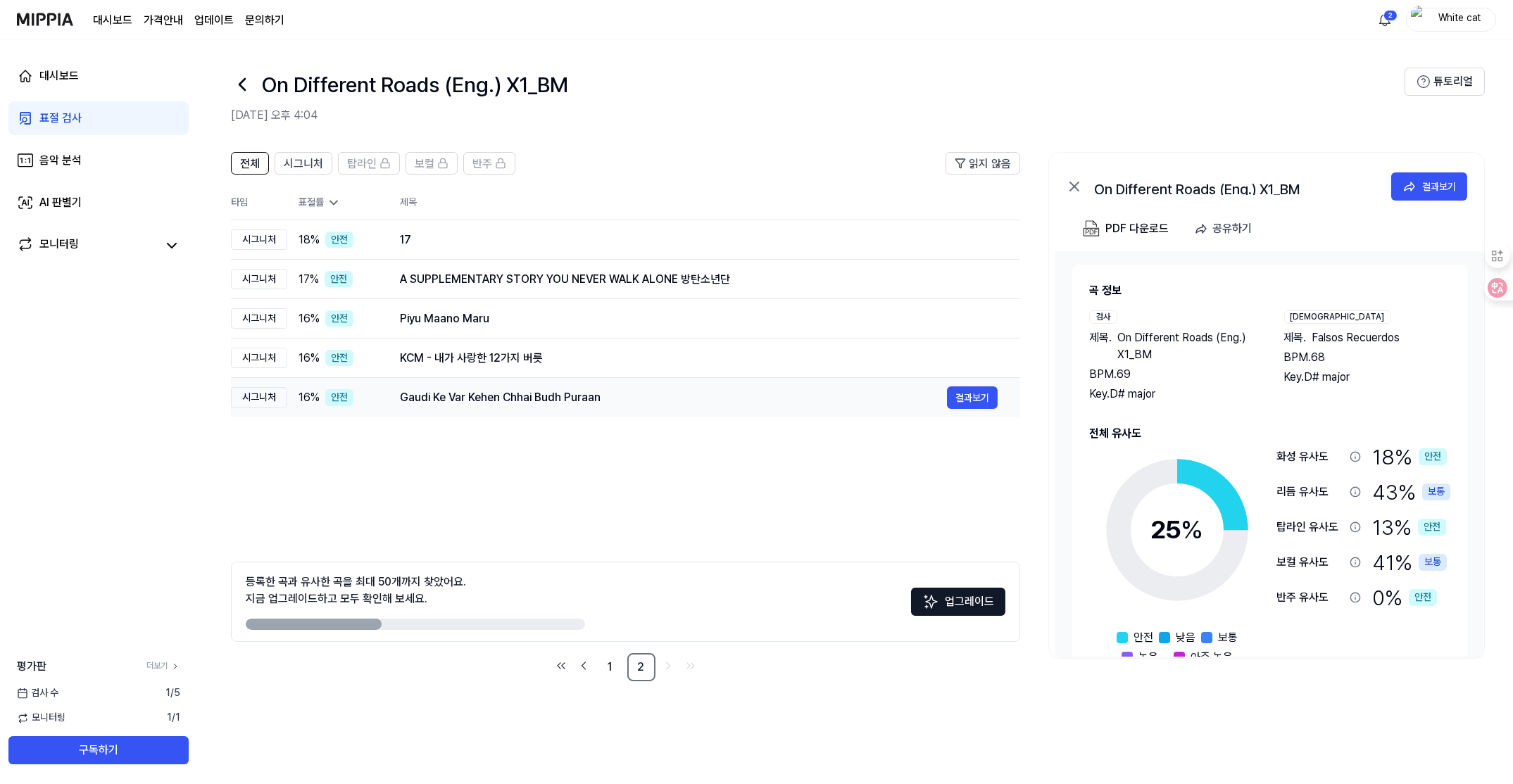
click at [504, 399] on div "Gaudi Ke Var Kehen Chhai Budh Puraan" at bounding box center [673, 397] width 547 height 17
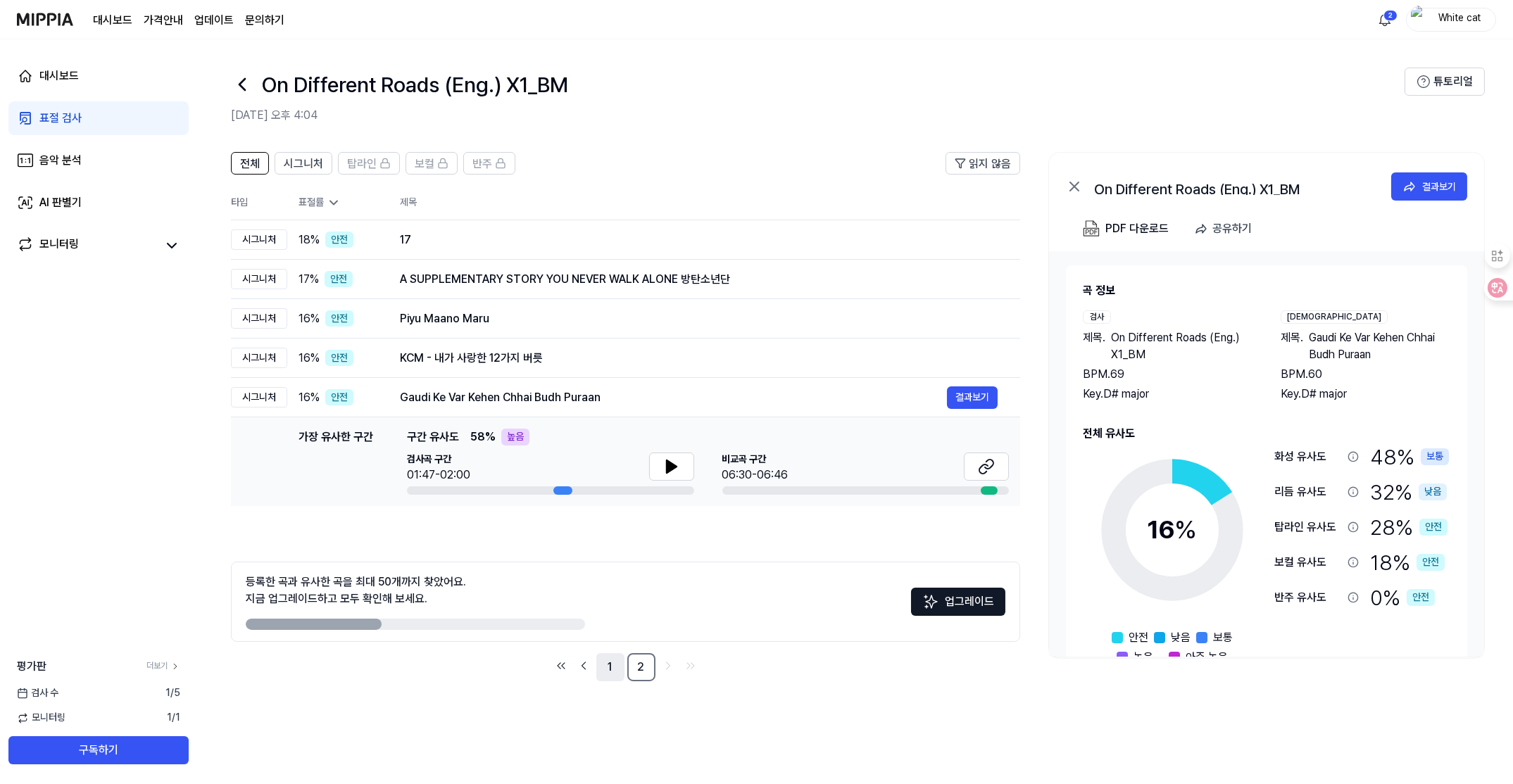
click at [611, 663] on link "1" at bounding box center [610, 666] width 28 height 28
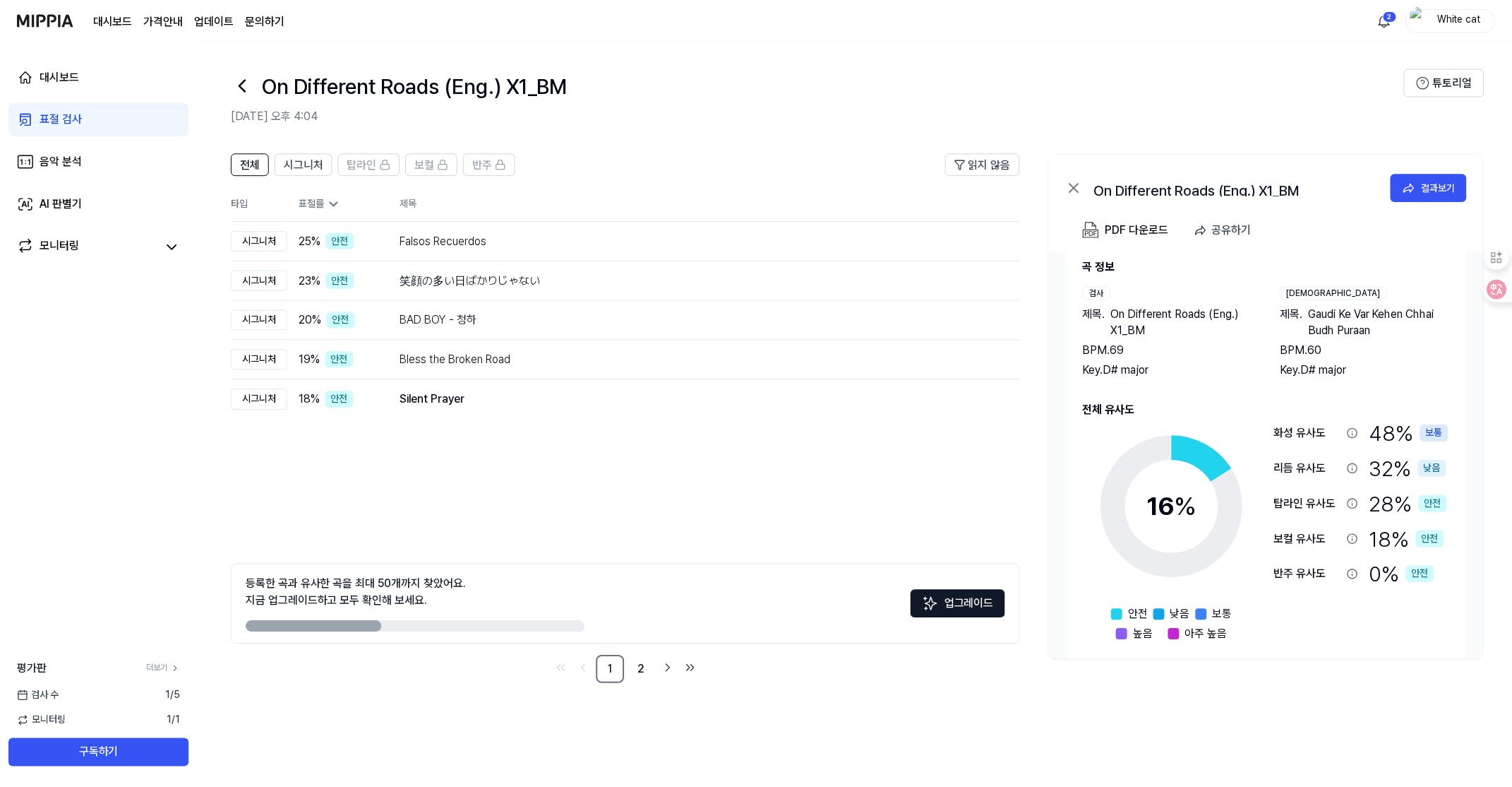
scroll to position [40, 0]
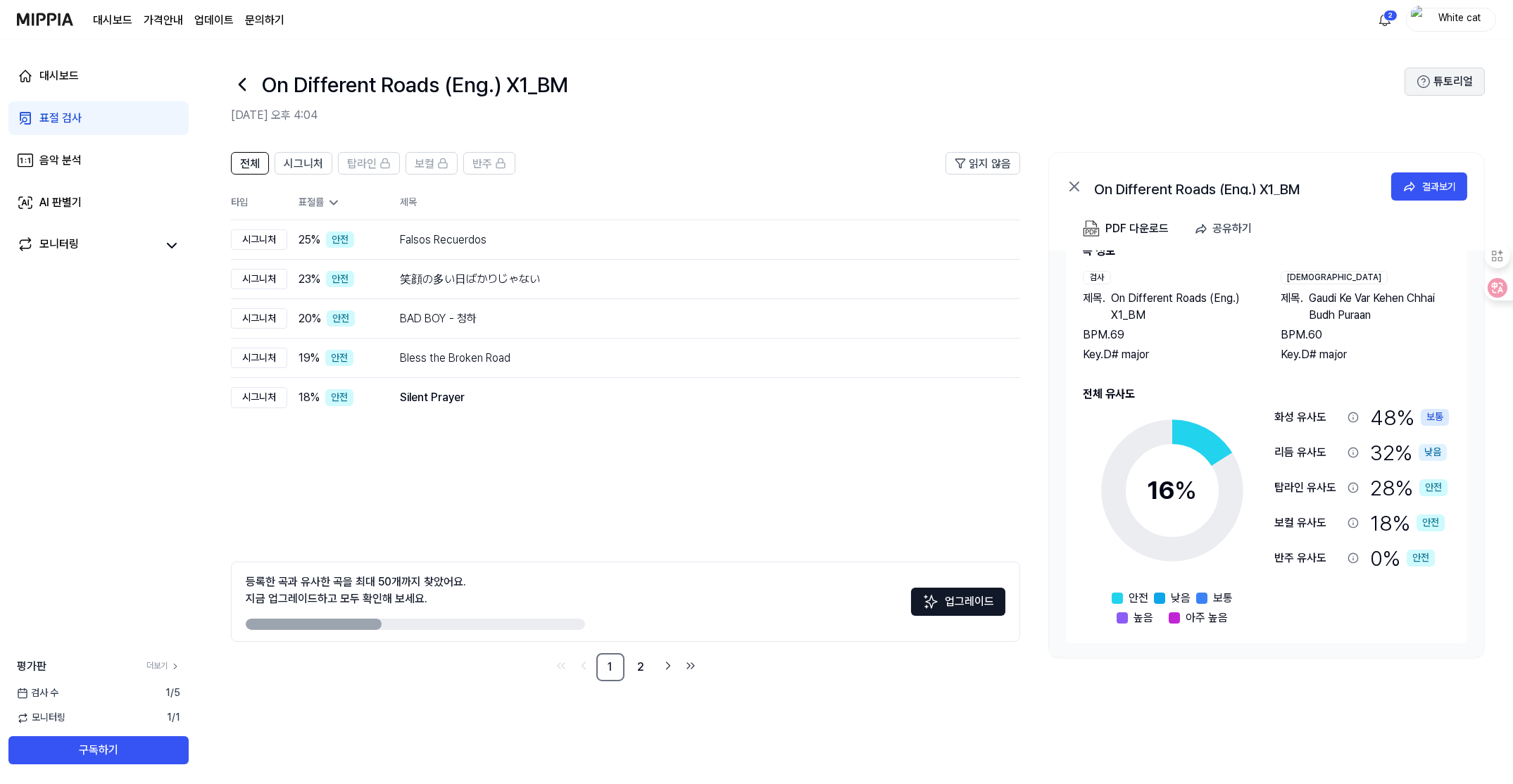
click at [1425, 86] on icon at bounding box center [1423, 81] width 14 height 14
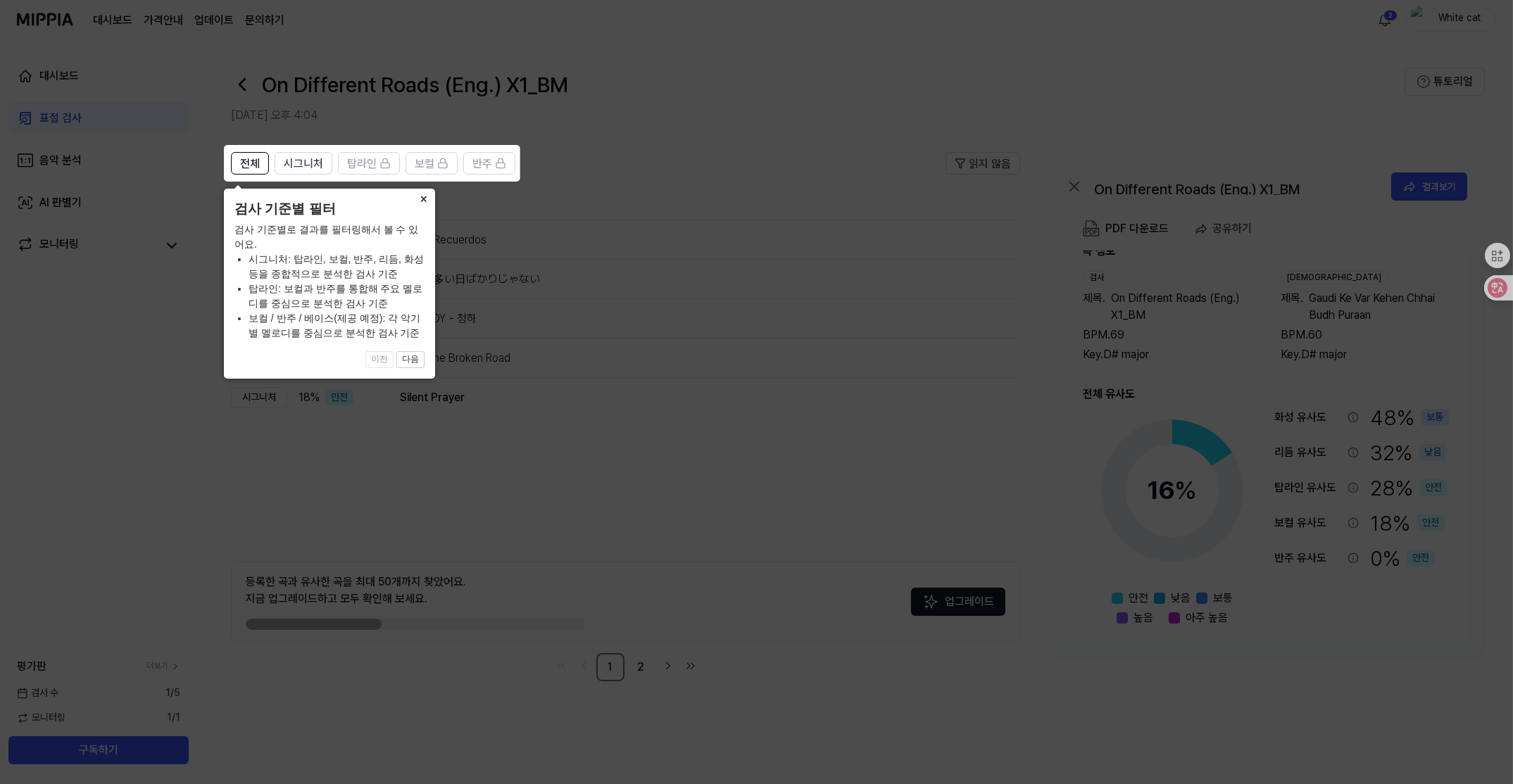
click at [427, 195] on button "×" at bounding box center [423, 198] width 22 height 19
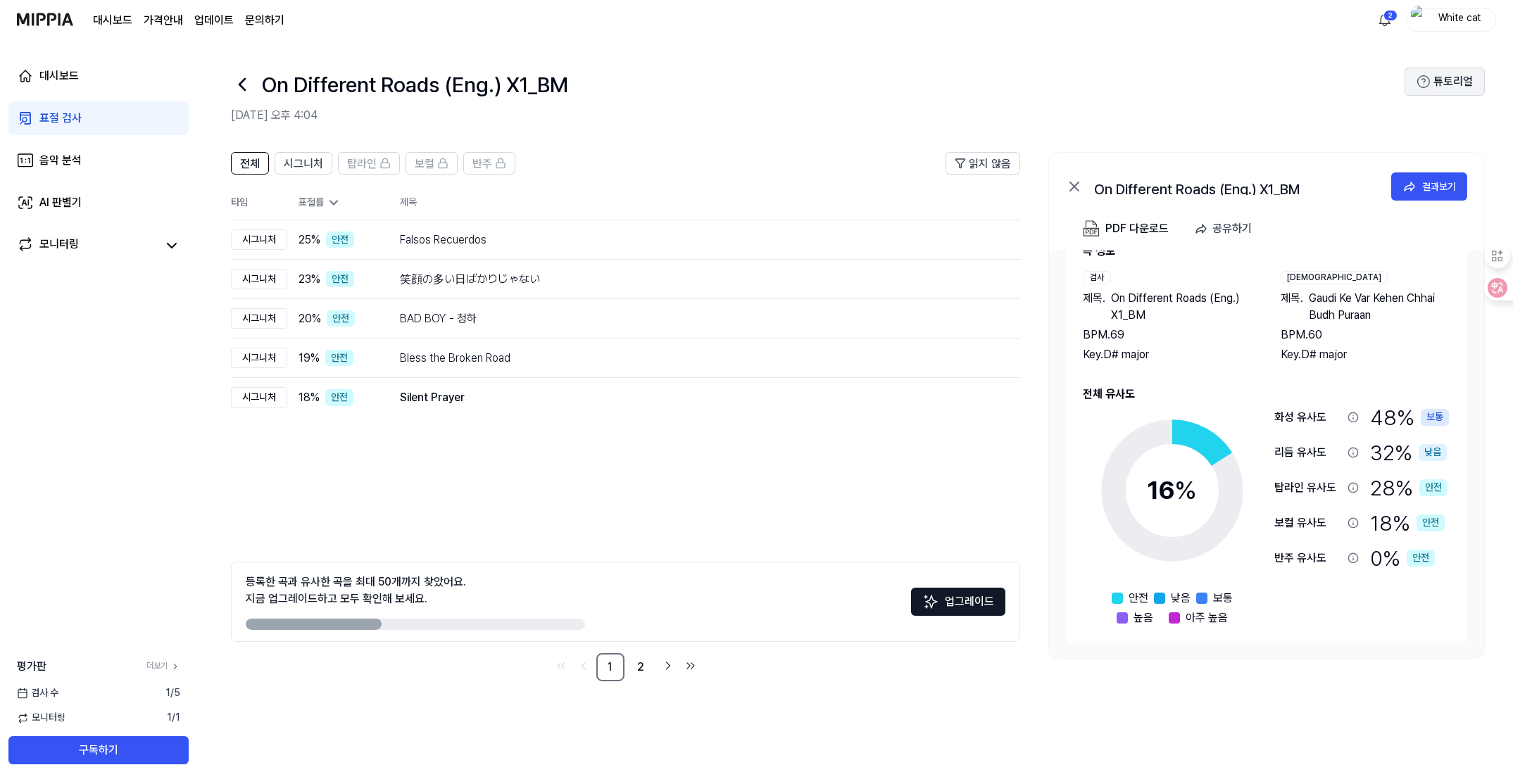
click at [1449, 74] on button "튜토리얼" at bounding box center [1444, 81] width 80 height 28
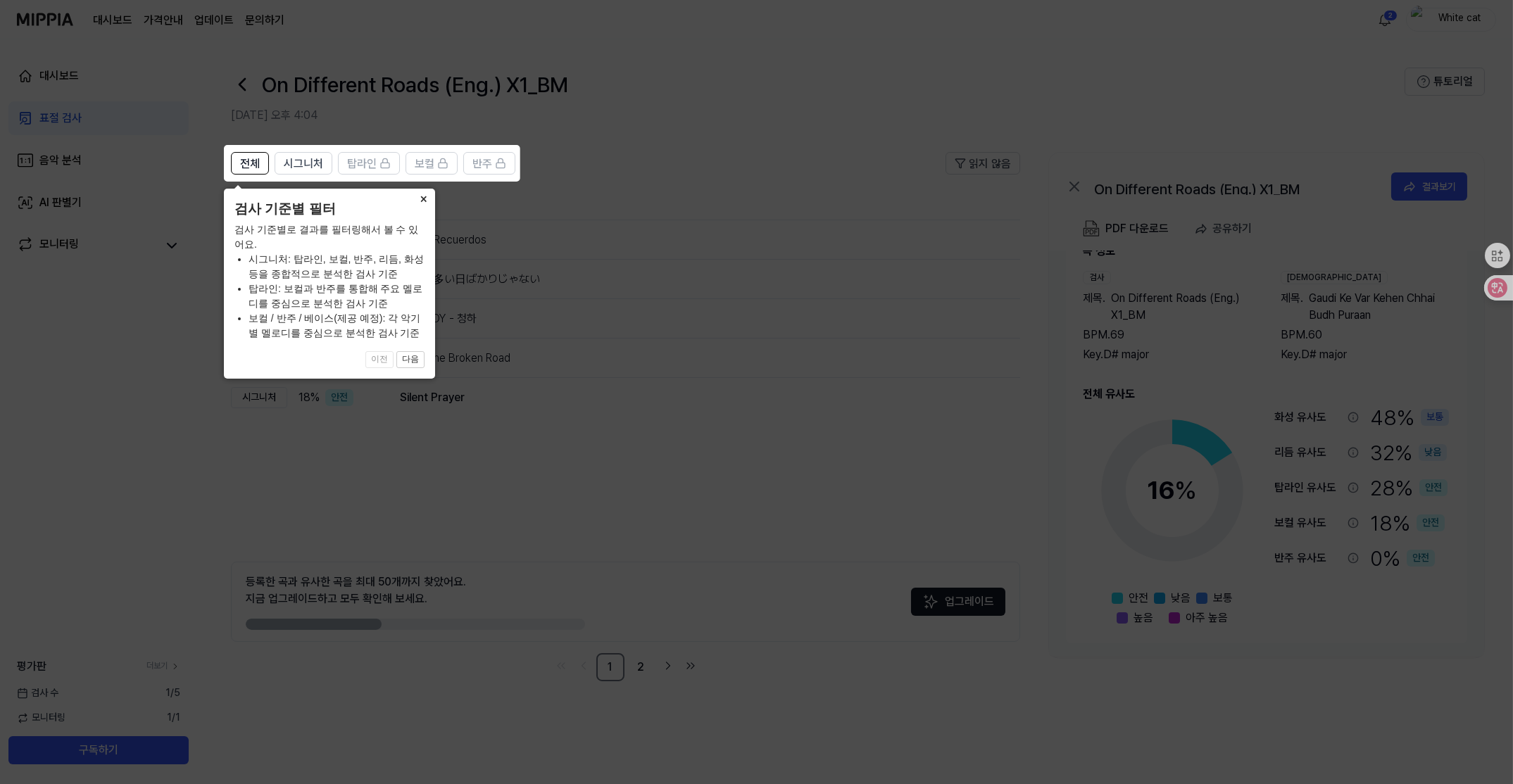
click at [421, 199] on button "×" at bounding box center [423, 198] width 22 height 19
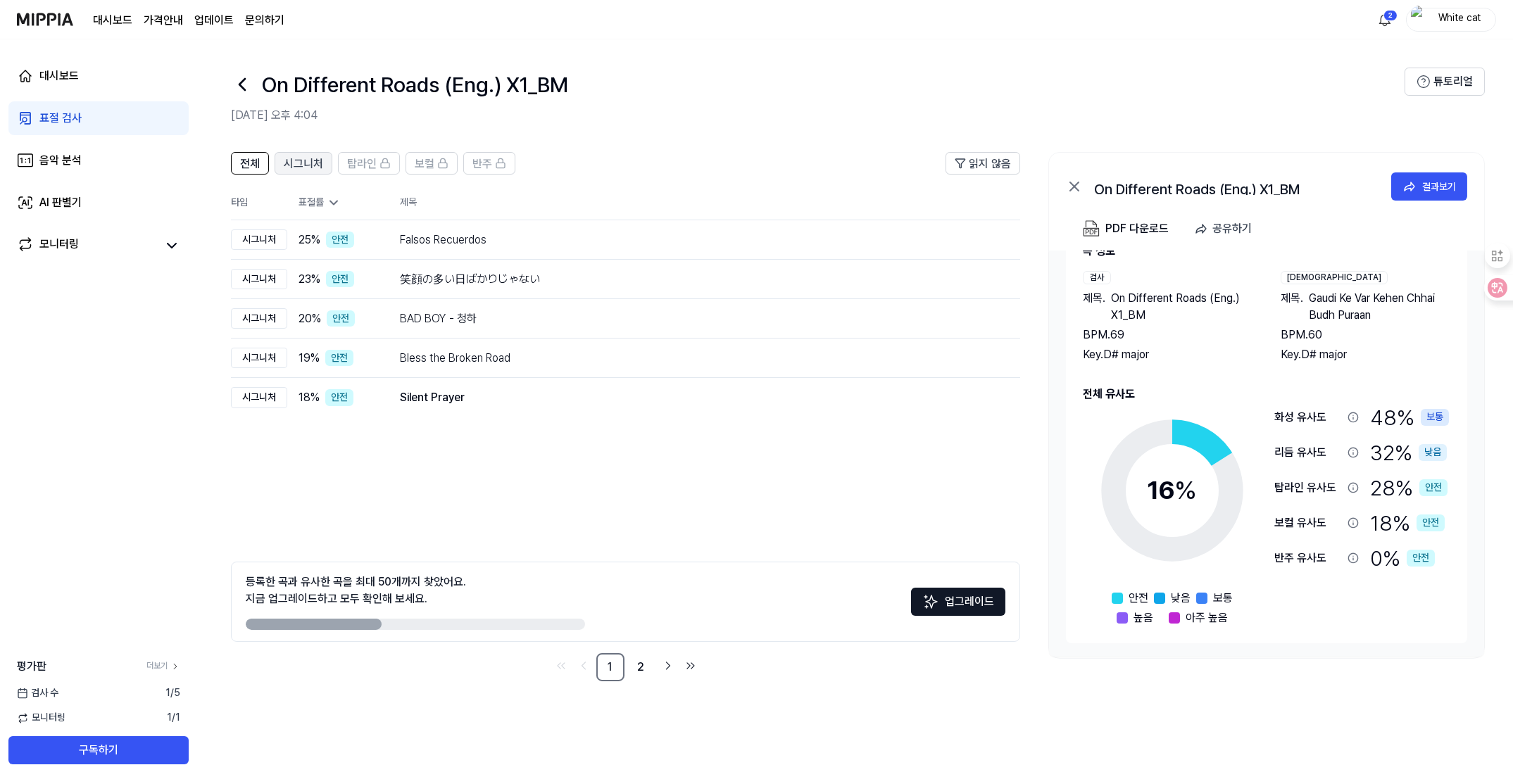
click at [309, 160] on span "시그니처" at bounding box center [303, 164] width 40 height 17
click at [252, 160] on span "전체" at bounding box center [250, 164] width 19 height 17
click at [302, 160] on span "시그니처" at bounding box center [303, 164] width 40 height 17
click at [256, 164] on span "전체" at bounding box center [250, 164] width 19 height 17
click at [293, 161] on span "시그니처" at bounding box center [303, 164] width 40 height 17
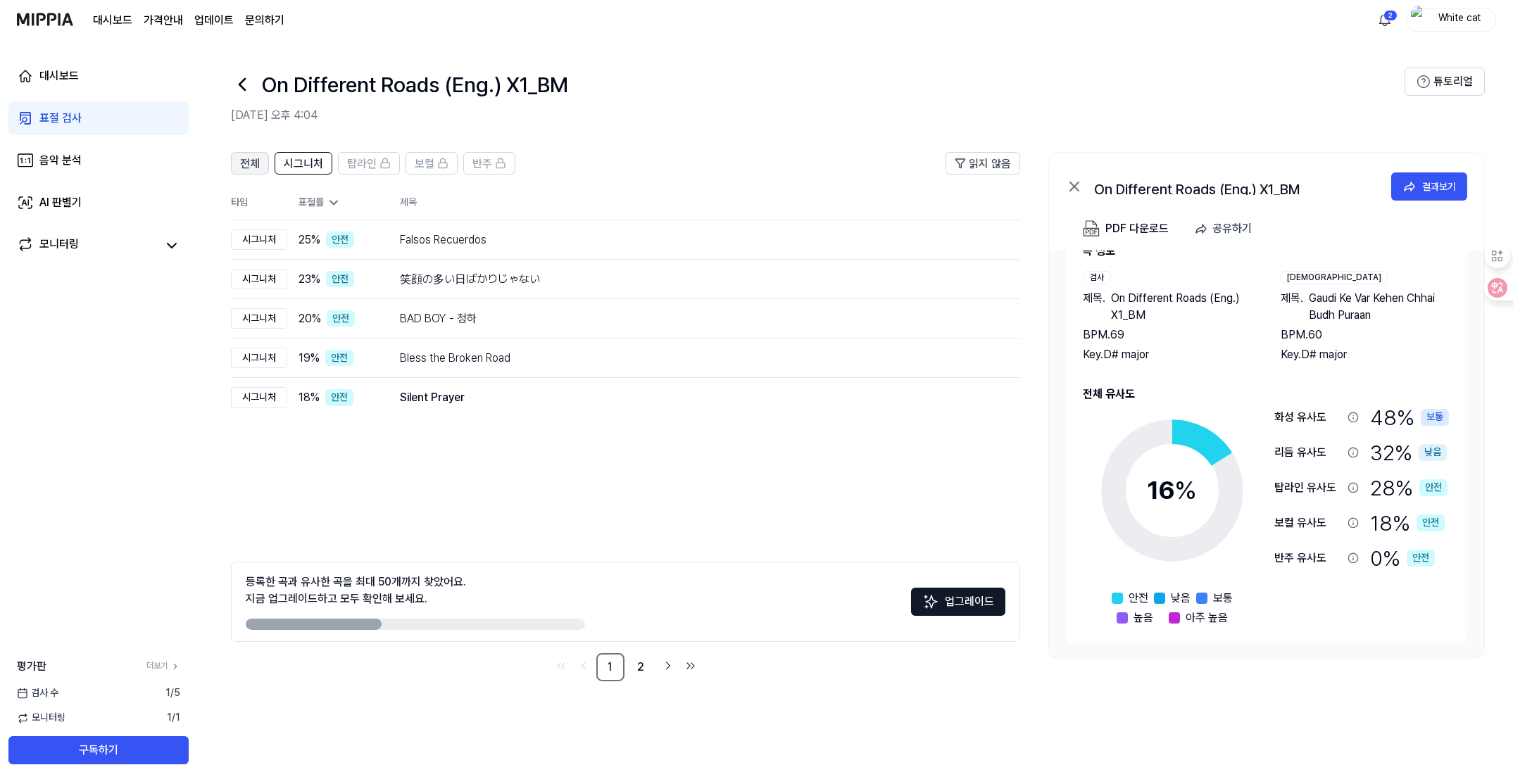
click at [252, 167] on span "전체" at bounding box center [250, 164] width 19 height 17
click at [290, 158] on span "시그니처" at bounding box center [303, 164] width 40 height 17
click at [245, 167] on span "전체" at bounding box center [250, 164] width 19 height 17
click at [64, 165] on div "음악 분석" at bounding box center [61, 161] width 42 height 17
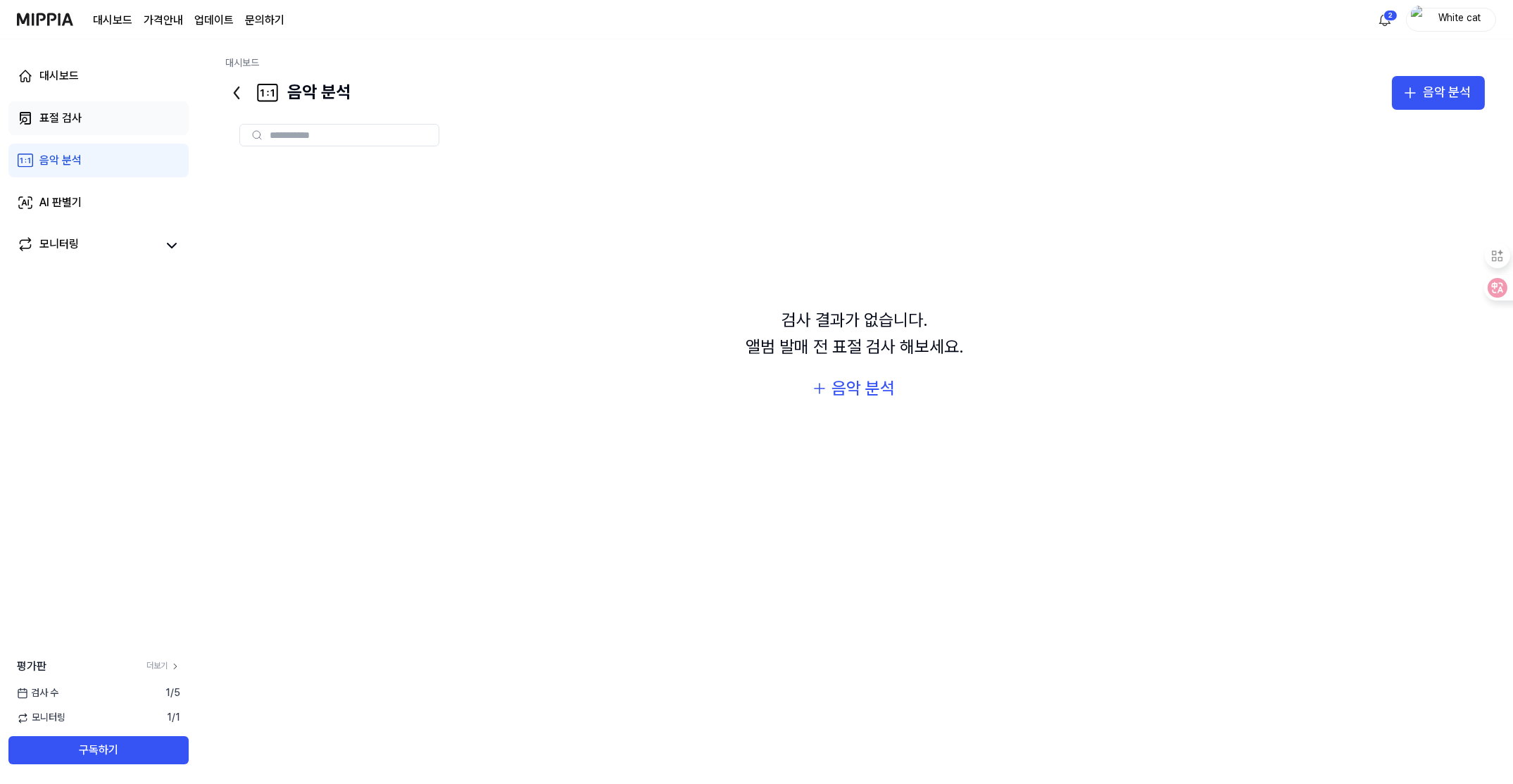
click at [76, 122] on div "표절 검사" at bounding box center [61, 119] width 42 height 17
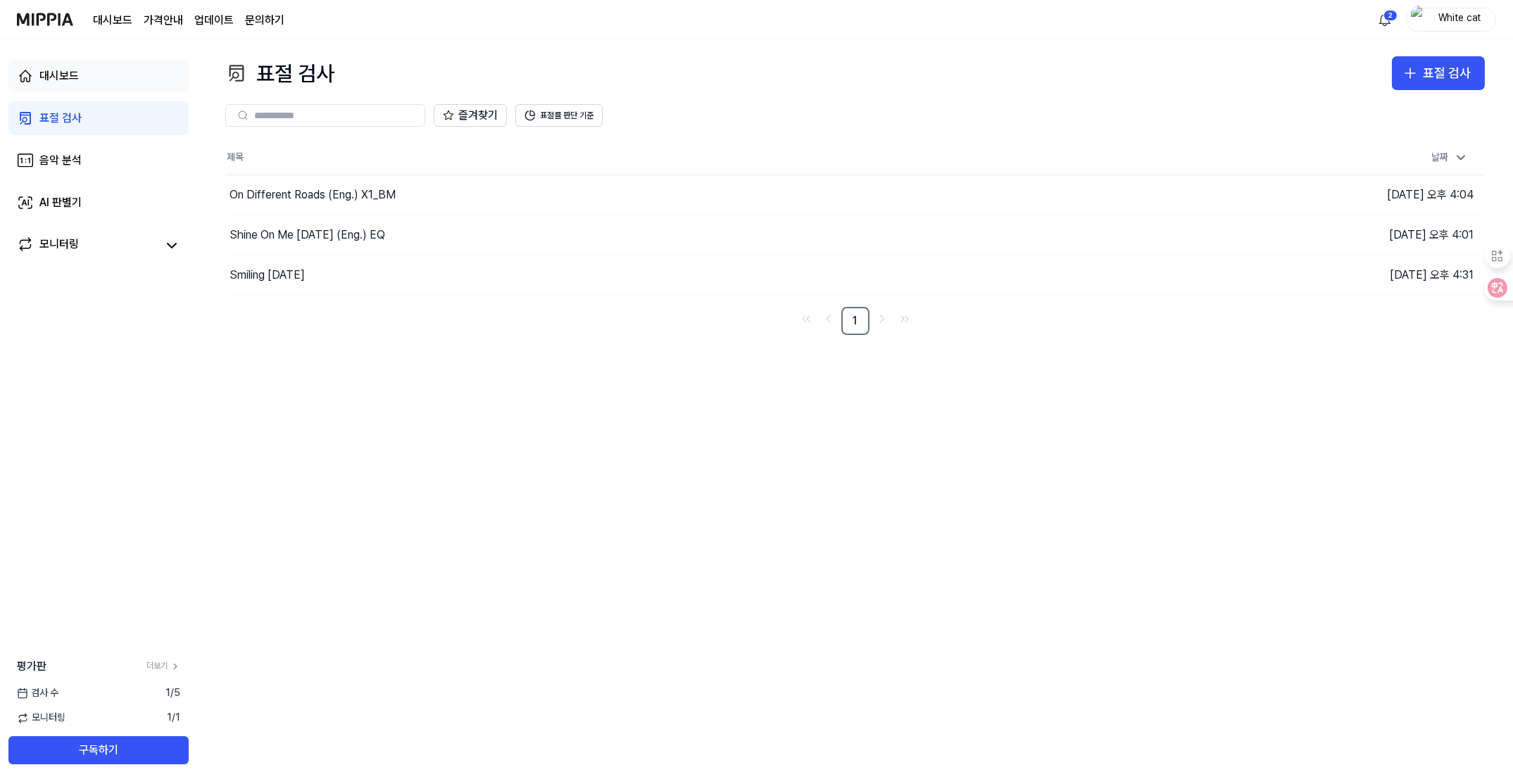
click at [68, 77] on div "대시보드" at bounding box center [59, 76] width 40 height 17
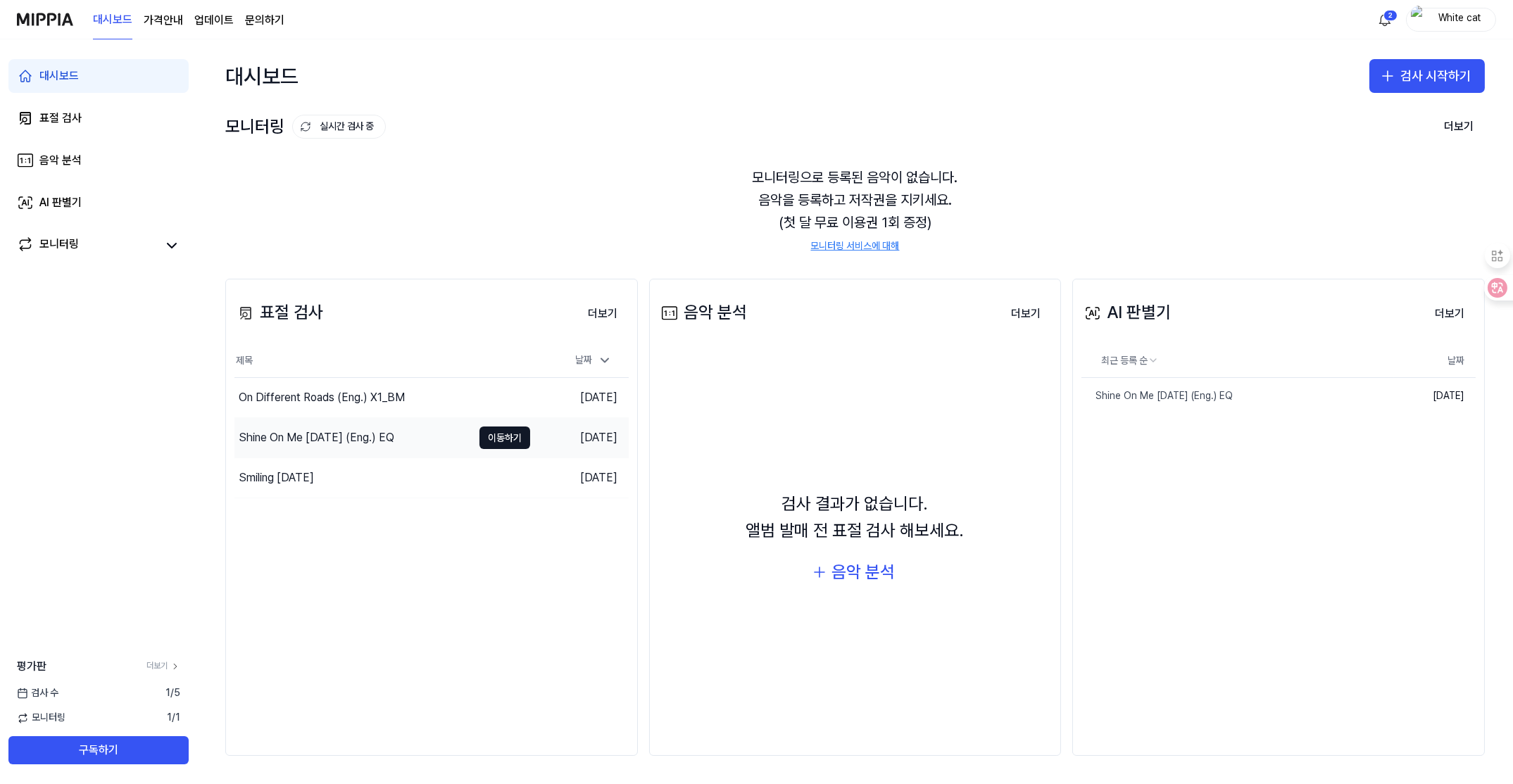
click at [291, 446] on div "Shine On Me [DATE] (Eng.) EQ" at bounding box center [316, 438] width 155 height 17
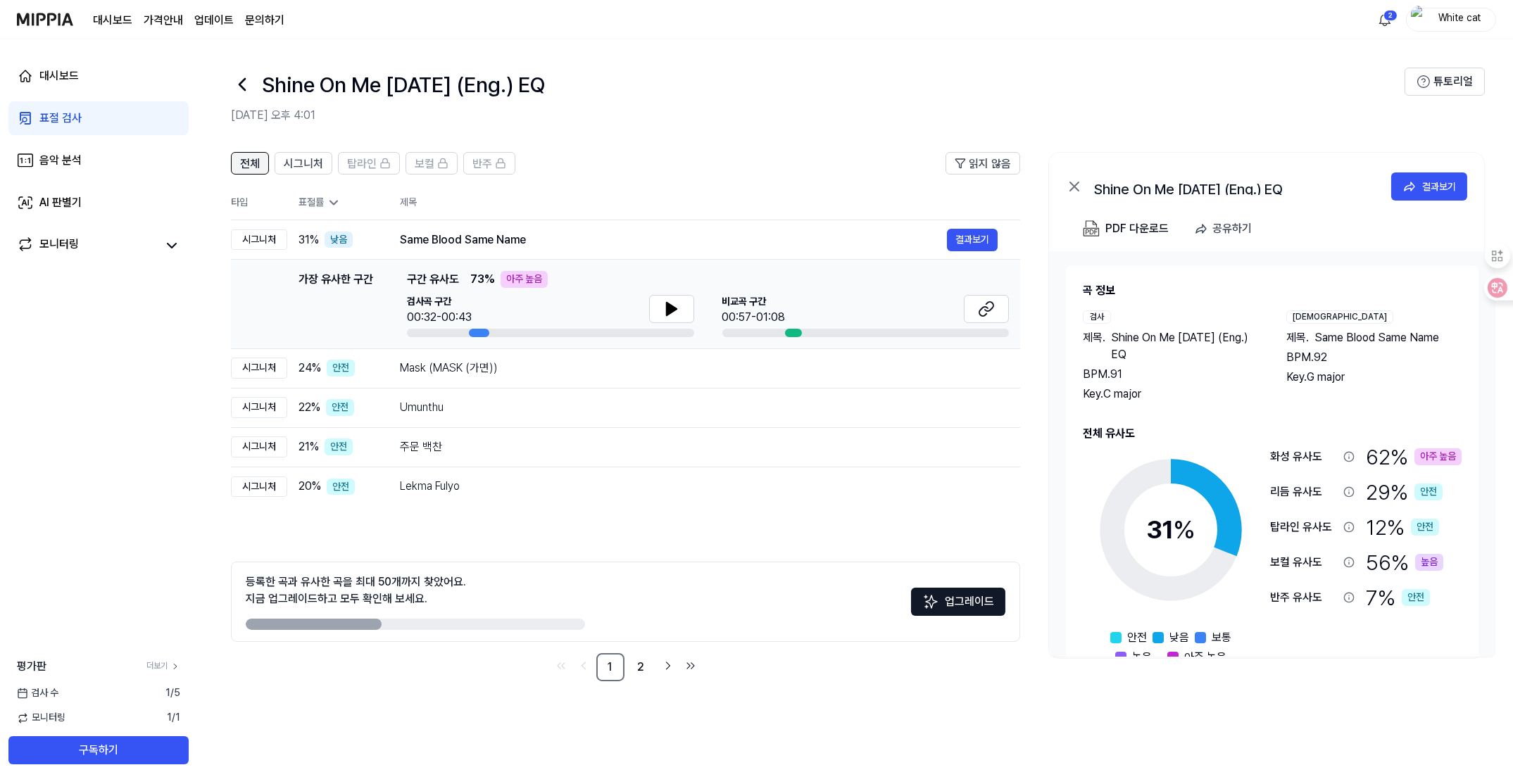
click at [246, 154] on div "전체" at bounding box center [250, 163] width 19 height 18
click at [291, 157] on span "시그니처" at bounding box center [303, 164] width 40 height 17
click at [240, 158] on span "전체" at bounding box center [250, 164] width 19 height 17
click at [158, 21] on page\) "가격안내" at bounding box center [163, 20] width 40 height 17
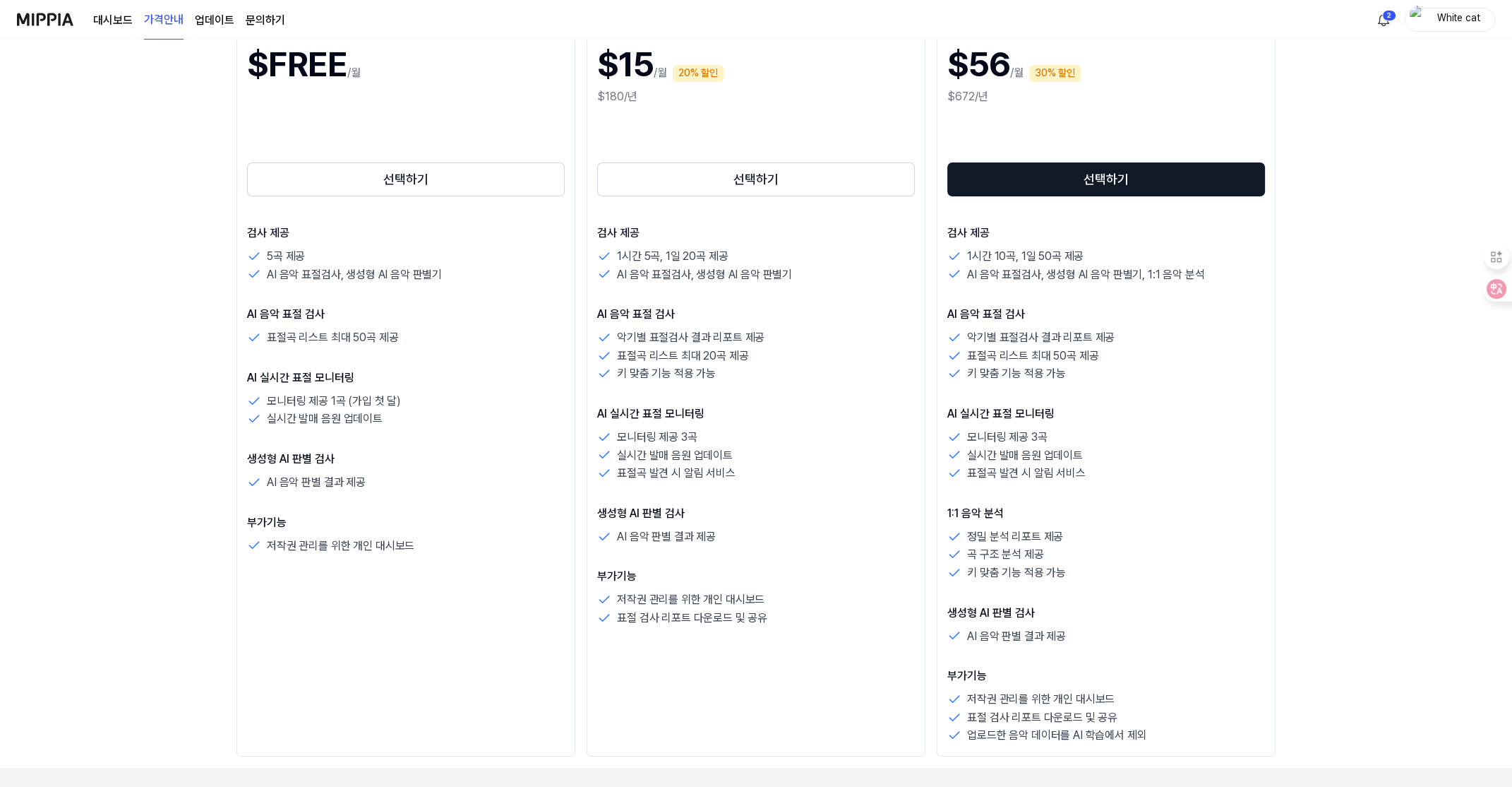
scroll to position [235, 0]
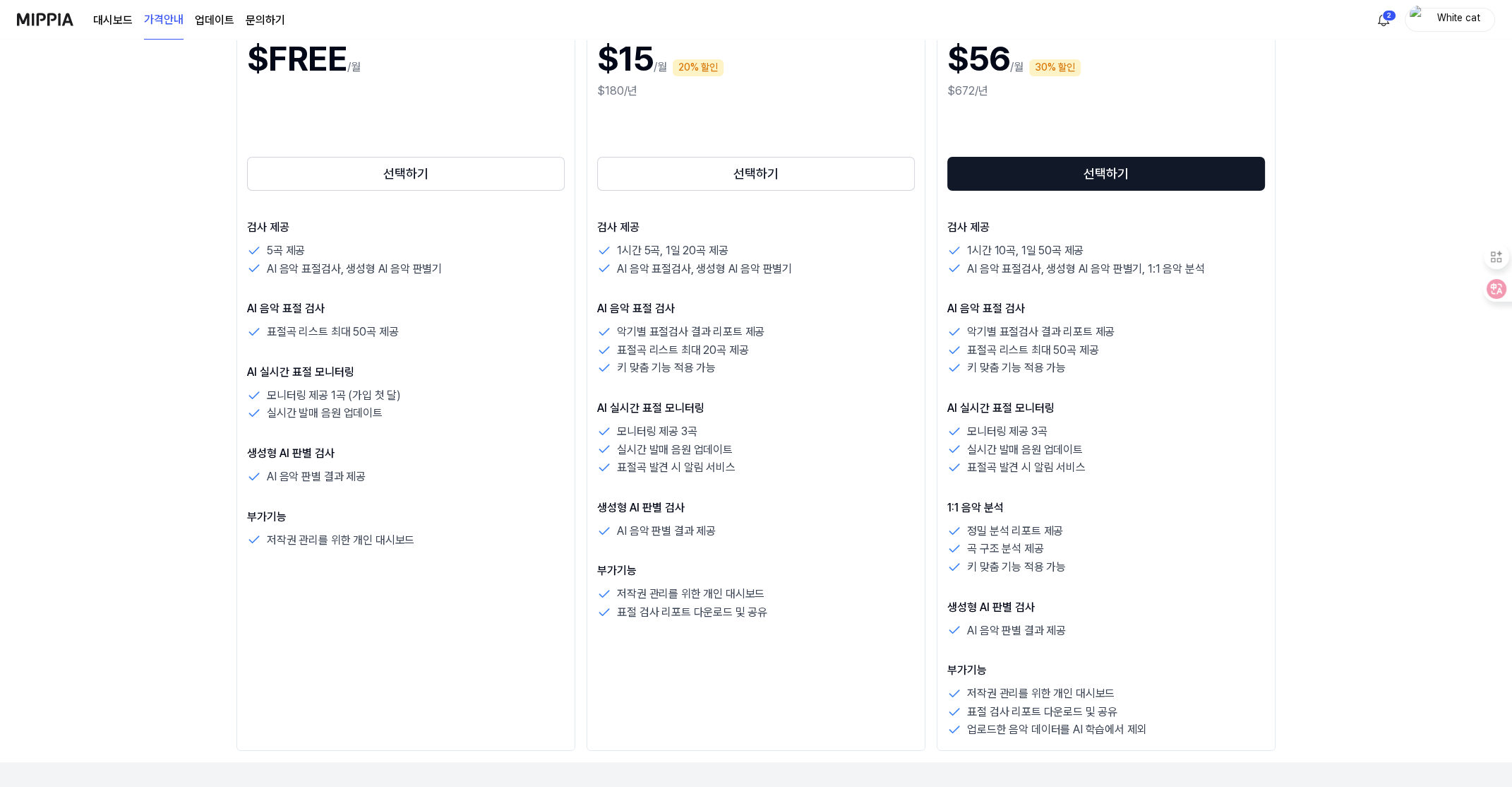
click at [111, 20] on link "대시보드" at bounding box center [112, 20] width 40 height 17
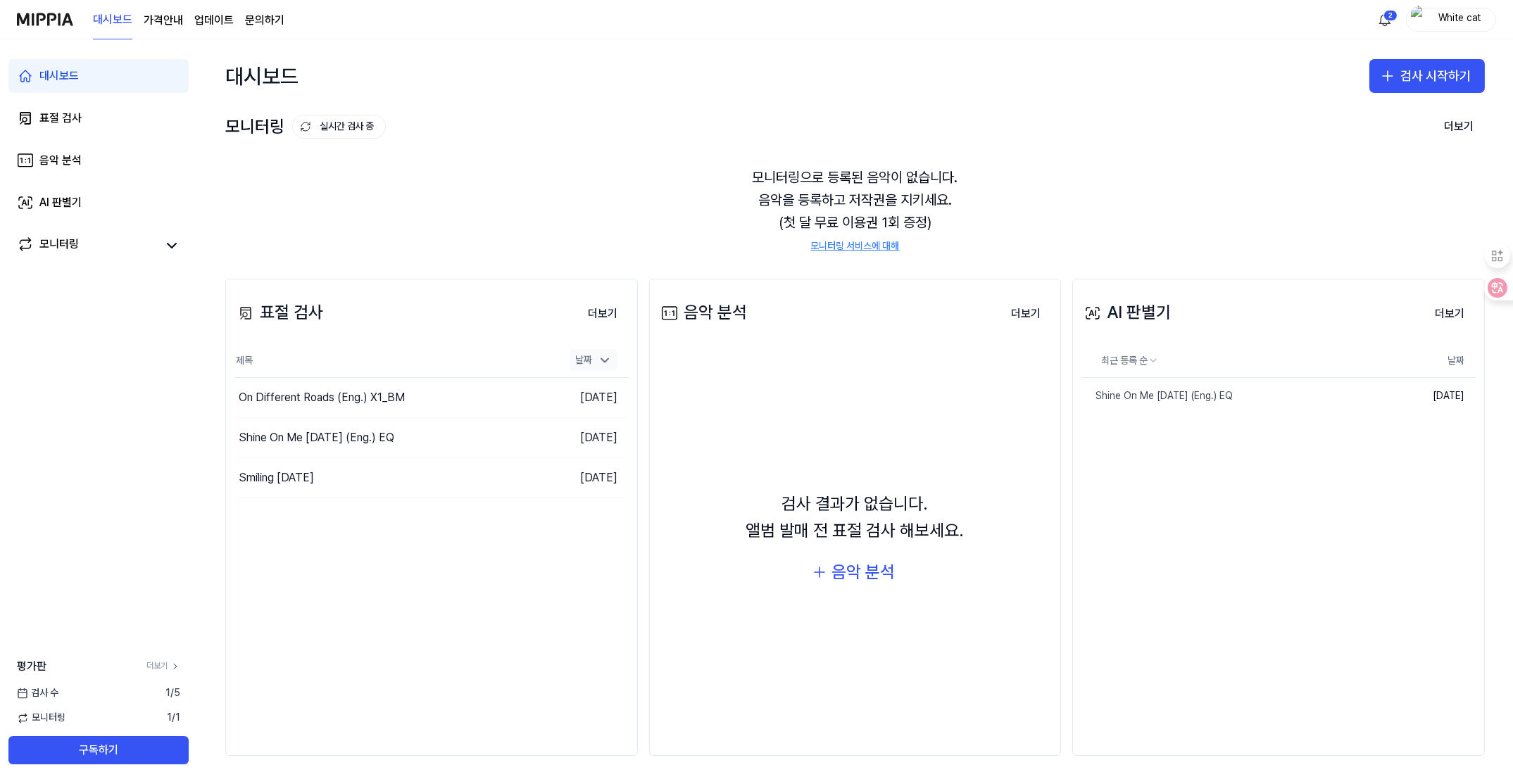
click at [601, 359] on icon at bounding box center [604, 361] width 7 height 4
click at [600, 358] on icon at bounding box center [604, 360] width 14 height 14
click at [76, 113] on div "표절 검사" at bounding box center [61, 119] width 42 height 17
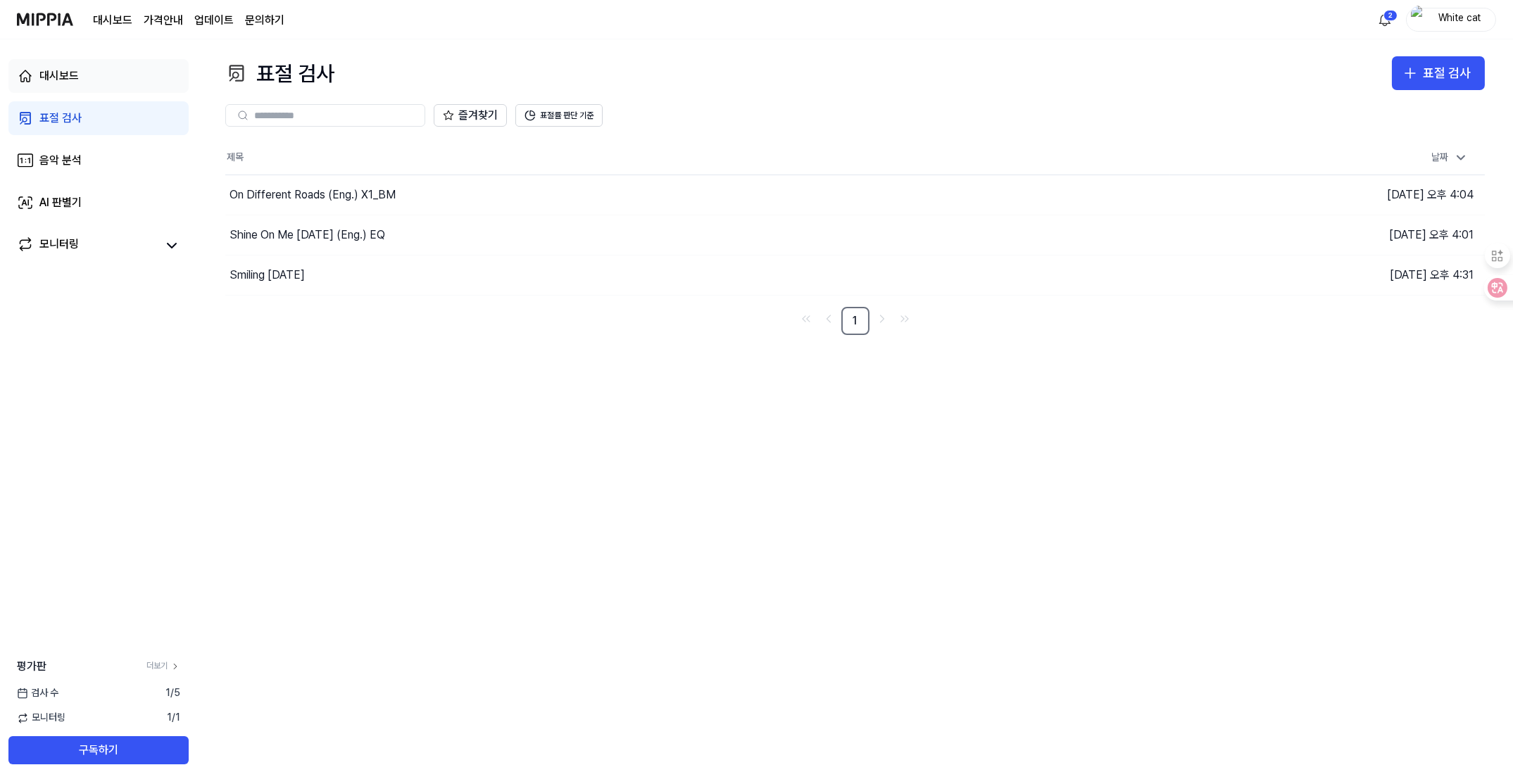
click at [66, 76] on div "대시보드" at bounding box center [59, 76] width 40 height 17
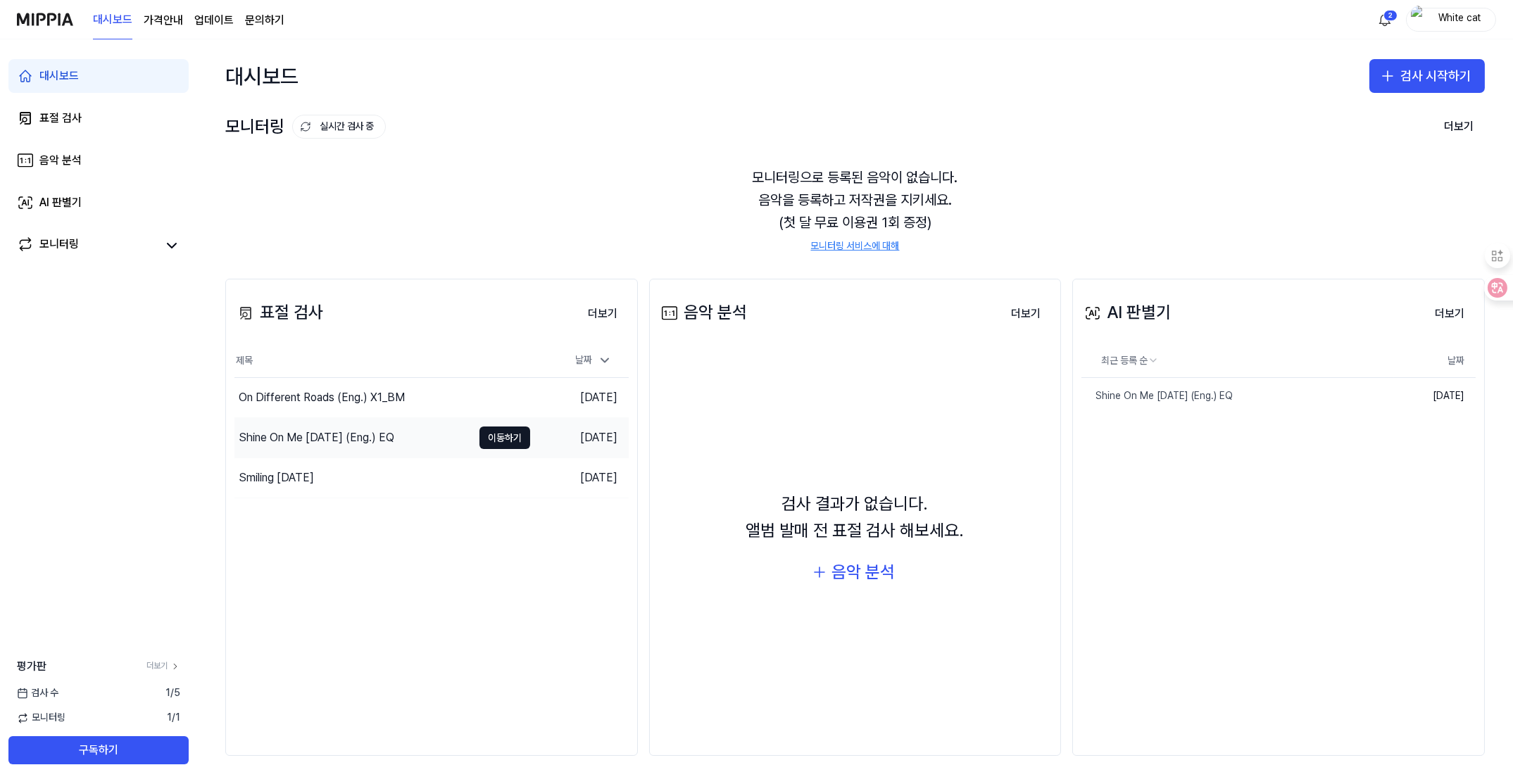
click at [274, 437] on div "Shine On Me [DATE] (Eng.) EQ" at bounding box center [316, 438] width 155 height 17
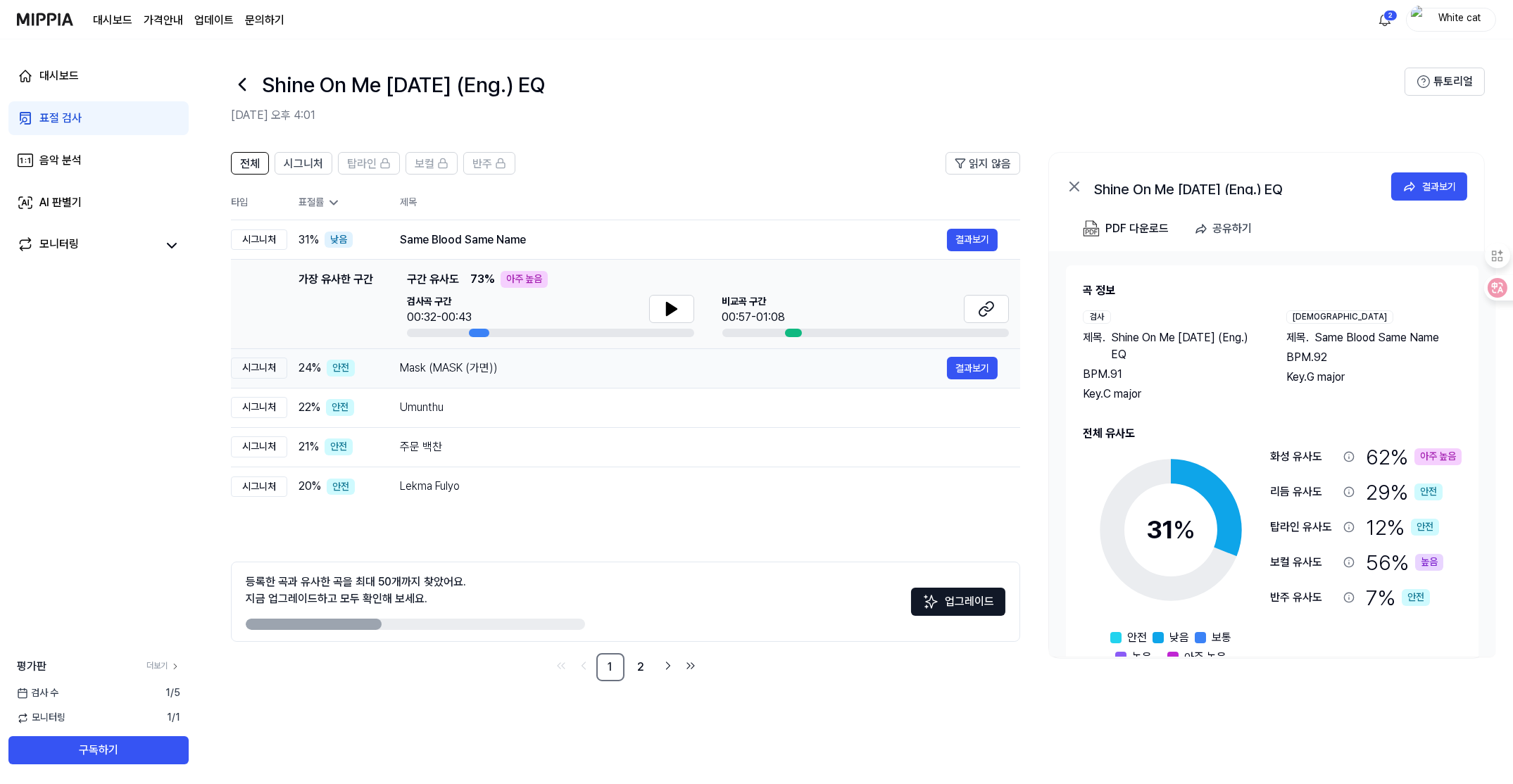
click at [303, 376] on span "24 %" at bounding box center [309, 368] width 22 height 17
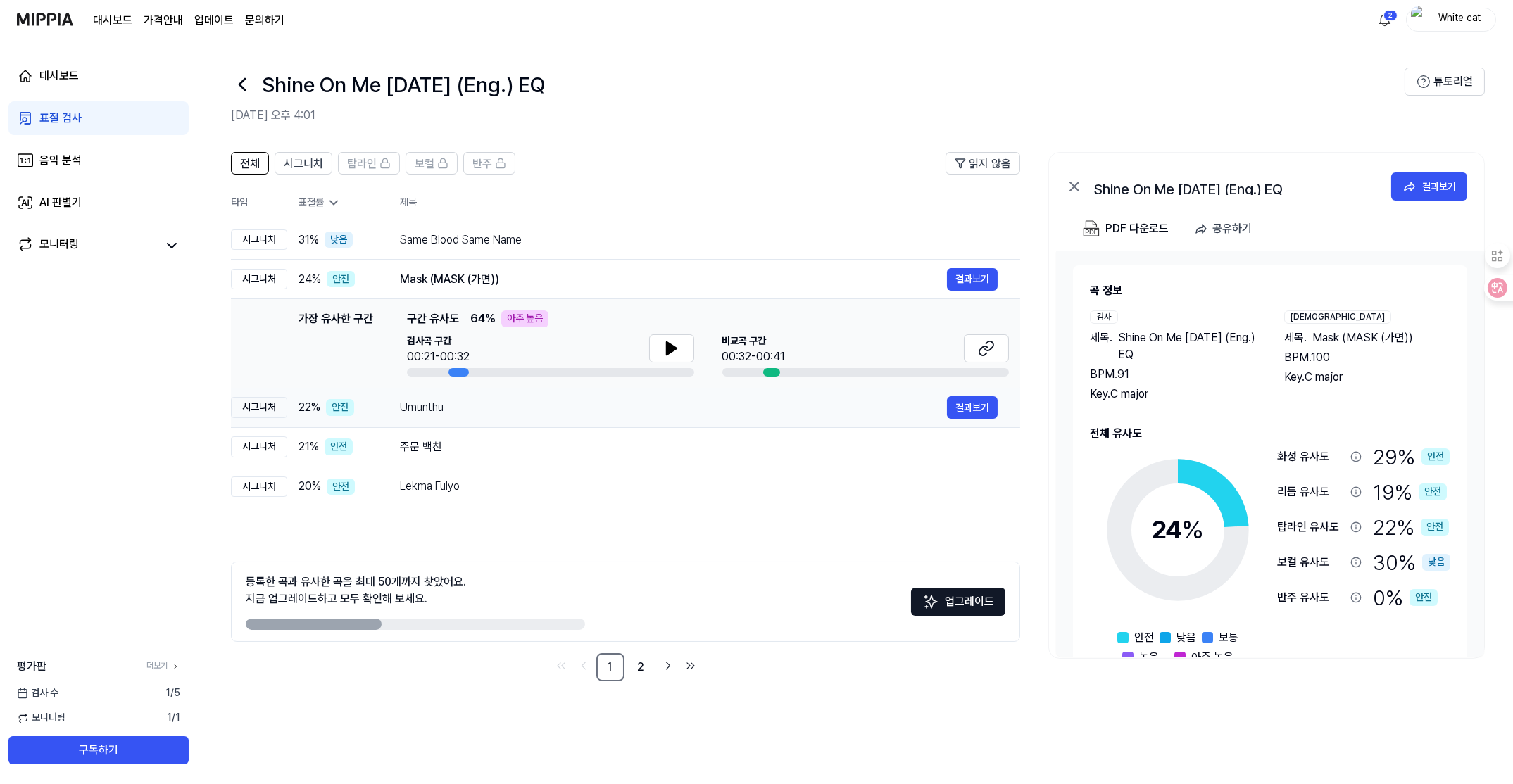
click at [293, 413] on td "22 % 안전" at bounding box center [332, 407] width 90 height 40
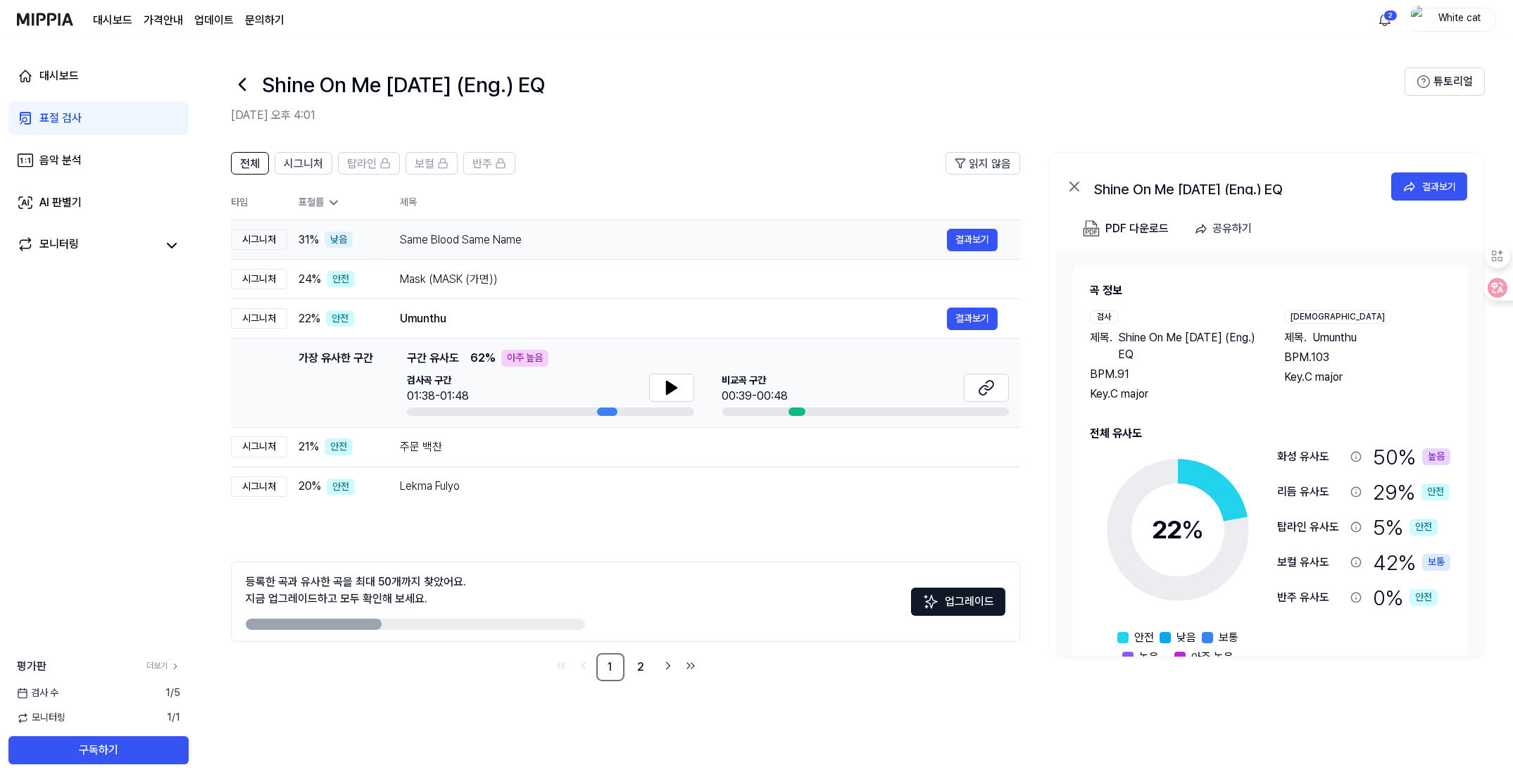
click at [280, 237] on div "시그니처" at bounding box center [259, 240] width 56 height 21
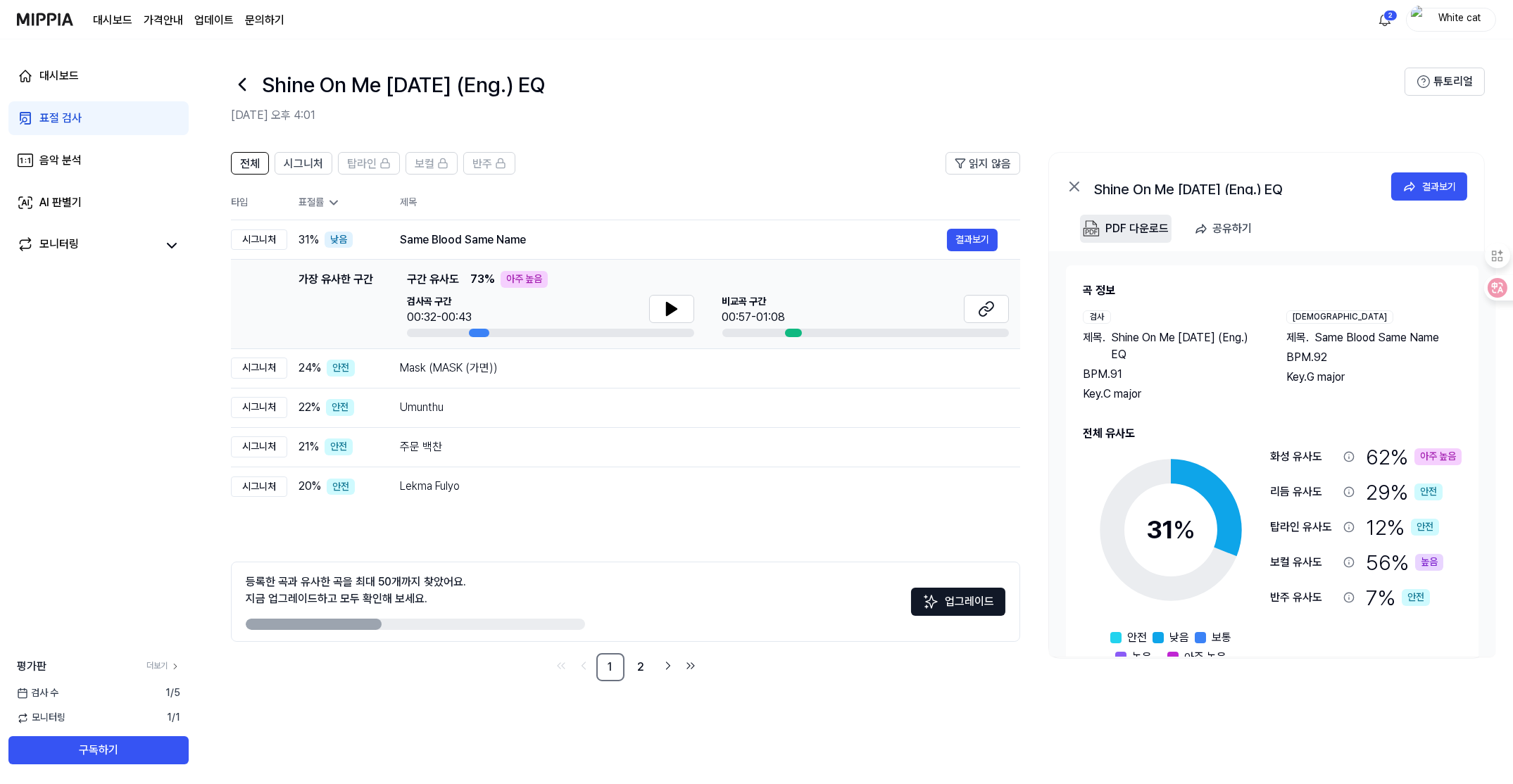
click at [1109, 230] on div "PDF 다운로드" at bounding box center [1137, 229] width 64 height 18
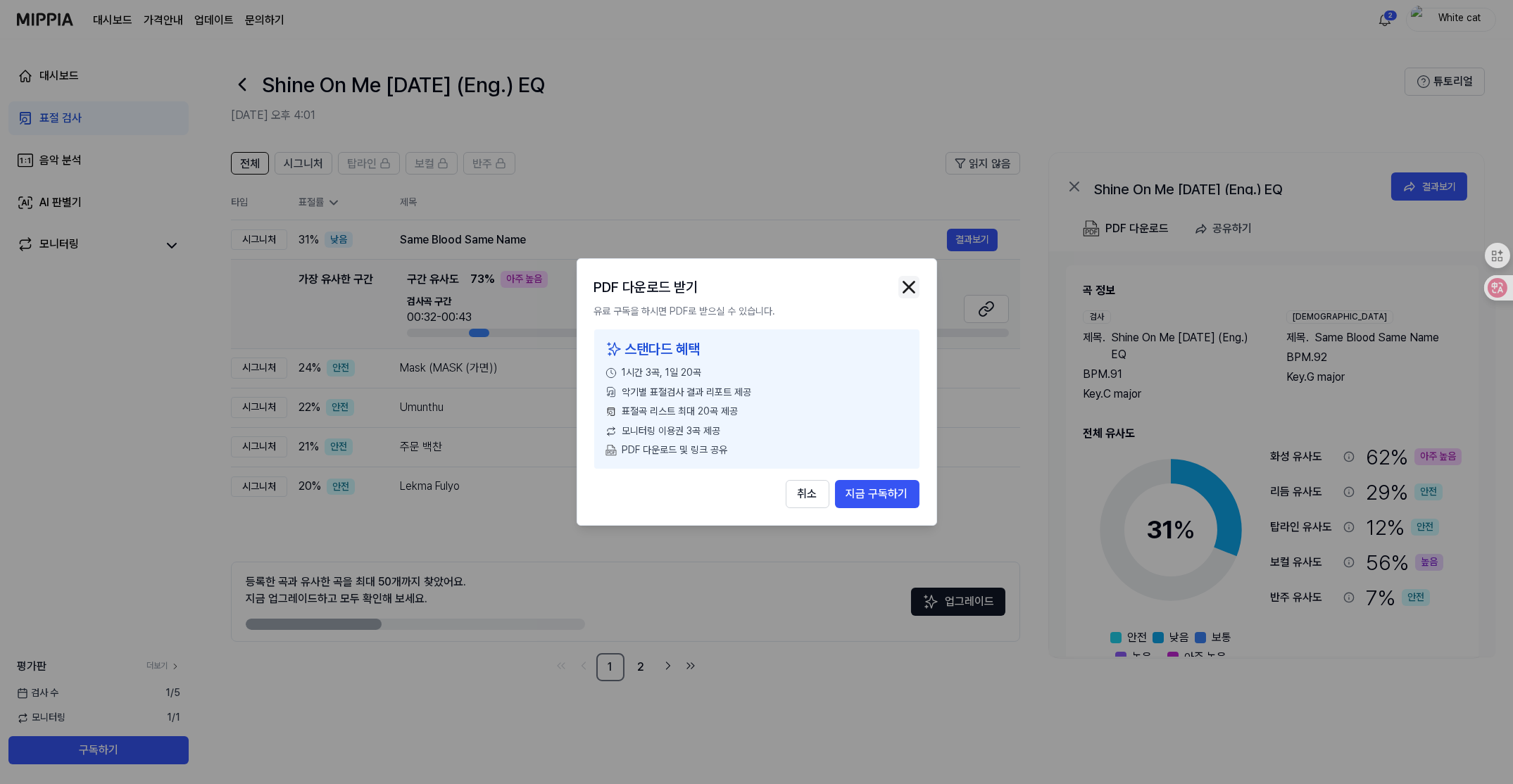
click at [906, 288] on img "button" at bounding box center [909, 287] width 21 height 21
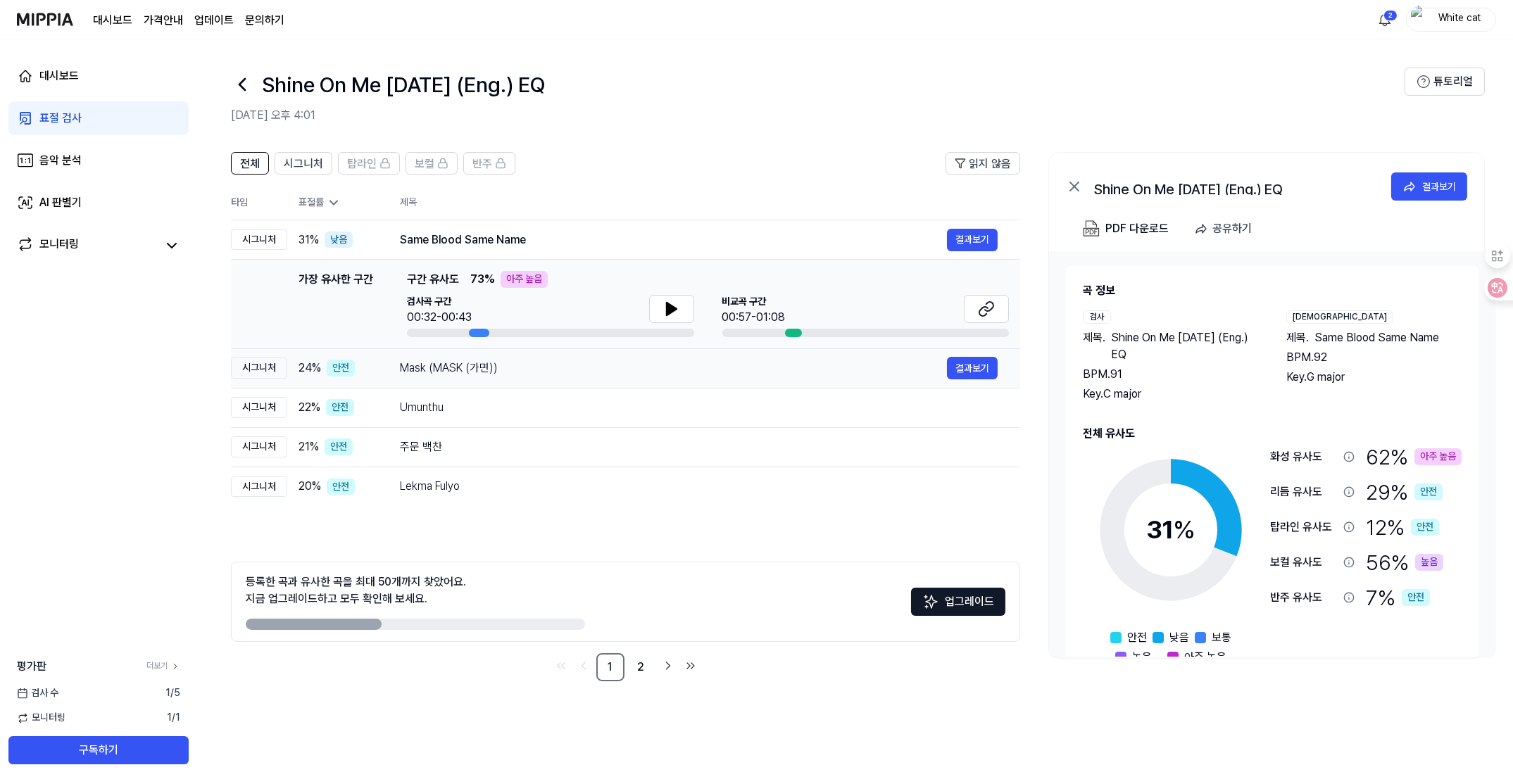
click at [388, 364] on td "Mask (MASK (가면)) 결과보기" at bounding box center [699, 367] width 643 height 40
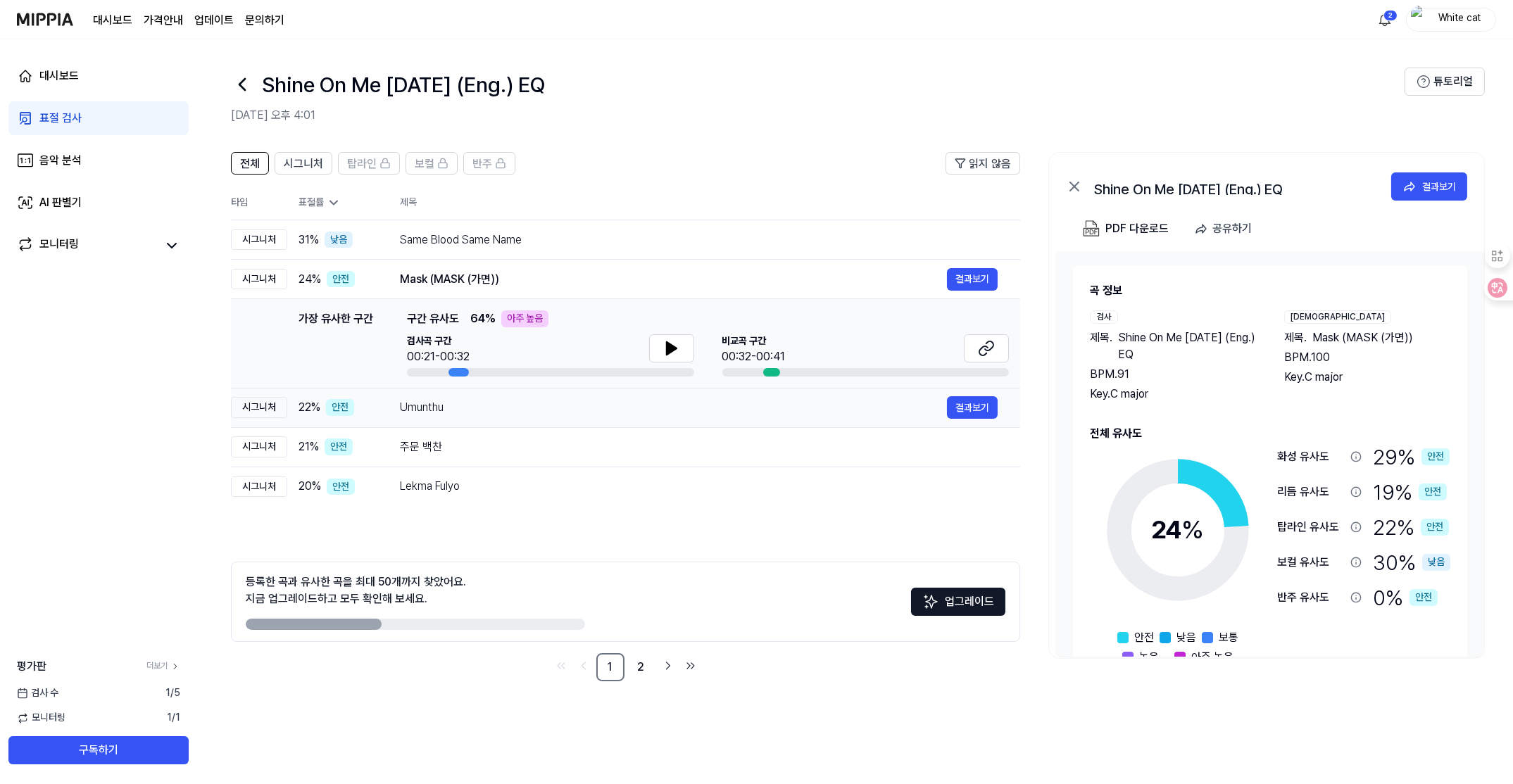
click at [386, 404] on td "Umunthu 결과보기" at bounding box center [699, 407] width 643 height 40
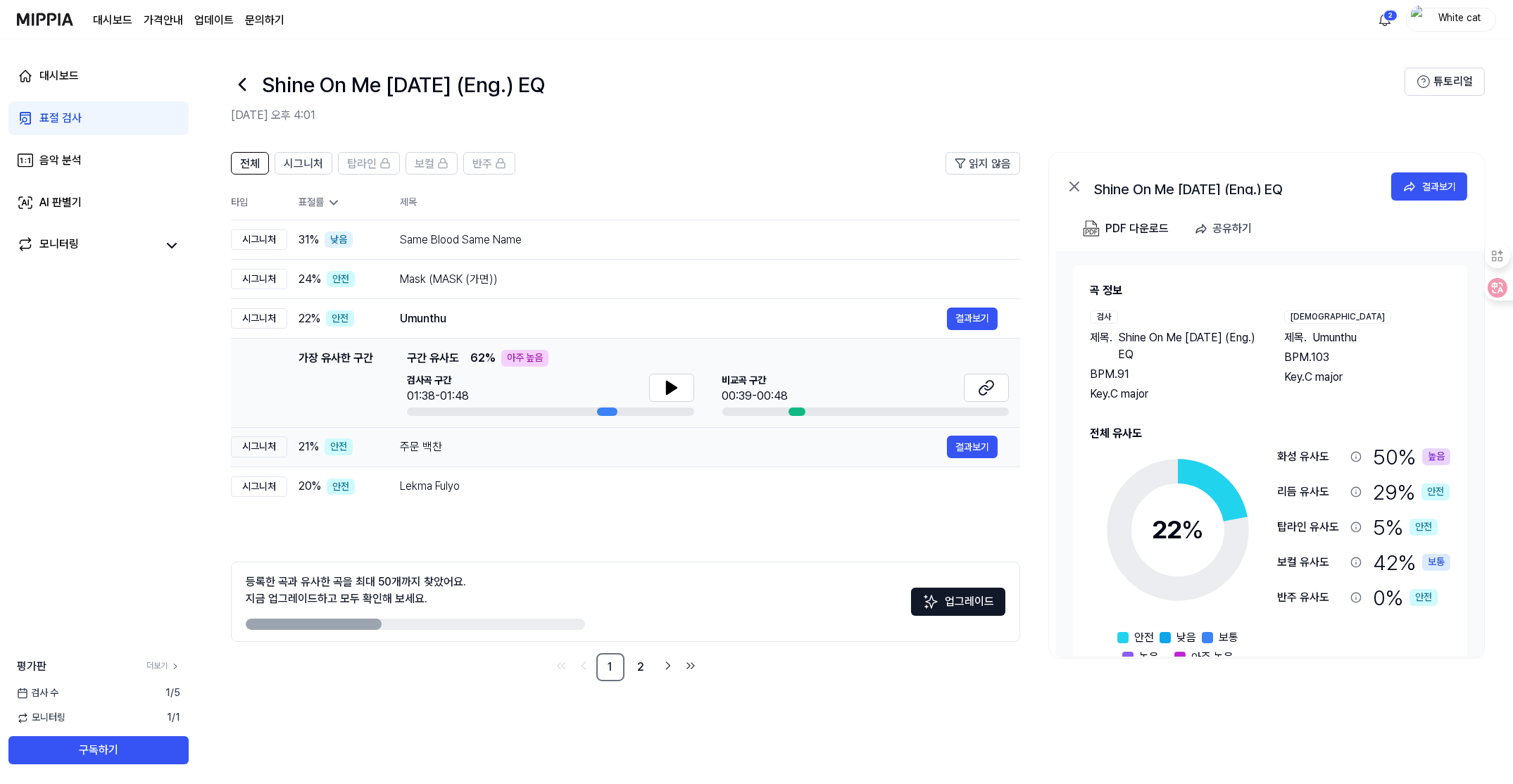
click at [382, 450] on td "주문 백찬 결과보기" at bounding box center [699, 446] width 643 height 40
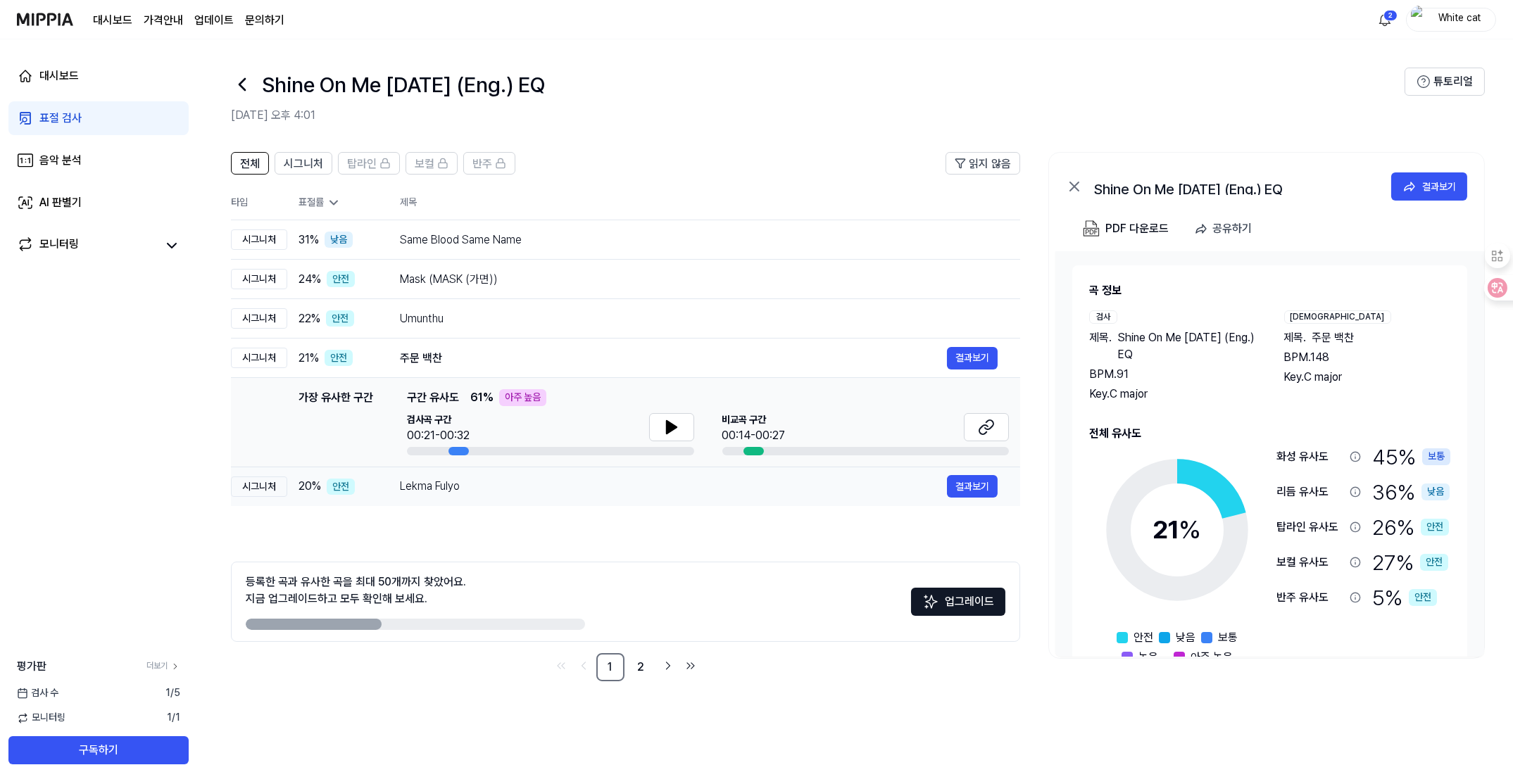
click at [381, 487] on td "Lekma Fulyo 결과보기" at bounding box center [699, 486] width 643 height 40
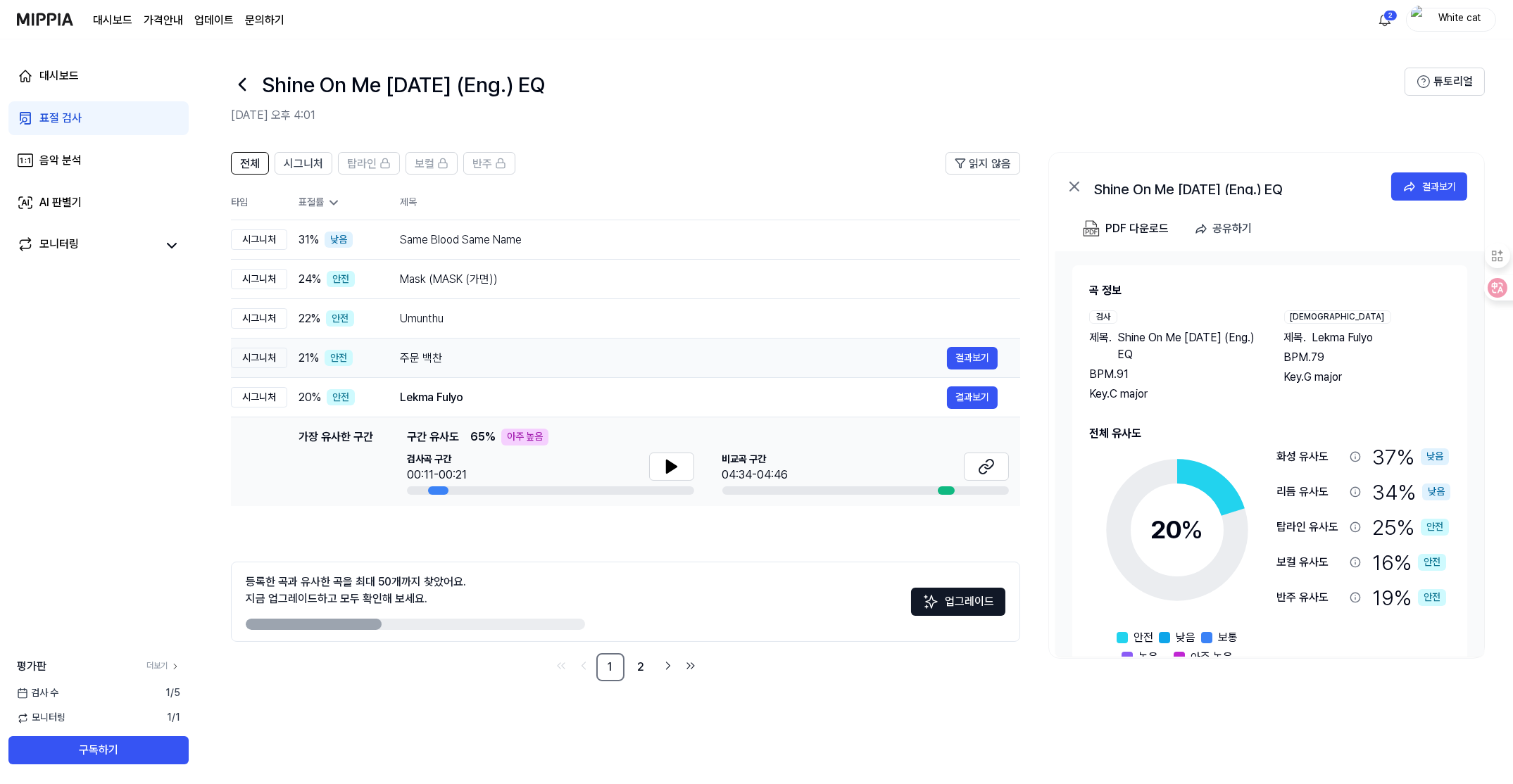
click at [311, 354] on span "21 %" at bounding box center [308, 359] width 20 height 17
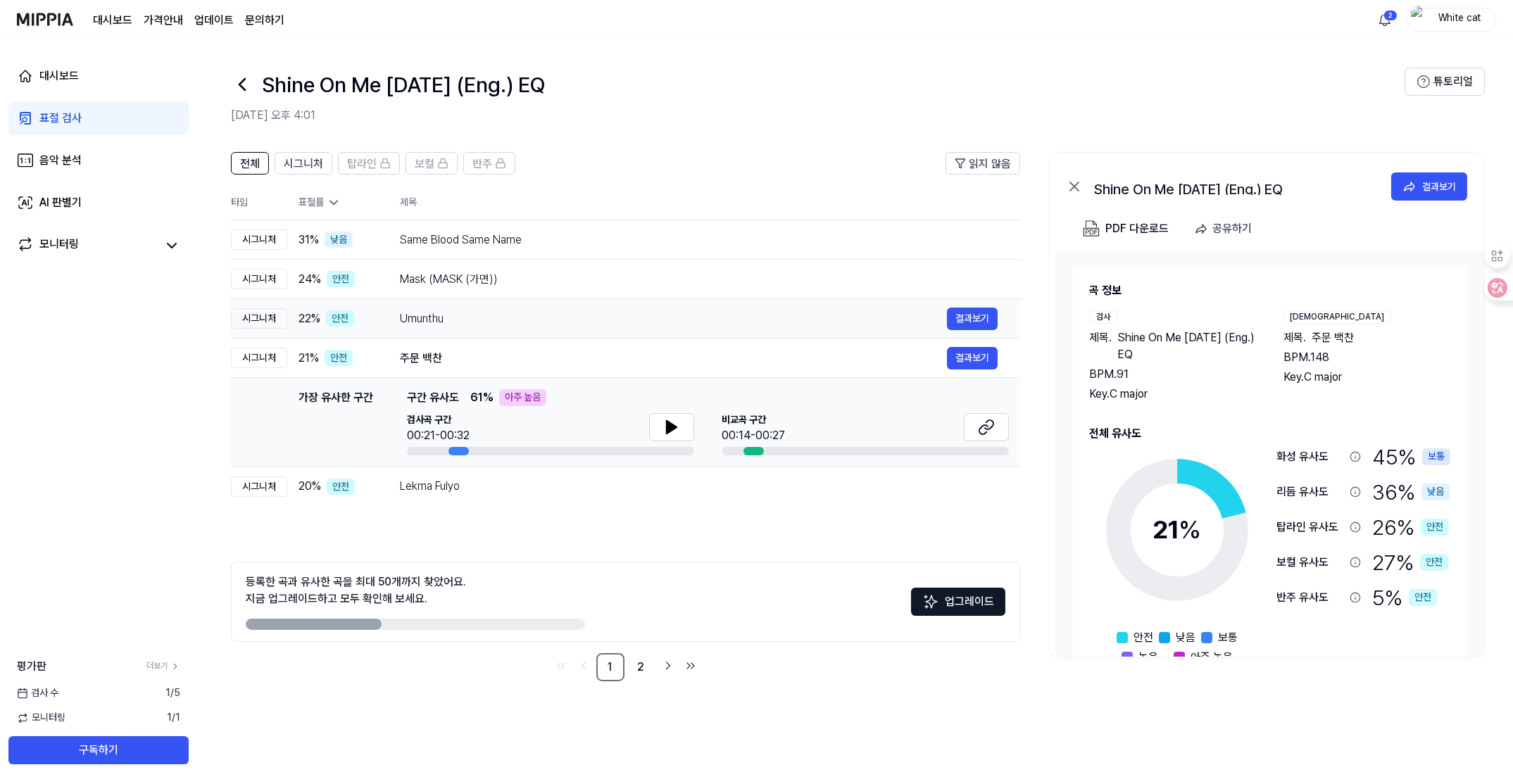
click at [290, 326] on td "22 % 안전" at bounding box center [332, 318] width 90 height 40
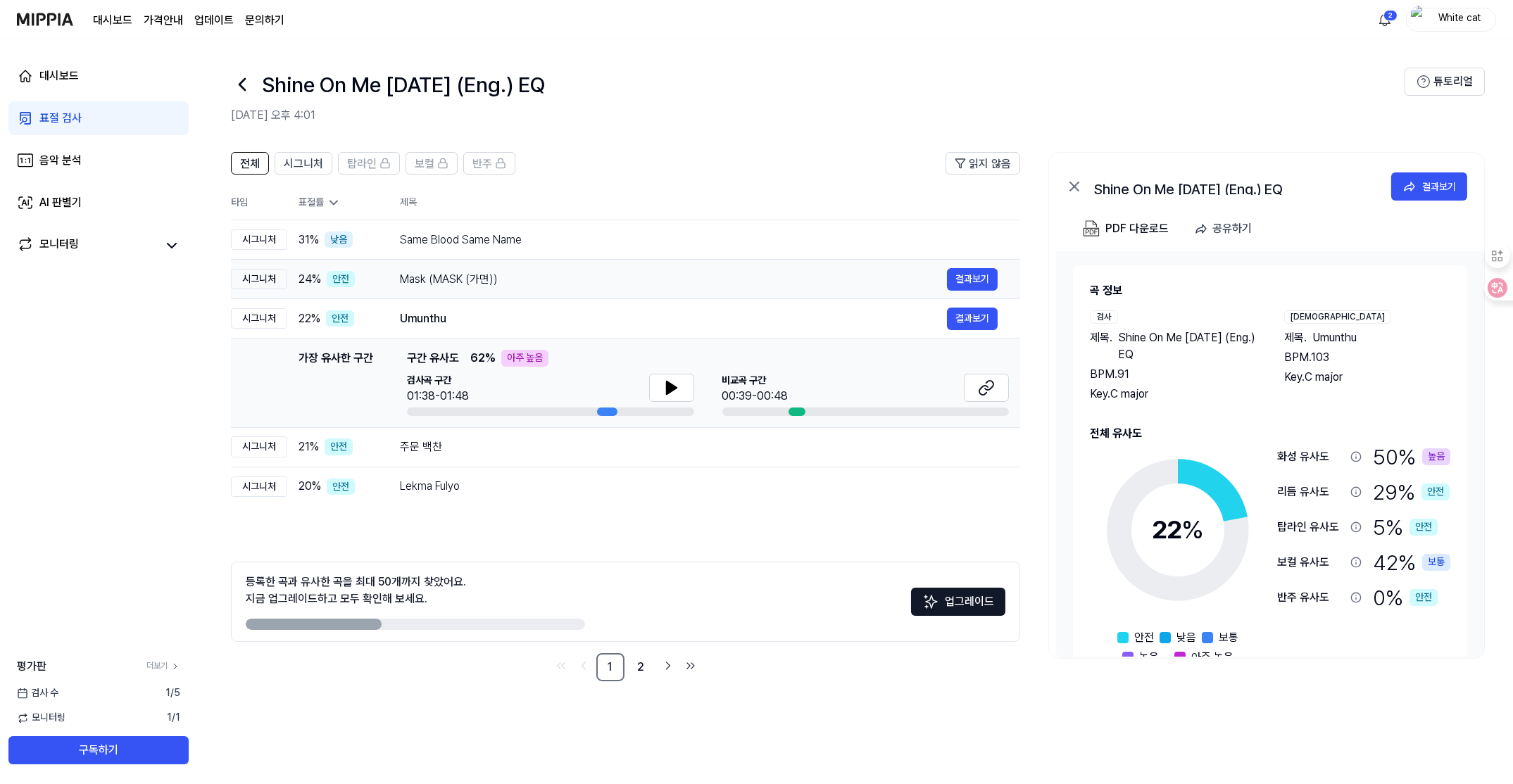
click at [272, 284] on div "시그니처" at bounding box center [259, 280] width 56 height 21
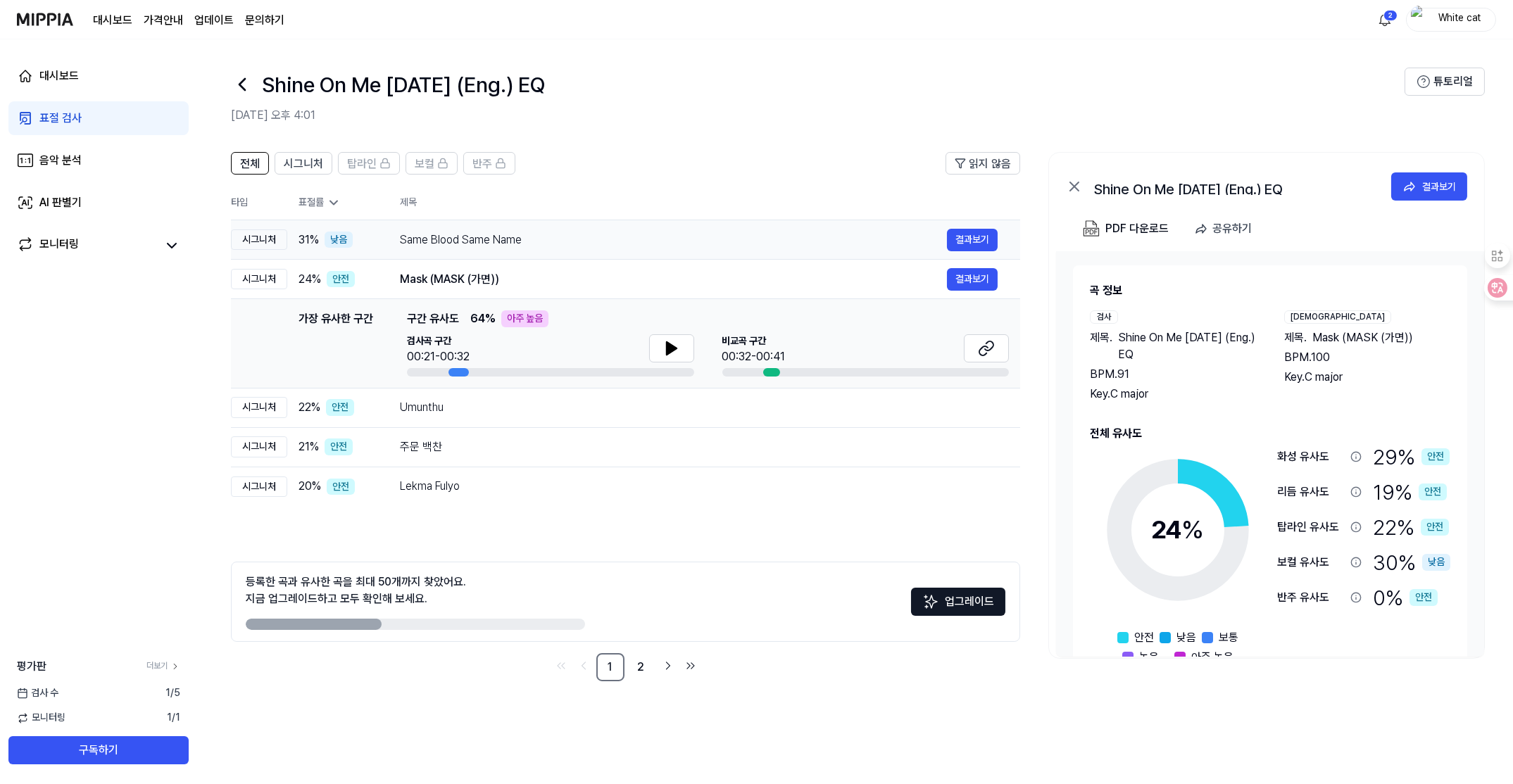
click at [266, 251] on td "시그니처" at bounding box center [259, 239] width 56 height 40
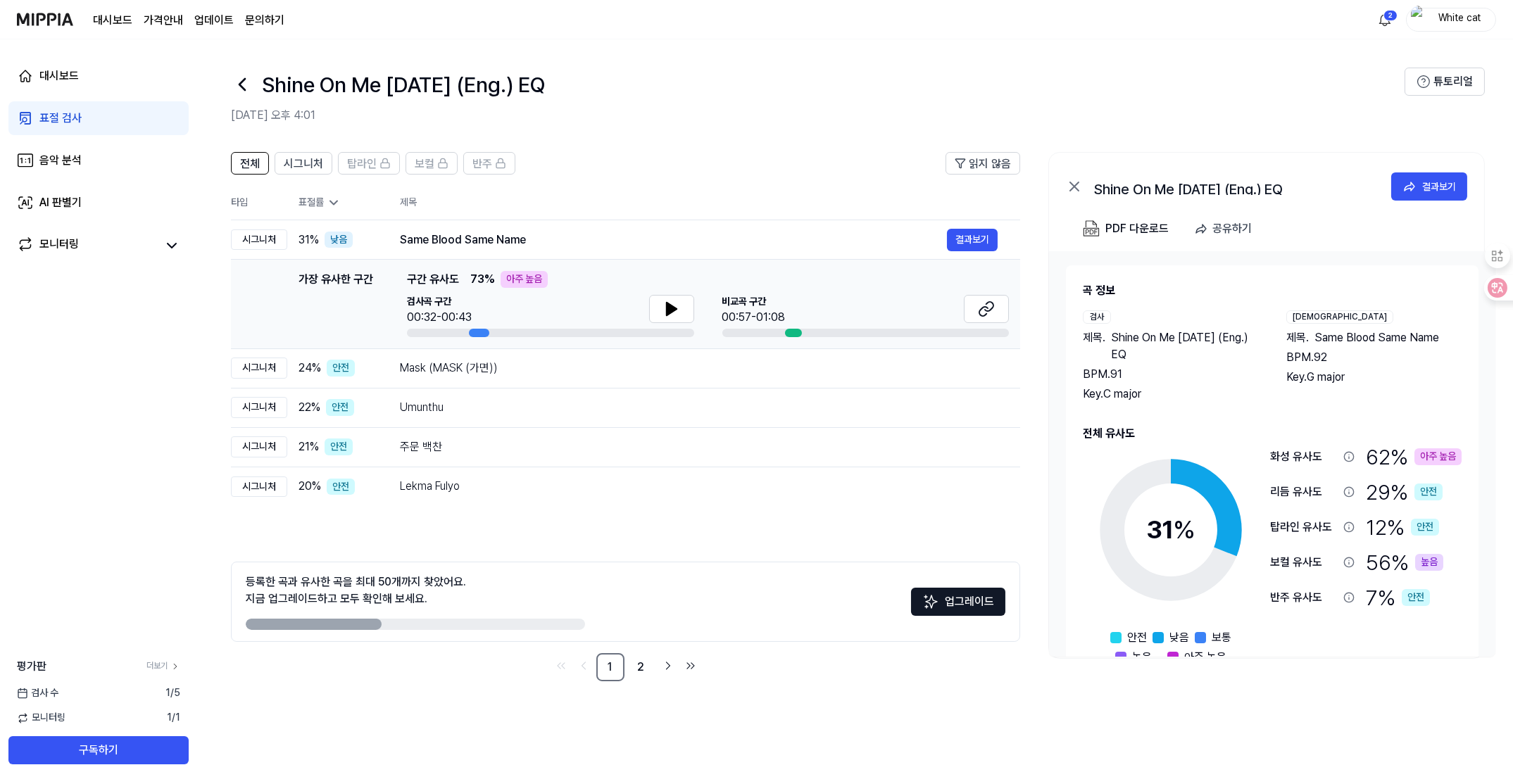
click at [261, 336] on div "가장 유사한 구간 가장 유사한 구간 구간 유사도 73 % 아주 높음 검사곡 구간 00:32-00:43 [GEOGRAPHIC_DATA] 구간 0…" at bounding box center [625, 304] width 766 height 67
click at [55, 105] on link "표절 검사" at bounding box center [98, 118] width 180 height 34
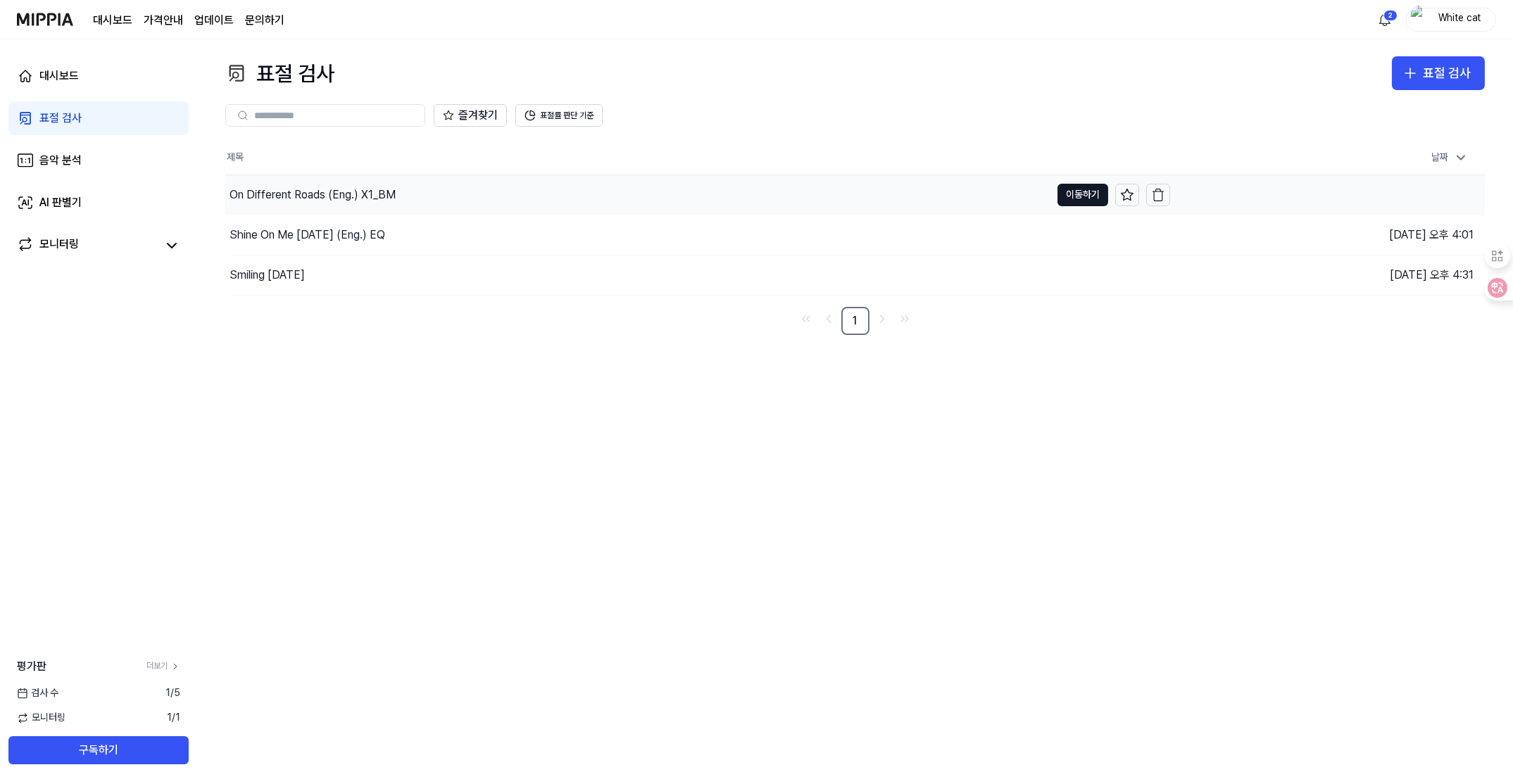
click at [266, 200] on div "On Different Roads (Eng.) X1_BM" at bounding box center [313, 195] width 166 height 17
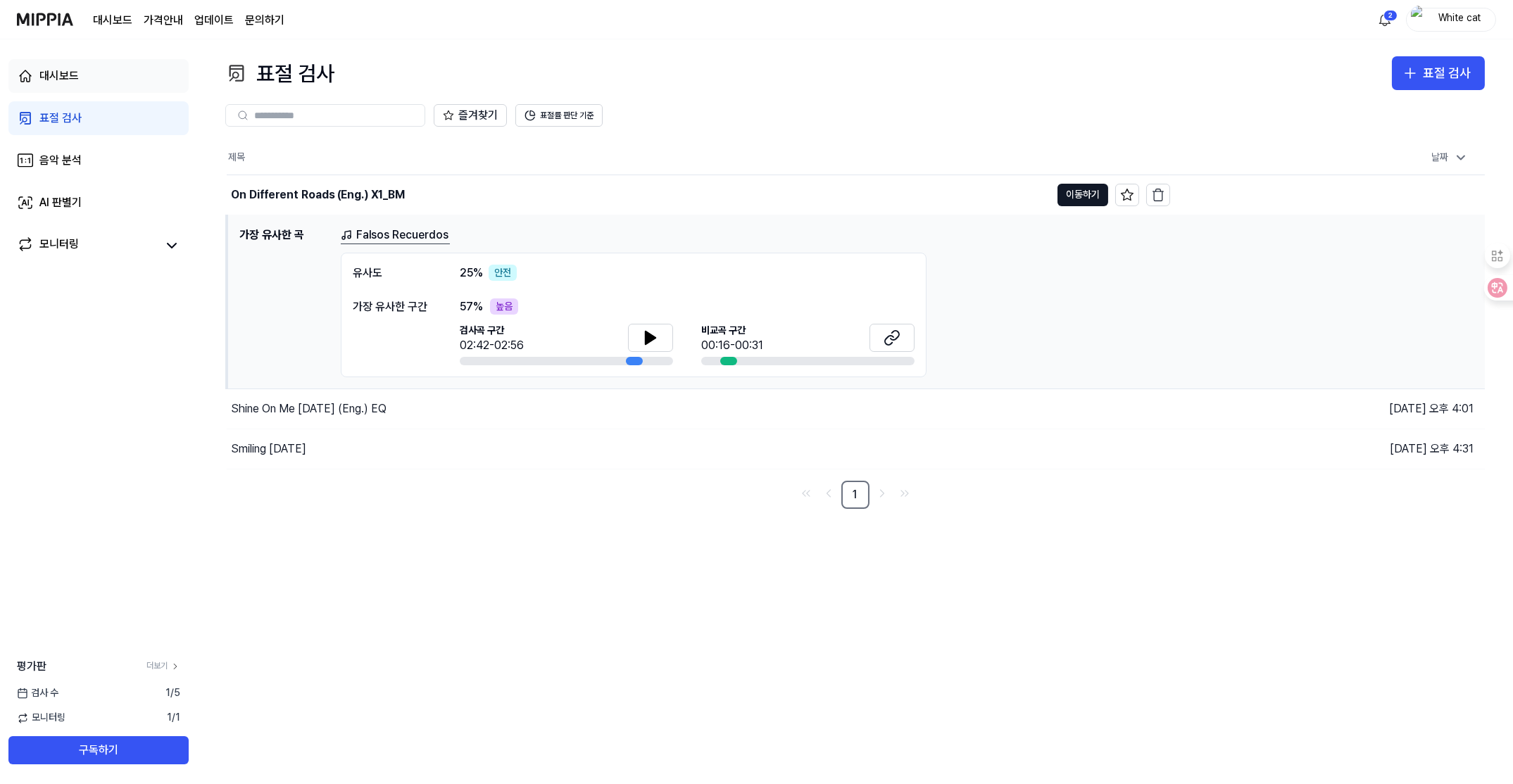
click at [56, 79] on div "대시보드" at bounding box center [59, 76] width 40 height 17
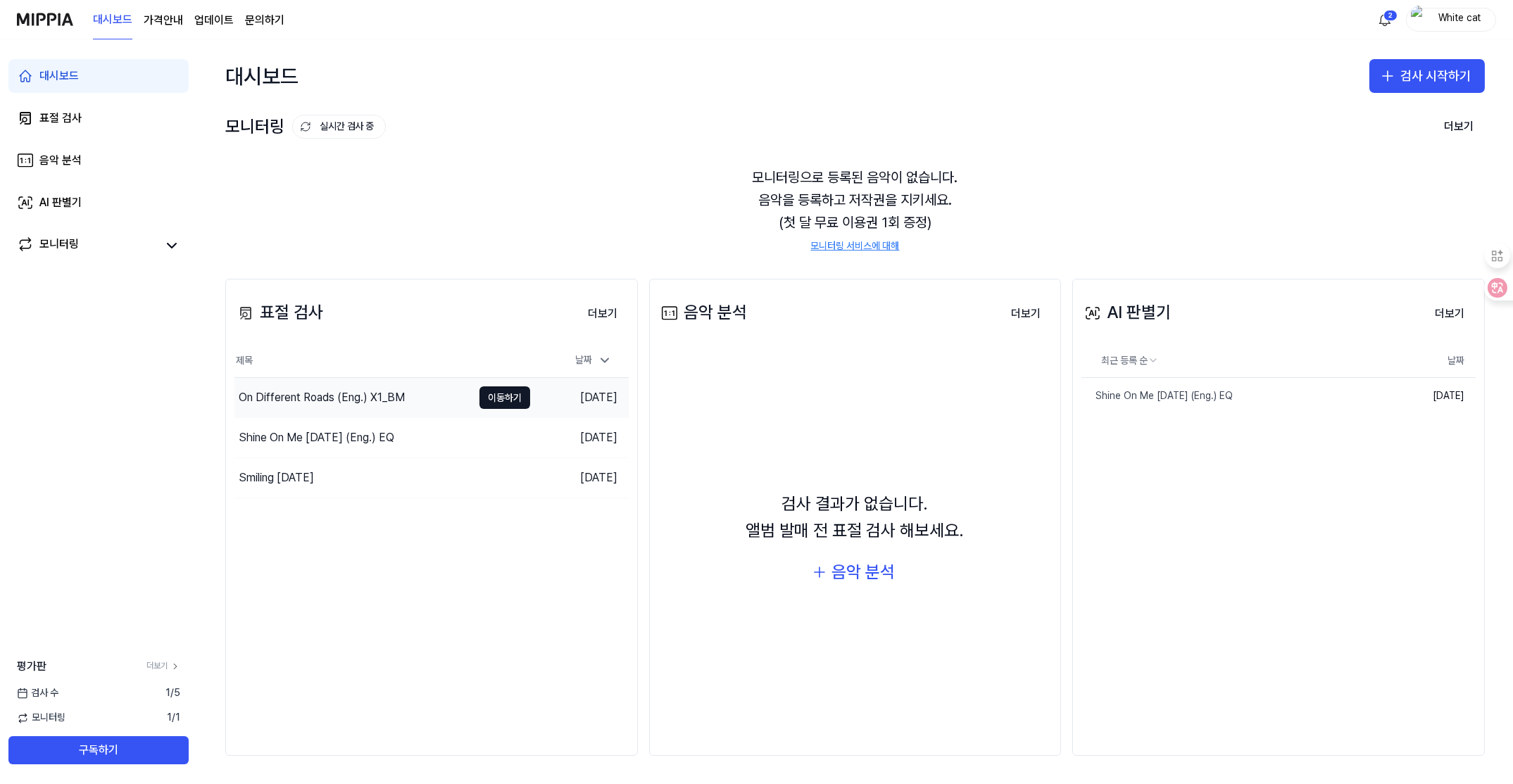
click at [331, 396] on div "On Different Roads (Eng.) X1_BM" at bounding box center [321, 397] width 166 height 17
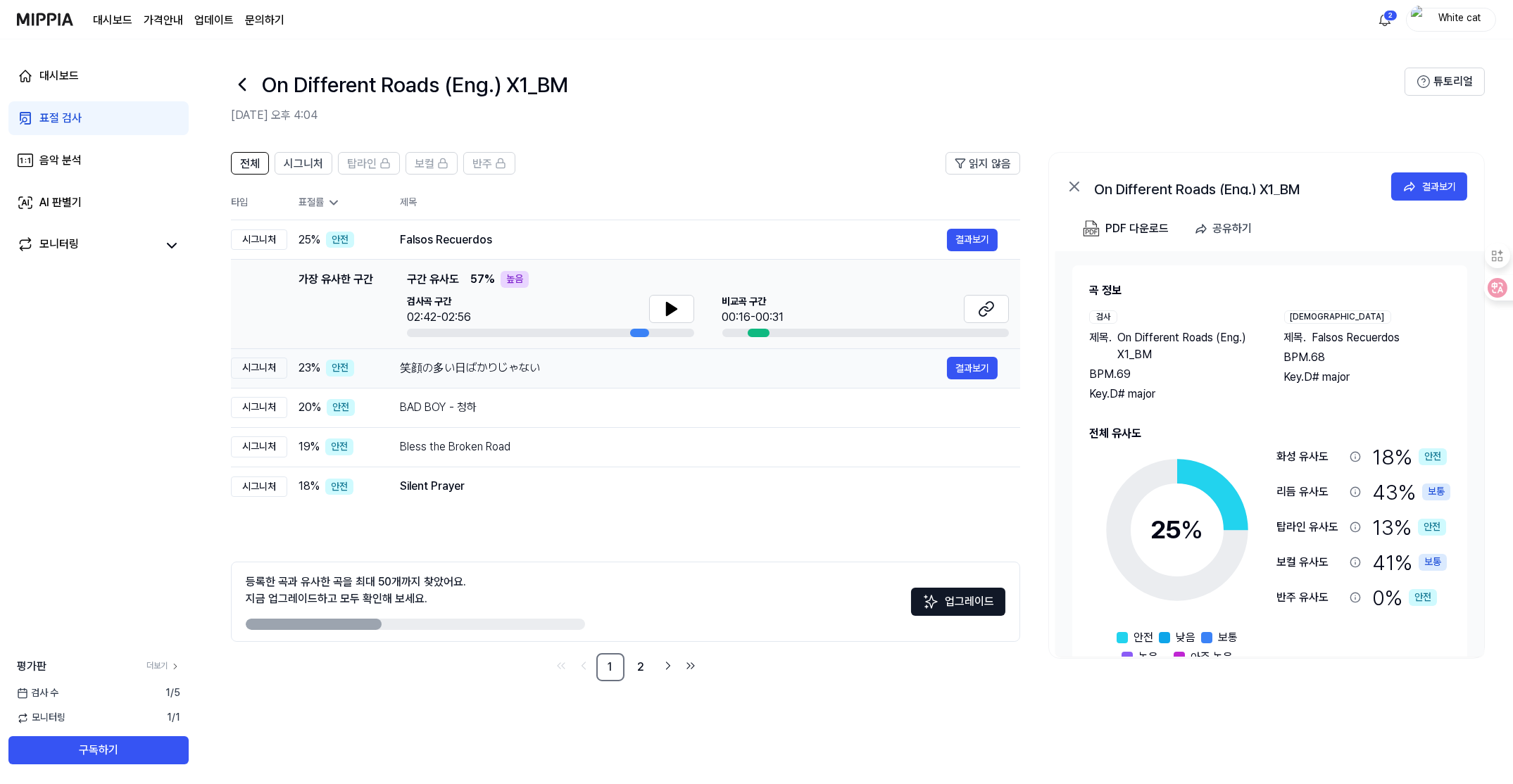
click at [456, 368] on div "笑顔の多い日ばかりじゃない" at bounding box center [673, 368] width 547 height 17
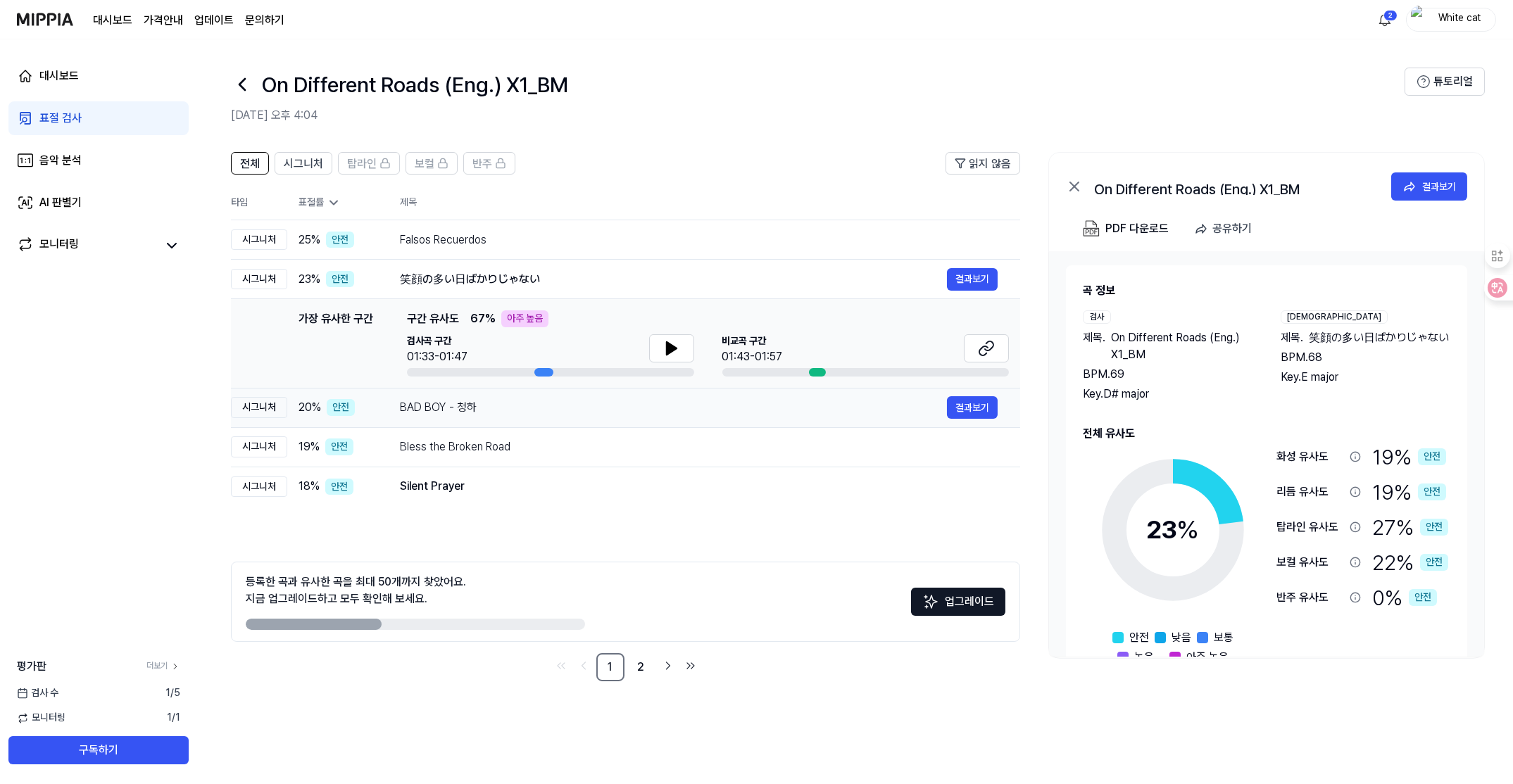
click at [454, 412] on div "BAD BOY - 청하" at bounding box center [673, 408] width 547 height 17
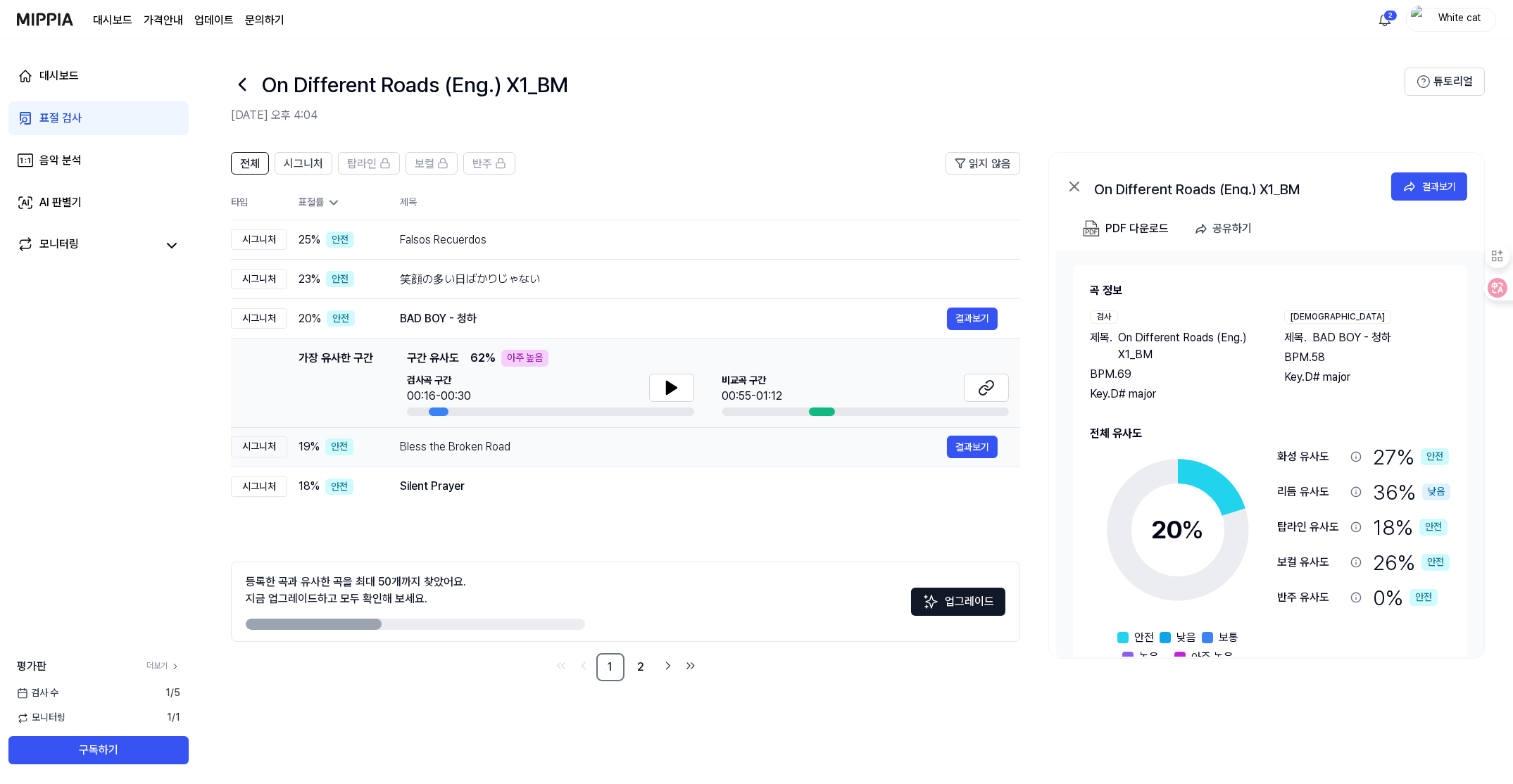
click at [448, 452] on div "Bless the Broken Road" at bounding box center [673, 446] width 547 height 17
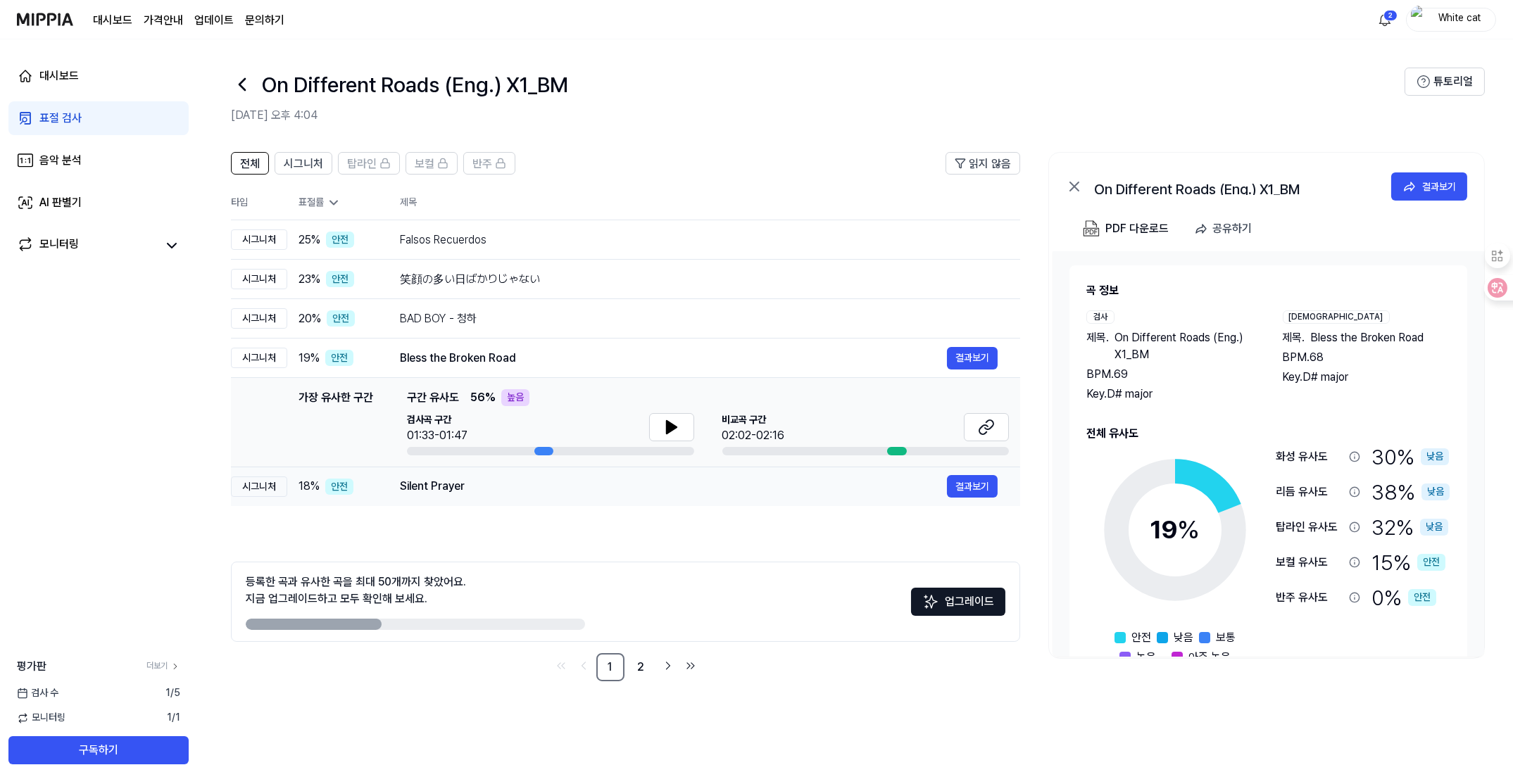
click at [451, 487] on div "Silent Prayer" at bounding box center [673, 486] width 547 height 17
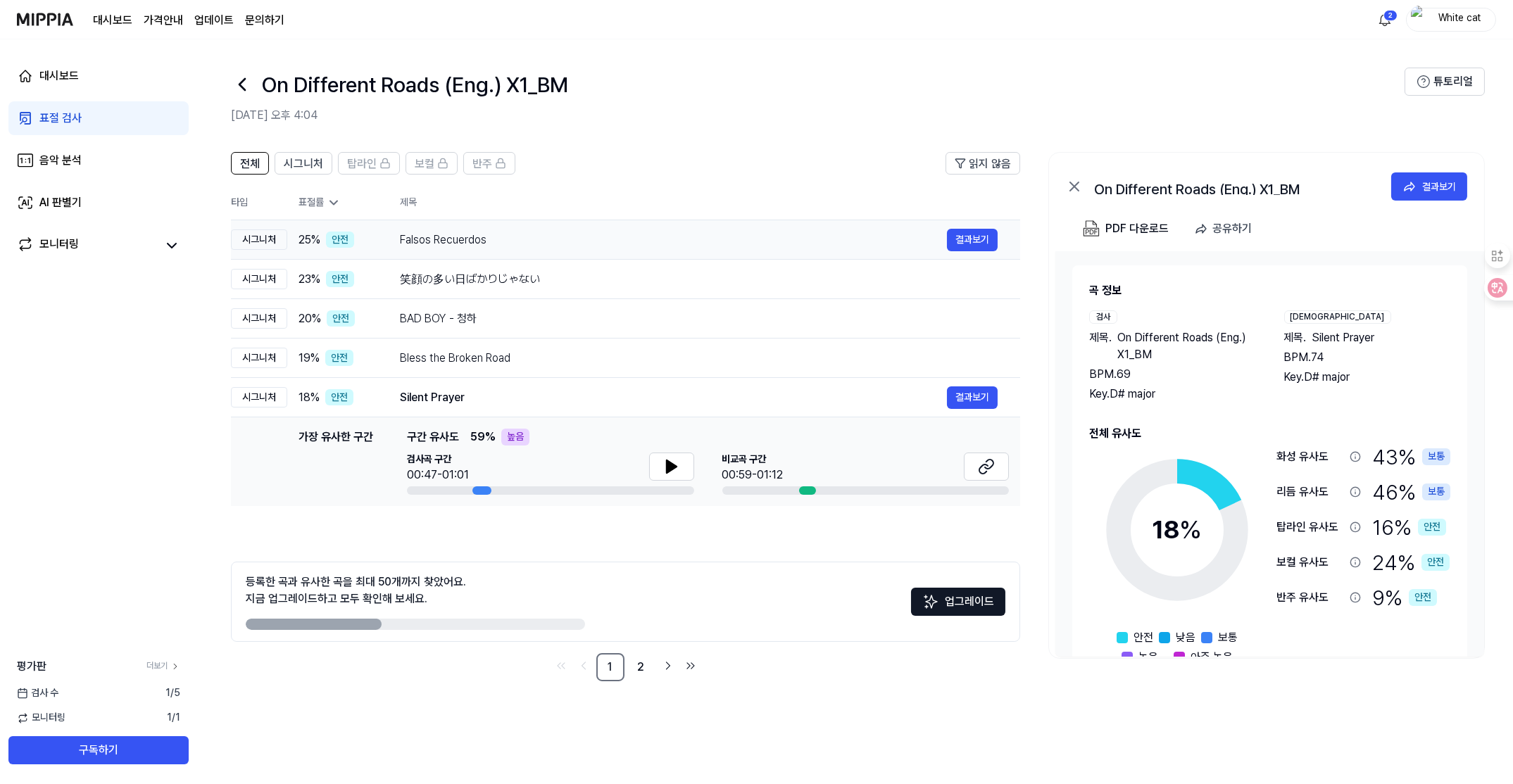
click at [414, 233] on div "Falsos Recuerdos" at bounding box center [673, 240] width 547 height 17
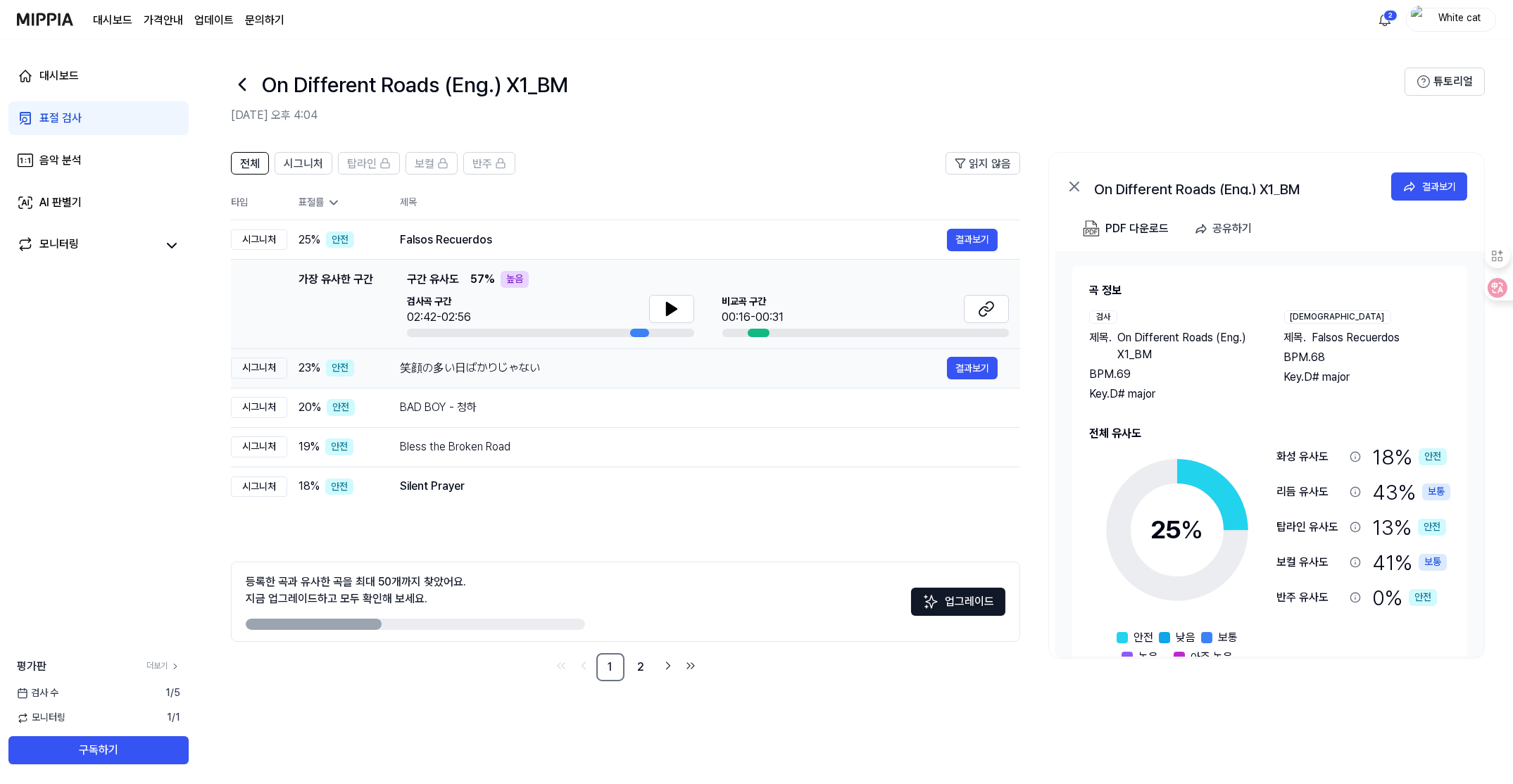
click at [477, 370] on div "笑顔の多い日ばかりじゃない" at bounding box center [673, 368] width 547 height 17
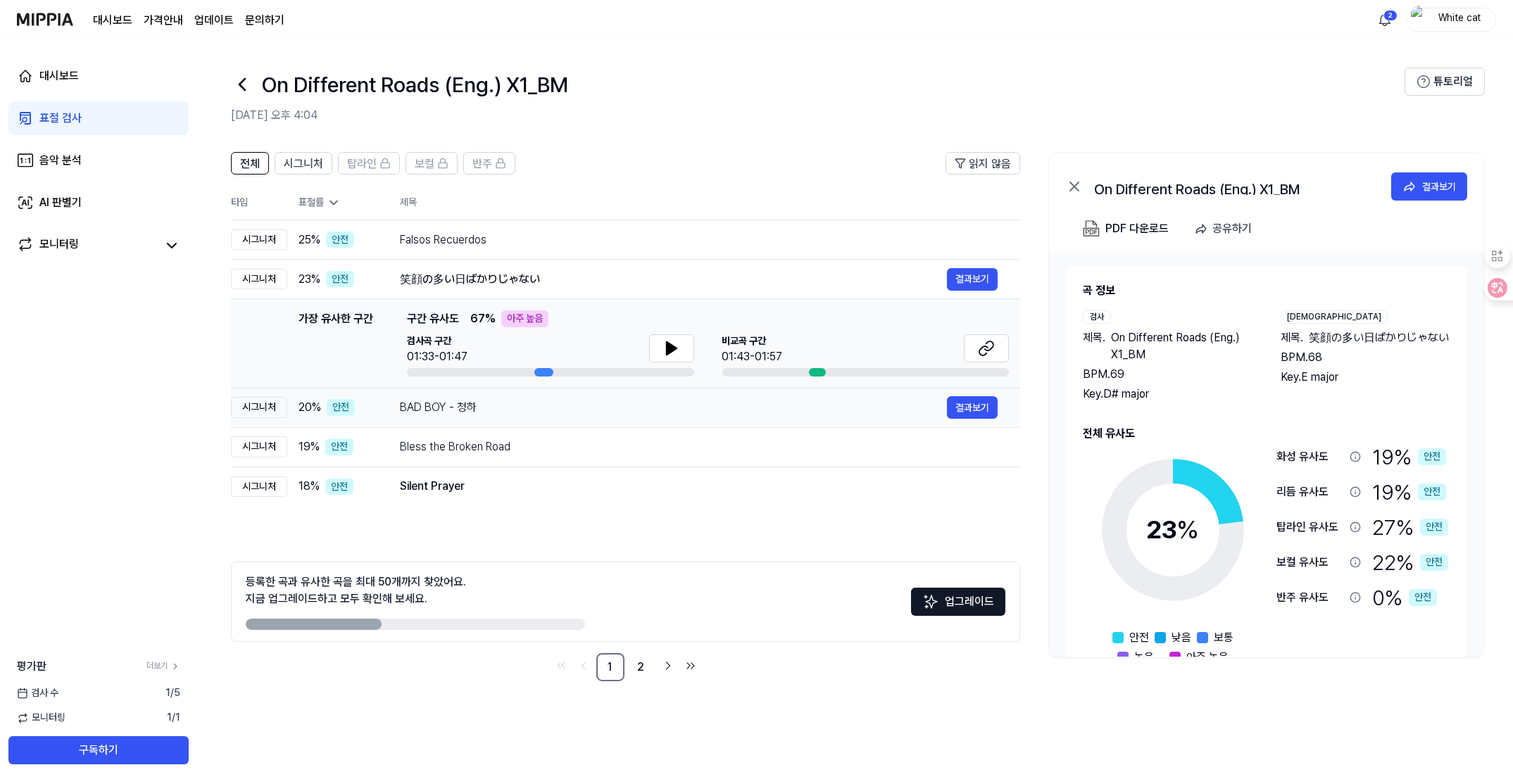
click at [456, 404] on div "BAD BOY - 청하" at bounding box center [673, 408] width 547 height 17
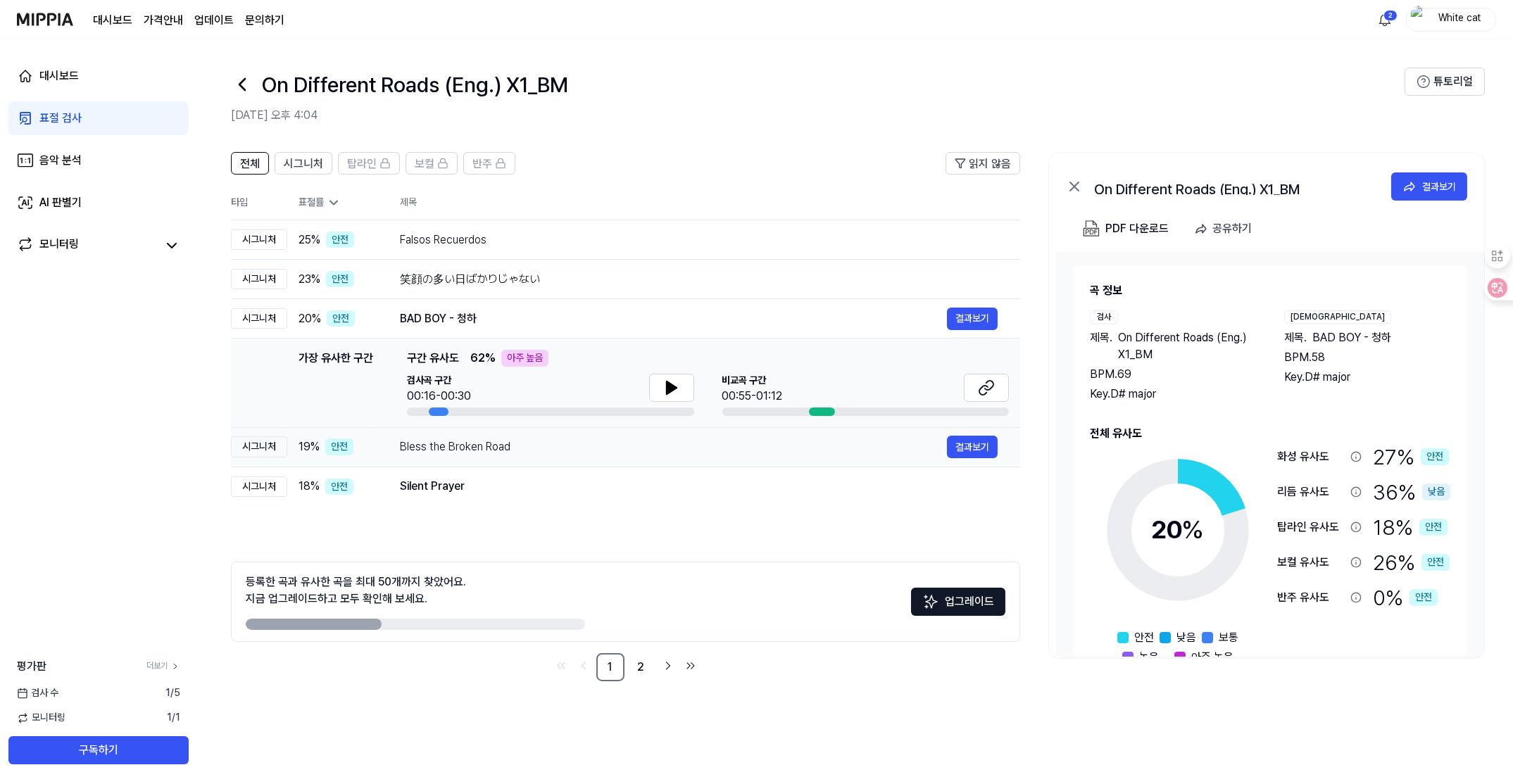
click at [445, 444] on div "Bless the Broken Road" at bounding box center [673, 446] width 547 height 17
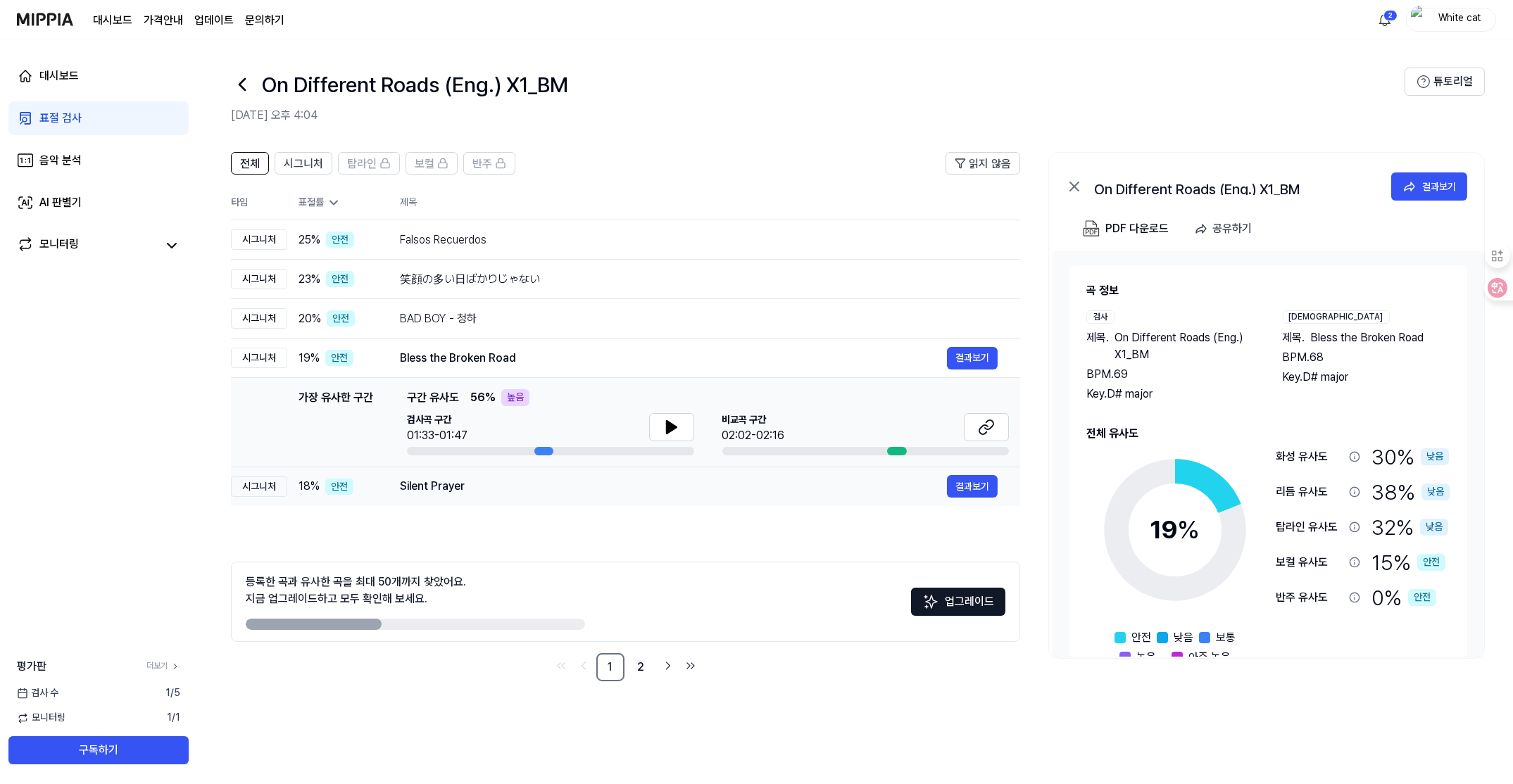
click at [426, 479] on div "Silent Prayer" at bounding box center [673, 486] width 547 height 17
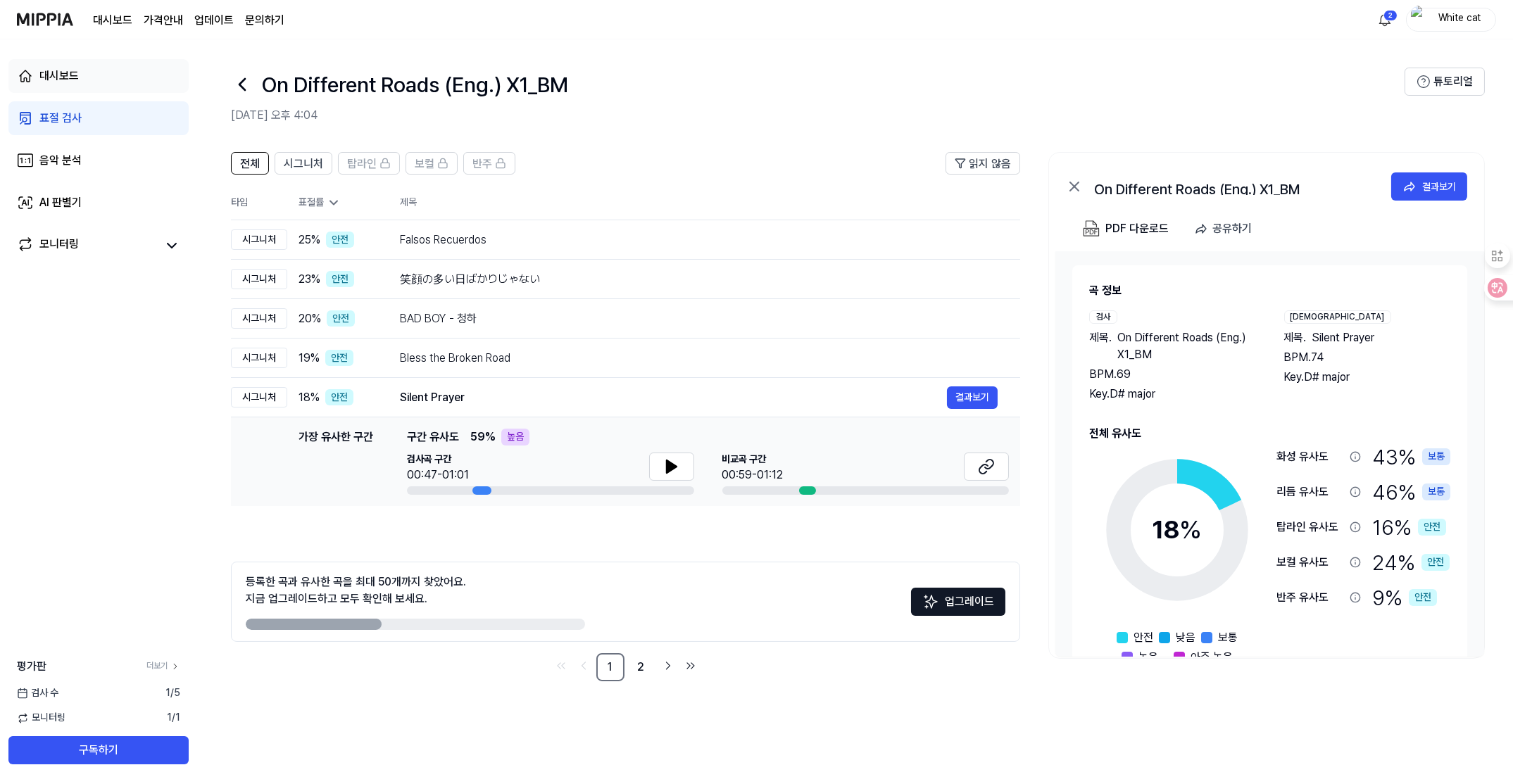
click at [69, 76] on div "대시보드" at bounding box center [59, 76] width 40 height 17
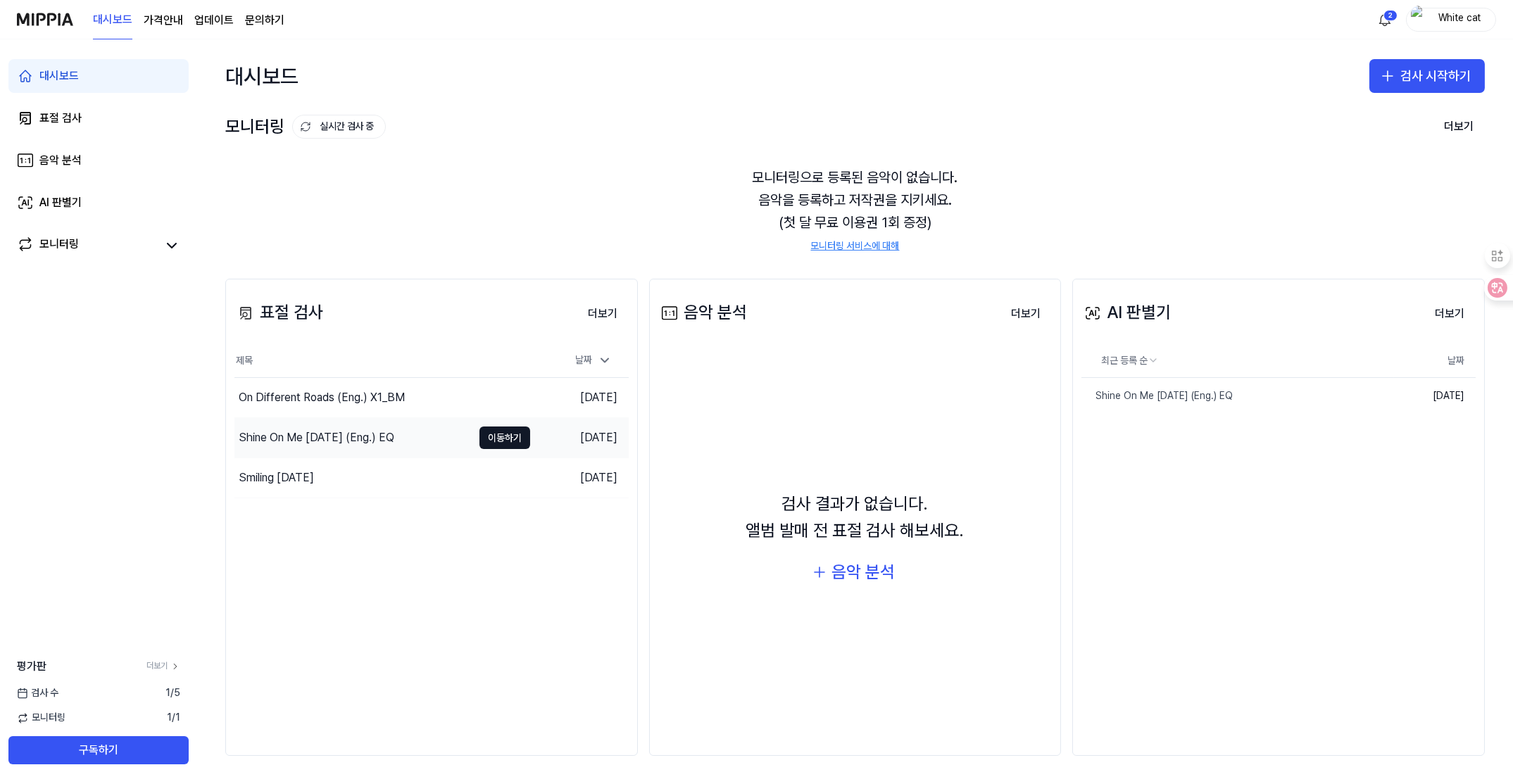
click at [308, 430] on div "Shine On Me [DATE] (Eng.) EQ" at bounding box center [316, 438] width 155 height 17
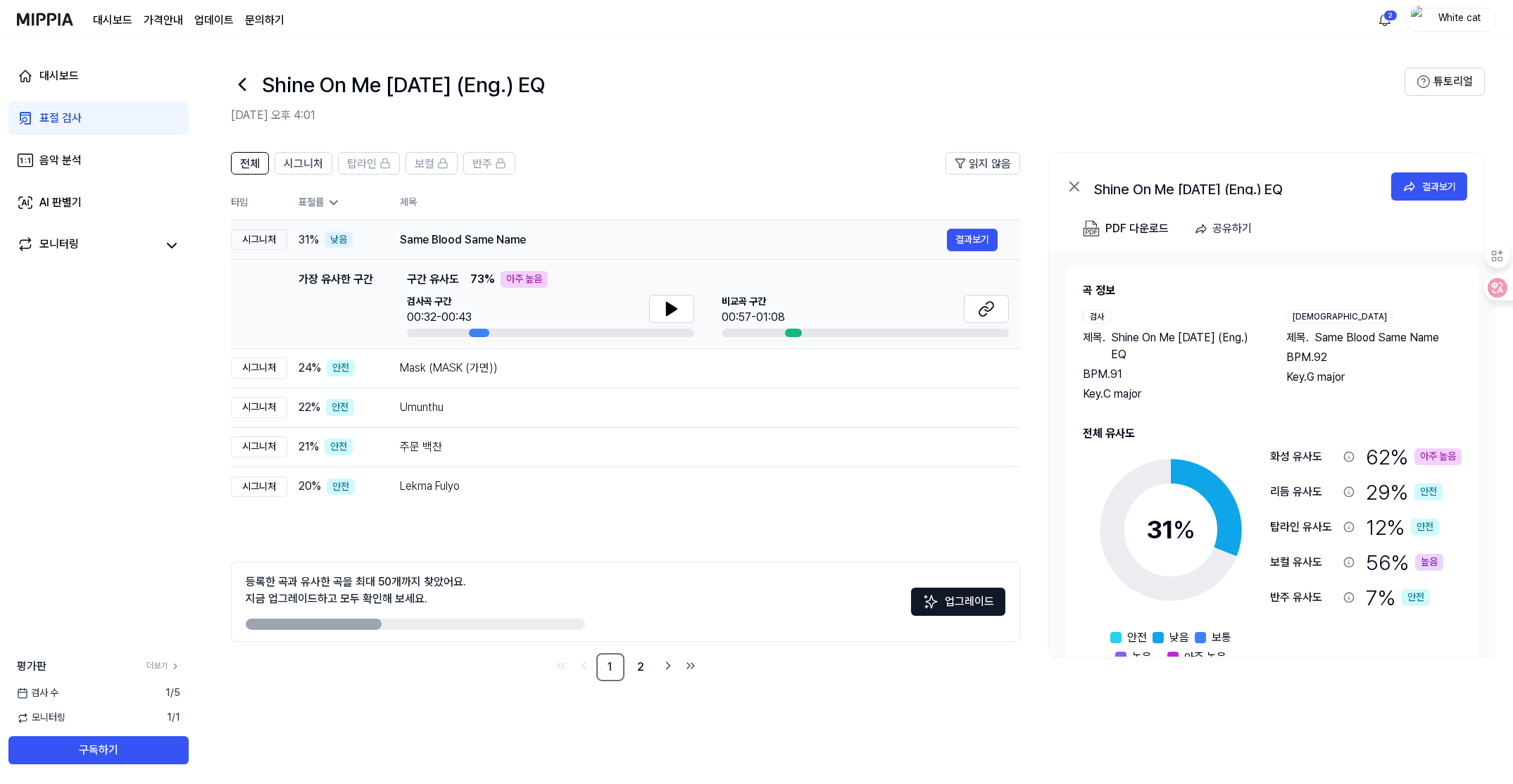
click at [388, 247] on td "Same Blood Same Name 결과보기" at bounding box center [699, 239] width 643 height 40
click at [400, 364] on div "Mask (MASK (가면))" at bounding box center [673, 368] width 547 height 17
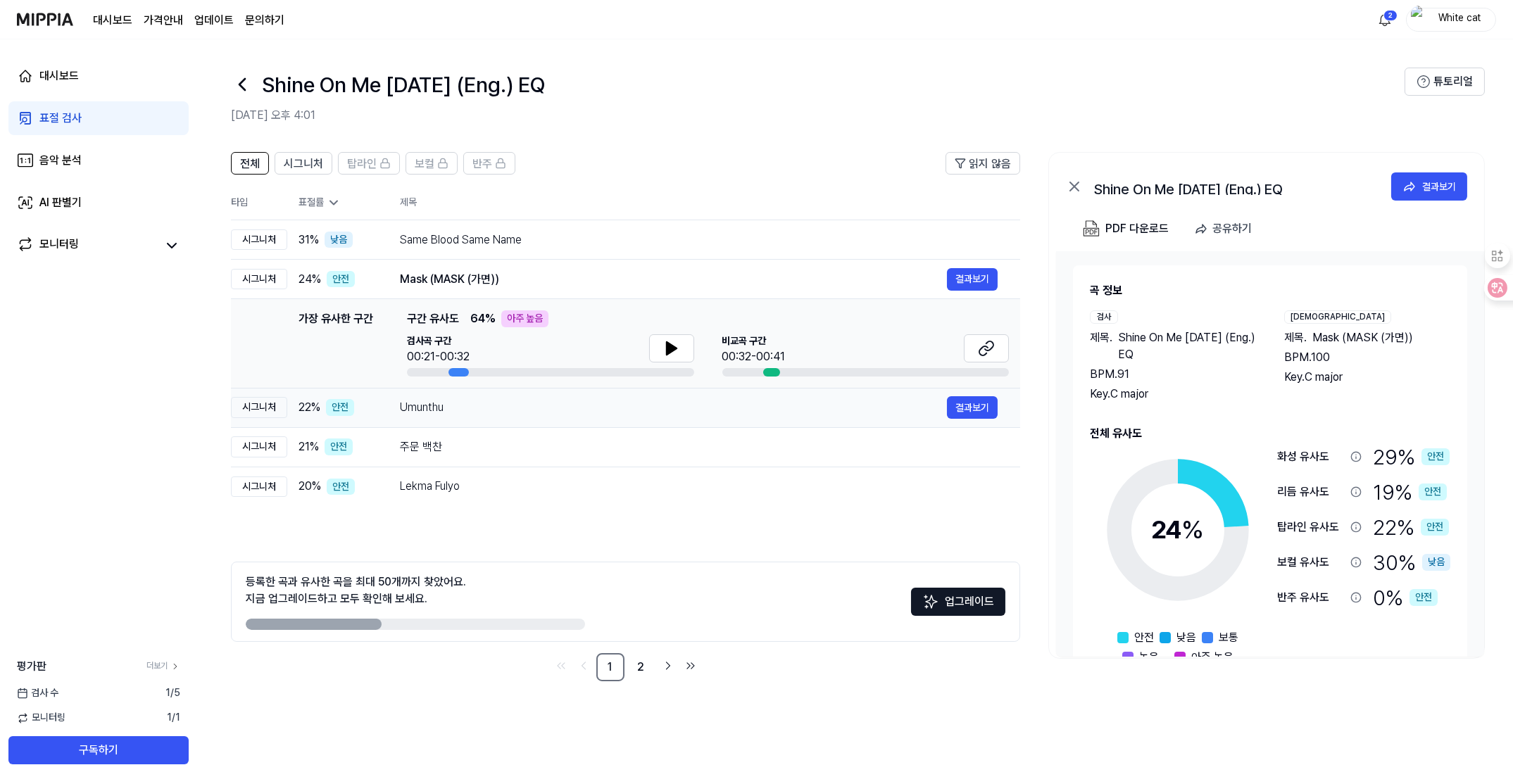
click at [399, 404] on div "Umunthu" at bounding box center [673, 408] width 547 height 17
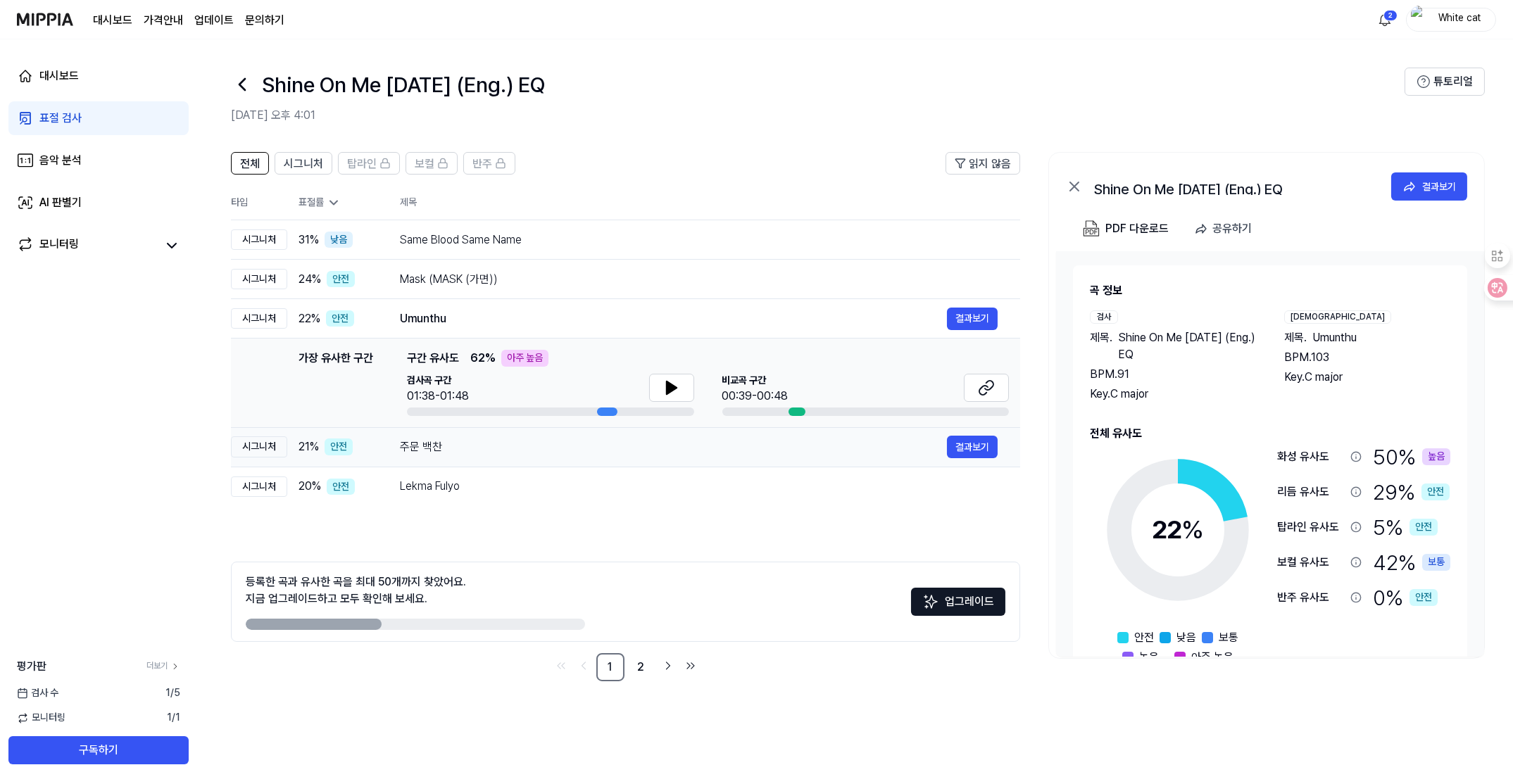
click at [394, 448] on td "주문 백찬 결과보기" at bounding box center [699, 446] width 643 height 40
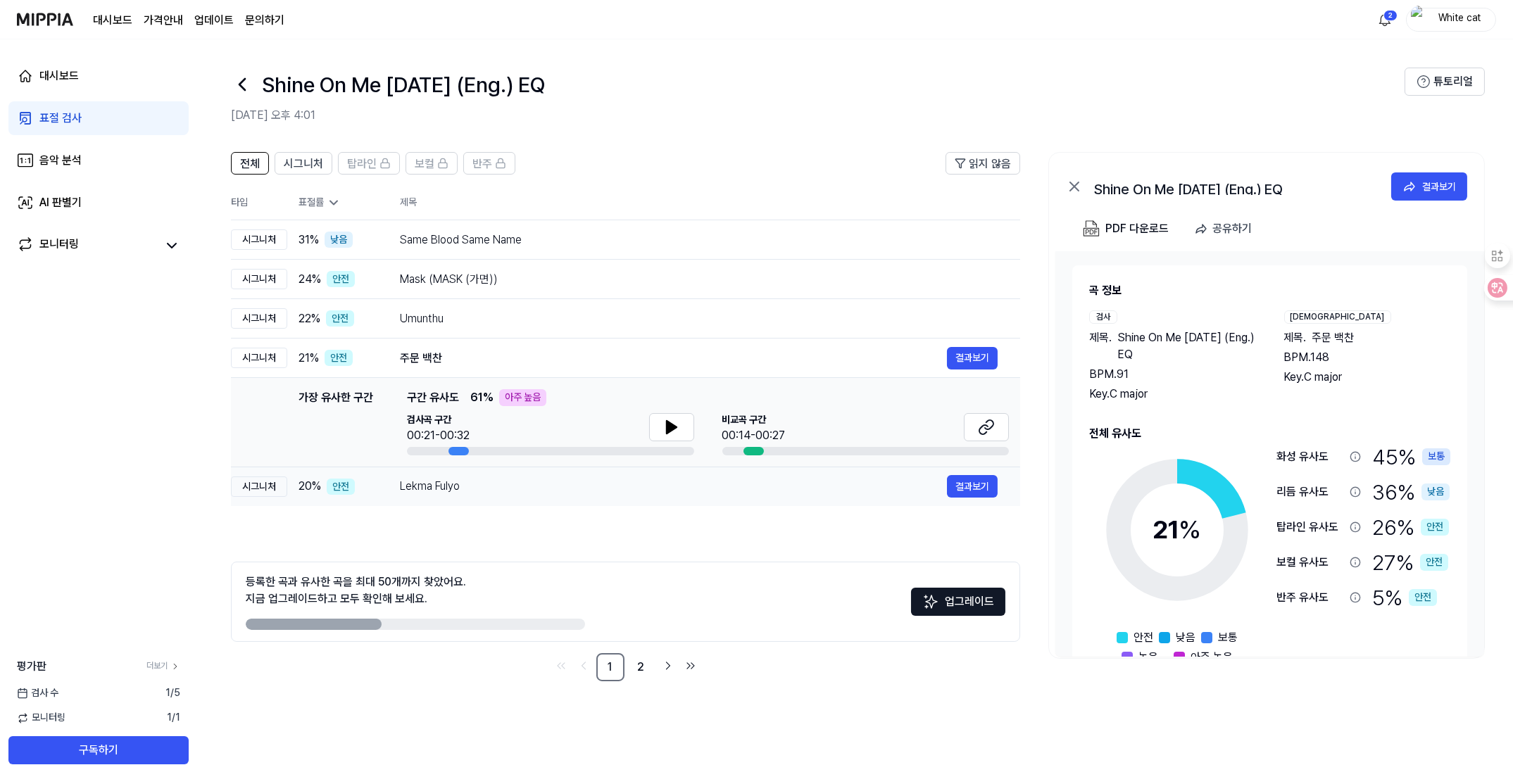
click at [387, 496] on td "Lekma Fulyo 결과보기" at bounding box center [699, 486] width 643 height 40
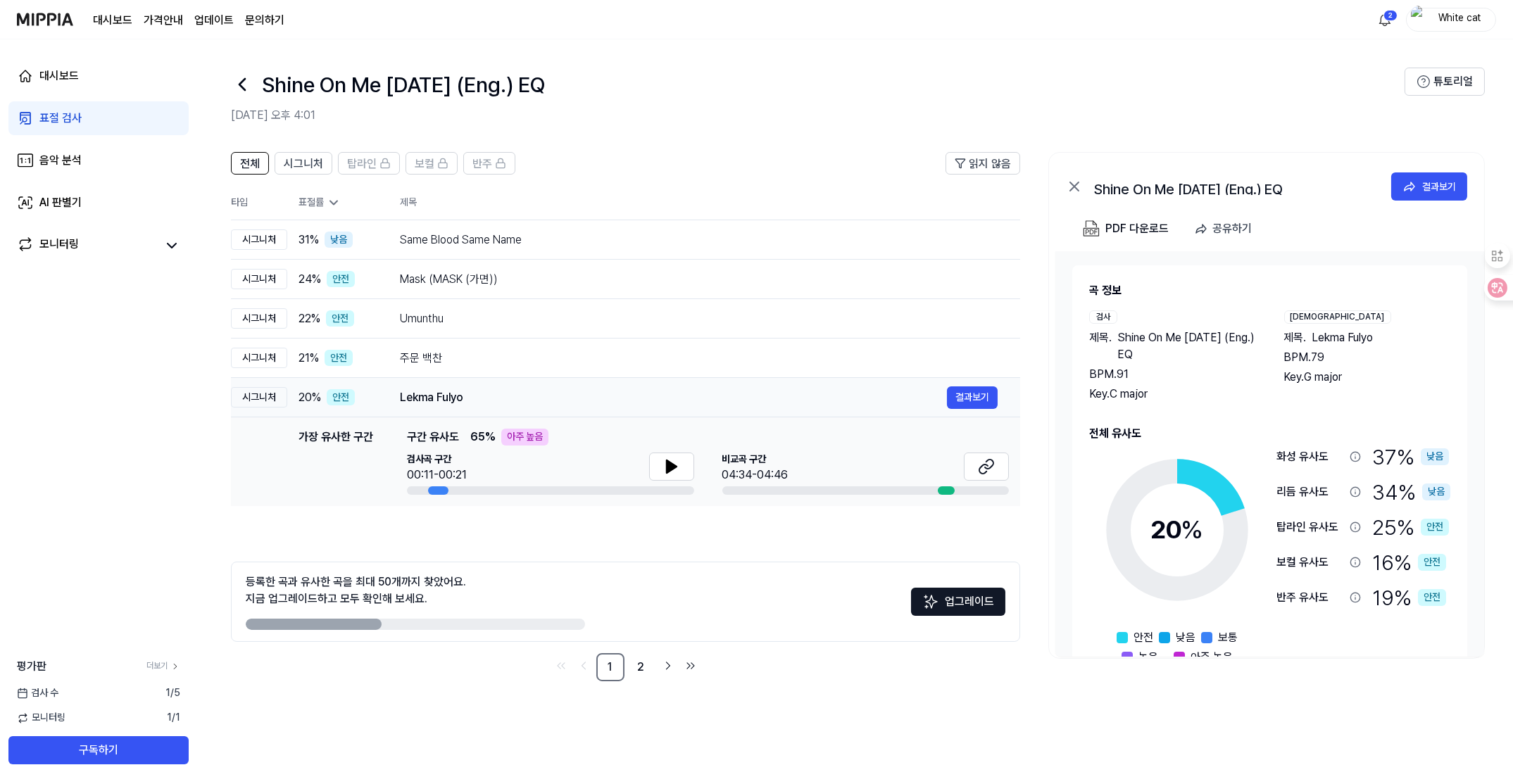
click at [396, 380] on td "Lekma Fulyo 결과보기" at bounding box center [699, 397] width 643 height 40
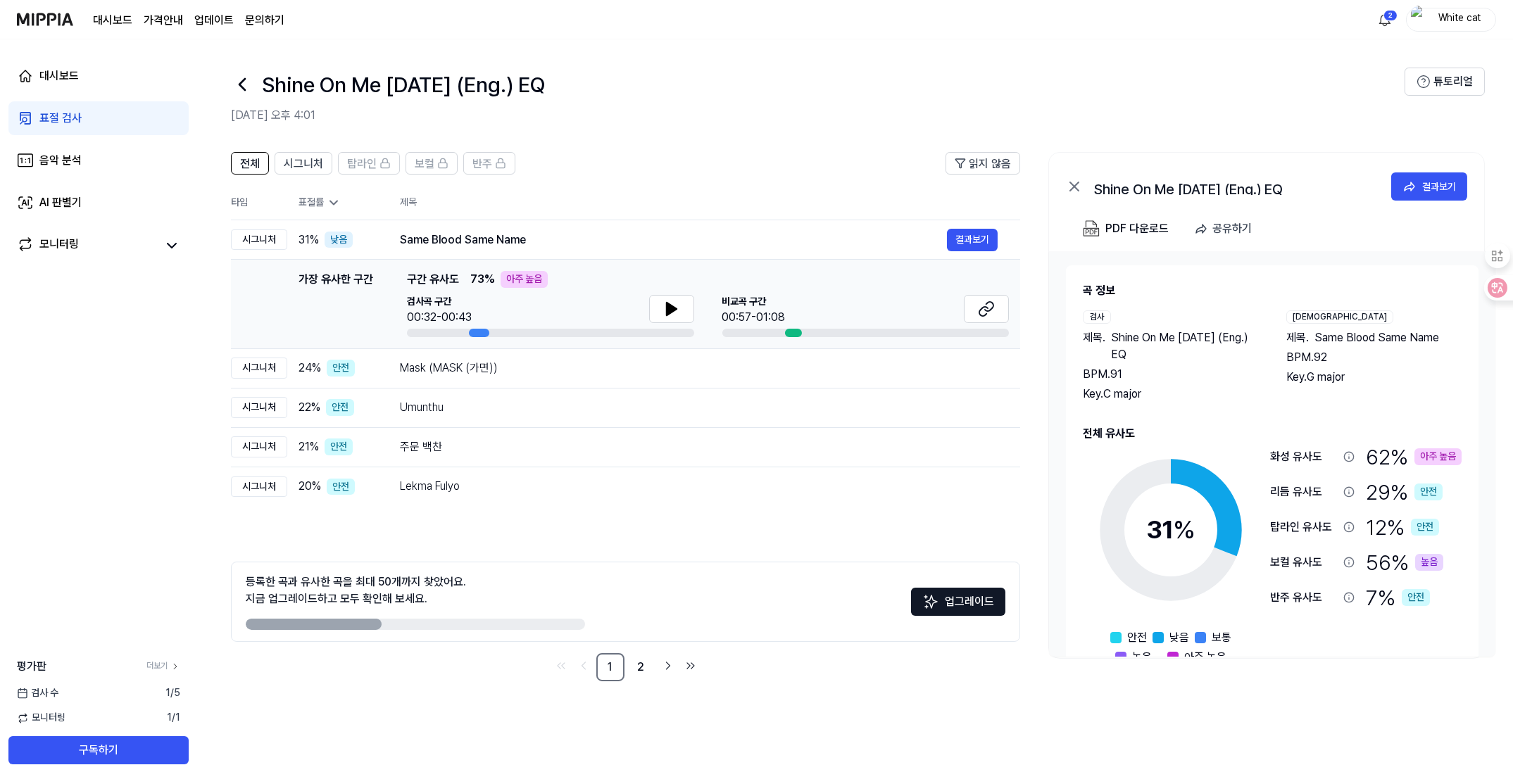
click at [395, 342] on td "가장 유사한 구간 가장 유사한 구간 구간 유사도 73 % 아주 높음 검사곡 구간 00:32-00:43 [GEOGRAPHIC_DATA] 구간 0…" at bounding box center [625, 304] width 789 height 90
click at [392, 220] on td "Same Blood Same Name 결과보기" at bounding box center [699, 239] width 643 height 40
click at [399, 271] on div "가장 유사한 구간 가장 유사한 구간 구간 유사도 73 % 아주 높음 검사곡 구간 00:32-00:43 [GEOGRAPHIC_DATA] 구간 0…" at bounding box center [625, 304] width 766 height 67
click at [293, 367] on td "24 % 안전" at bounding box center [332, 367] width 90 height 40
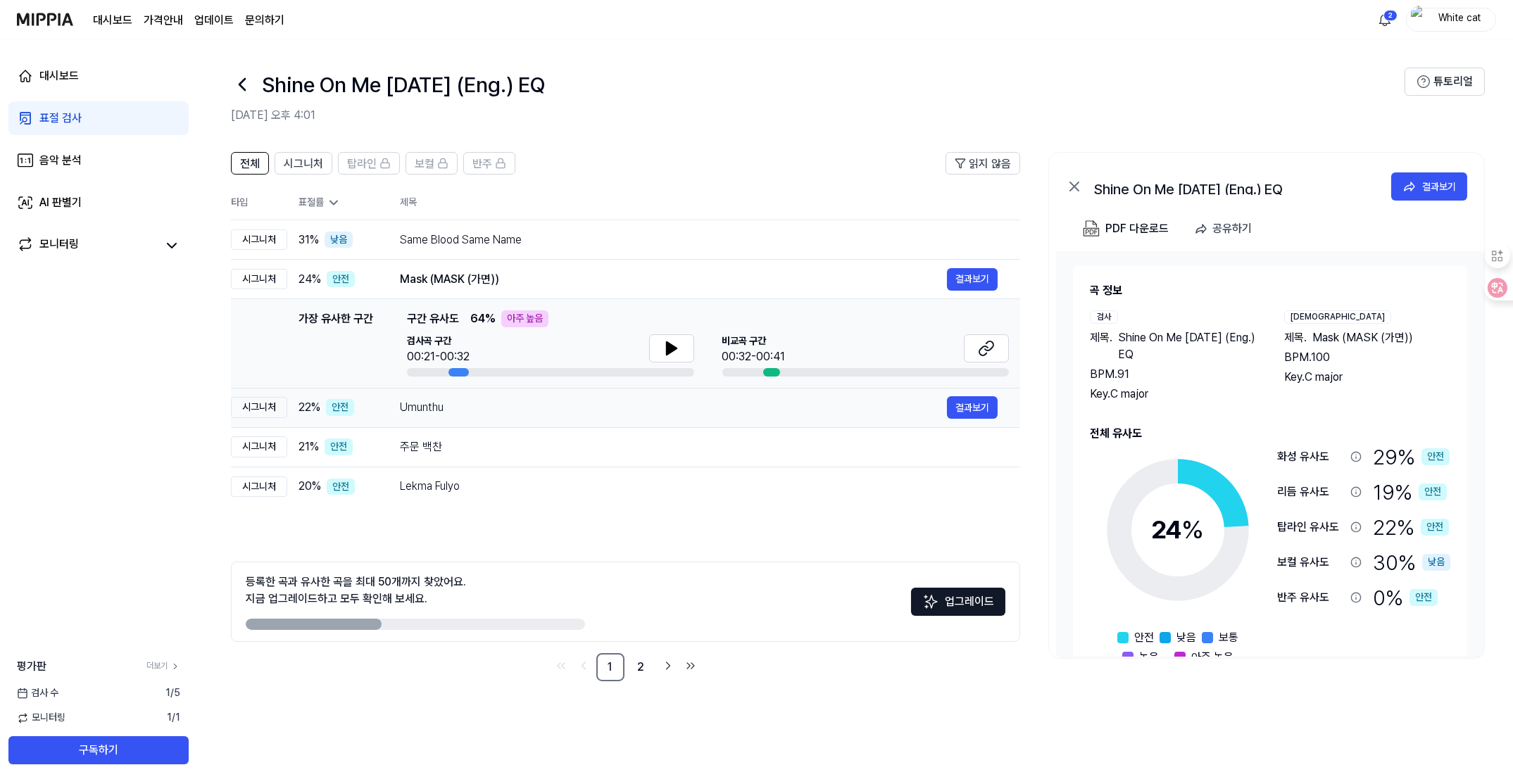
click at [302, 419] on td "22 % 안전" at bounding box center [332, 407] width 90 height 40
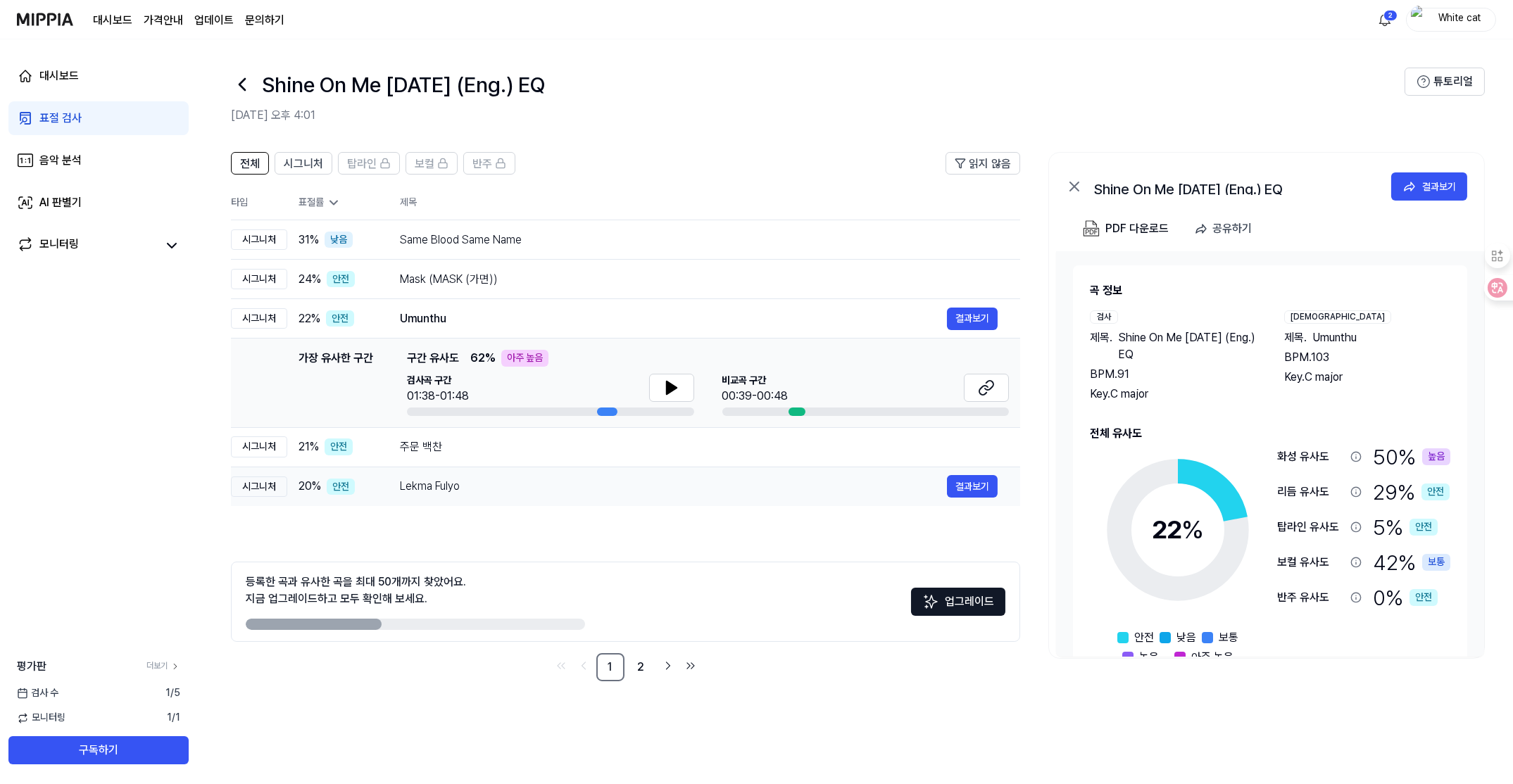
click at [306, 470] on td "20 % 안전" at bounding box center [332, 486] width 90 height 40
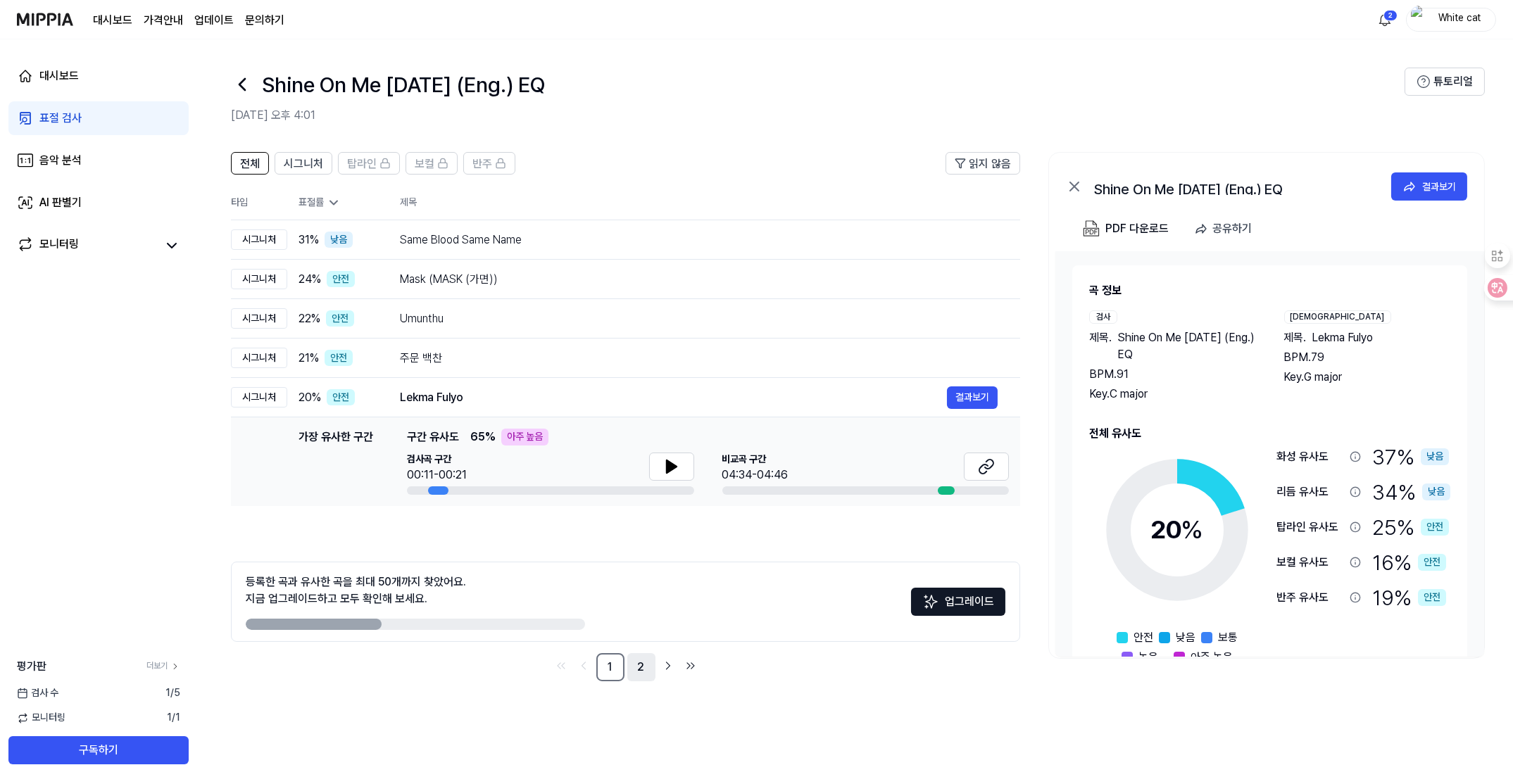
click at [632, 666] on link "2" at bounding box center [641, 666] width 28 height 28
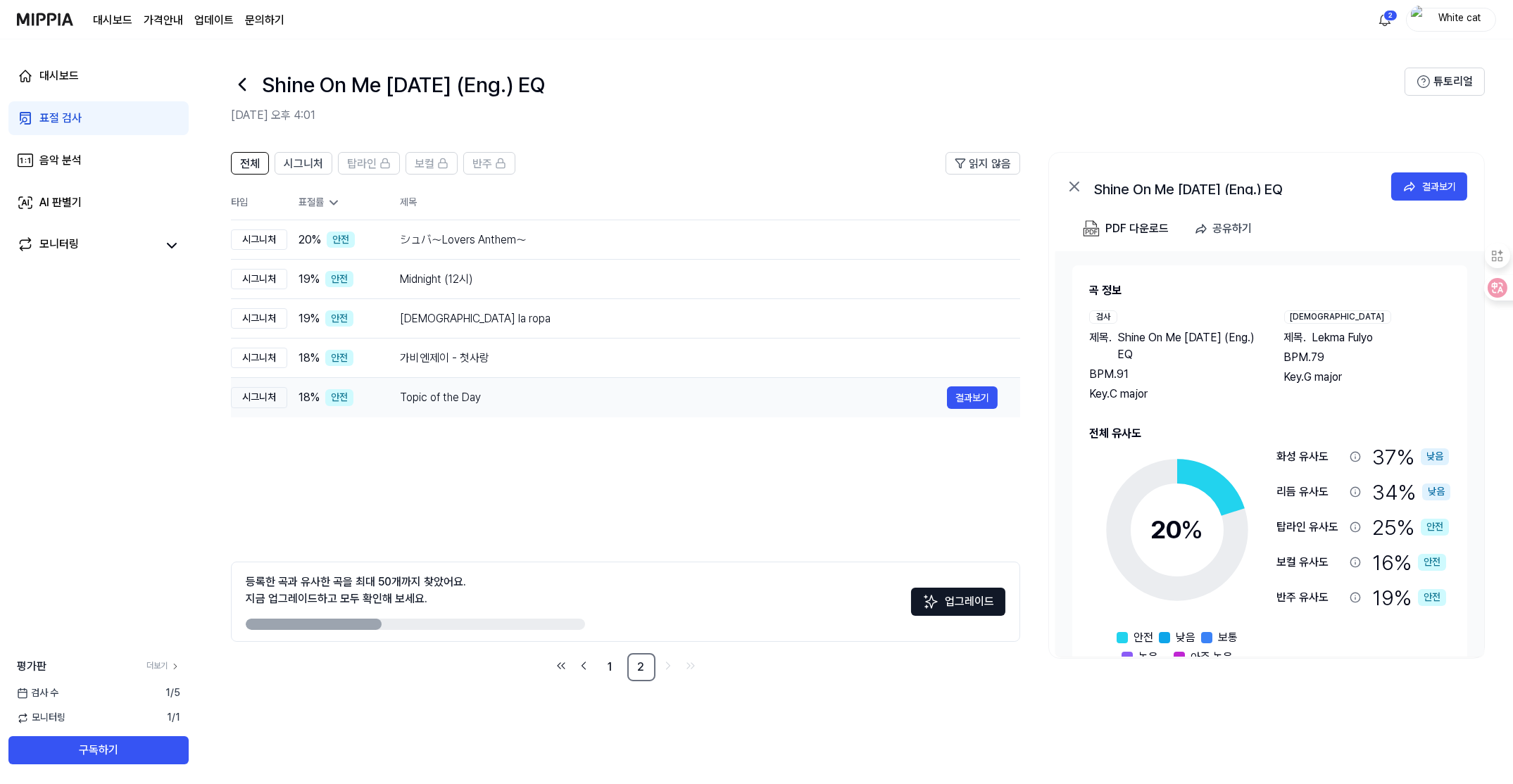
click at [304, 399] on span "18 %" at bounding box center [309, 397] width 21 height 17
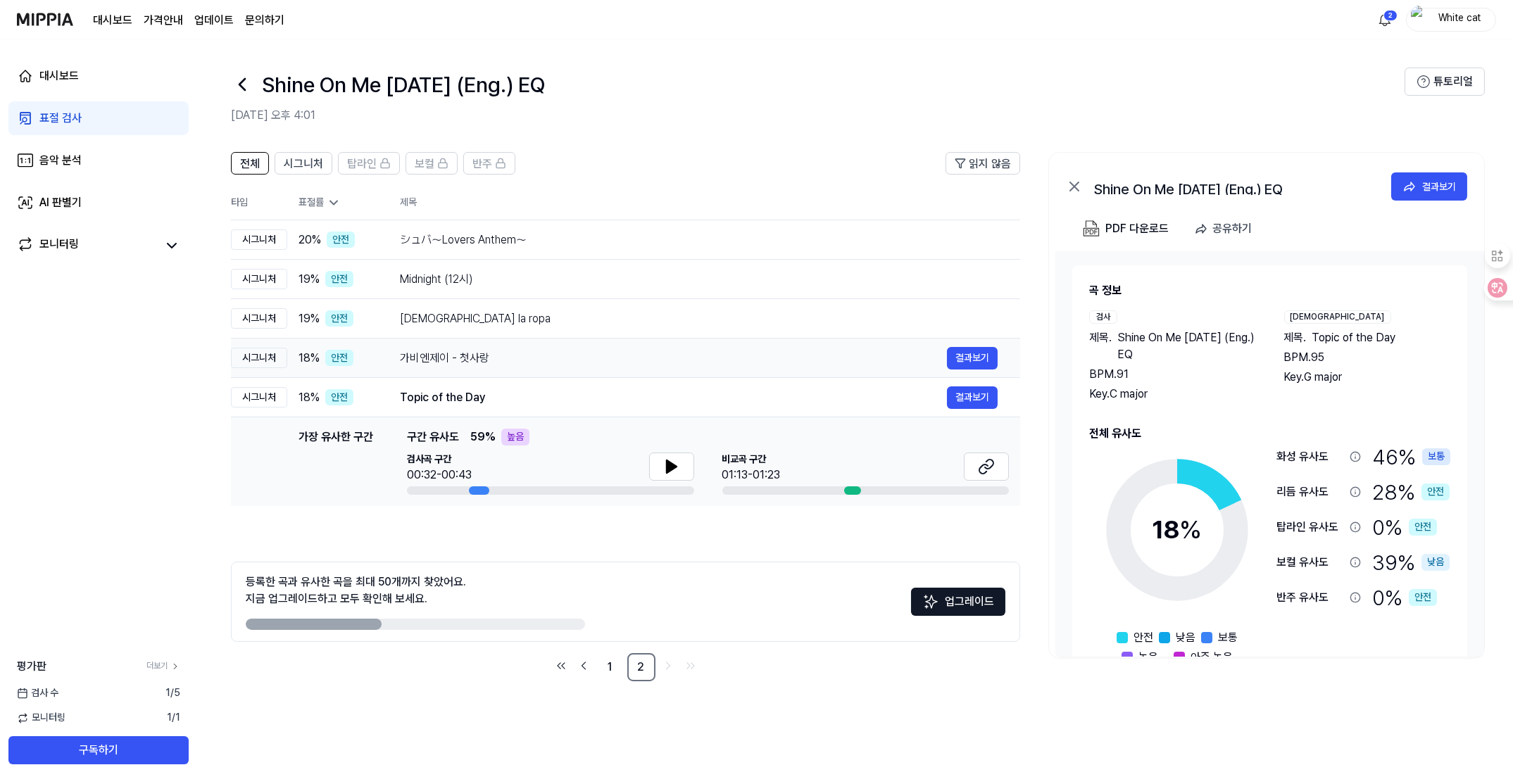
click at [304, 351] on span "18 %" at bounding box center [309, 359] width 21 height 17
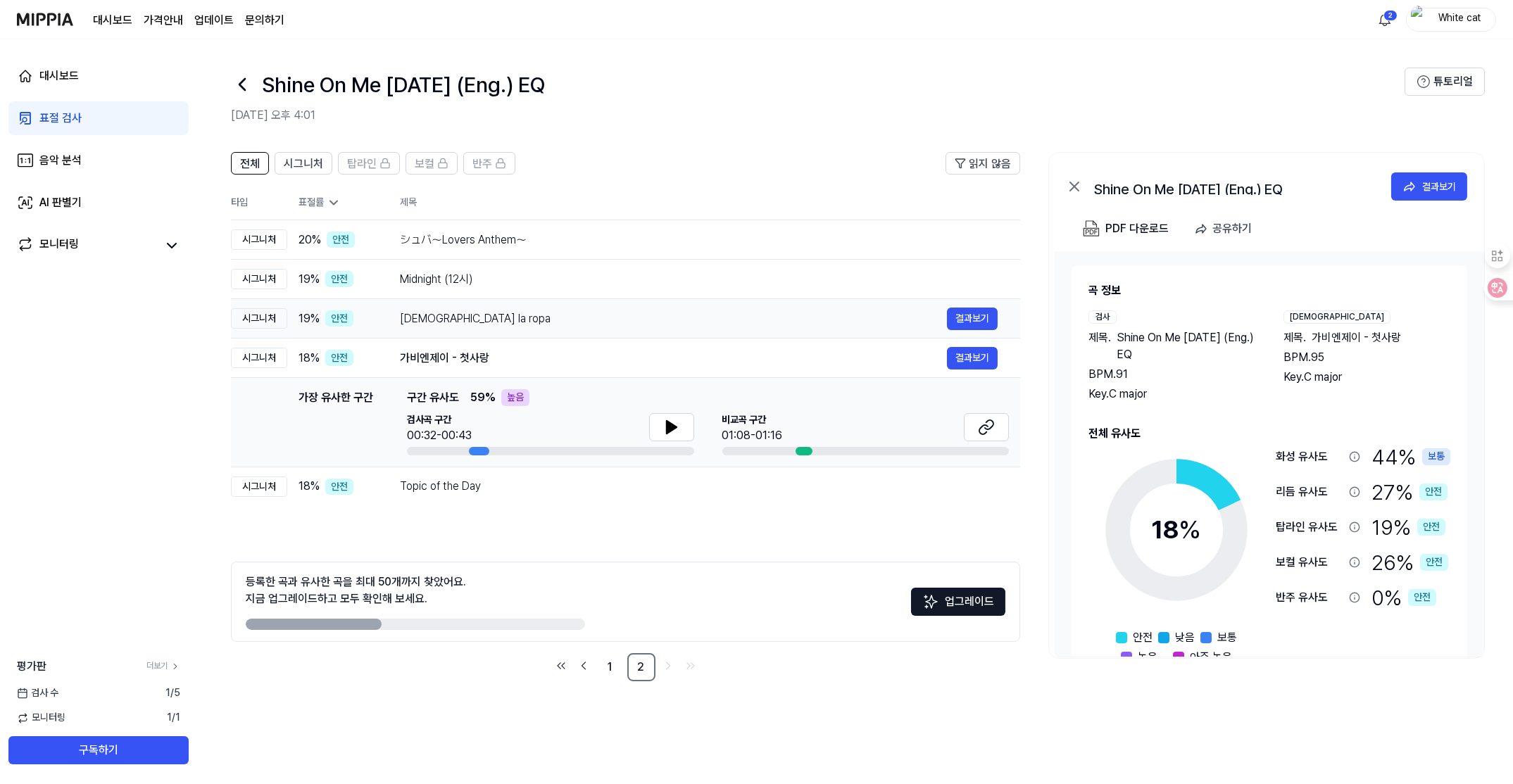
click at [309, 326] on span "19 %" at bounding box center [309, 319] width 21 height 17
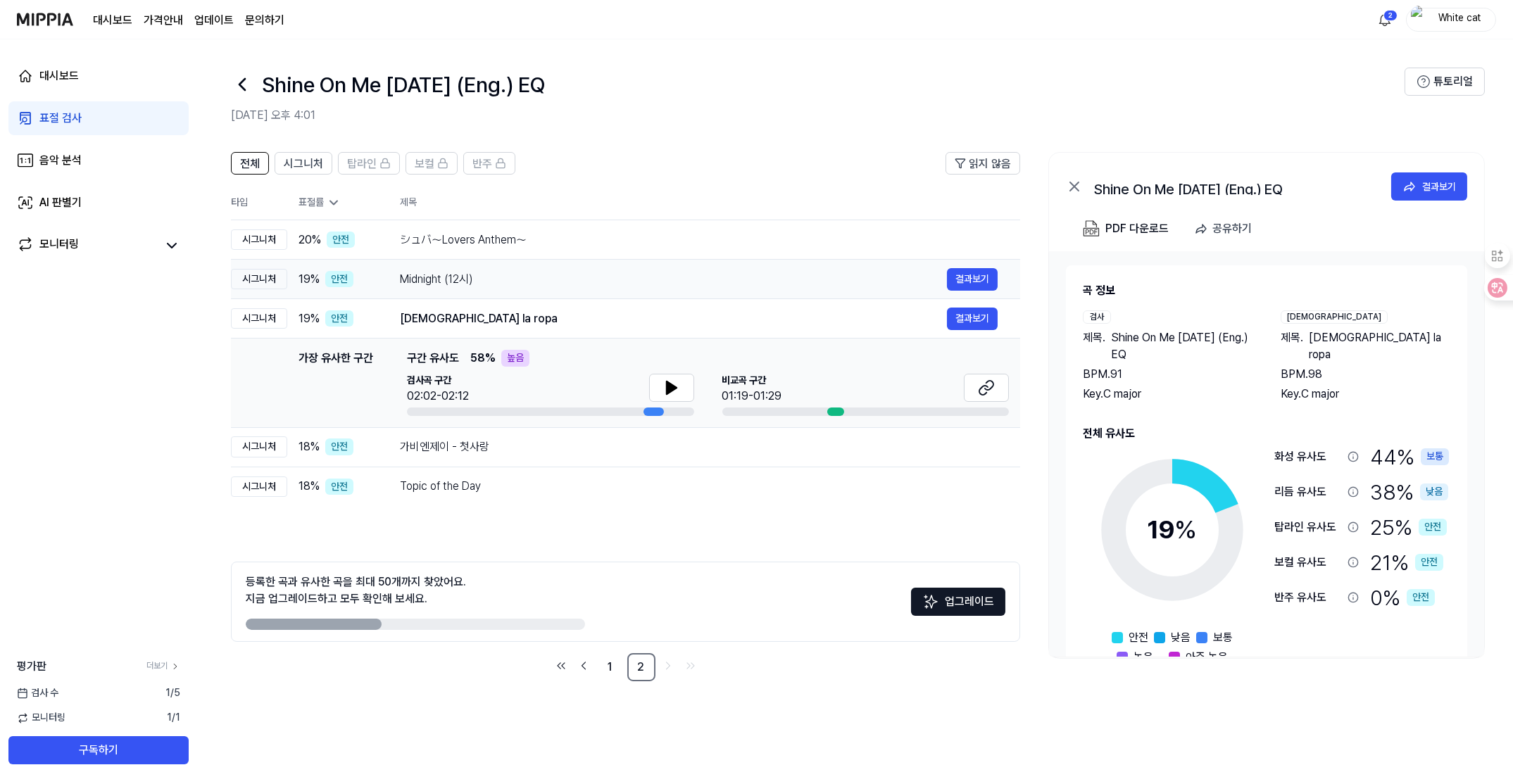
click at [311, 279] on span "19 %" at bounding box center [309, 280] width 21 height 17
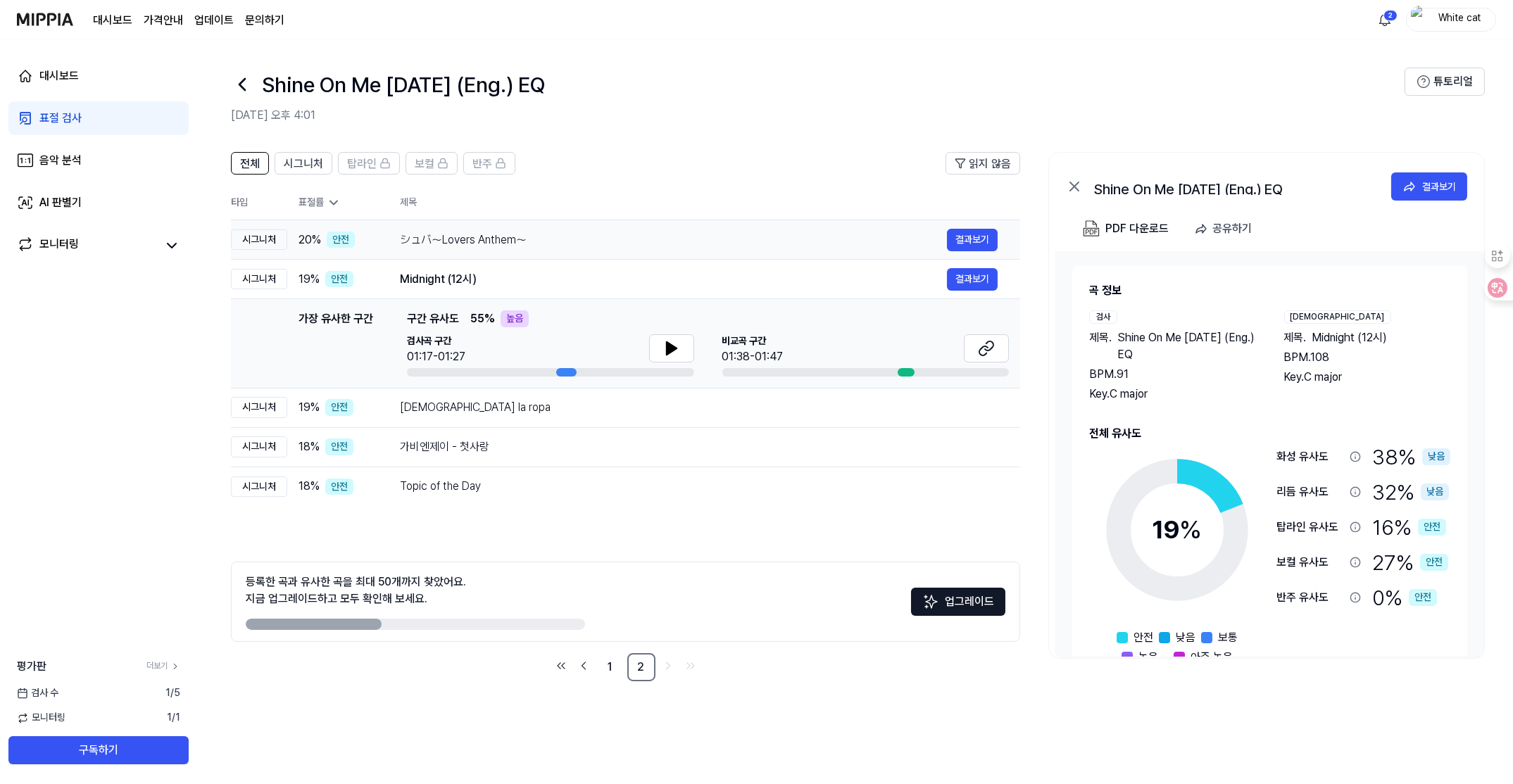
click at [308, 229] on td "20 % 안전" at bounding box center [332, 239] width 90 height 40
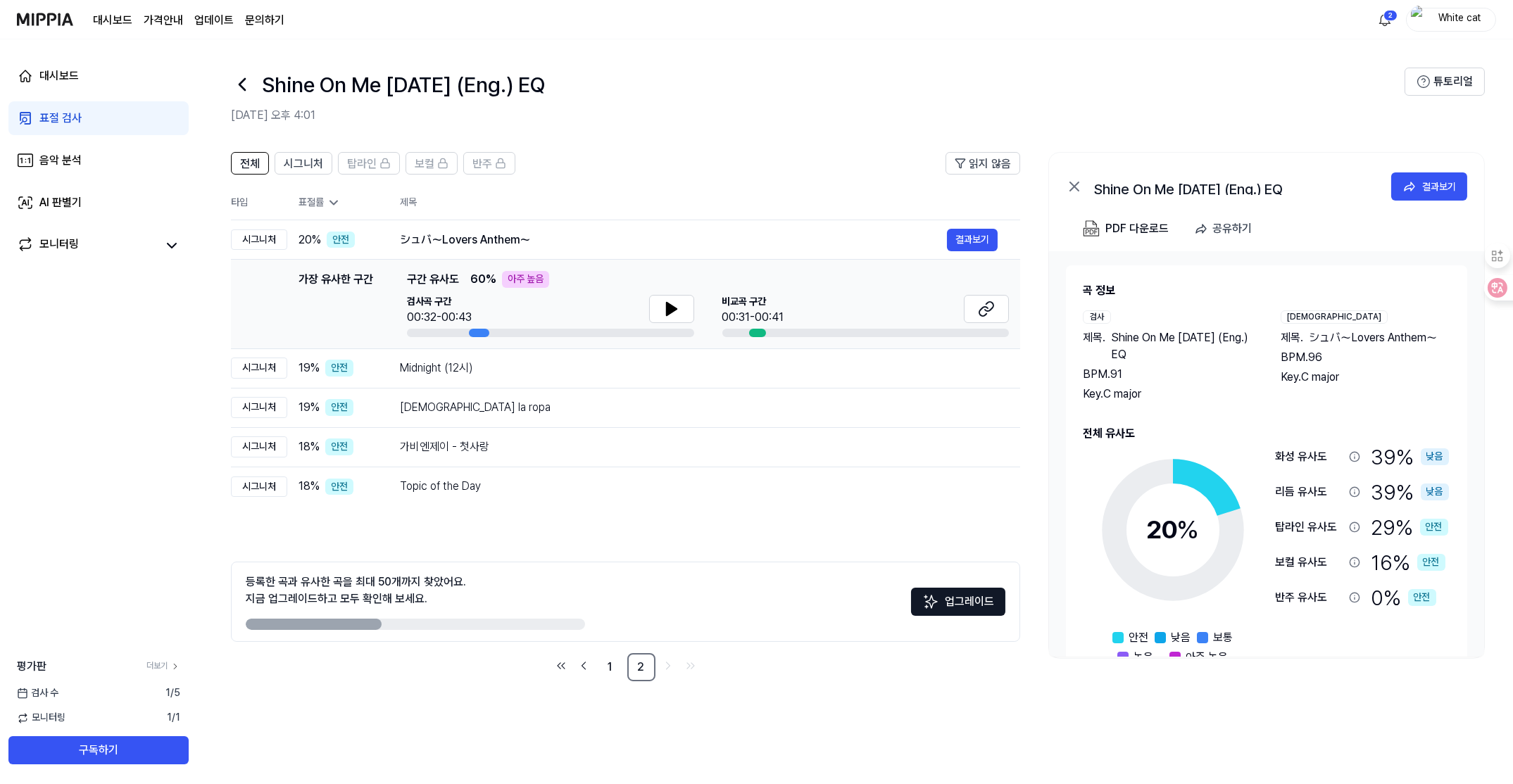
click at [52, 696] on span "검사 수" at bounding box center [38, 692] width 41 height 14
click at [168, 668] on link "더보기" at bounding box center [163, 665] width 34 height 12
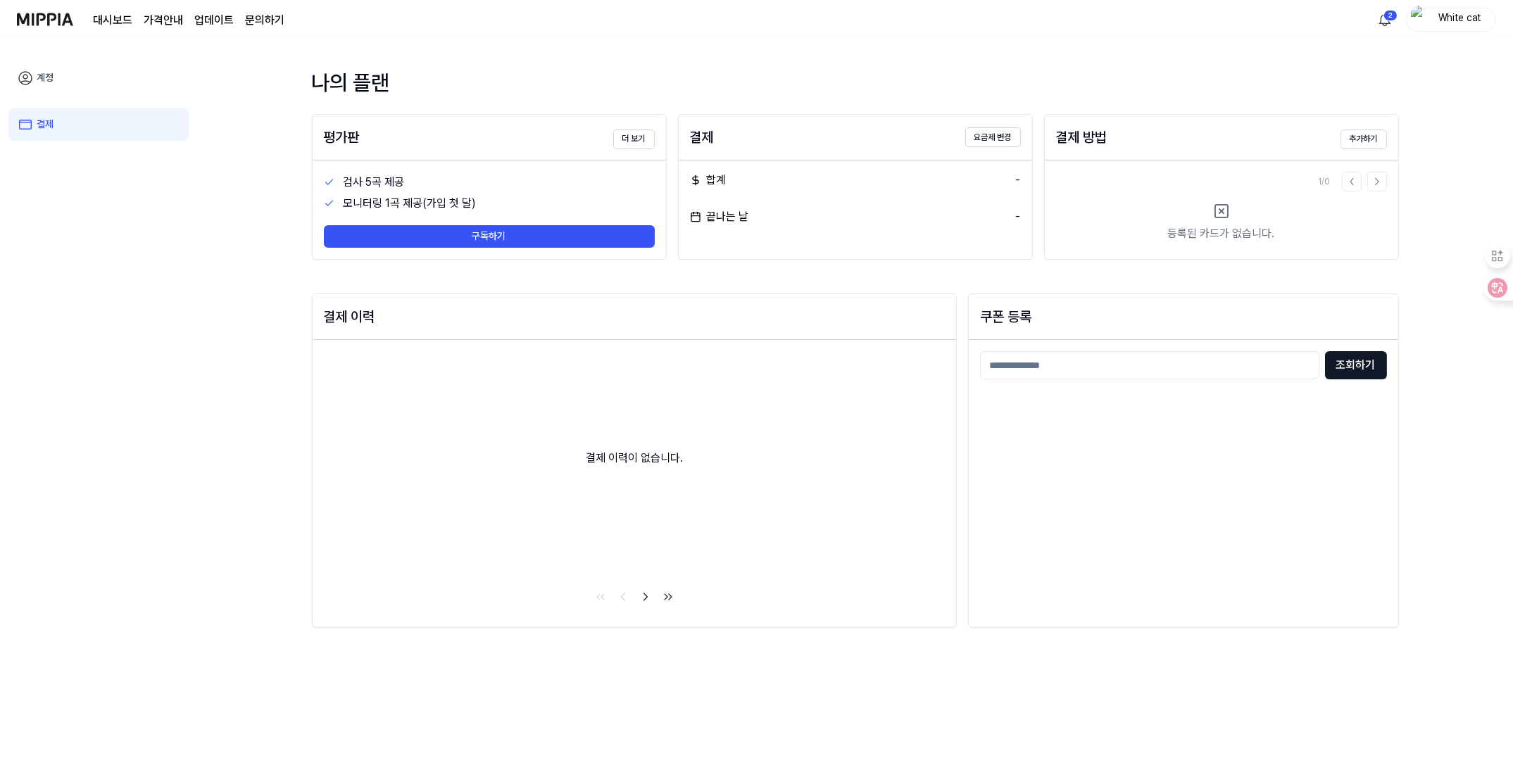
click at [41, 73] on link "계정" at bounding box center [98, 78] width 180 height 33
